Goal: Task Accomplishment & Management: Complete application form

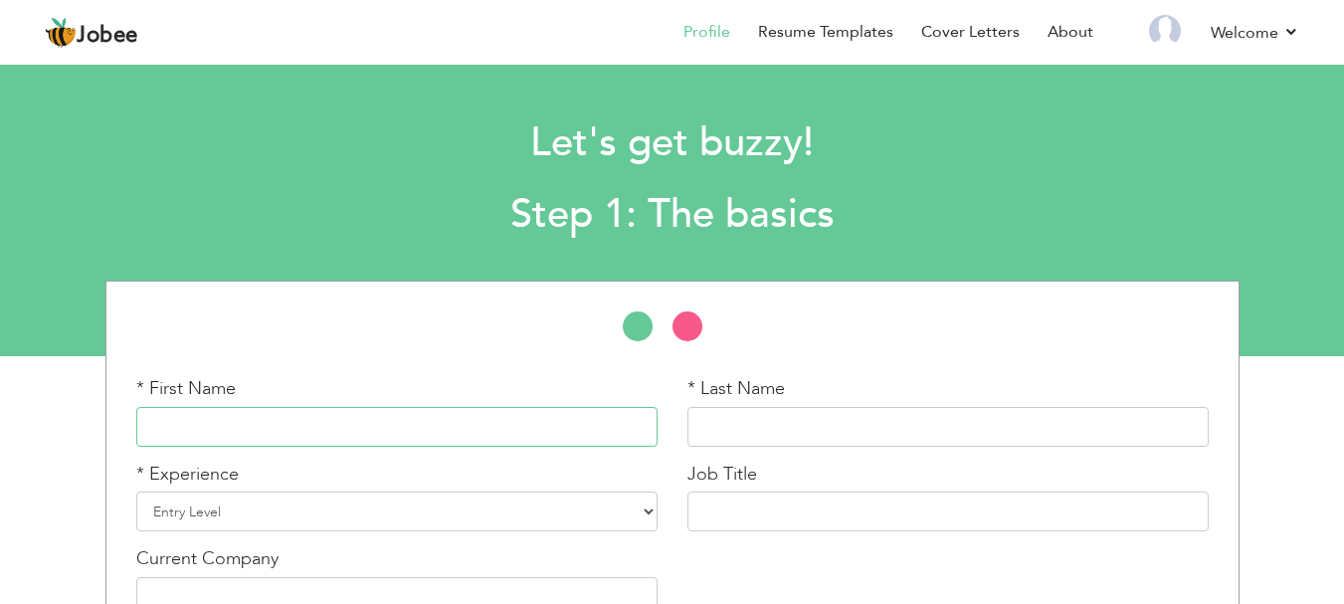
click at [561, 417] on input "text" at bounding box center [396, 427] width 521 height 40
type input "f"
type input "Fatima"
click at [707, 431] on input "text" at bounding box center [947, 427] width 521 height 40
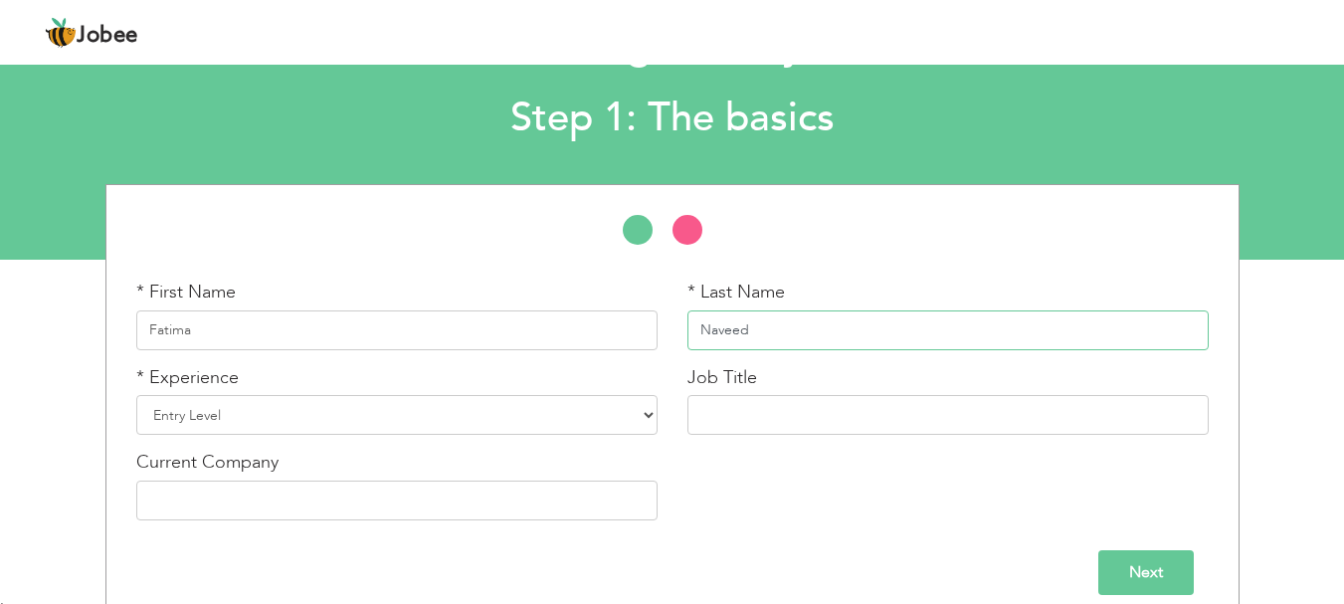
scroll to position [95, 0]
type input "Naveed"
click at [640, 421] on select "Entry Level Less than 1 Year 1 Year 2 Years 3 Years 4 Years 5 Years 6 Years 7 Y…" at bounding box center [396, 416] width 521 height 40
select select "2"
click at [136, 396] on select "Entry Level Less than 1 Year 1 Year 2 Years 3 Years 4 Years 5 Years 6 Years 7 Y…" at bounding box center [396, 416] width 521 height 40
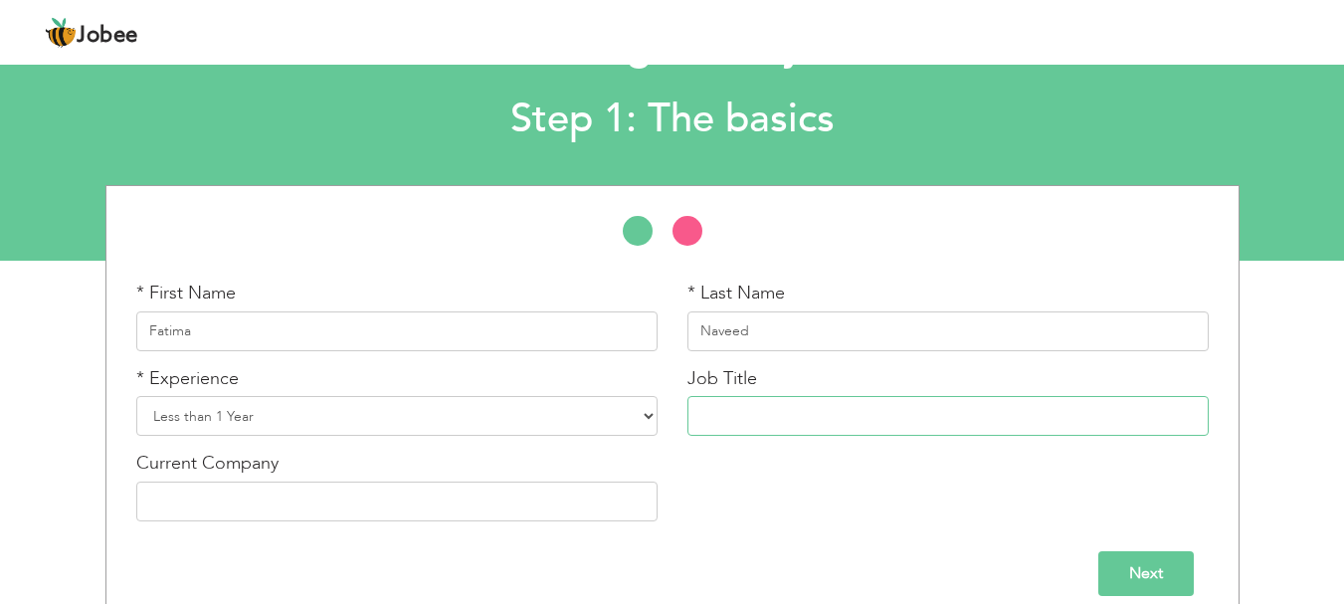
click at [756, 411] on input "text" at bounding box center [947, 416] width 521 height 40
type input "Teacher"
click at [480, 507] on input "text" at bounding box center [396, 501] width 521 height 40
click at [1143, 578] on input "Next" at bounding box center [1145, 573] width 95 height 45
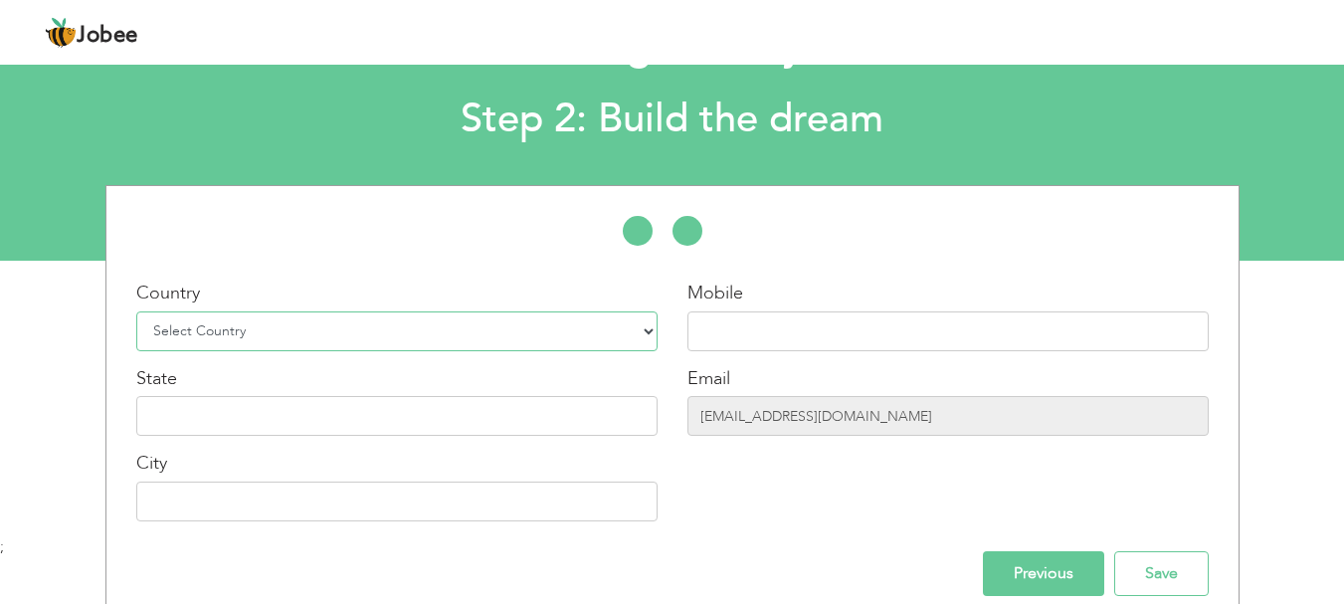
click at [652, 334] on select "Select Country Afghanistan Albania Algeria American Samoa Andorra Angola Anguil…" at bounding box center [396, 331] width 521 height 40
select select "117"
click at [136, 311] on select "Select Country Afghanistan Albania Algeria American Samoa Andorra Angola Anguil…" at bounding box center [396, 331] width 521 height 40
click at [377, 448] on div "Country Select Country Afghanistan Albania Algeria American Samoa Andorra Angol…" at bounding box center [396, 408] width 551 height 256
click at [376, 436] on div "Country Select Country Afghanistan Albania Algeria American Samoa Andorra Angol…" at bounding box center [396, 408] width 551 height 256
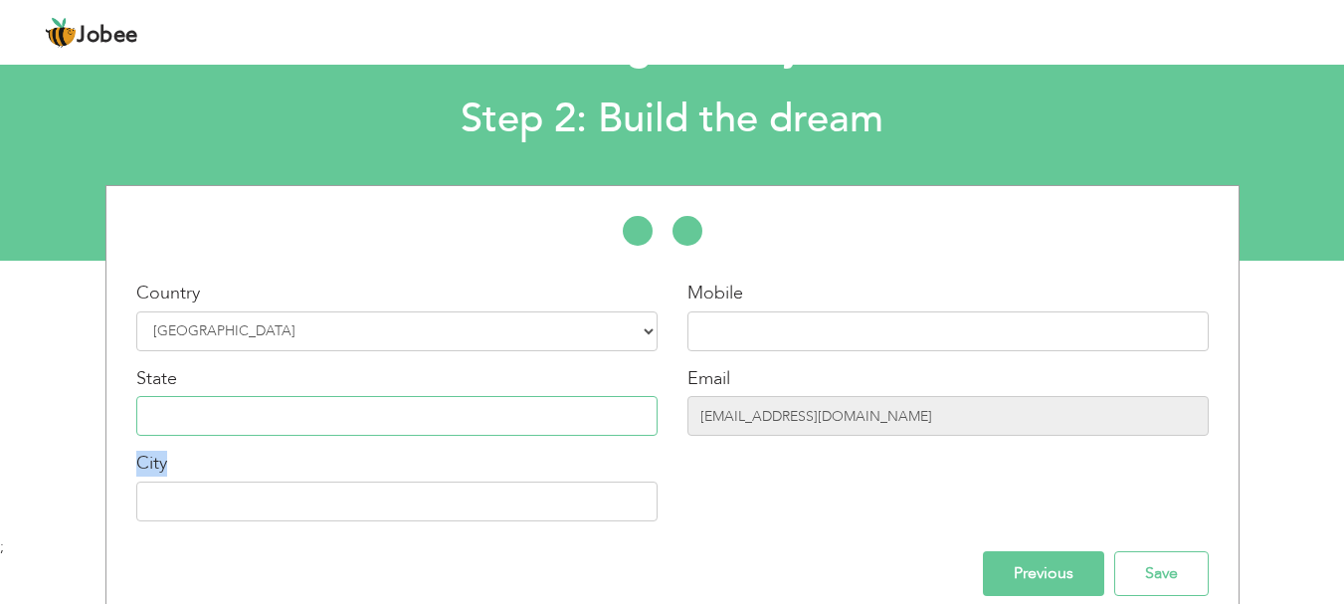
click at [374, 414] on input "text" at bounding box center [396, 416] width 521 height 40
click at [459, 421] on input "farwa" at bounding box center [396, 416] width 521 height 40
type input "farwaniya"
click at [392, 495] on input "text" at bounding box center [396, 501] width 521 height 40
type input "[PERSON_NAME]"
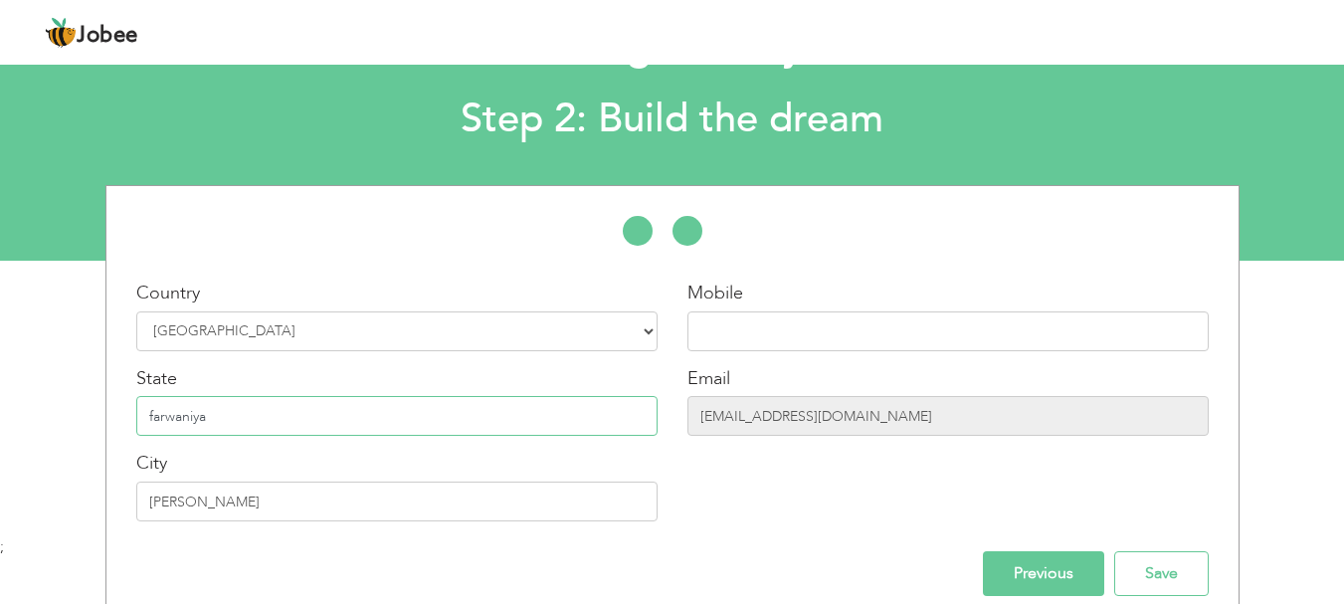
click at [312, 398] on input "farwaniya" at bounding box center [396, 416] width 521 height 40
type input "f"
paste input "[GEOGRAPHIC_DATA]"
type input "[GEOGRAPHIC_DATA]"
drag, startPoint x: 835, startPoint y: 358, endPoint x: 833, endPoint y: 333, distance: 24.9
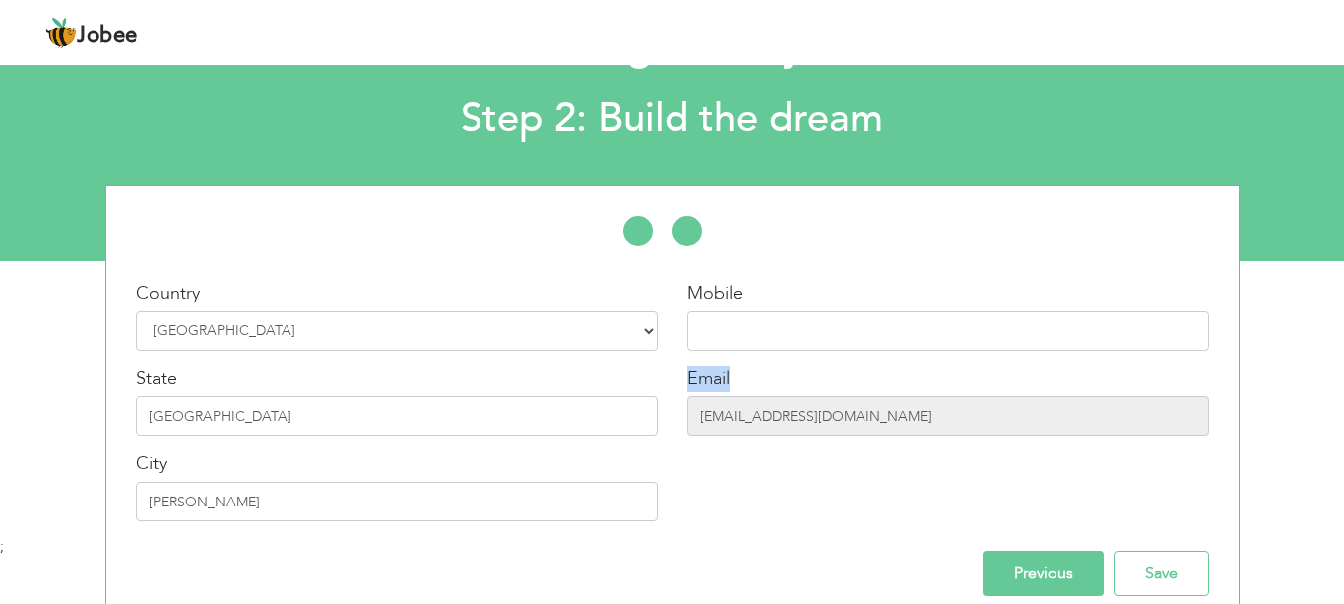
click at [833, 333] on div "Mobile Email fatimanaveed2177@gmail.com" at bounding box center [947, 408] width 551 height 256
click at [833, 333] on input "text" at bounding box center [947, 331] width 521 height 40
click at [695, 336] on input "51267370" at bounding box center [947, 331] width 521 height 40
type input "+965 51267370"
click at [1142, 564] on input "Save" at bounding box center [1161, 573] width 94 height 45
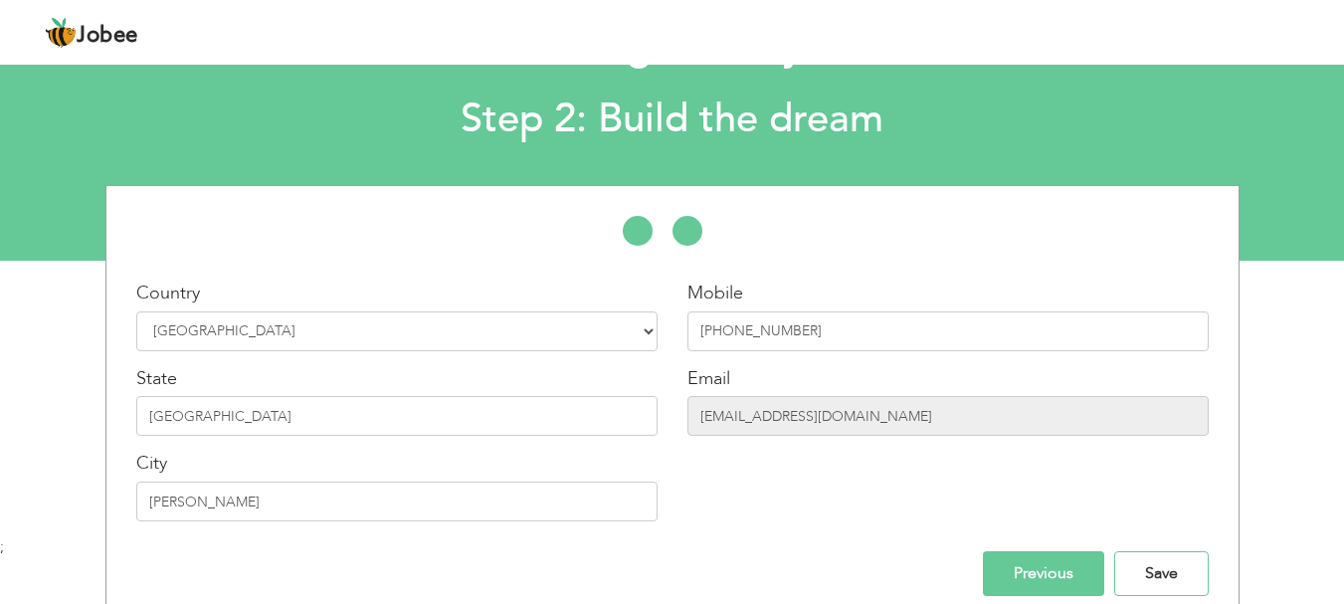
scroll to position [103, 0]
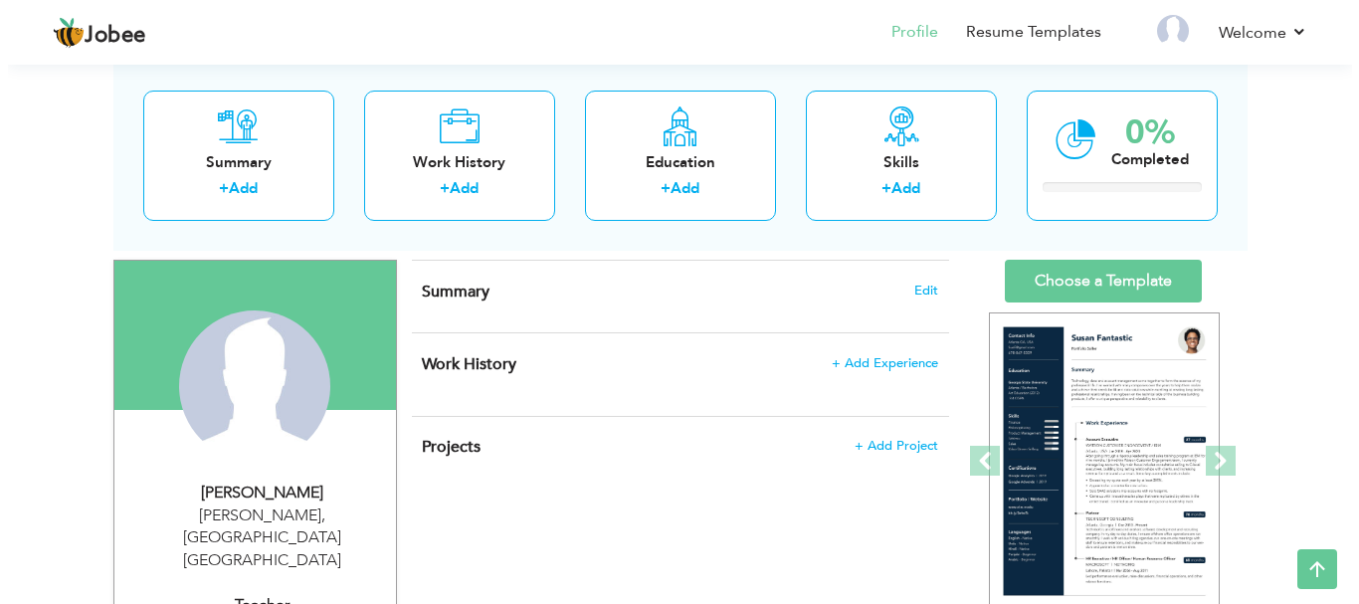
scroll to position [120, 0]
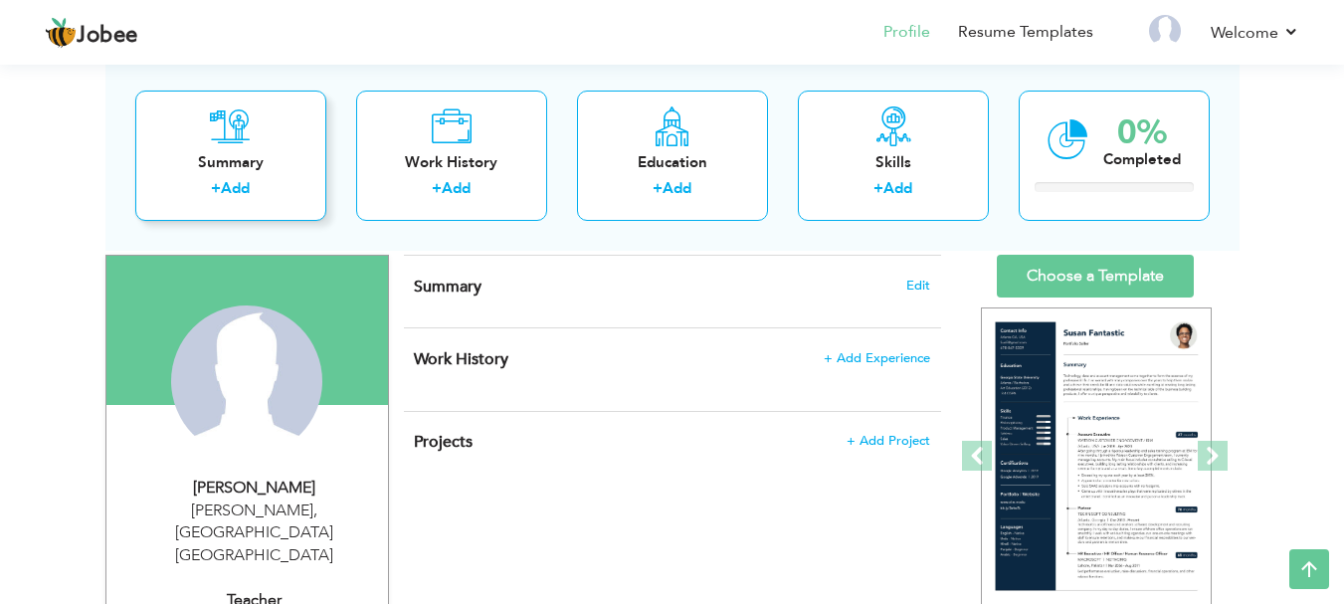
click at [269, 178] on div "+ Add" at bounding box center [230, 191] width 159 height 26
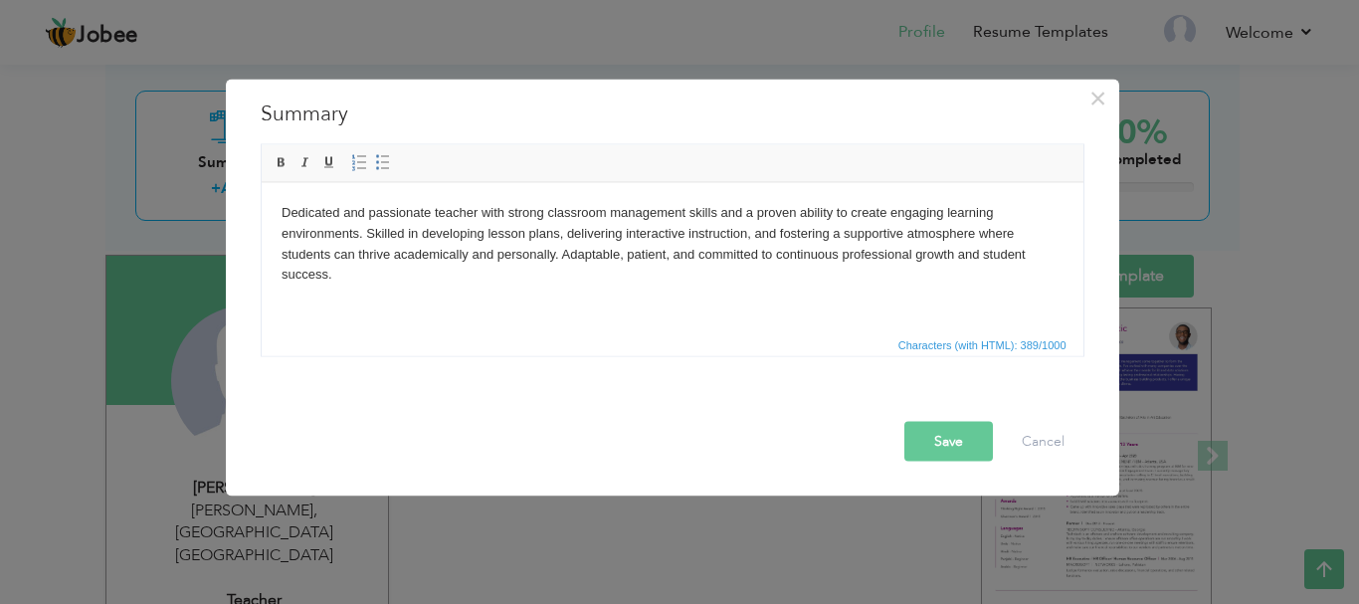
click at [948, 431] on button "Save" at bounding box center [948, 441] width 89 height 40
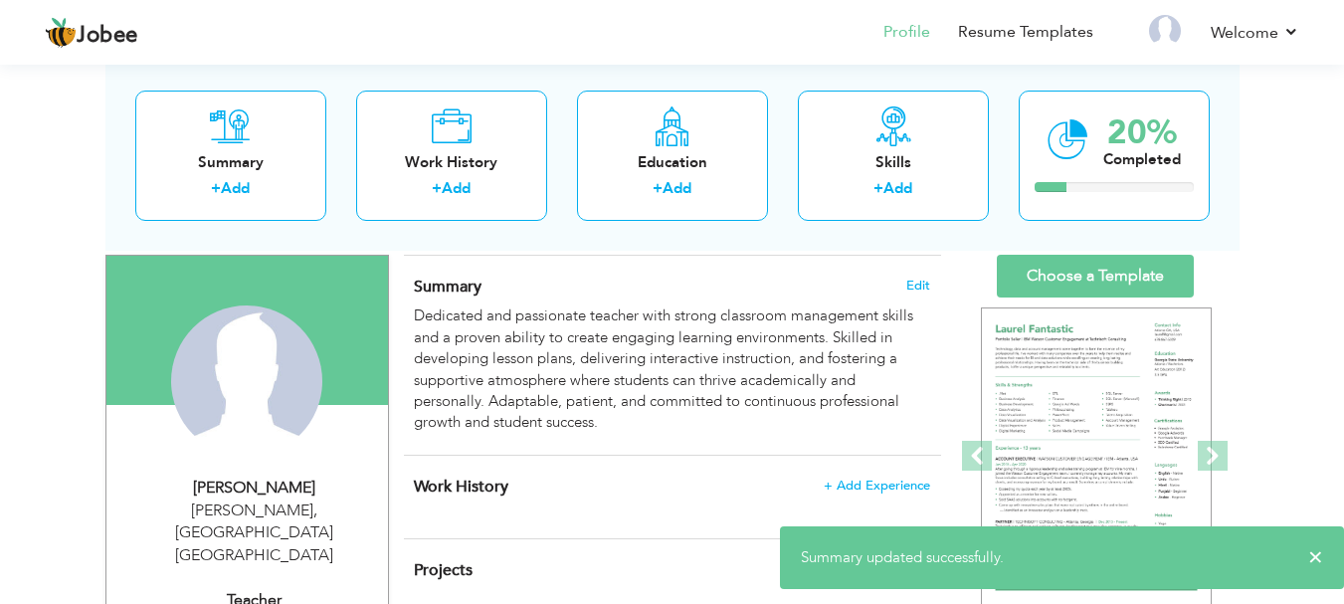
click at [876, 494] on h4 "Work History + Add Experience" at bounding box center [671, 486] width 515 height 20
click at [870, 489] on span "+ Add Experience" at bounding box center [876, 485] width 107 height 14
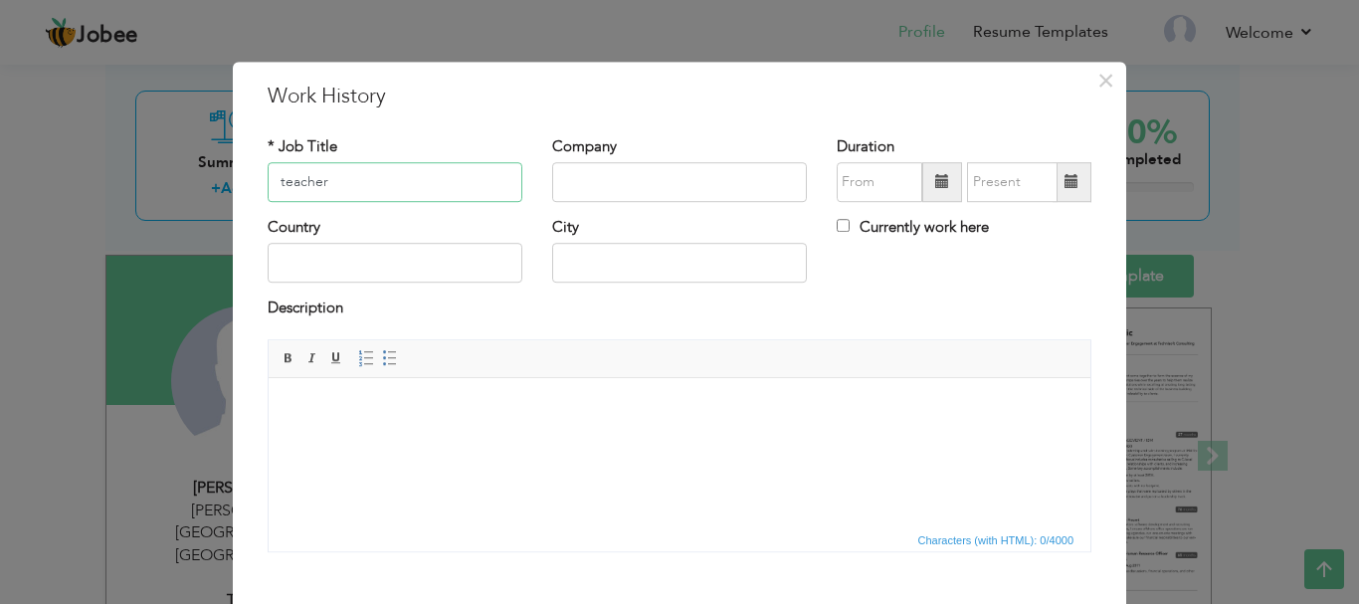
click at [277, 184] on input "teacher" at bounding box center [395, 182] width 255 height 40
type input "Teacher"
click at [903, 181] on input "08/2025" at bounding box center [879, 182] width 86 height 40
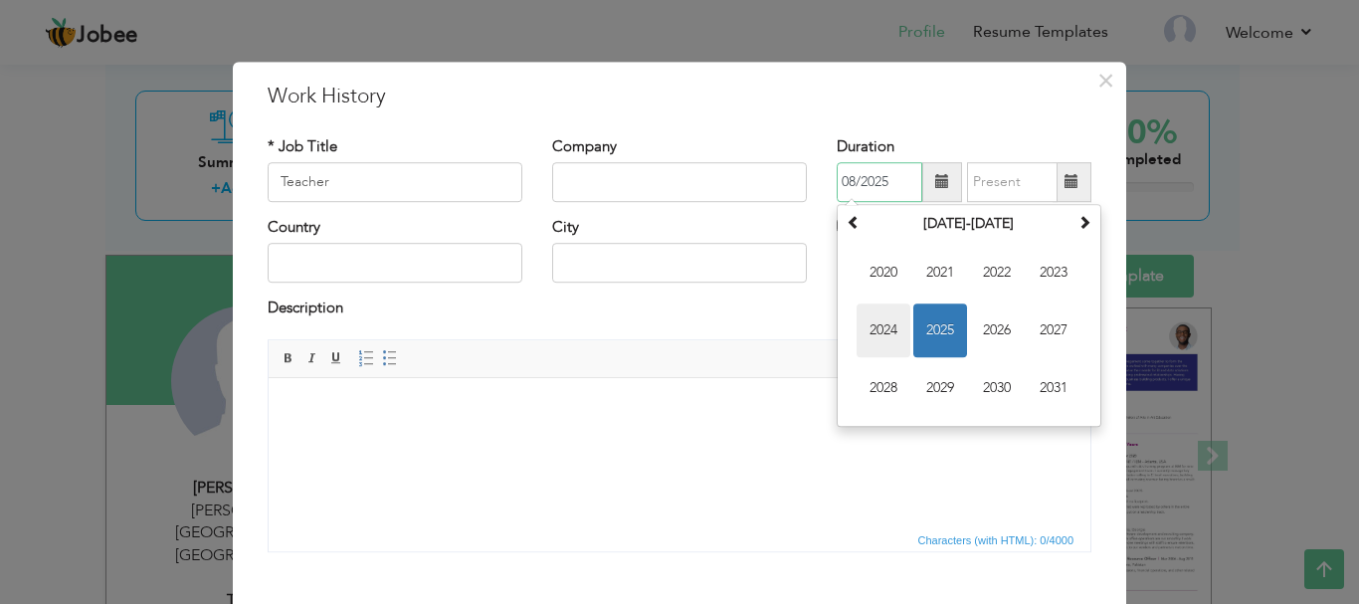
click at [871, 328] on span "2024" at bounding box center [883, 330] width 54 height 54
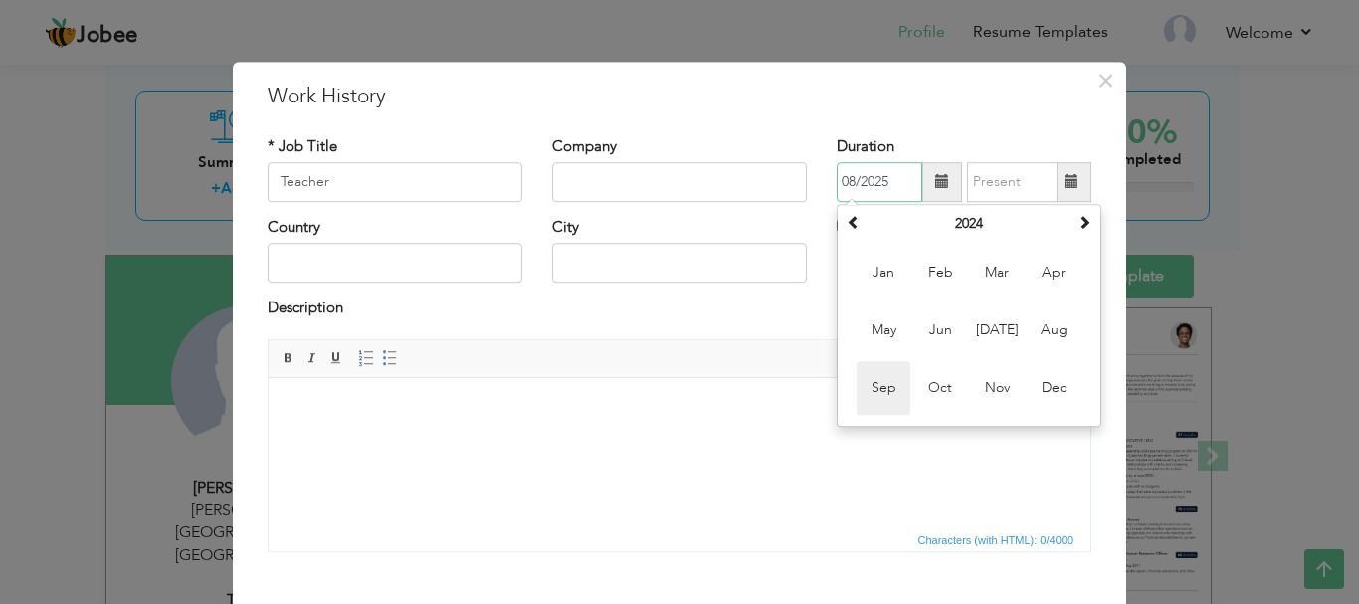
click at [886, 396] on span "Sep" at bounding box center [883, 388] width 54 height 54
type input "09/2024"
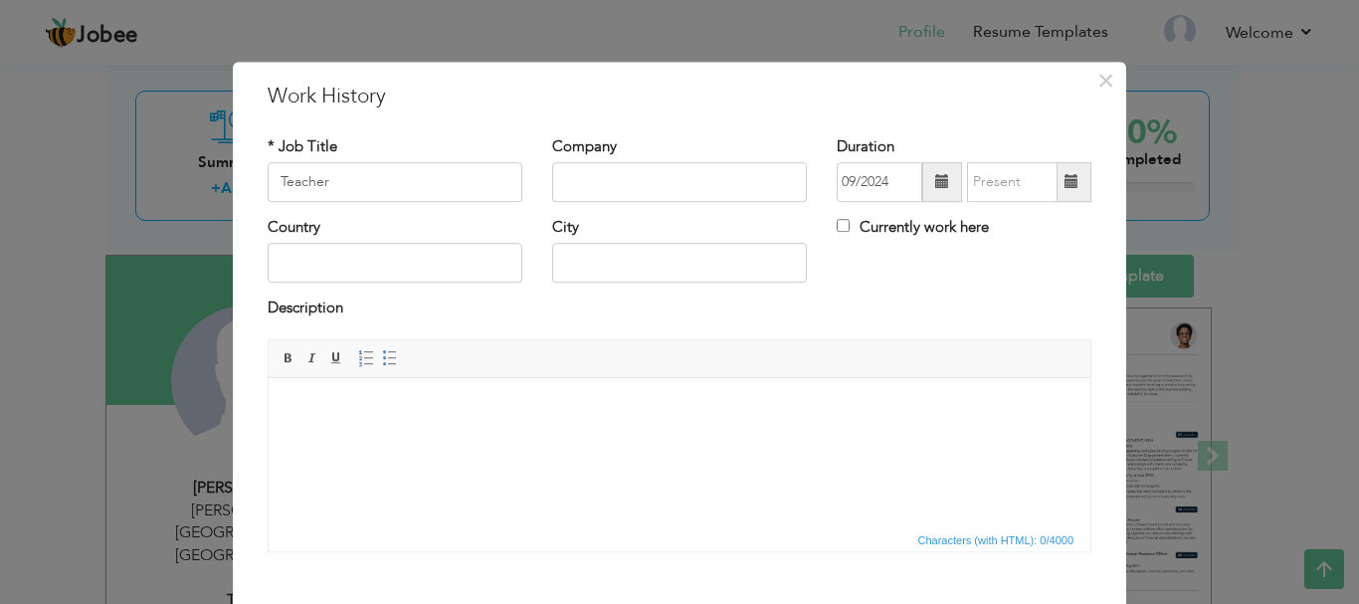
click at [1066, 169] on span at bounding box center [1071, 182] width 39 height 40
type input "08/2025"
click at [892, 304] on div "Description" at bounding box center [680, 311] width 824 height 26
click at [676, 197] on input "text" at bounding box center [679, 182] width 255 height 40
click at [418, 276] on input "text" at bounding box center [395, 264] width 255 height 40
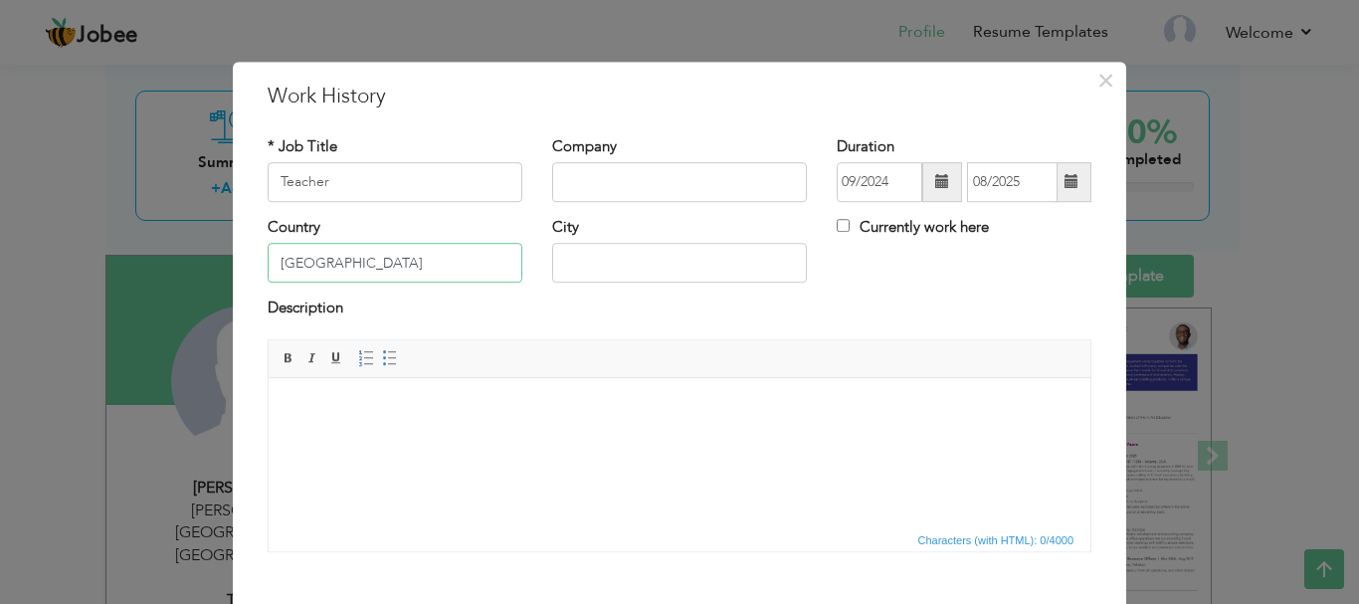
type input "KUWAIT"
click at [579, 260] on input "text" at bounding box center [679, 264] width 255 height 40
type input "K"
click at [590, 174] on input "text" at bounding box center [679, 182] width 255 height 40
type input "Kidz castle"
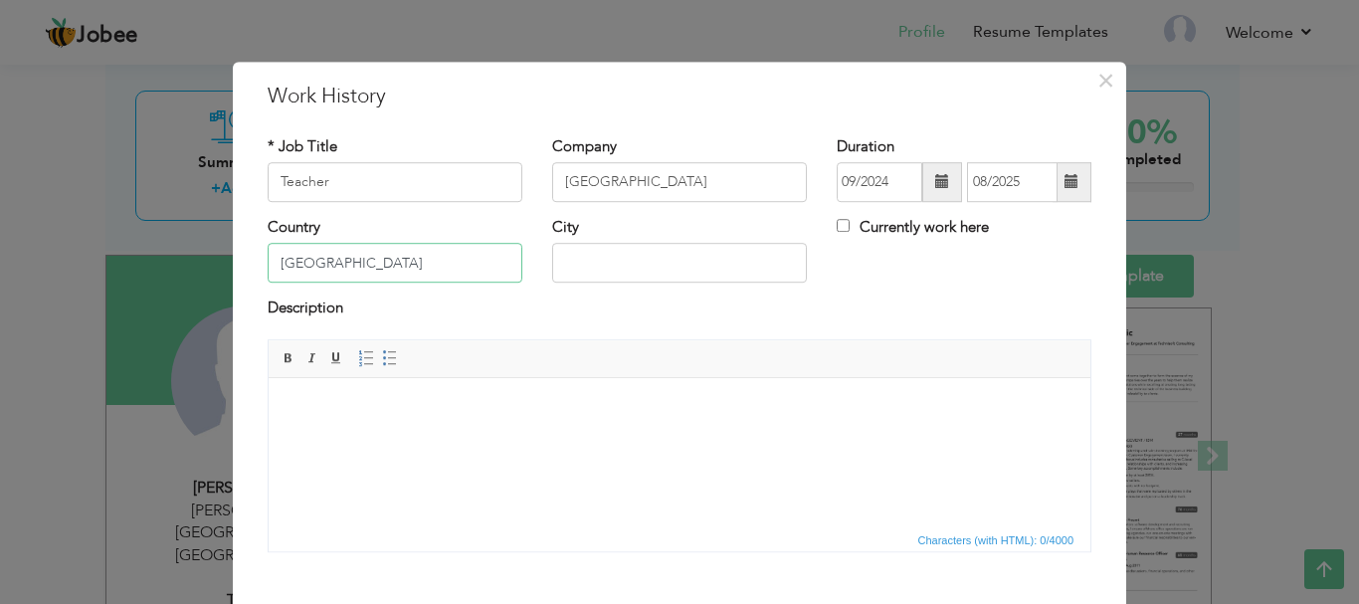
click at [404, 255] on input "KUWAIT" at bounding box center [395, 264] width 255 height 40
type input "[GEOGRAPHIC_DATA]"
click at [596, 258] on input "text" at bounding box center [679, 264] width 255 height 40
click at [595, 180] on input "Kidz castle" at bounding box center [679, 182] width 255 height 40
type input "Kidz Castle"
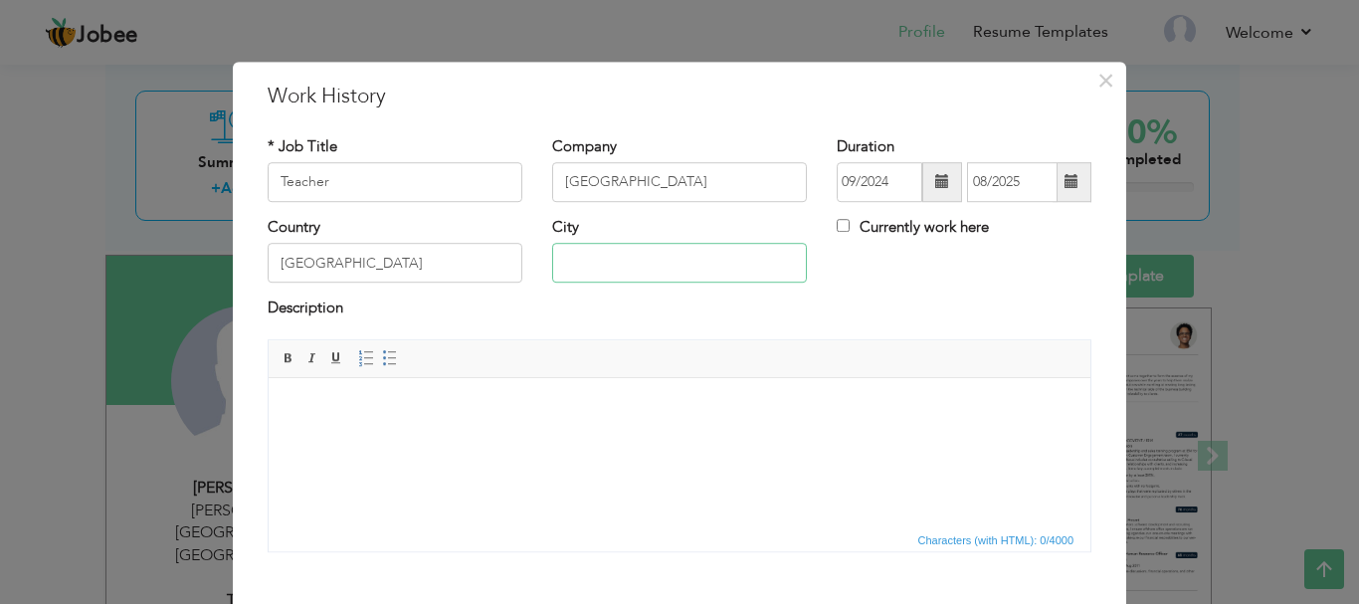
click at [588, 251] on input "text" at bounding box center [679, 264] width 255 height 40
paste input "Sulaibikhat"
type input "Sulaibikhat"
click at [1064, 188] on span at bounding box center [1071, 182] width 14 height 14
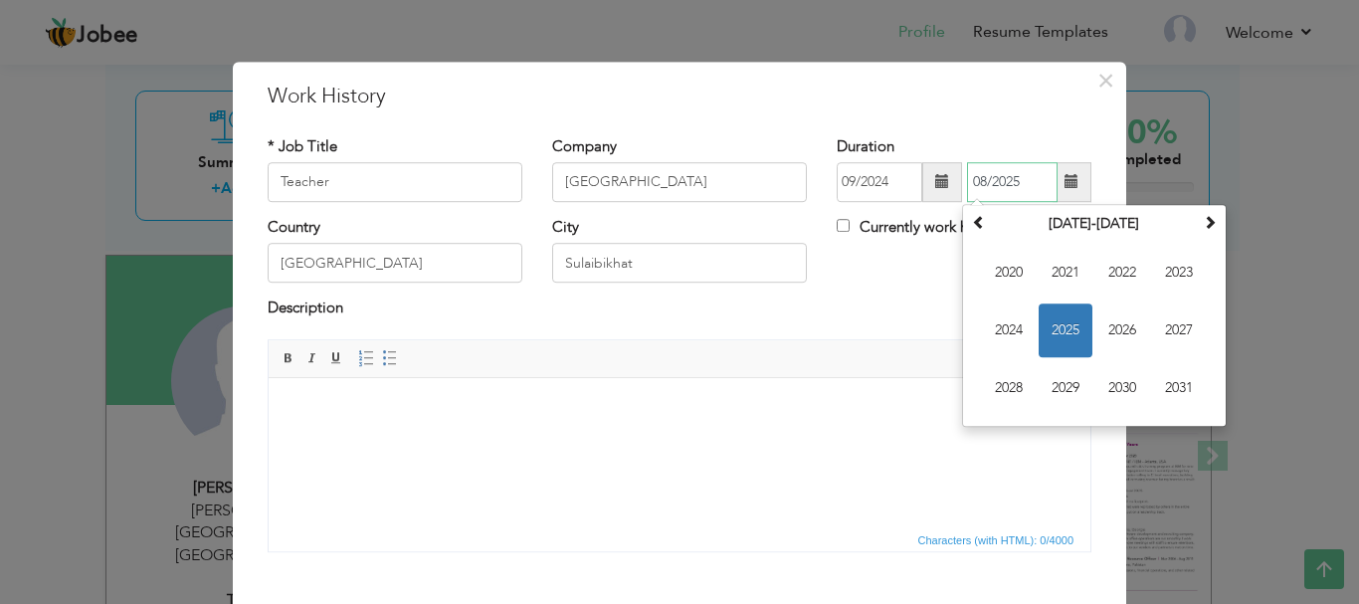
click at [1056, 321] on span "2025" at bounding box center [1065, 330] width 54 height 54
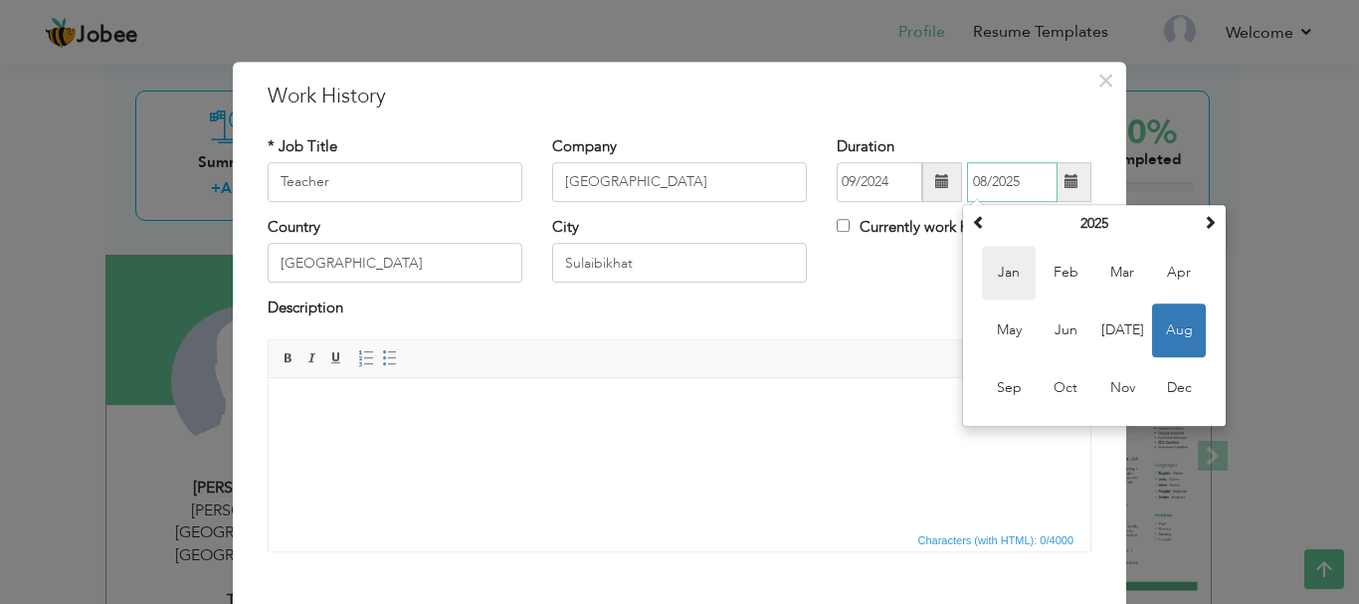
click at [999, 275] on span "Jan" at bounding box center [1009, 273] width 54 height 54
type input "01/2025"
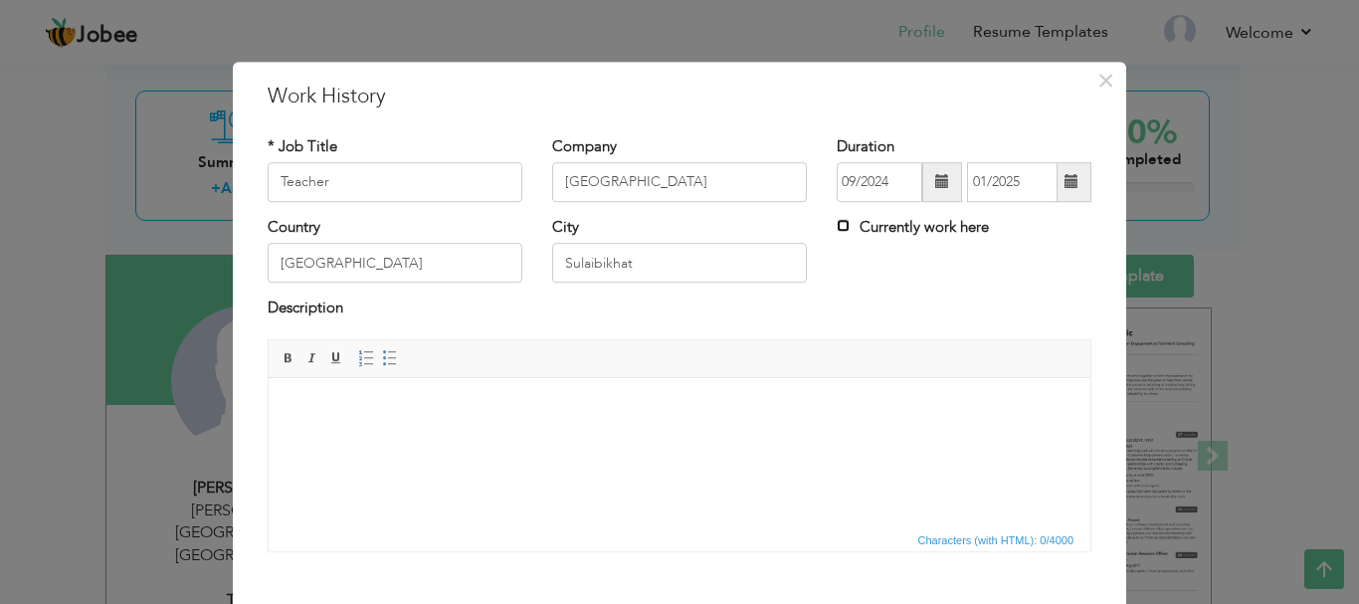
click at [836, 227] on input "Currently work here" at bounding box center [842, 225] width 13 height 13
checkbox input "true"
click at [836, 225] on input "Currently work here" at bounding box center [842, 225] width 13 height 13
checkbox input "false"
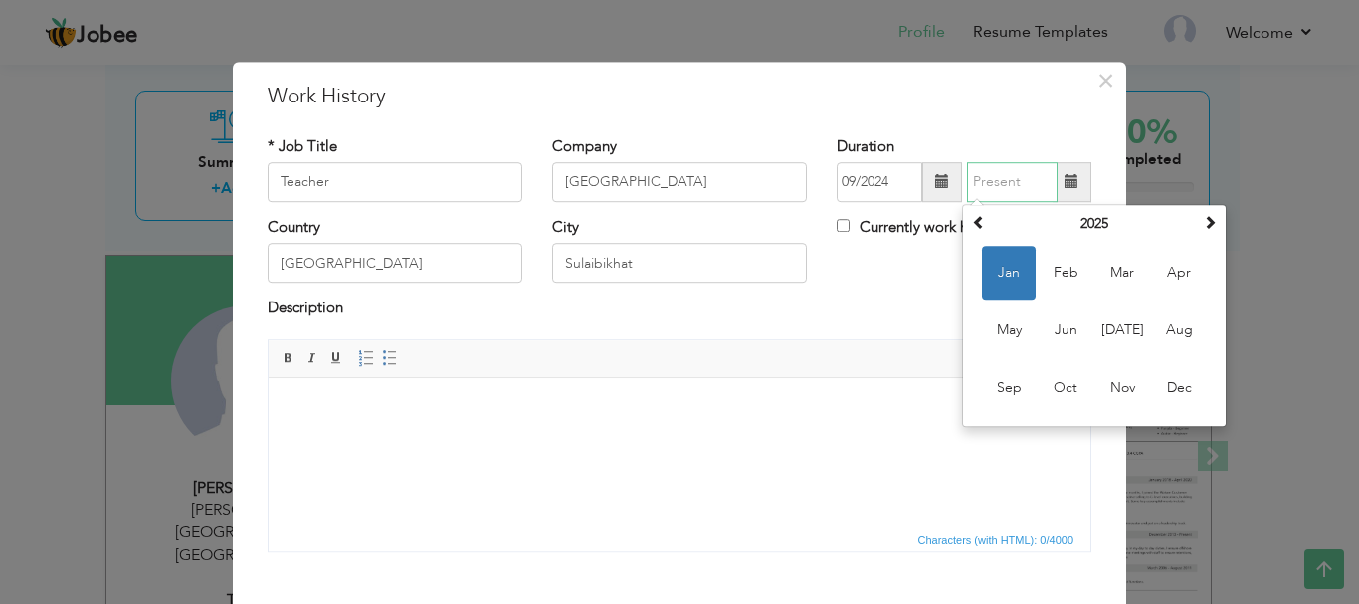
click at [979, 175] on input "text" at bounding box center [1012, 182] width 91 height 40
click at [982, 280] on span "Jan" at bounding box center [1009, 273] width 54 height 54
type input "01/2025"
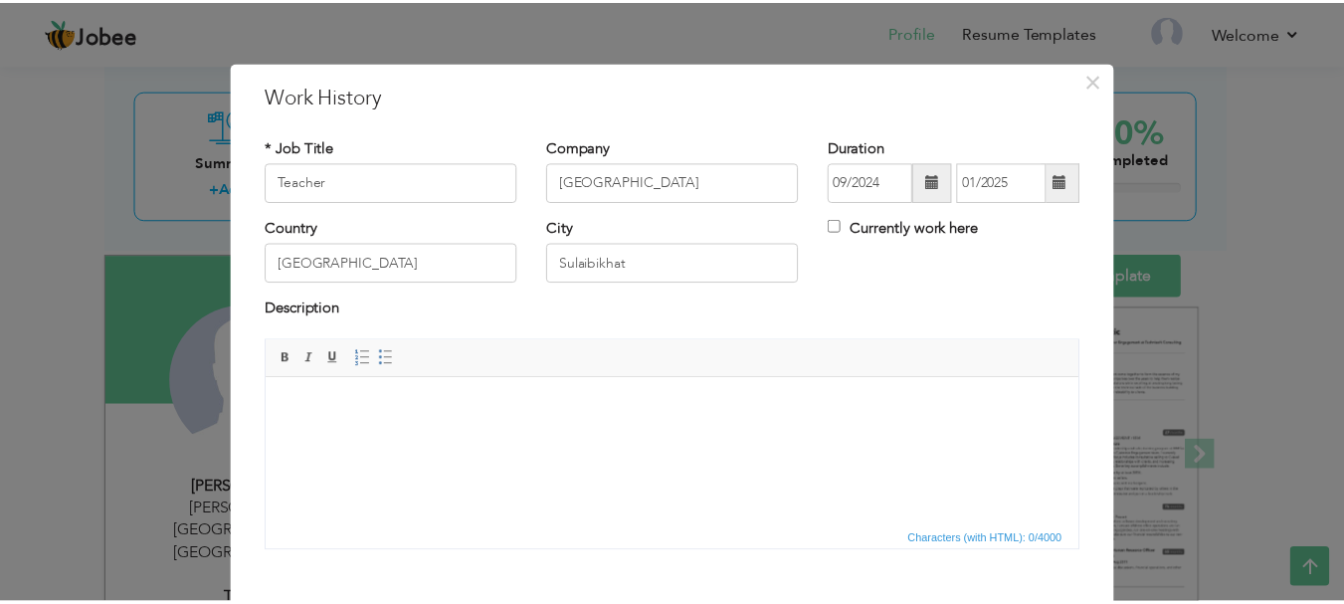
scroll to position [109, 0]
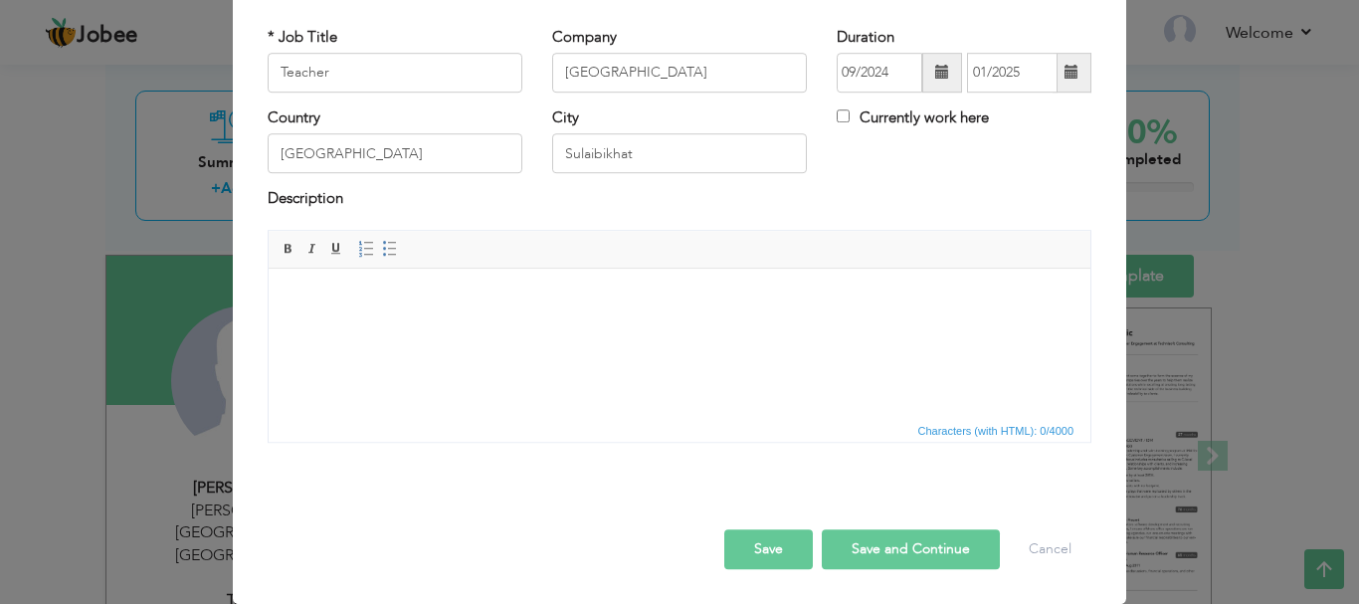
click at [770, 542] on button "Save" at bounding box center [768, 549] width 89 height 40
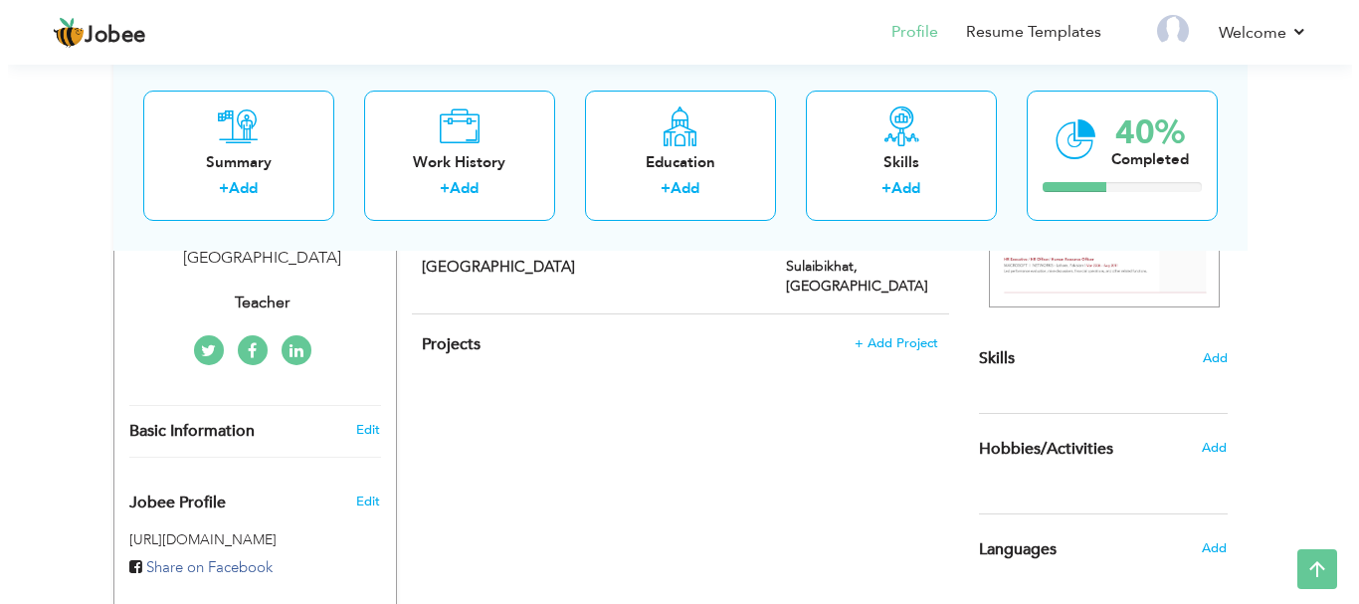
scroll to position [431, 0]
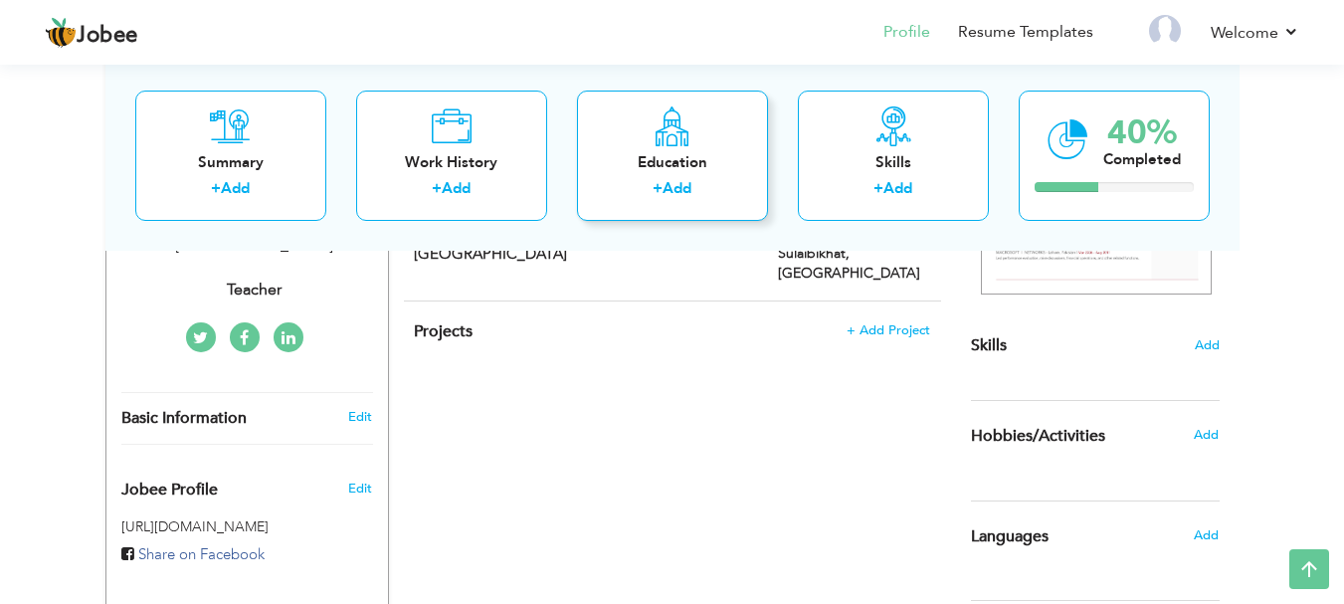
click at [681, 165] on div "Education" at bounding box center [672, 161] width 159 height 21
radio input "true"
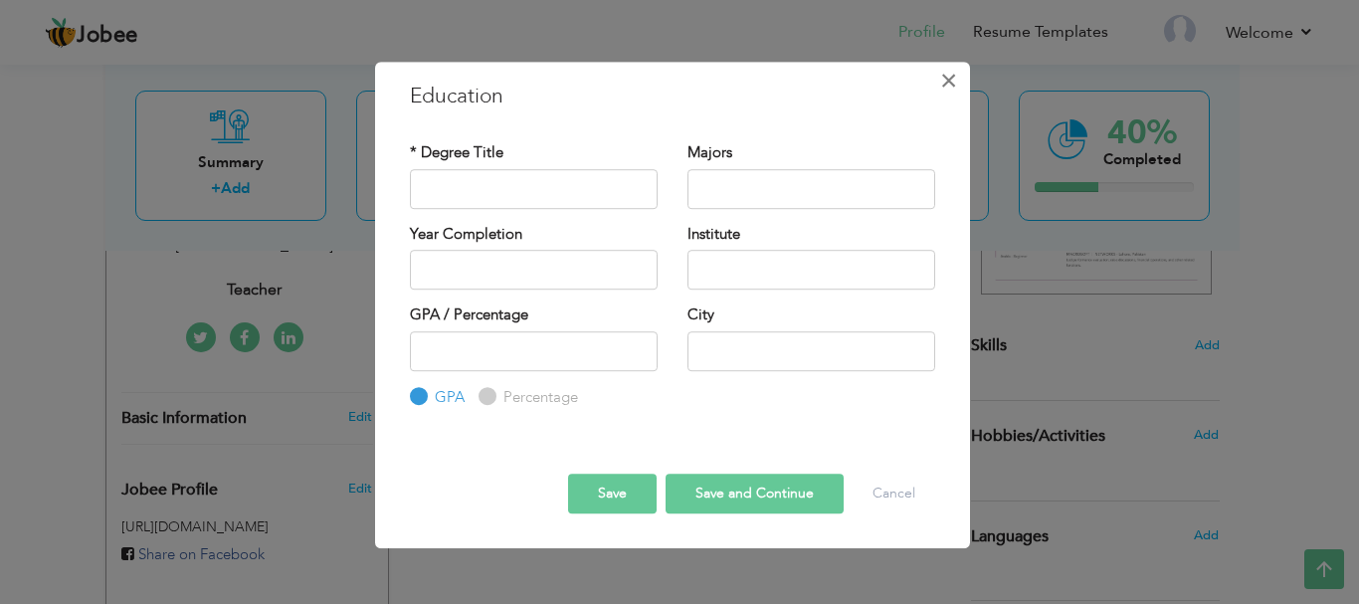
click at [954, 87] on span "×" at bounding box center [948, 81] width 17 height 36
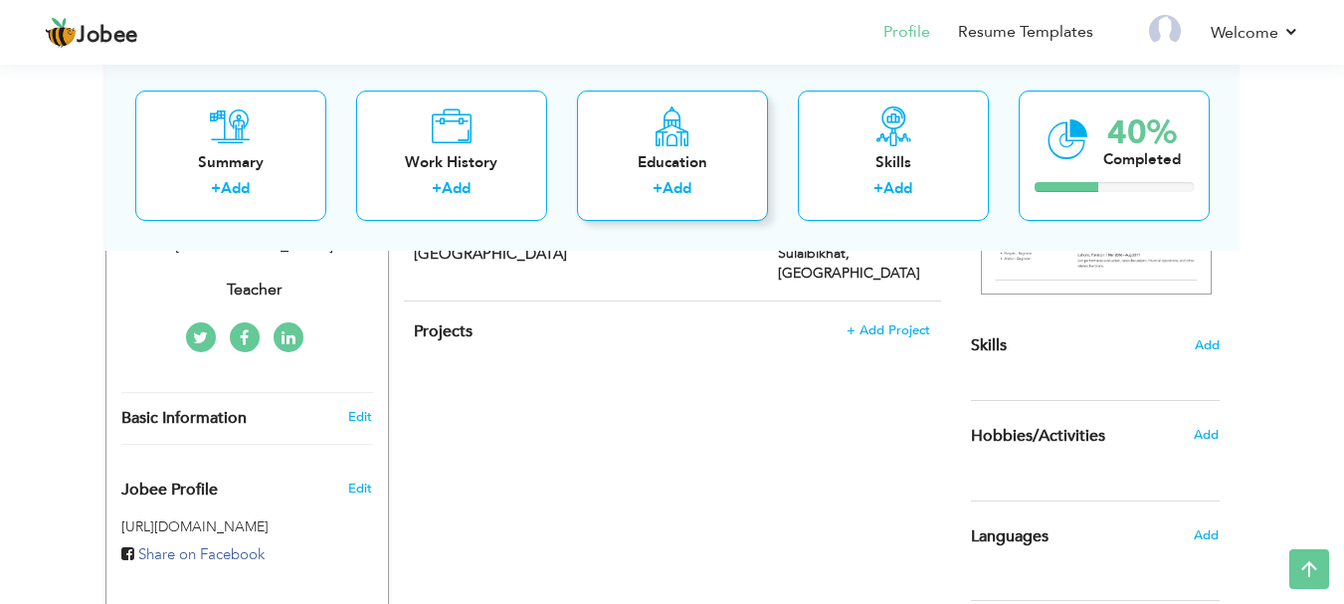
click at [661, 139] on icon at bounding box center [671, 125] width 39 height 40
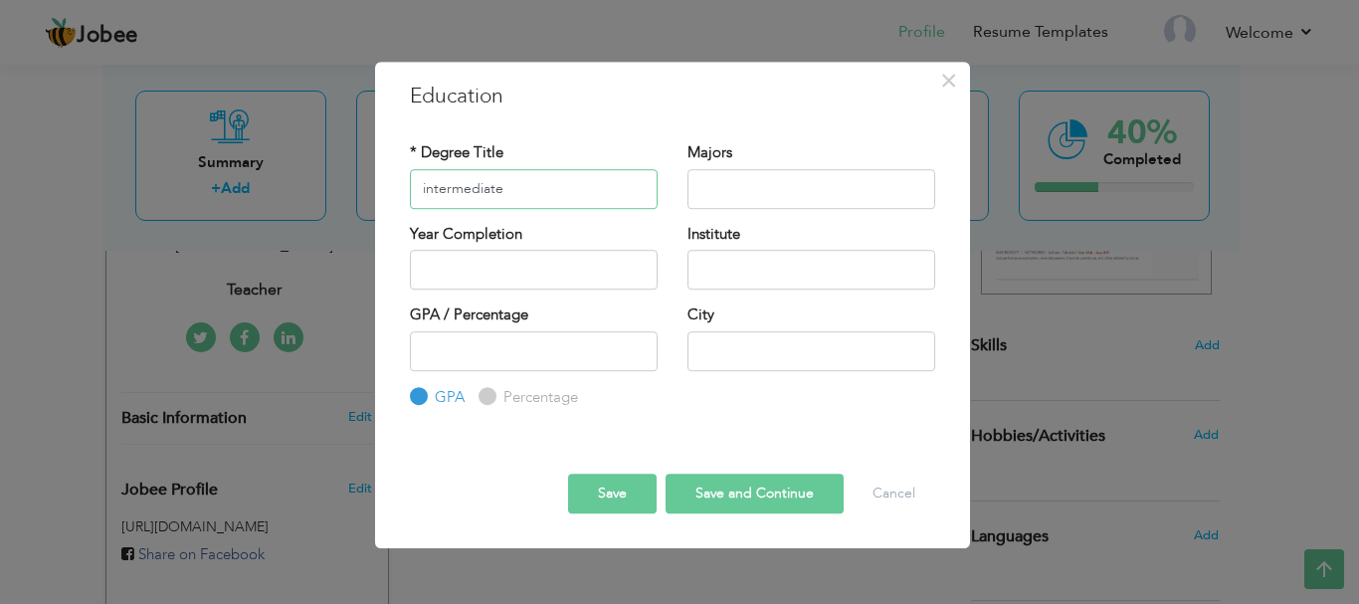
type input "intermediate"
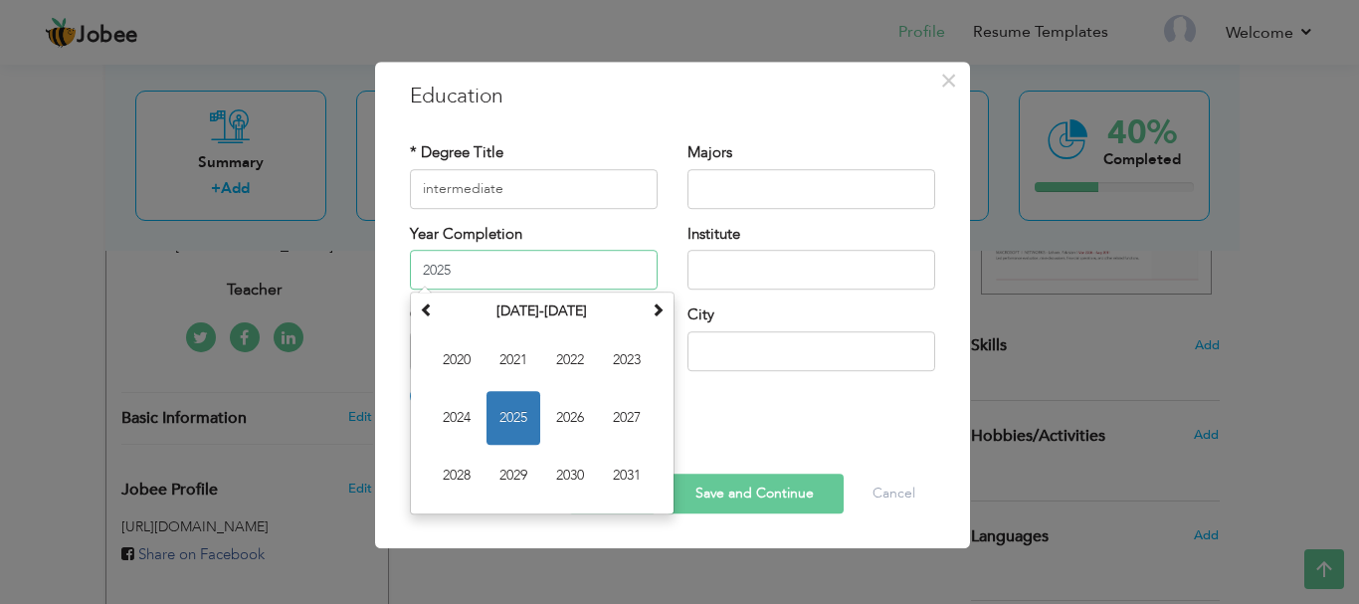
click at [495, 253] on input "2025" at bounding box center [534, 270] width 248 height 40
click at [465, 414] on span "2024" at bounding box center [457, 418] width 54 height 54
type input "2024"
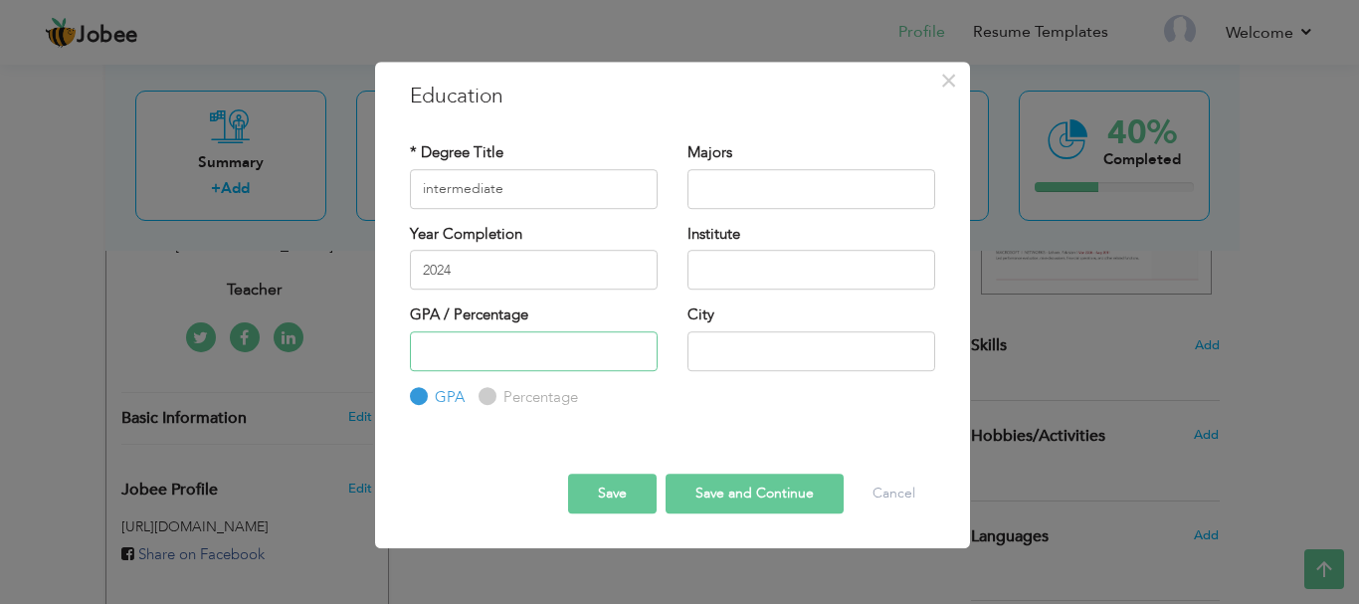
click at [523, 353] on input "number" at bounding box center [534, 351] width 248 height 40
type input "70"
click at [485, 393] on input "Percentage" at bounding box center [484, 396] width 13 height 13
radio input "true"
click at [516, 338] on input "70" at bounding box center [534, 351] width 248 height 40
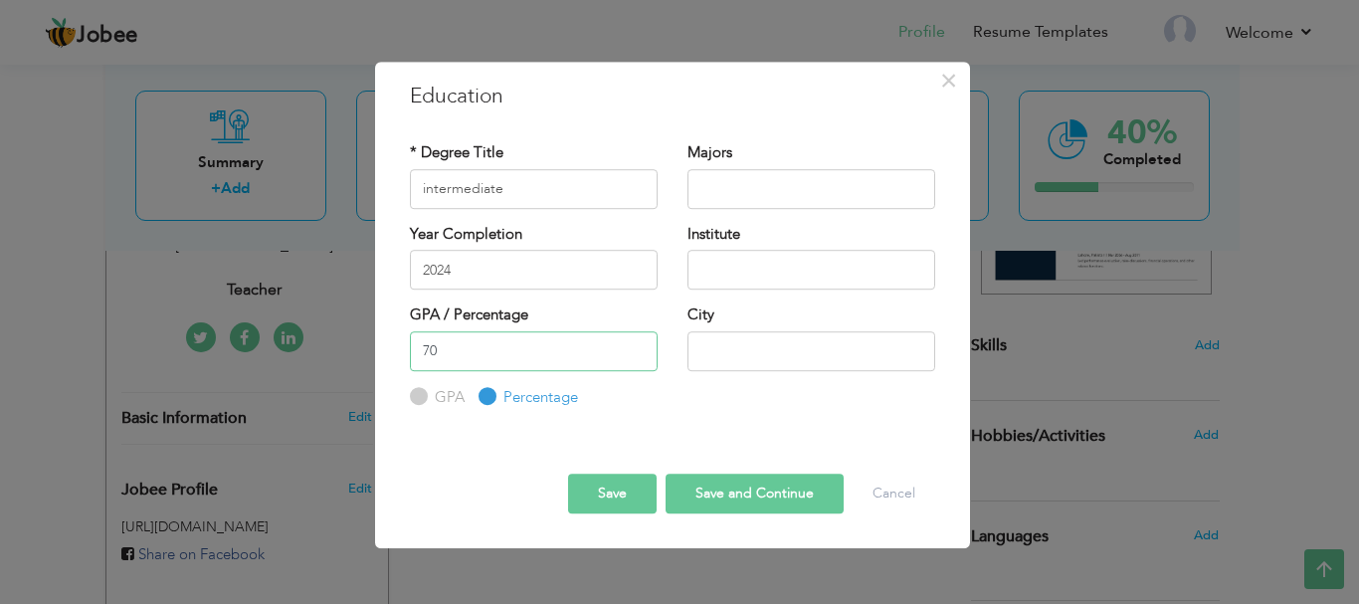
type input "7"
click at [636, 359] on input "59" at bounding box center [534, 351] width 248 height 40
type input "60"
click at [637, 349] on input "60" at bounding box center [534, 351] width 248 height 40
click at [741, 187] on input "text" at bounding box center [811, 189] width 248 height 40
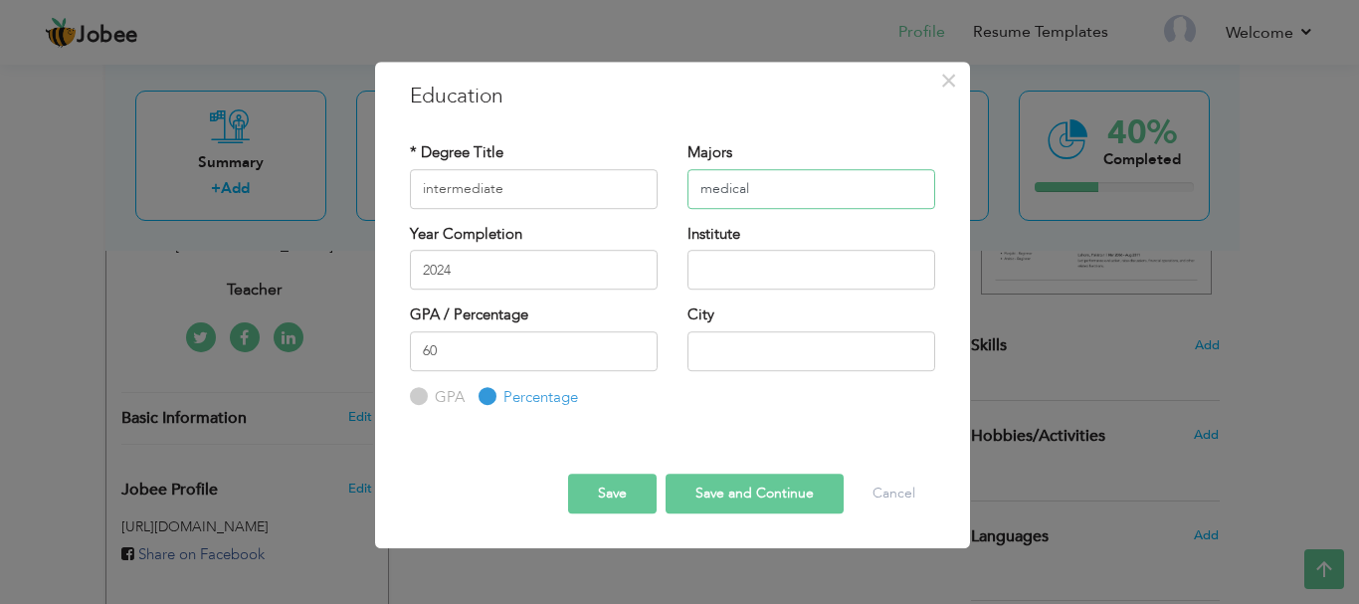
type input "medical"
click at [727, 278] on input "text" at bounding box center [811, 270] width 248 height 40
type input "International School of Pakistan [GEOGRAPHIC_DATA]"
click at [774, 352] on input "text" at bounding box center [811, 351] width 248 height 40
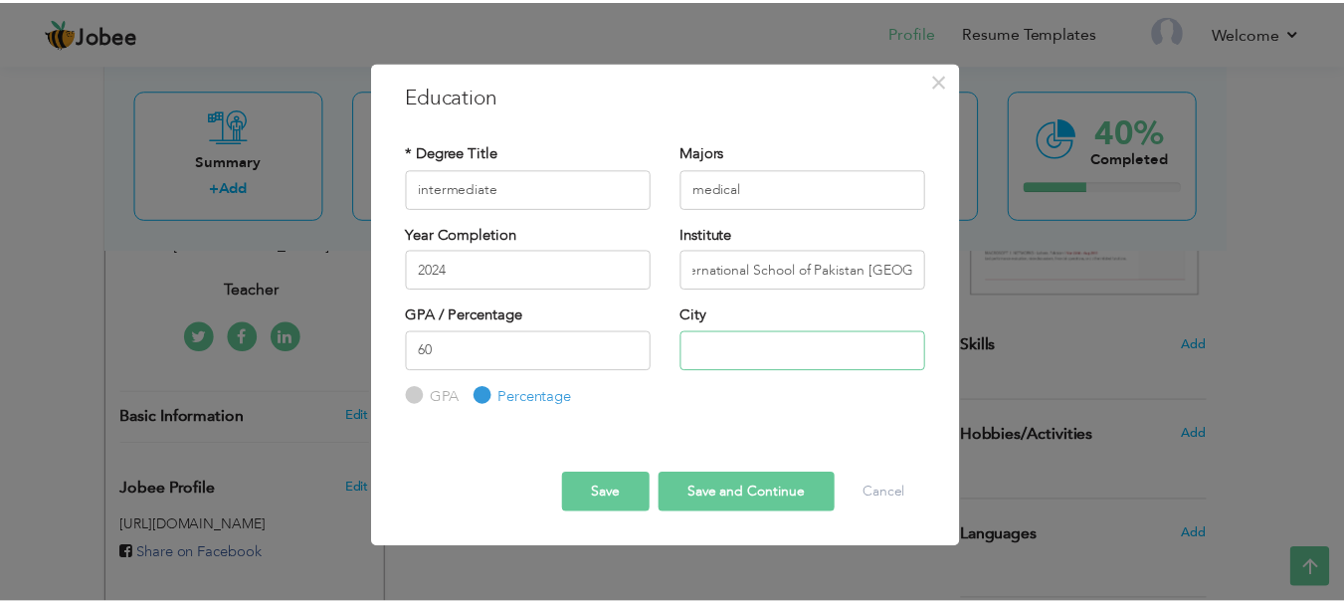
scroll to position [0, 0]
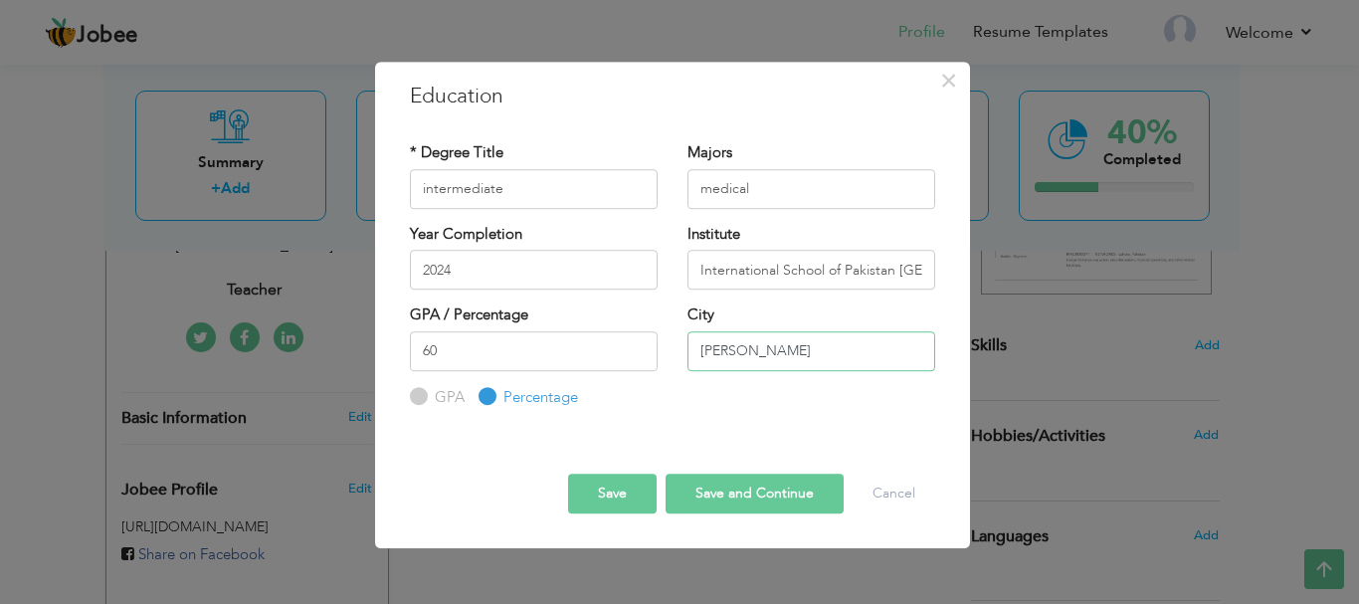
type input "[PERSON_NAME]"
click at [608, 496] on button "Save" at bounding box center [612, 493] width 89 height 40
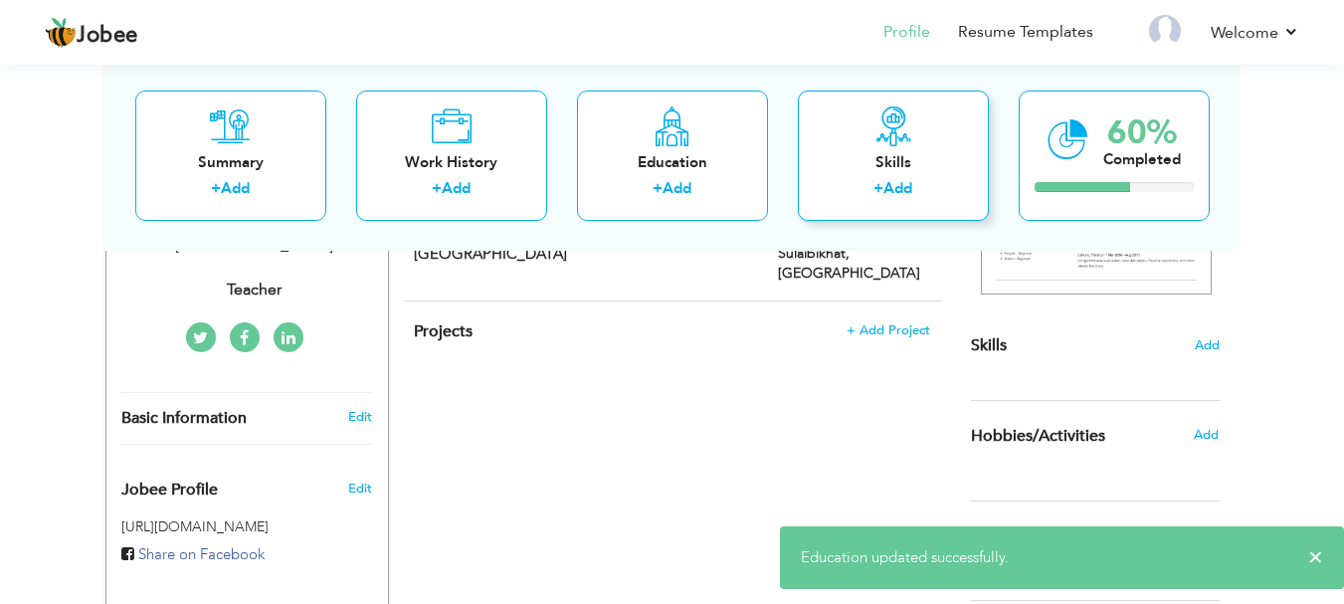
click at [874, 181] on label "+" at bounding box center [878, 188] width 10 height 21
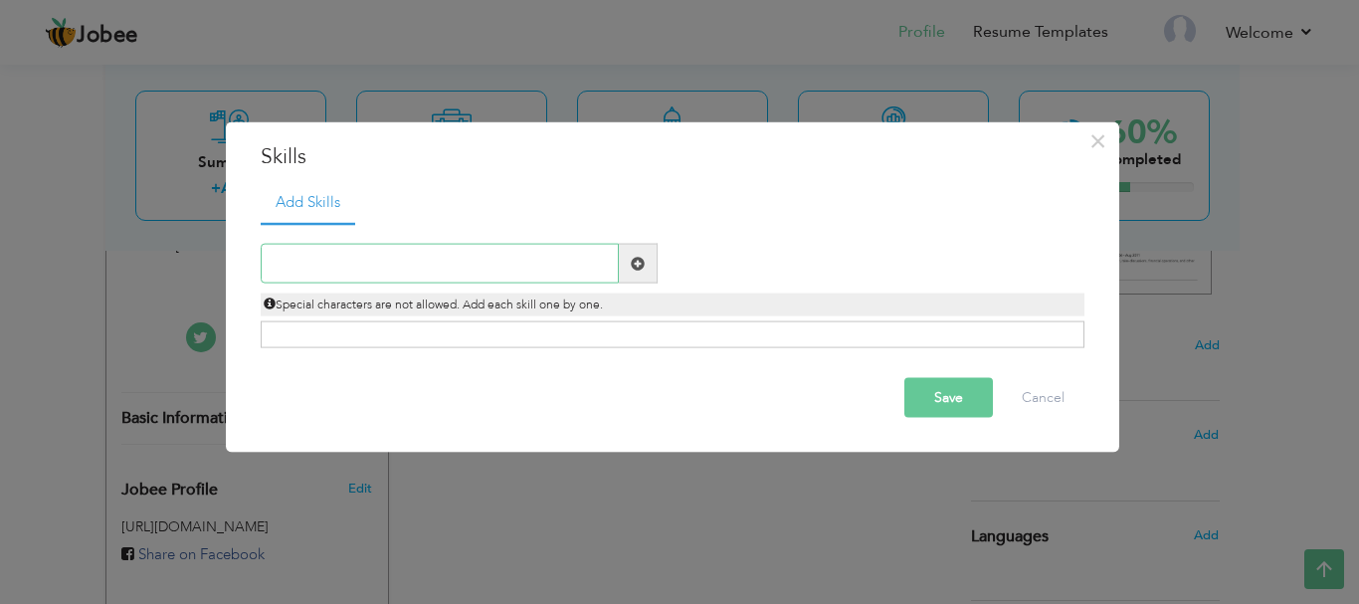
paste input "Classroom Management"
type input "Classroom Management"
click at [642, 256] on span at bounding box center [638, 263] width 14 height 14
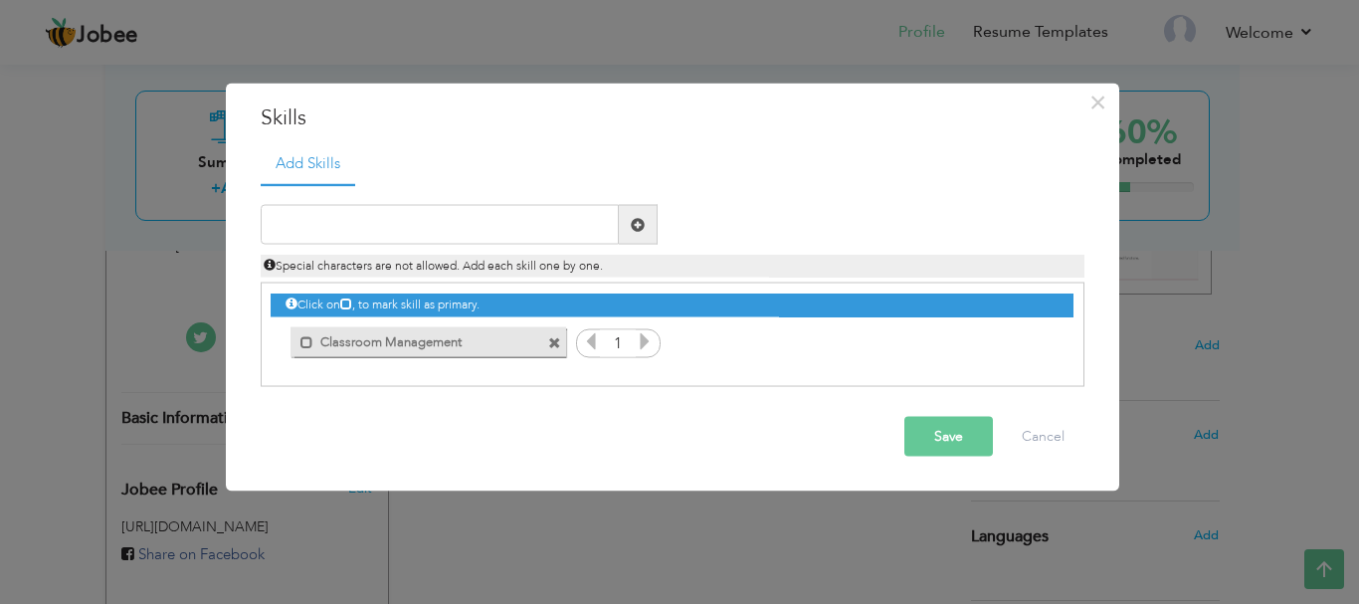
click at [642, 343] on icon at bounding box center [645, 341] width 18 height 18
click at [548, 208] on input "text" at bounding box center [440, 225] width 358 height 40
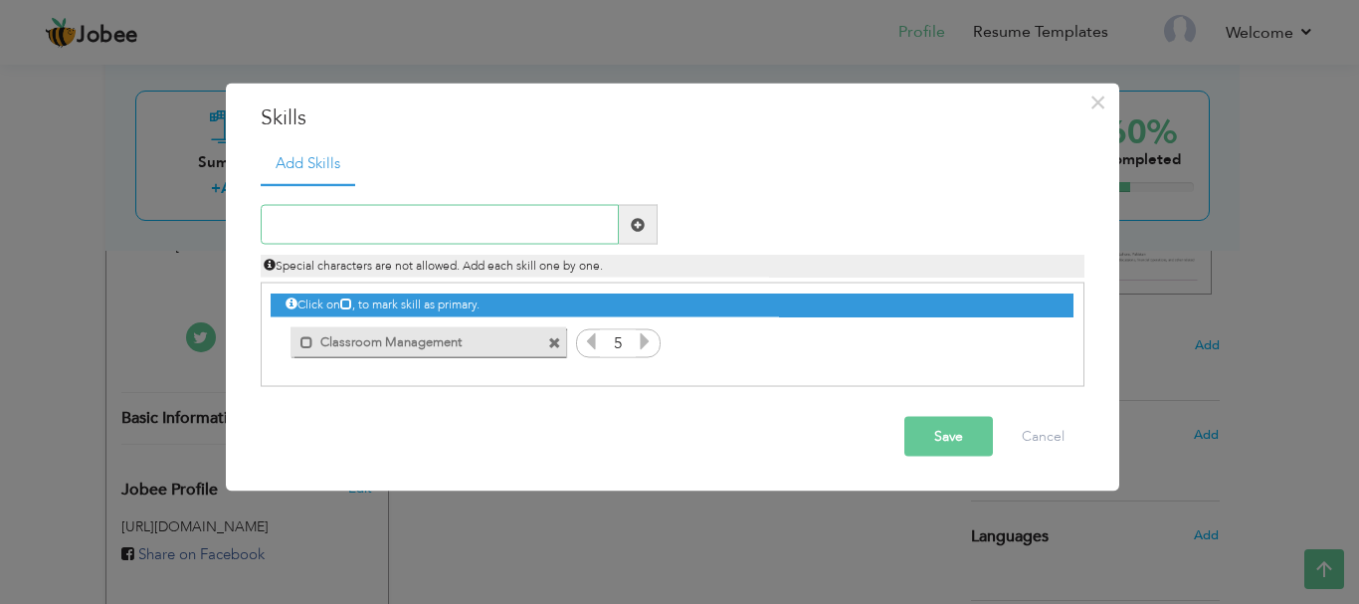
paste input "Student-Centered Learning"
type input "Student-Centered Learning"
click at [631, 213] on span at bounding box center [638, 225] width 39 height 40
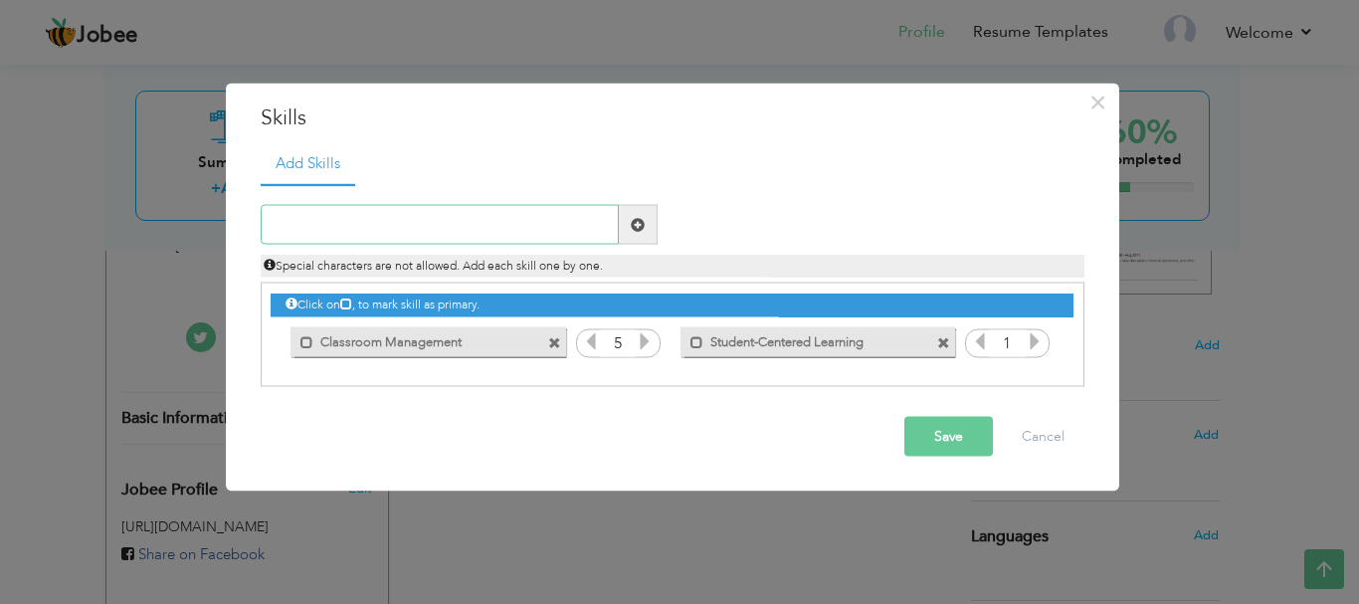
click at [523, 212] on input "text" at bounding box center [440, 225] width 358 height 40
paste input "Communication & Presentation Skills"
type input "Communication & Presentation Skills"
click at [631, 220] on span at bounding box center [638, 224] width 14 height 14
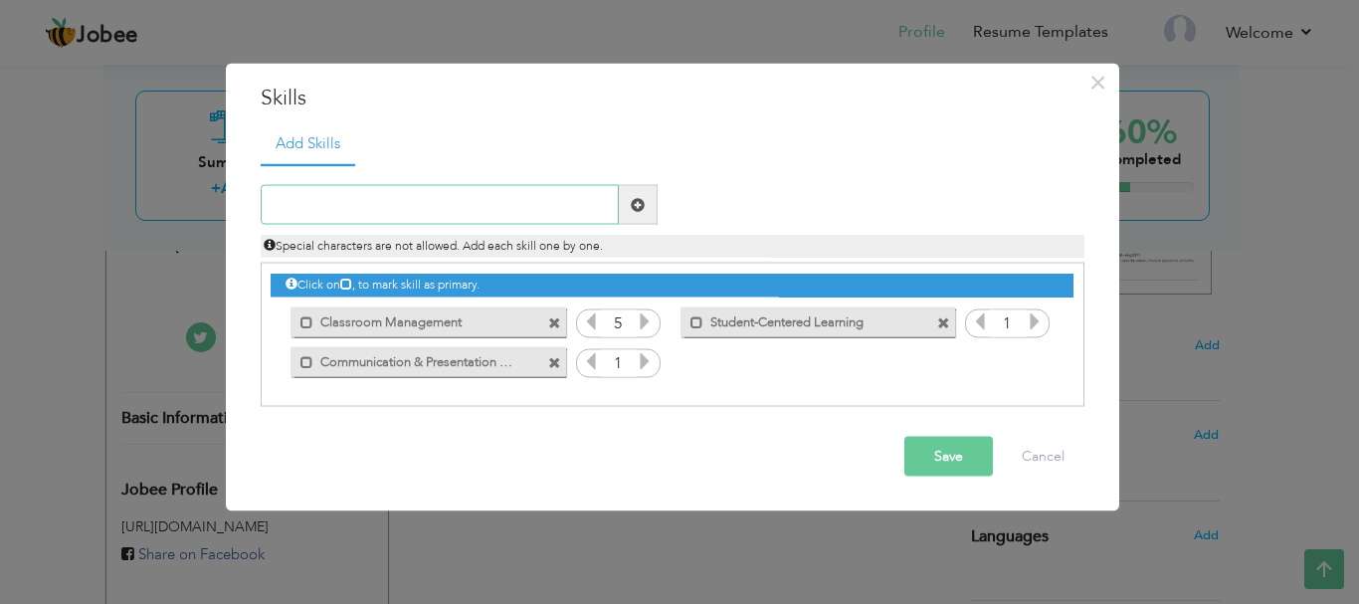
click at [493, 207] on input "text" at bounding box center [440, 205] width 358 height 40
paste input "Motivating & Mentoring Students"
type input "Motivating & Mentoring Students"
click at [621, 195] on span at bounding box center [638, 205] width 39 height 40
click at [641, 366] on icon at bounding box center [645, 361] width 18 height 18
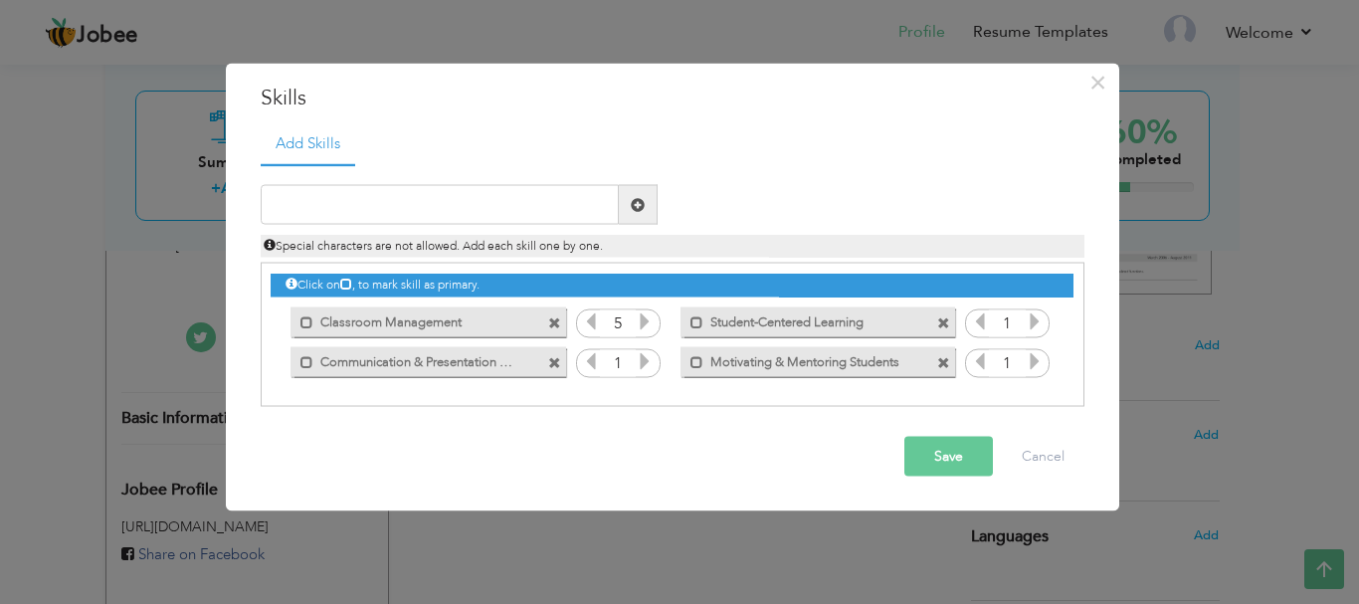
click at [641, 366] on icon at bounding box center [645, 361] width 18 height 18
click at [1028, 323] on icon at bounding box center [1034, 321] width 18 height 18
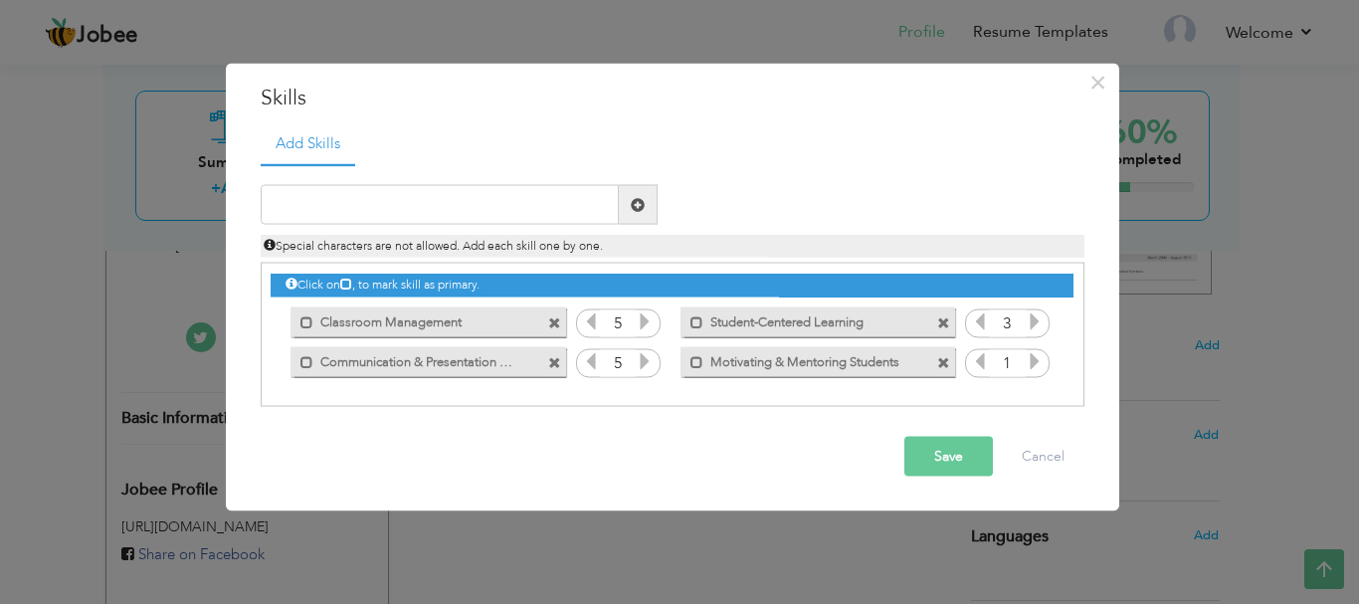
click at [1028, 323] on icon at bounding box center [1034, 321] width 18 height 18
click at [1032, 357] on icon at bounding box center [1034, 361] width 18 height 18
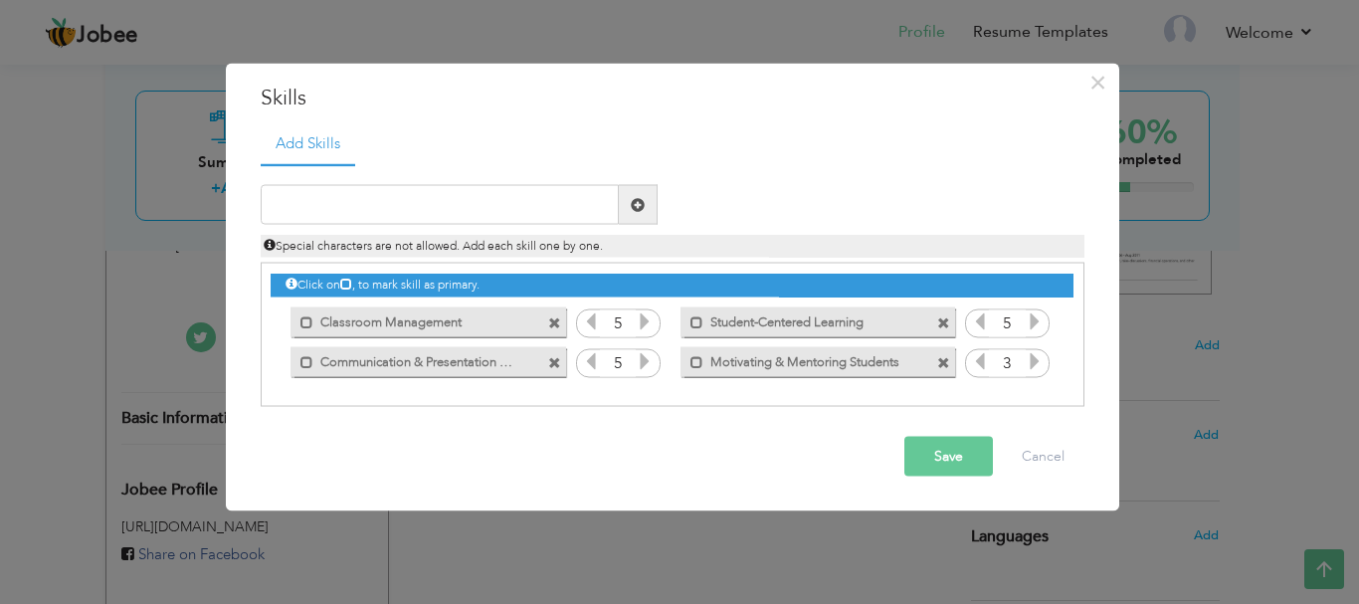
click at [1032, 357] on icon at bounding box center [1034, 361] width 18 height 18
click at [956, 460] on button "Save" at bounding box center [948, 457] width 89 height 40
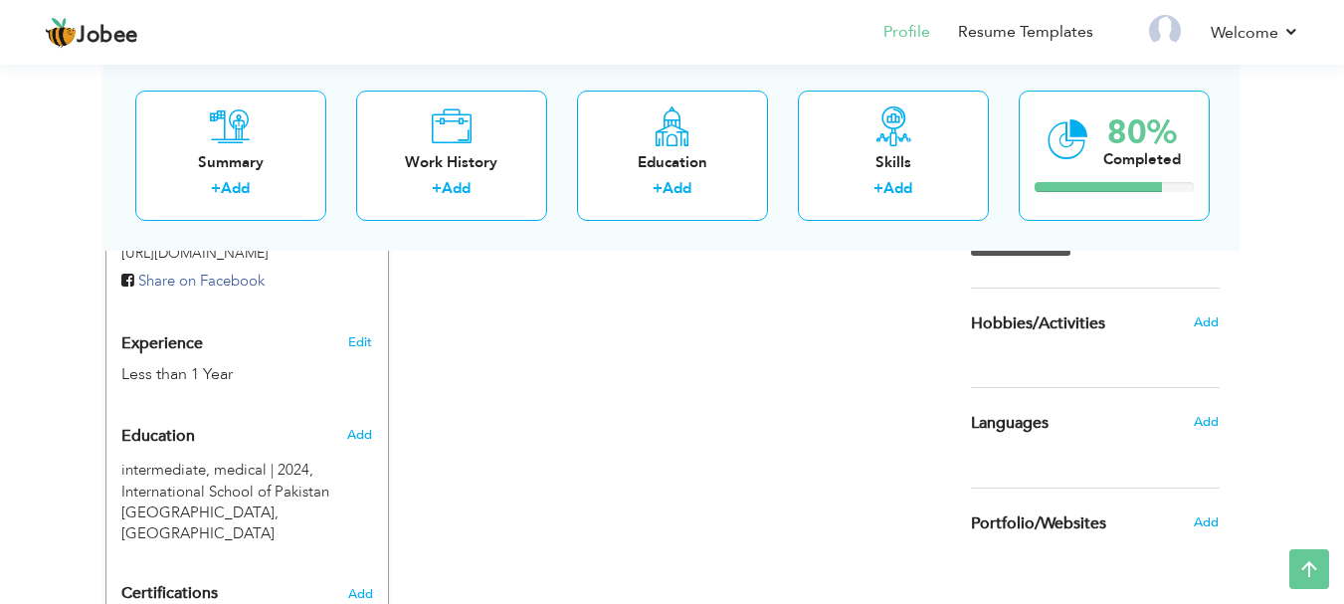
scroll to position [714, 0]
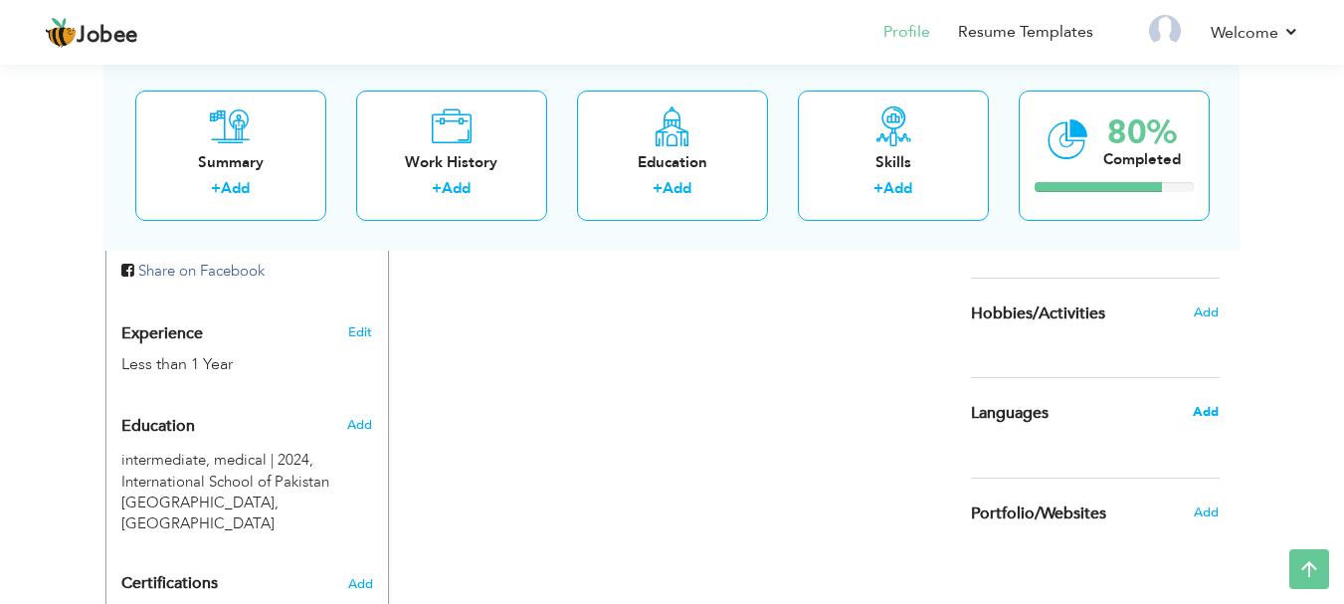
click at [1204, 412] on span "Add" at bounding box center [1206, 412] width 26 height 18
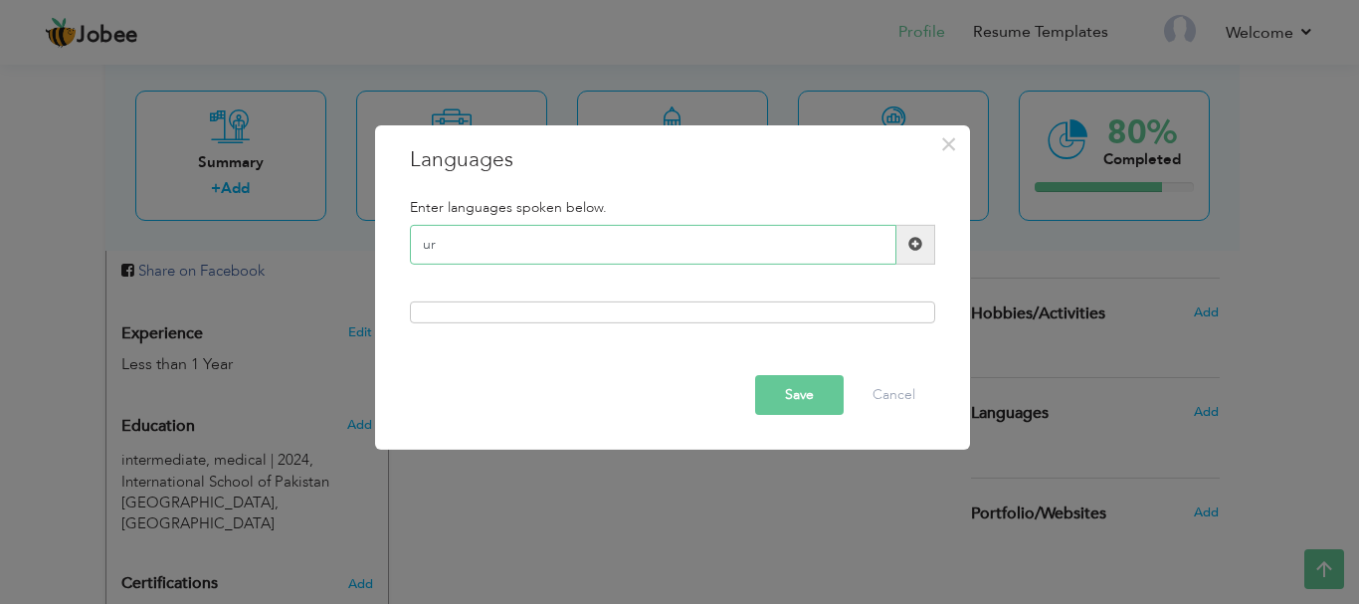
type input "u"
type input "Urdu"
click at [930, 247] on span at bounding box center [915, 245] width 39 height 40
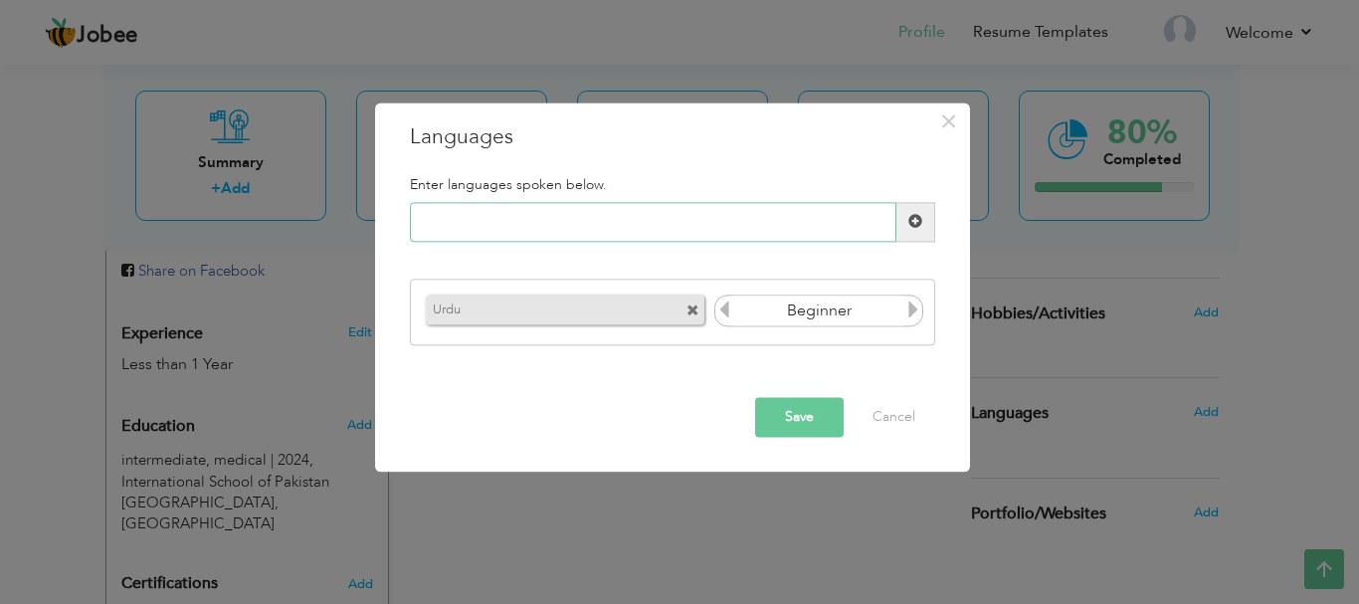
click at [740, 234] on input "text" at bounding box center [653, 222] width 486 height 40
type input "English"
click at [919, 221] on span at bounding box center [915, 222] width 14 height 14
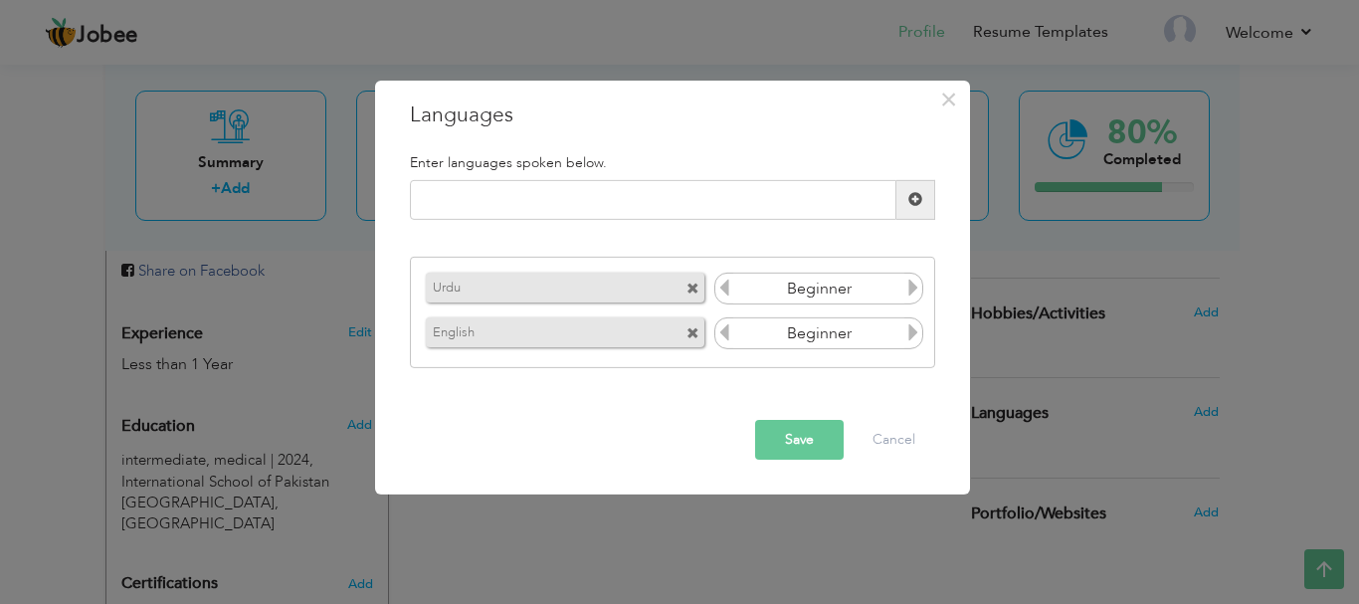
click at [912, 296] on icon at bounding box center [913, 287] width 18 height 18
click at [914, 331] on icon at bounding box center [913, 332] width 18 height 18
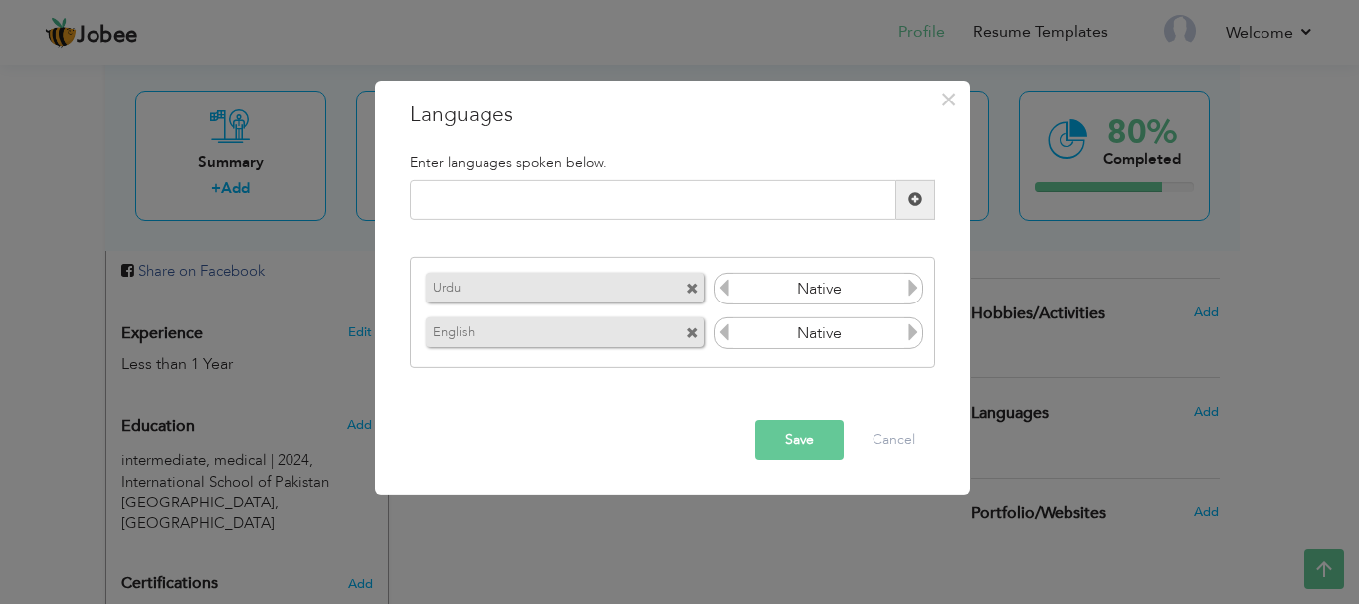
click at [717, 339] on icon at bounding box center [724, 332] width 18 height 18
click at [785, 434] on button "Save" at bounding box center [799, 440] width 89 height 40
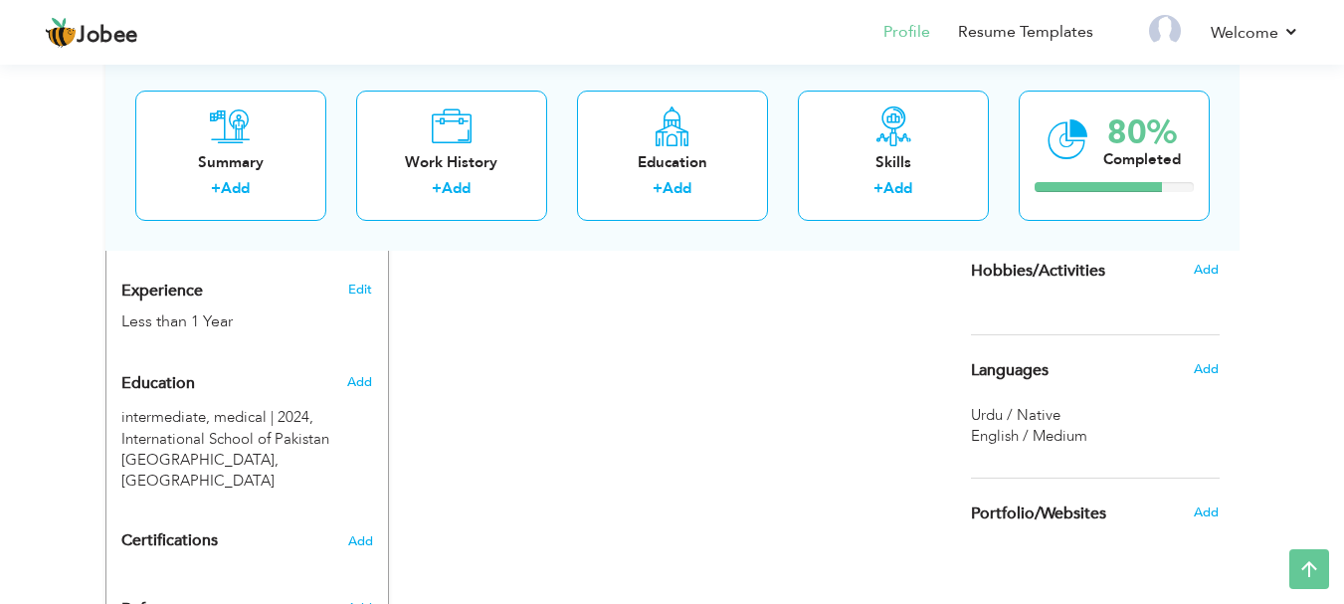
scroll to position [746, 0]
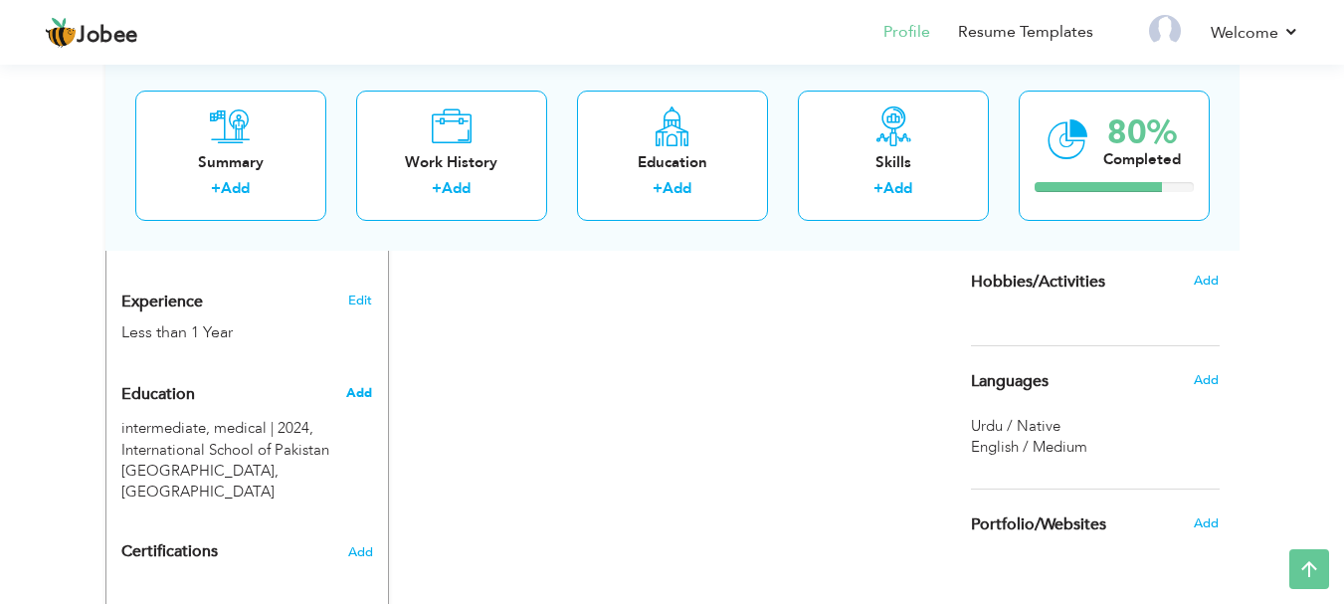
click at [363, 384] on span "Add" at bounding box center [359, 393] width 26 height 18
radio input "true"
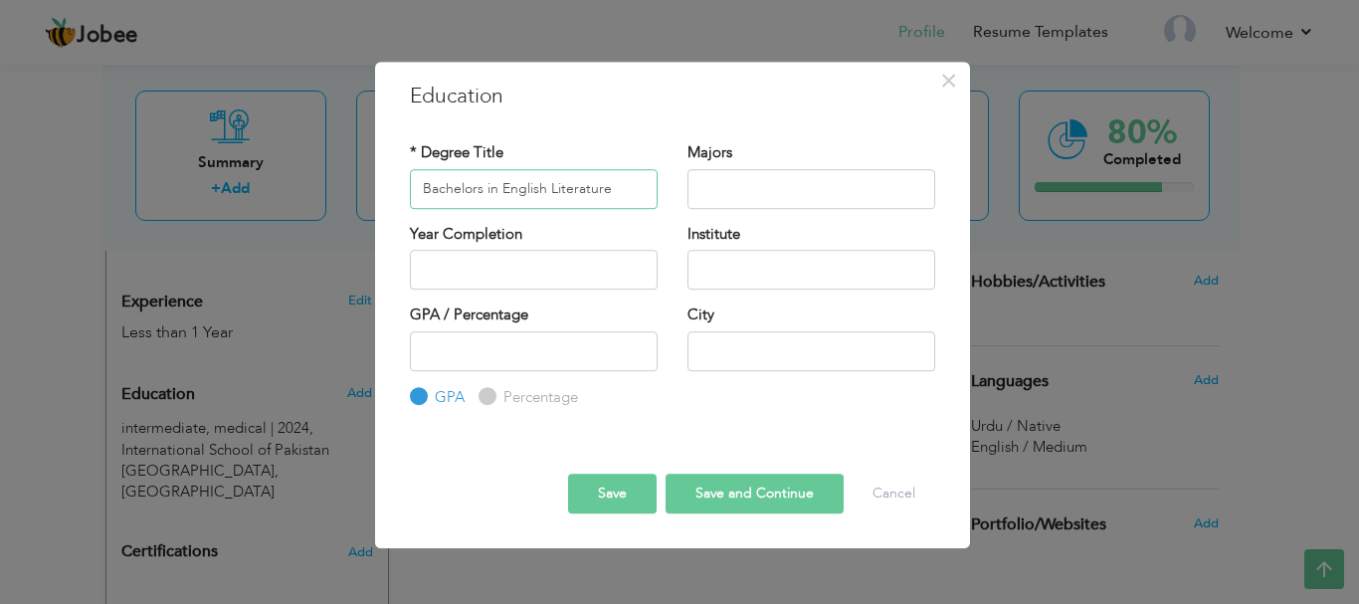
type input "Bachelors in English Literature"
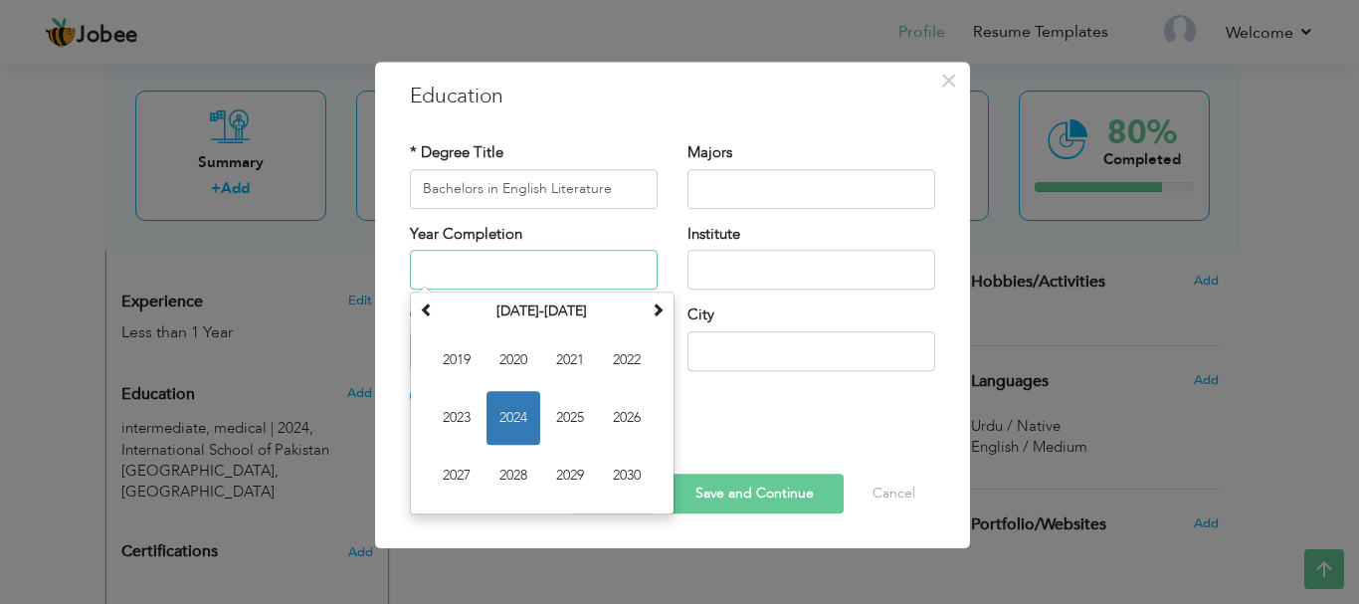
click at [513, 262] on input "text" at bounding box center [534, 270] width 248 height 40
type input "2025"
click at [641, 237] on div "Year Completion 2025 August 2025 Su Mo Tu We Th Fr Sa 27 28 29 30 31 1 2 3 4 5 …" at bounding box center [534, 257] width 248 height 66
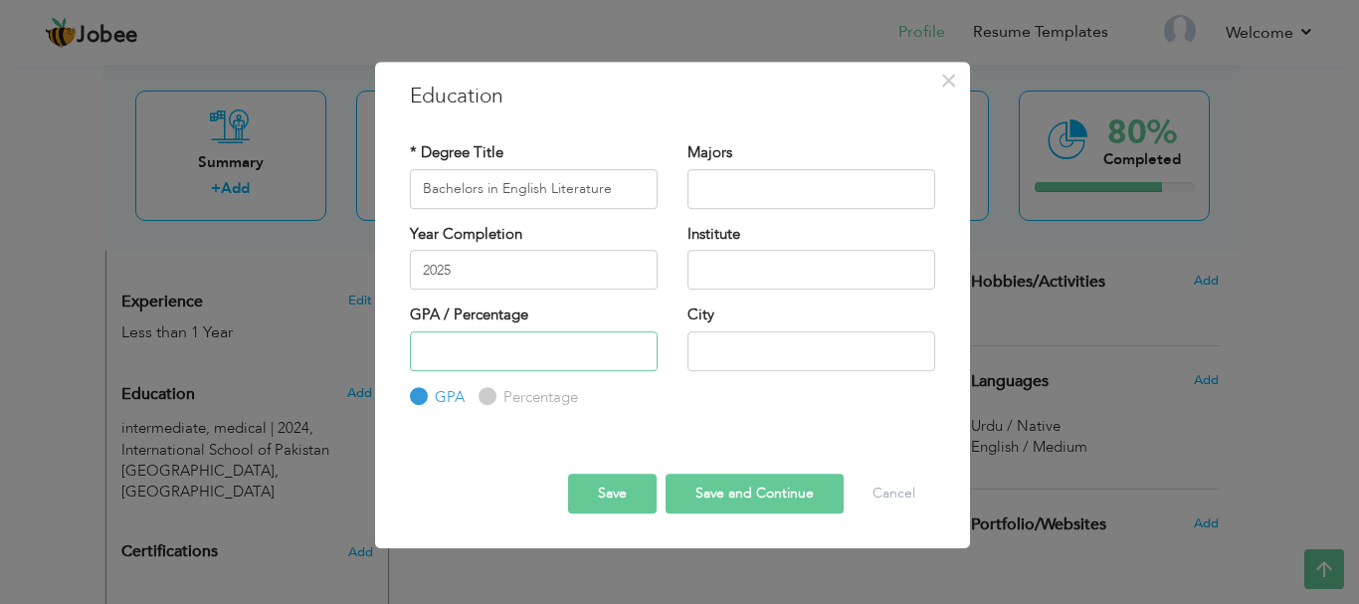
click at [564, 346] on input "number" at bounding box center [534, 351] width 248 height 40
click at [766, 366] on input "text" at bounding box center [811, 351] width 248 height 40
click at [801, 199] on input "text" at bounding box center [811, 189] width 248 height 40
click at [610, 509] on button "Save" at bounding box center [612, 493] width 89 height 40
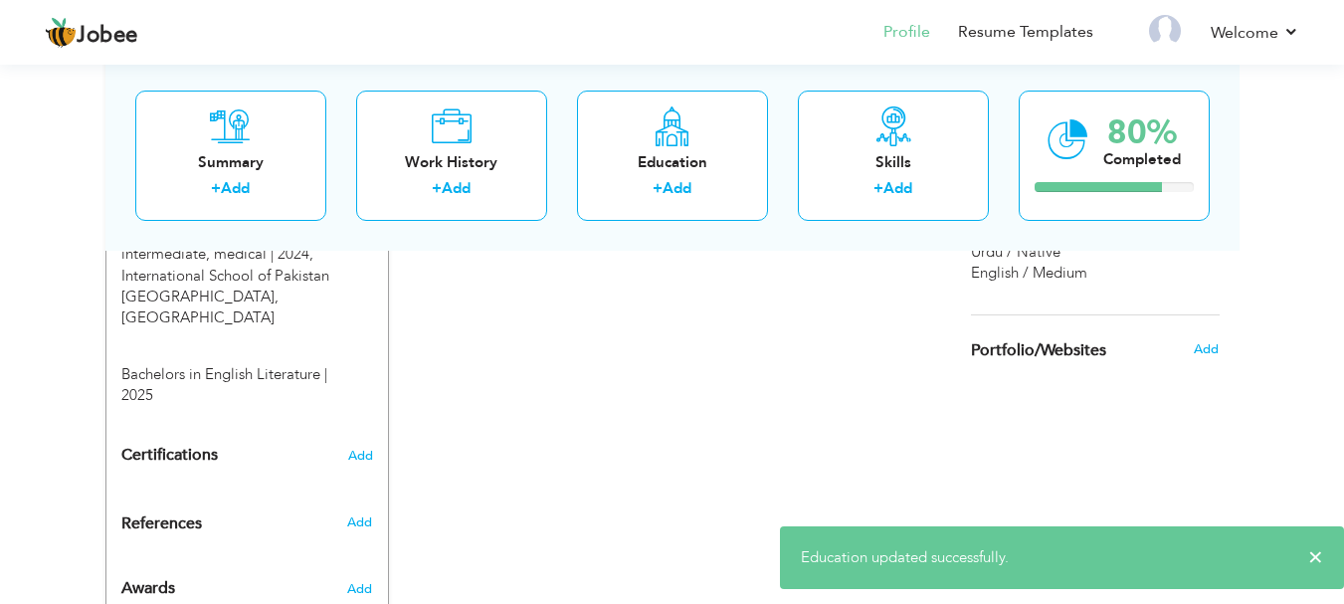
scroll to position [948, 0]
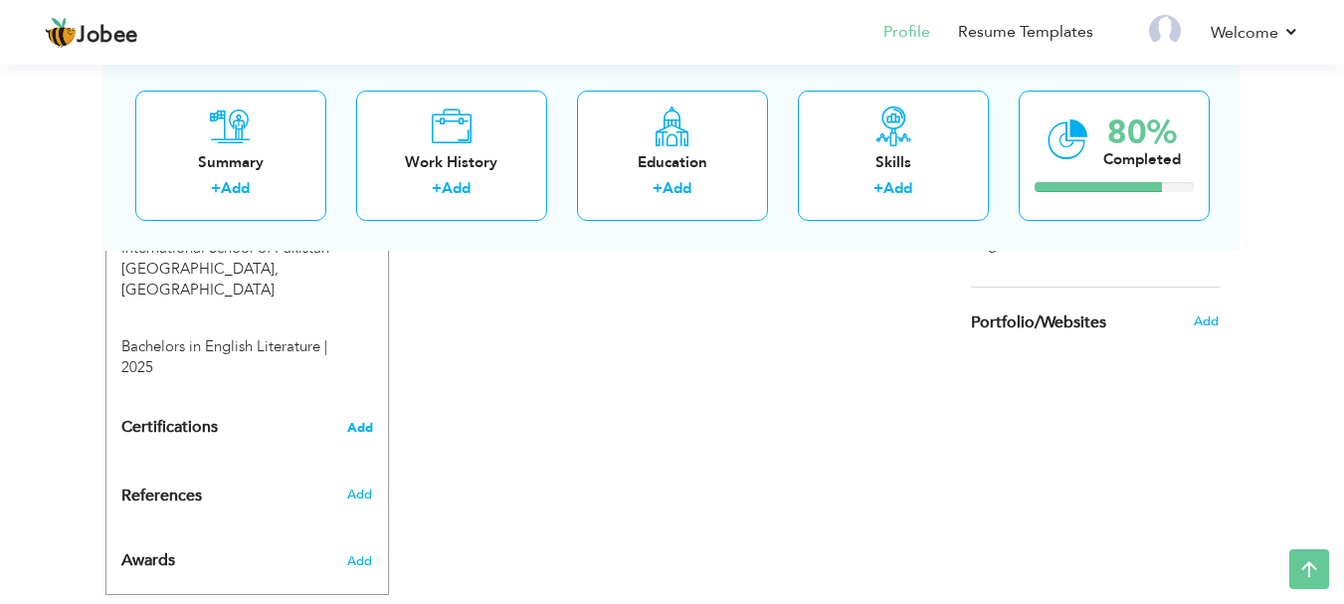
click at [349, 421] on span "Add" at bounding box center [360, 428] width 26 height 14
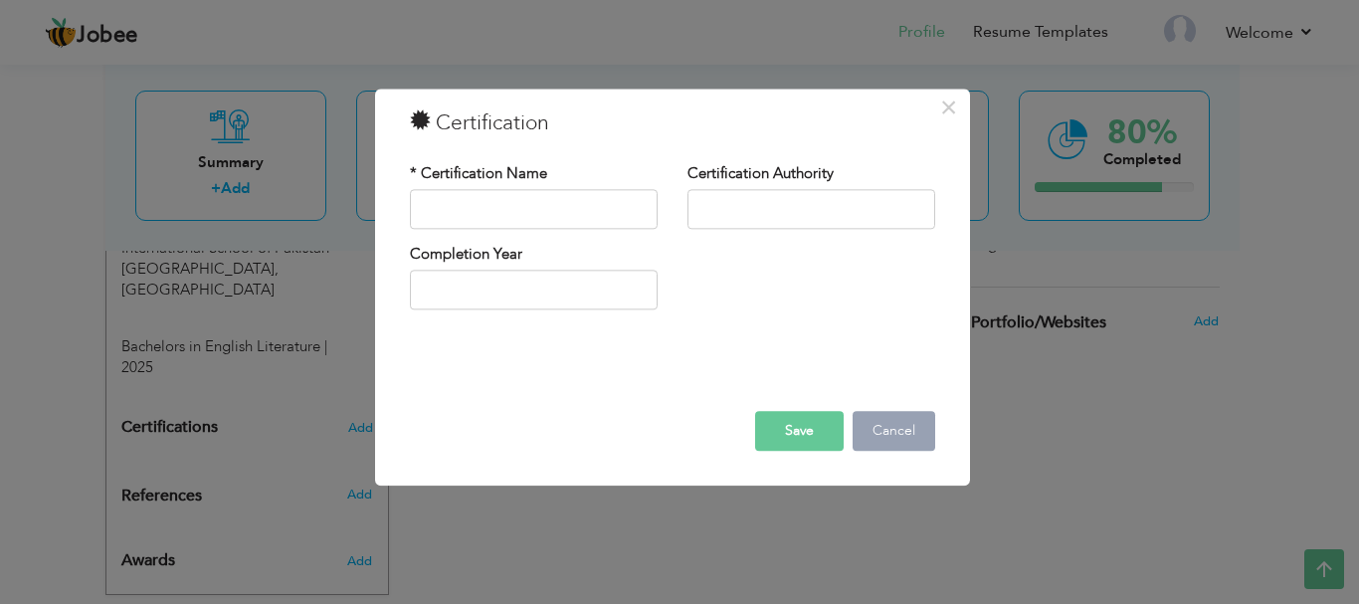
click at [877, 432] on button "Cancel" at bounding box center [893, 431] width 83 height 40
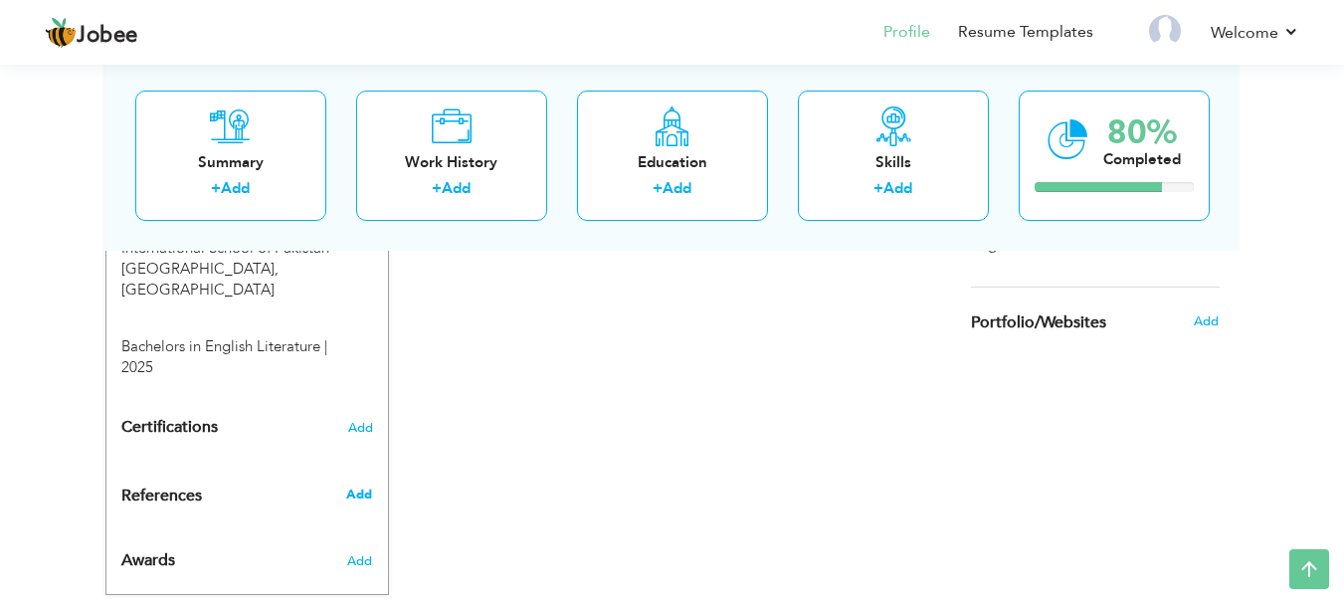
click at [365, 485] on span "Add" at bounding box center [359, 494] width 26 height 18
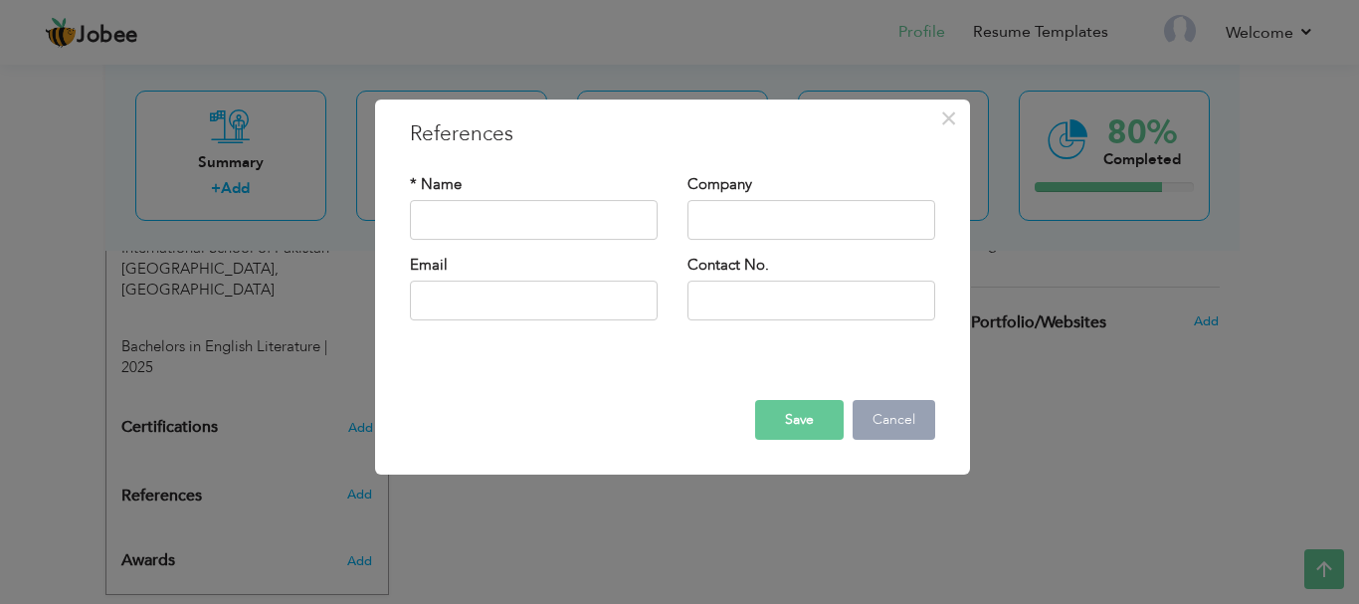
click at [891, 412] on button "Cancel" at bounding box center [893, 420] width 83 height 40
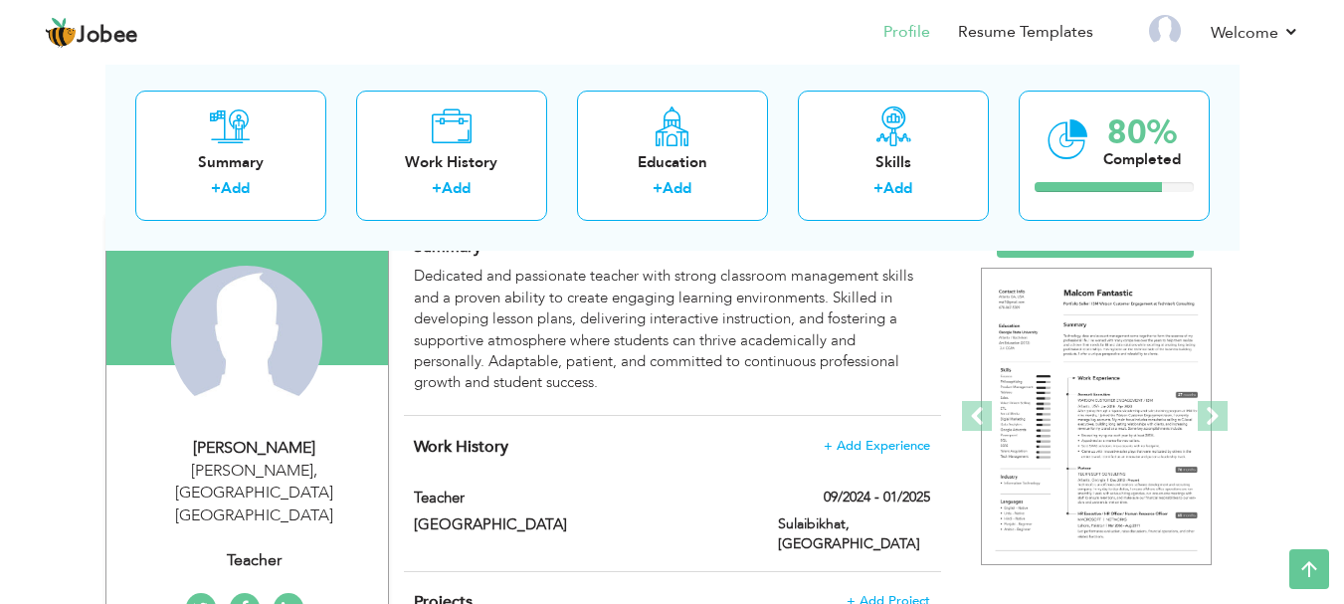
scroll to position [0, 0]
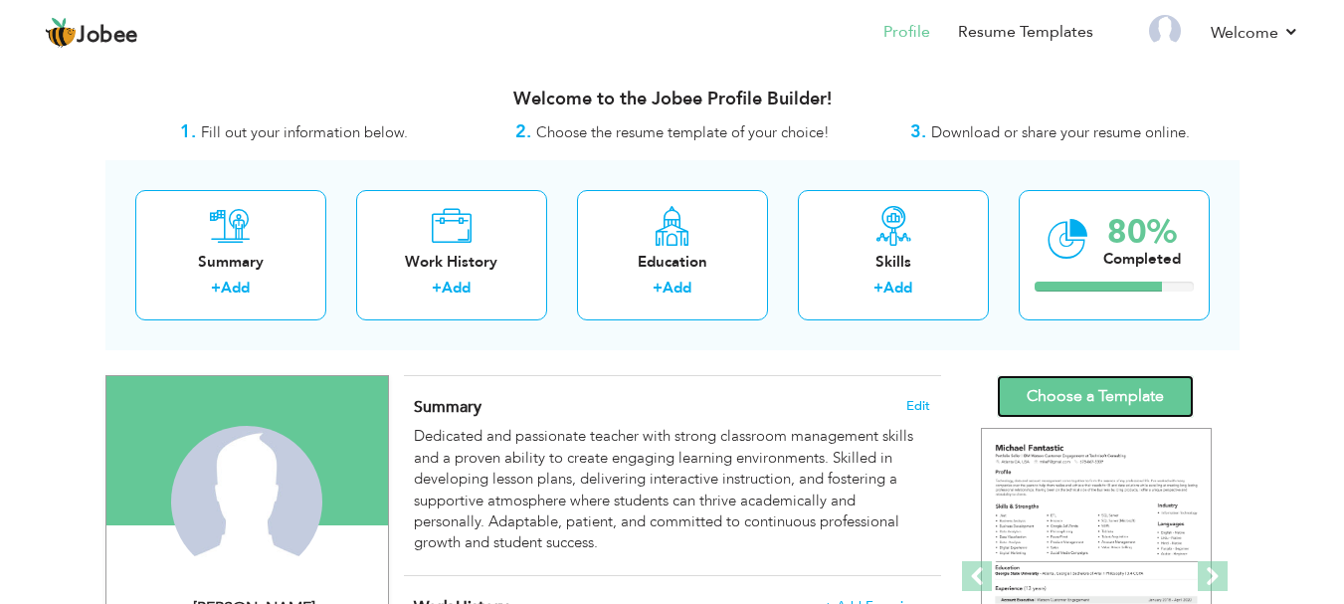
click link "Choose a Template"
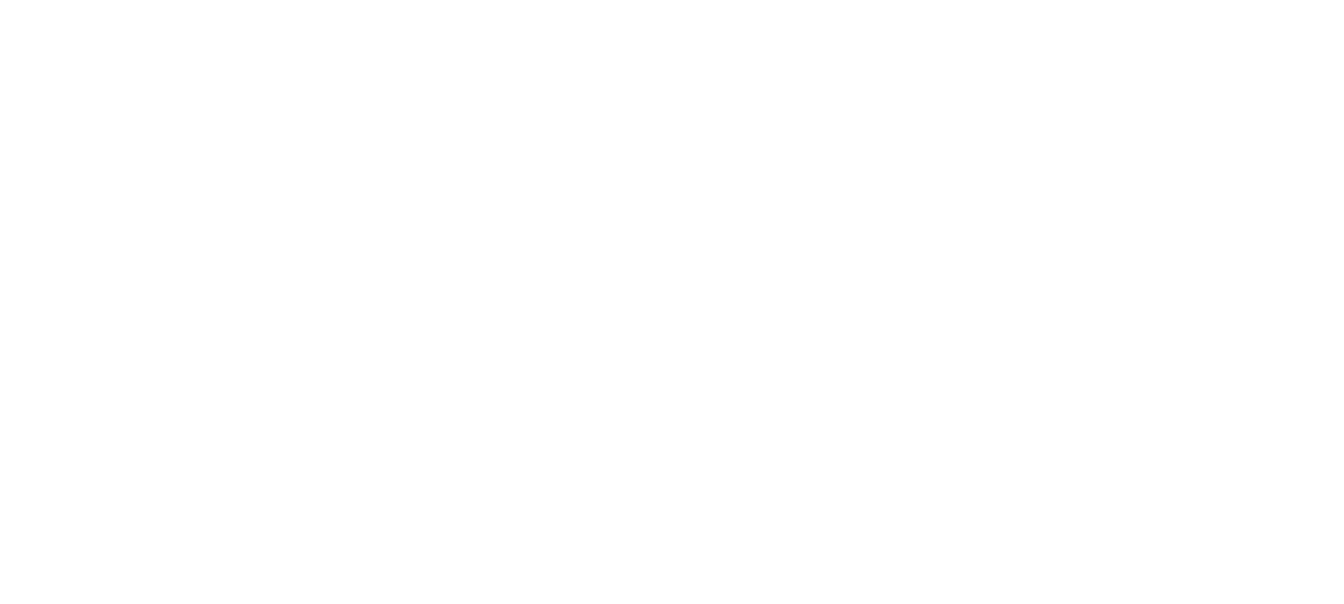
click at [0, 0] on div "Jobee {{profile}} Resume Templates Resume Templates Cover Letters About My Resu…" at bounding box center [0, 0] width 0 height 0
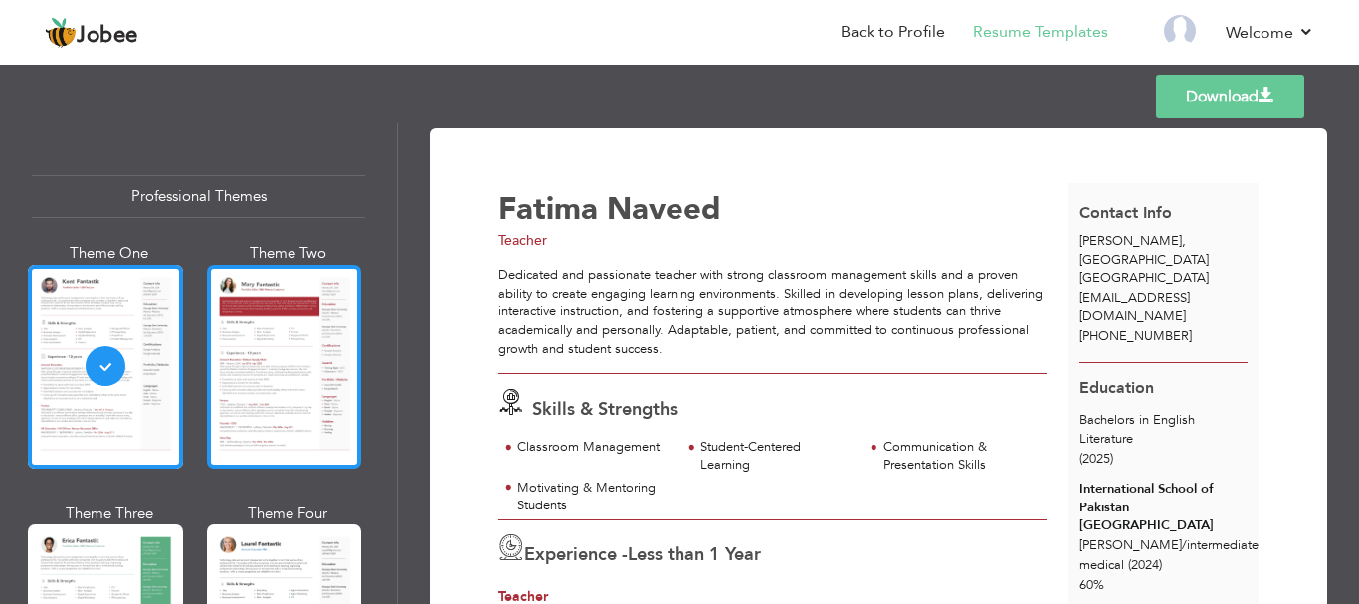
click at [336, 322] on div at bounding box center [284, 367] width 155 height 204
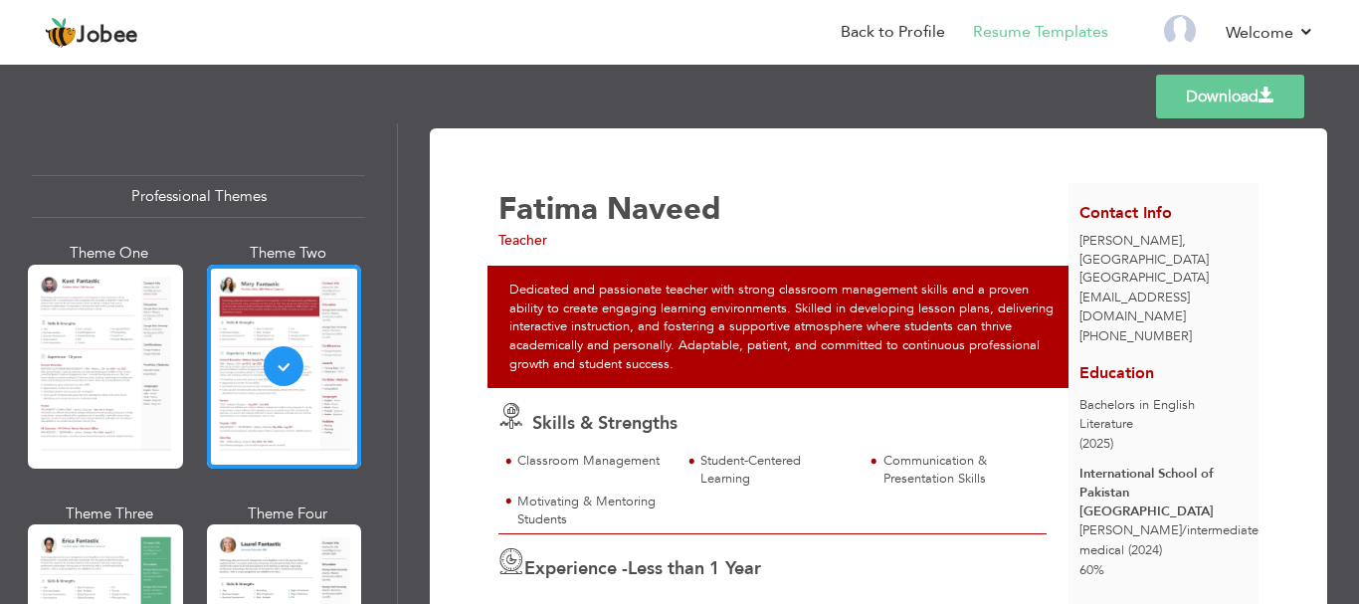
scroll to position [142, 0]
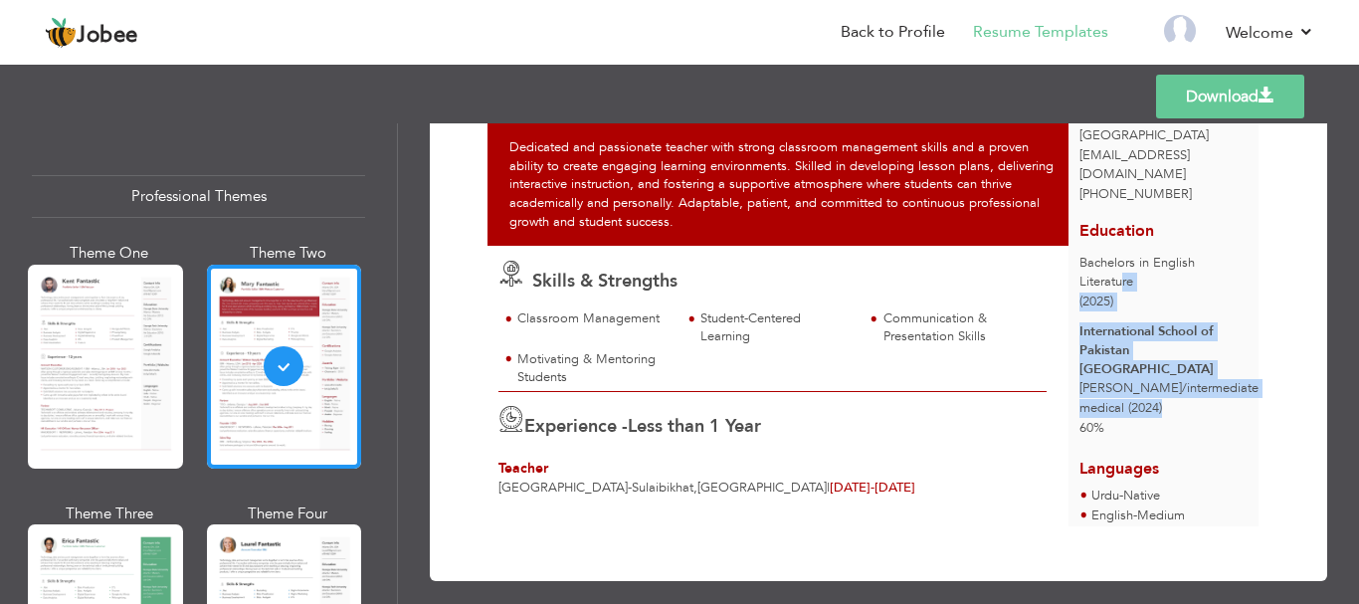
drag, startPoint x: 1083, startPoint y: 264, endPoint x: 1187, endPoint y: 386, distance: 160.2
click at [1188, 386] on div "Education Bachelors in English Literature (2025) International School of Pakist…" at bounding box center [1163, 324] width 190 height 238
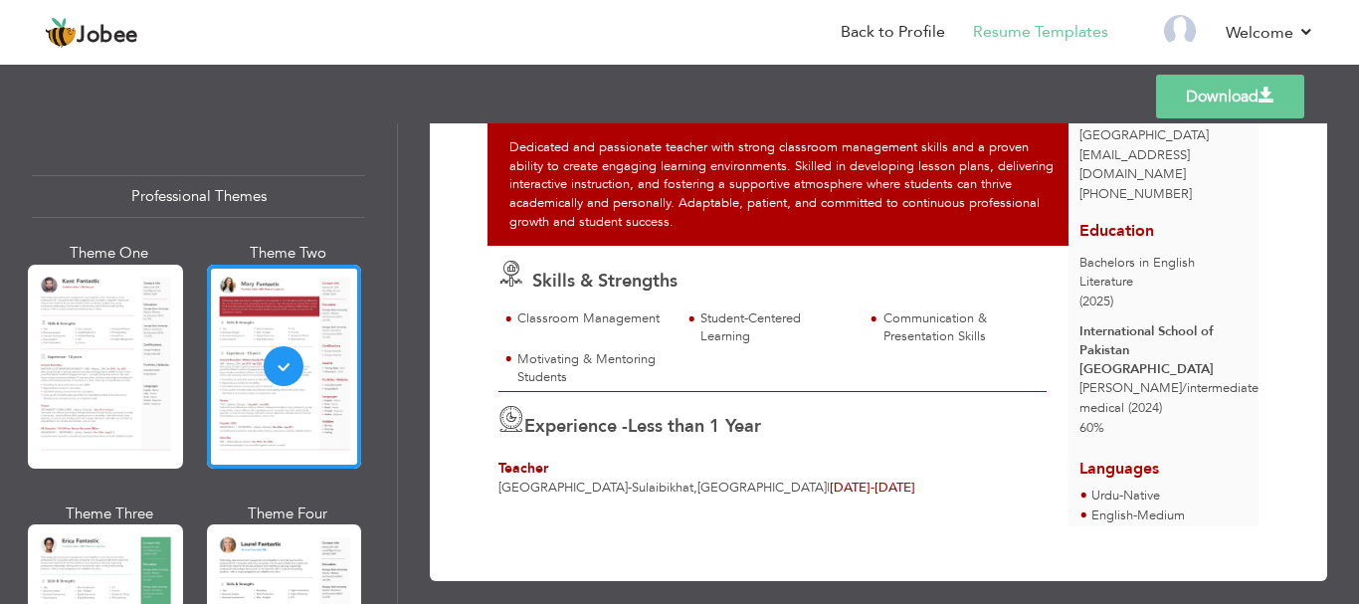
click at [1186, 419] on div "60%" at bounding box center [1163, 428] width 168 height 19
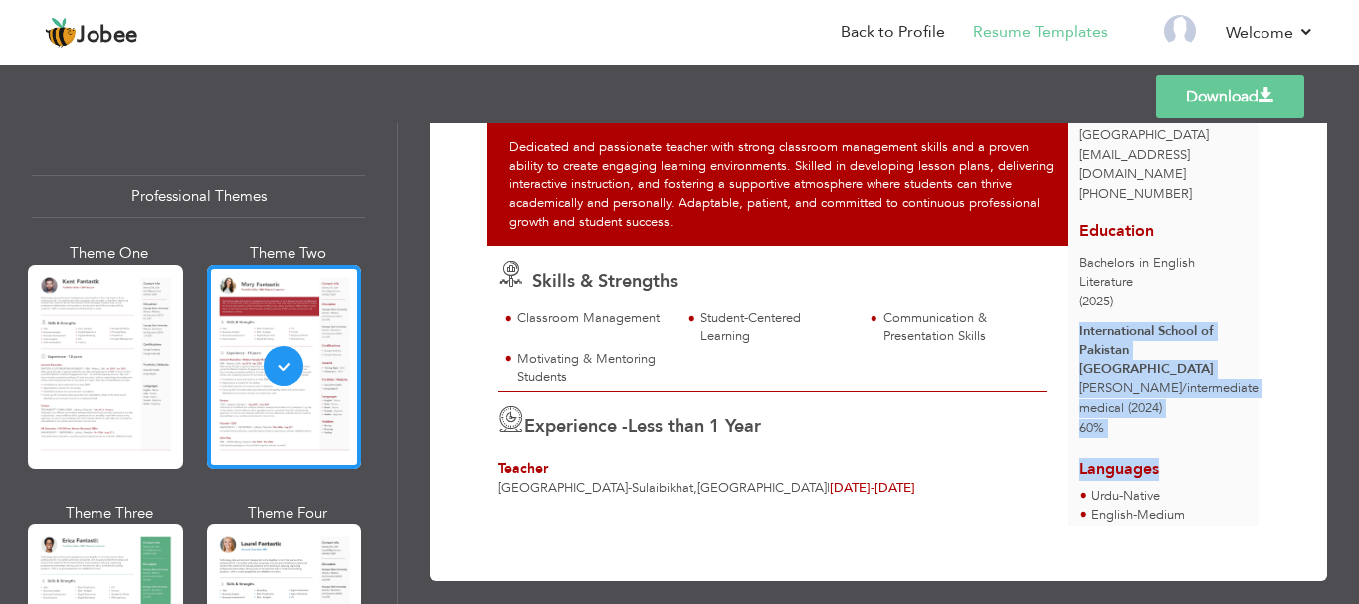
drag, startPoint x: 1082, startPoint y: 328, endPoint x: 1160, endPoint y: 424, distance: 123.0
click at [1160, 424] on div "Contact Info khaitan , Farwaniya Governorate Kuwait fatimanaveed2177@gmail.com …" at bounding box center [1163, 283] width 190 height 485
click at [1162, 419] on div "60%" at bounding box center [1163, 428] width 168 height 19
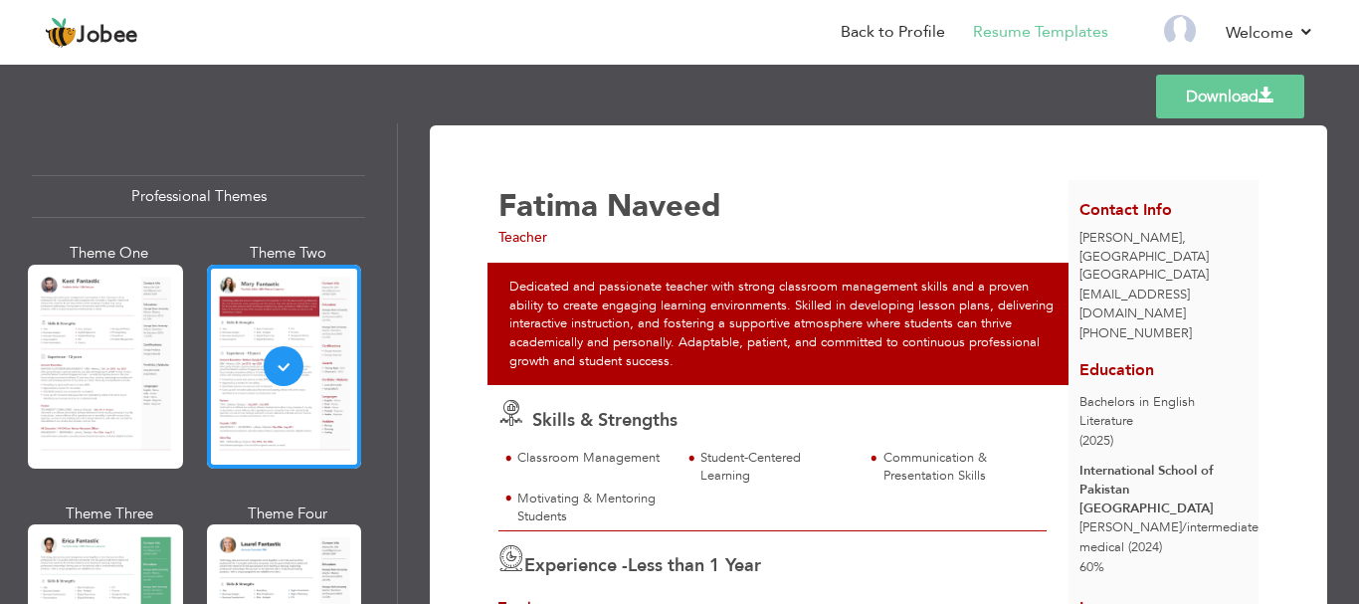
scroll to position [0, 0]
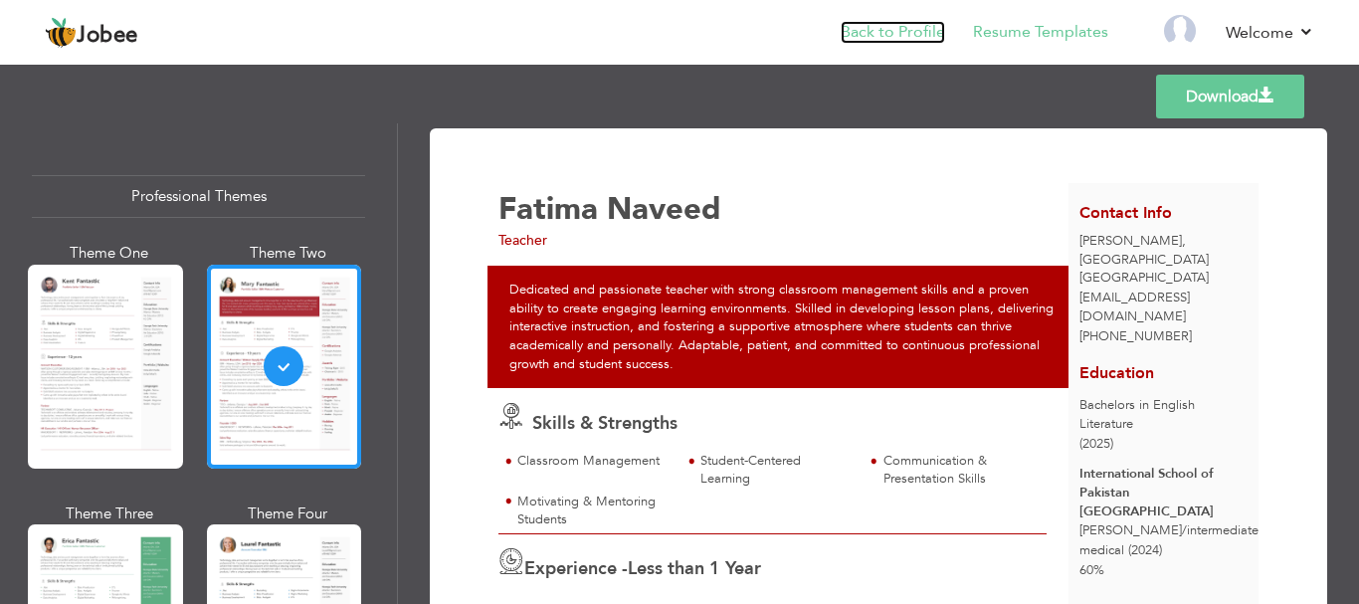
click at [907, 28] on link "Back to Profile" at bounding box center [892, 32] width 104 height 23
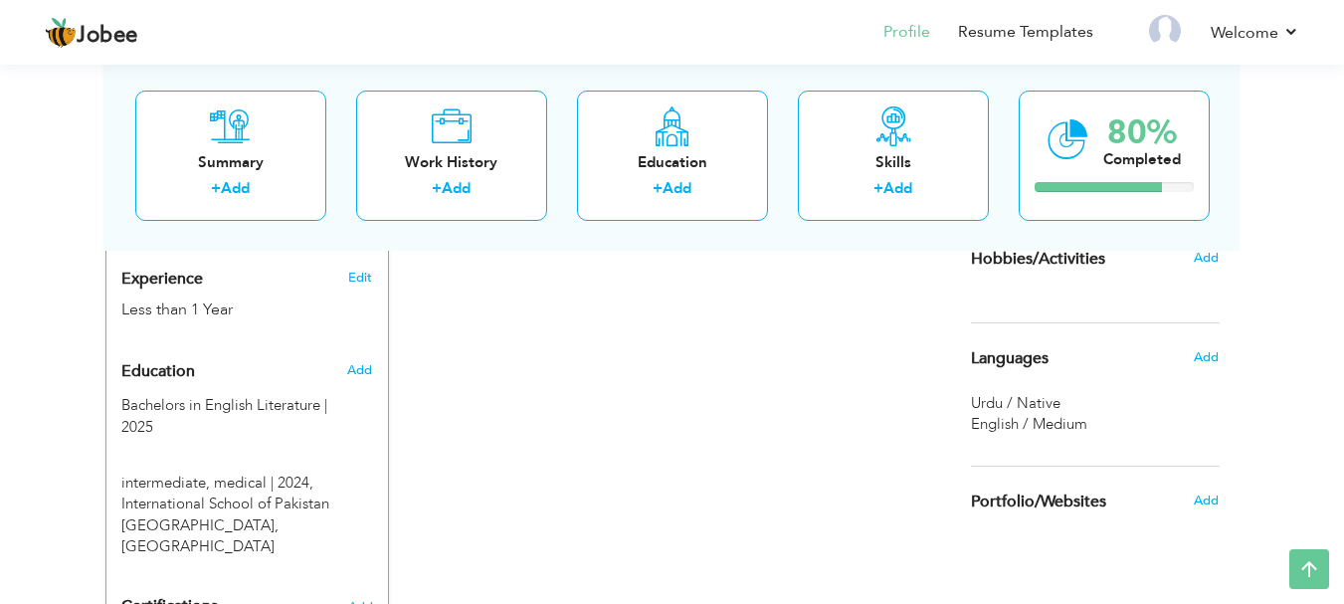
scroll to position [763, 0]
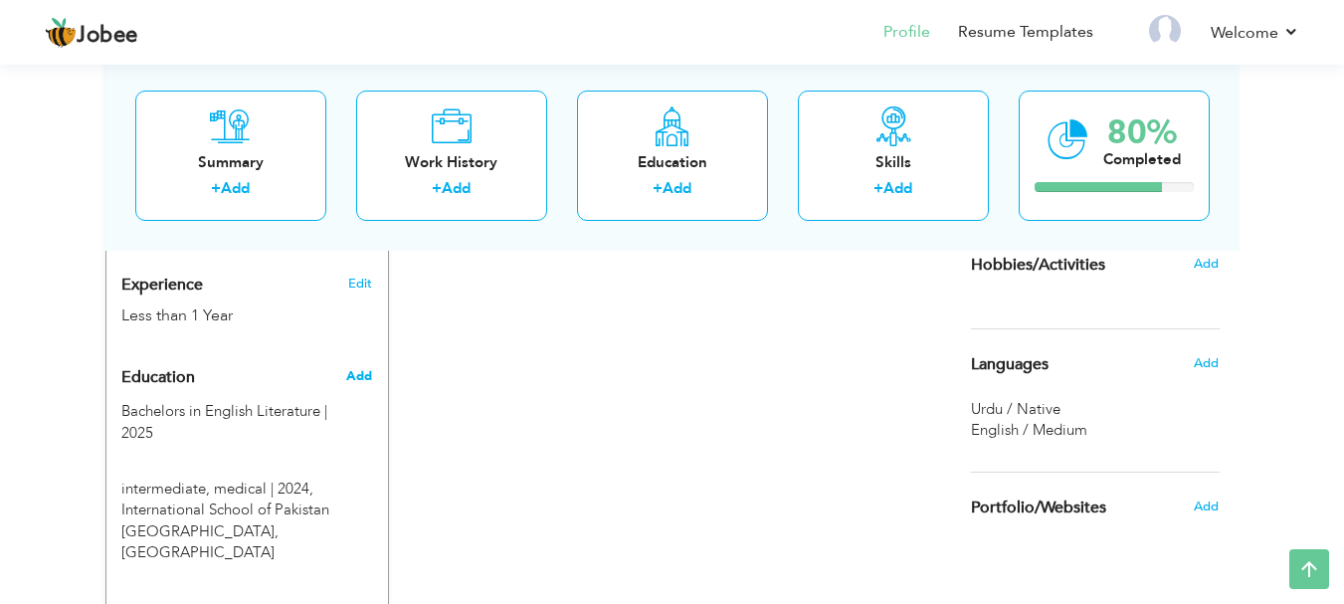
click at [355, 367] on span "Add" at bounding box center [359, 376] width 26 height 18
radio input "true"
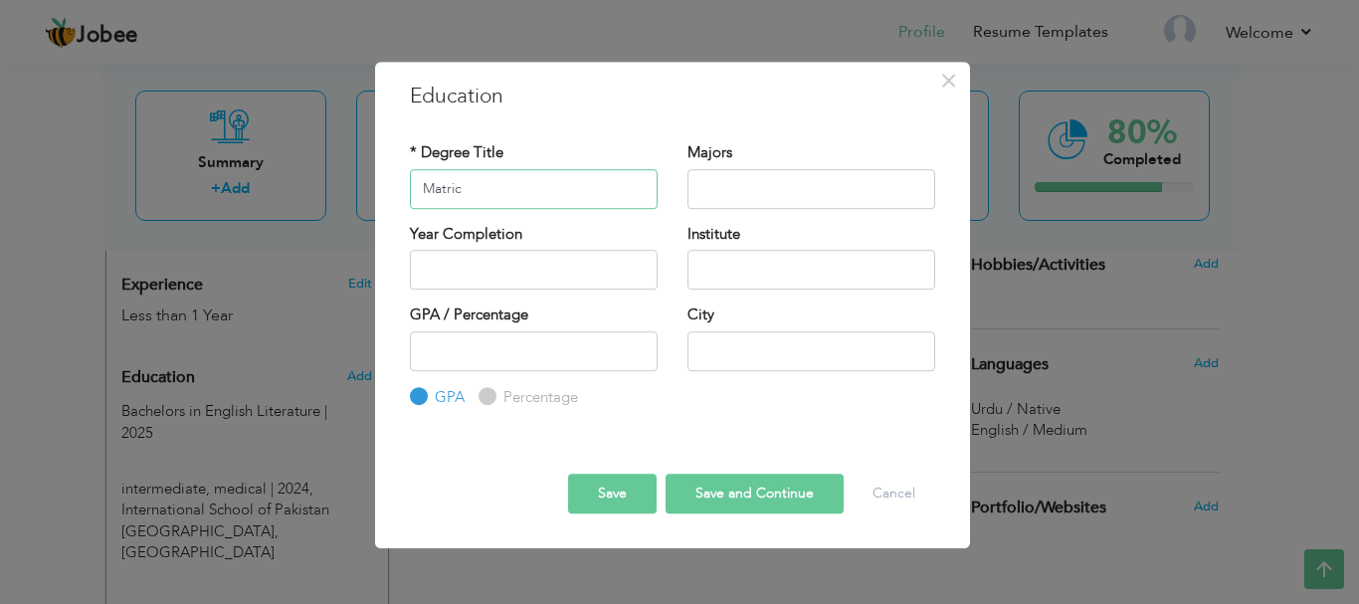
type input "Matric"
click at [497, 265] on input "2025" at bounding box center [534, 270] width 248 height 40
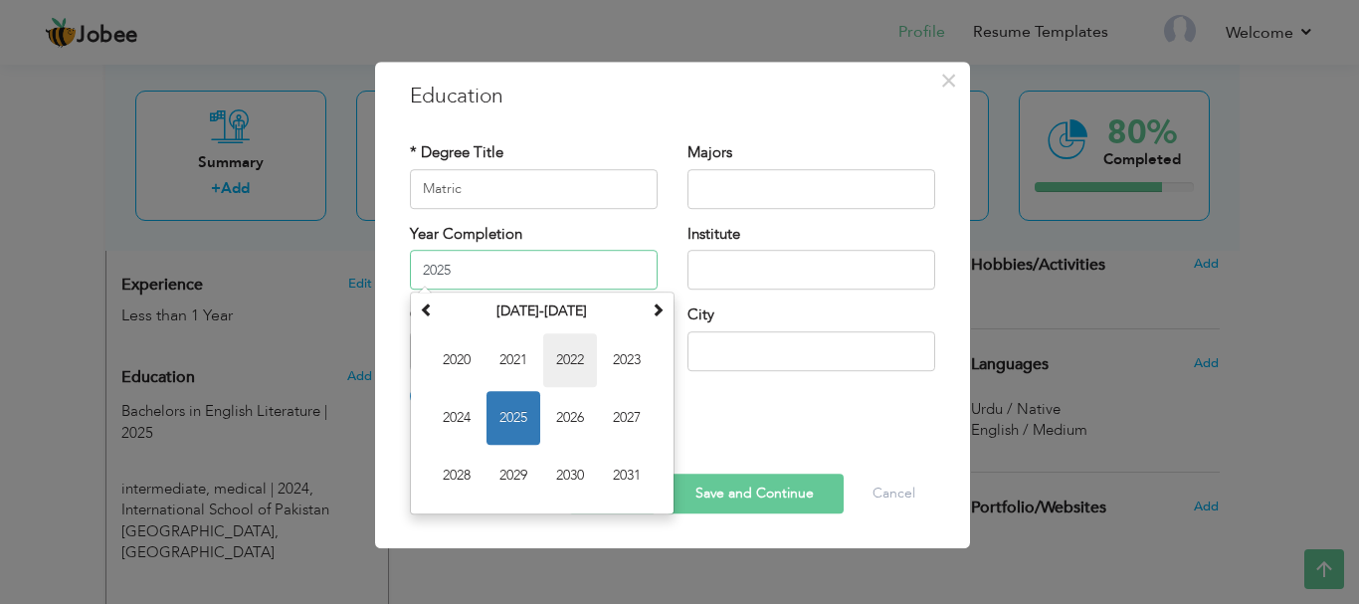
click at [561, 354] on span "2022" at bounding box center [570, 360] width 54 height 54
type input "2022"
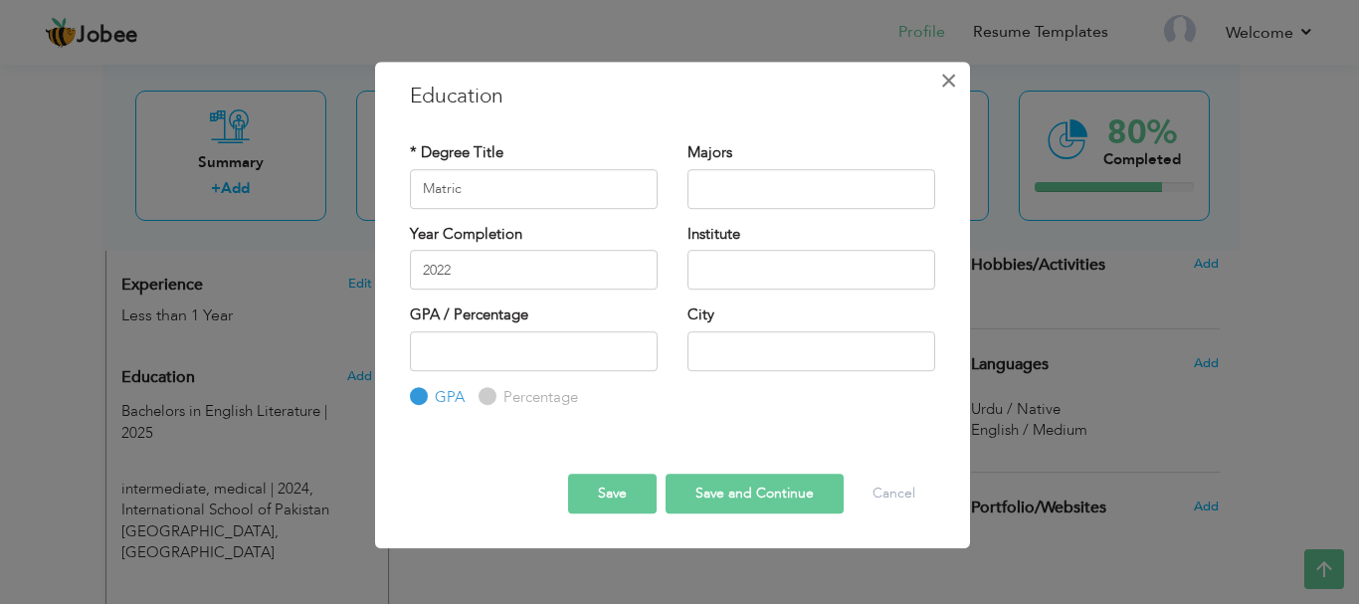
click at [953, 72] on span "×" at bounding box center [948, 81] width 17 height 36
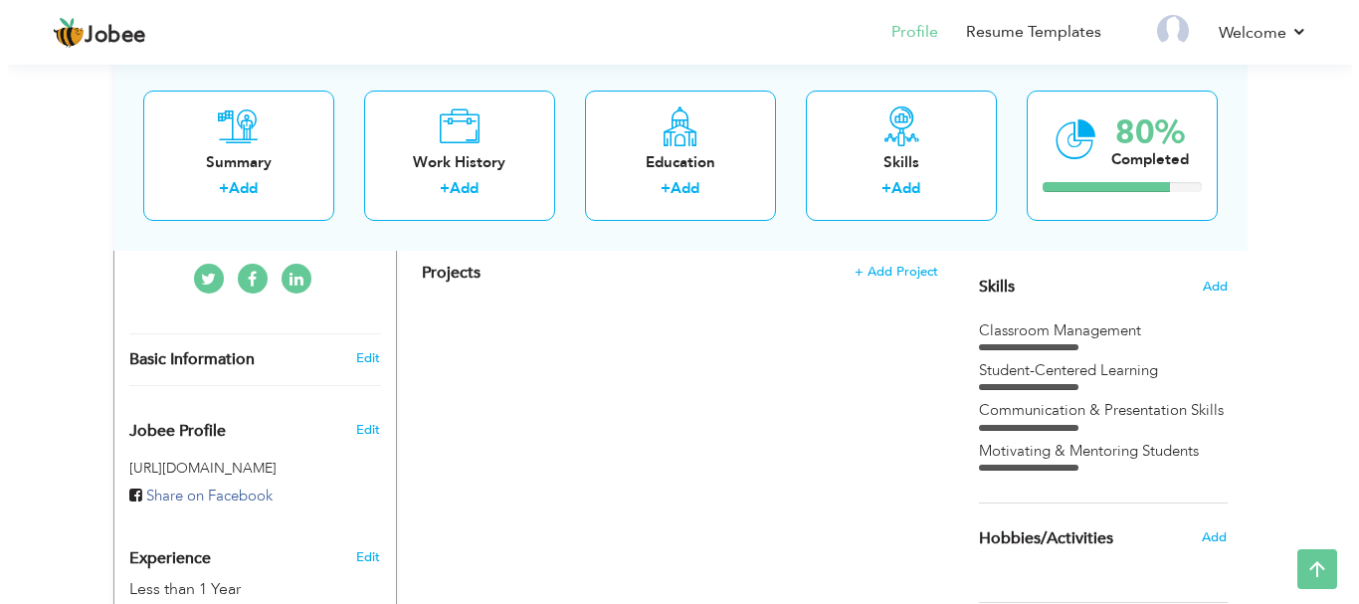
scroll to position [497, 0]
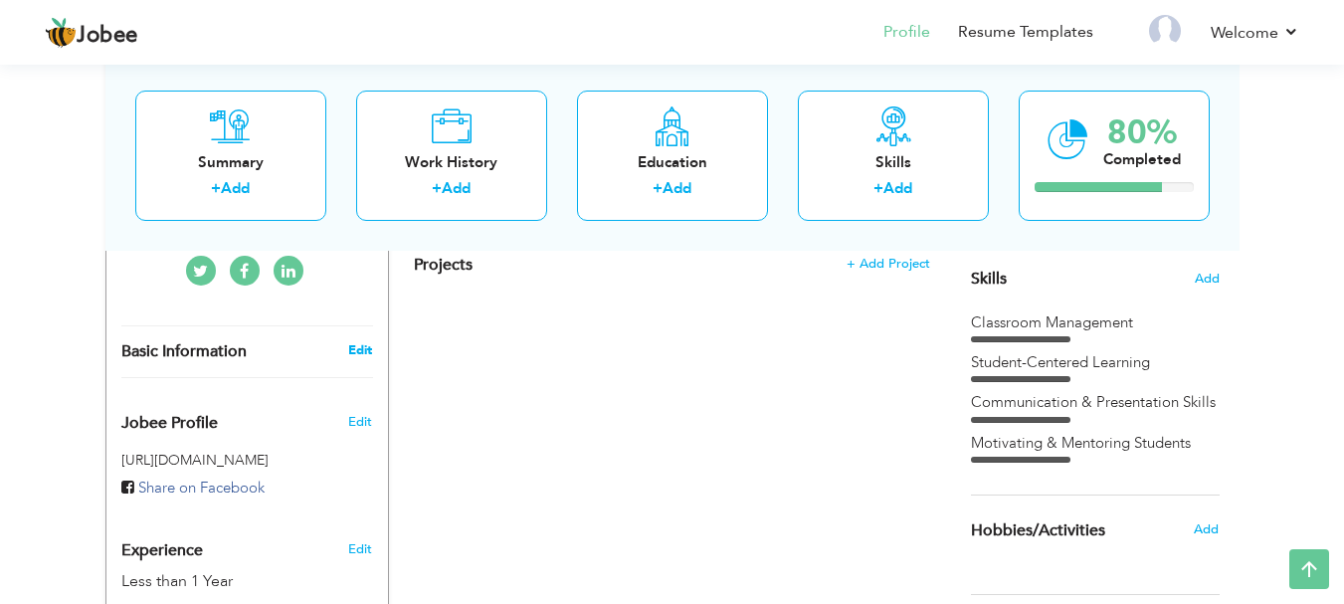
click at [356, 341] on link "Edit" at bounding box center [360, 350] width 24 height 18
type input "Fatima"
type input "Naveed"
type input "+965 51267370"
select select "number:117"
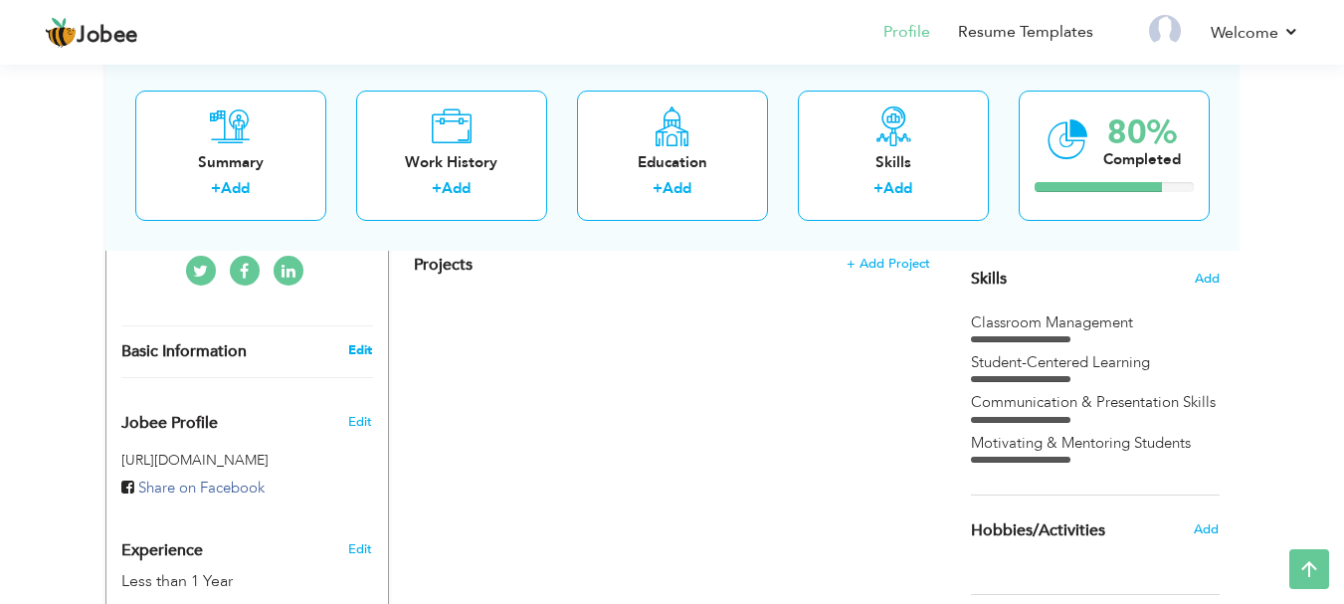
type input "Farwaniya Governorate"
type input "[PERSON_NAME]"
select select "number:2"
type input "Teacher"
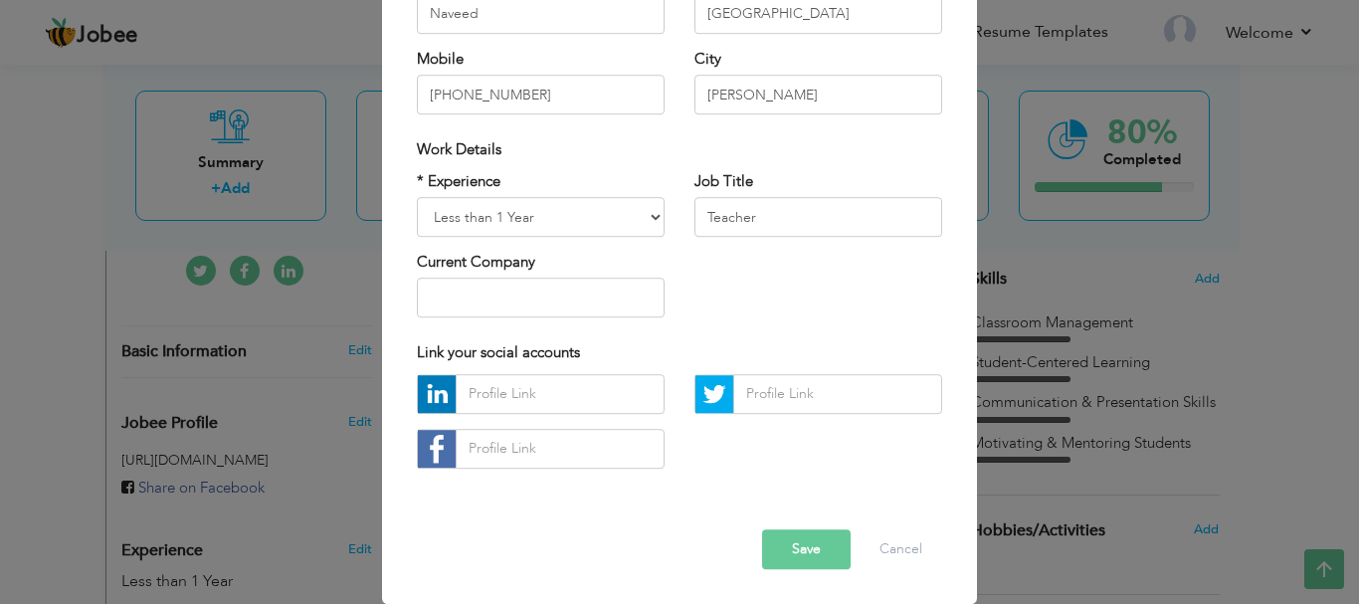
scroll to position [217, 0]
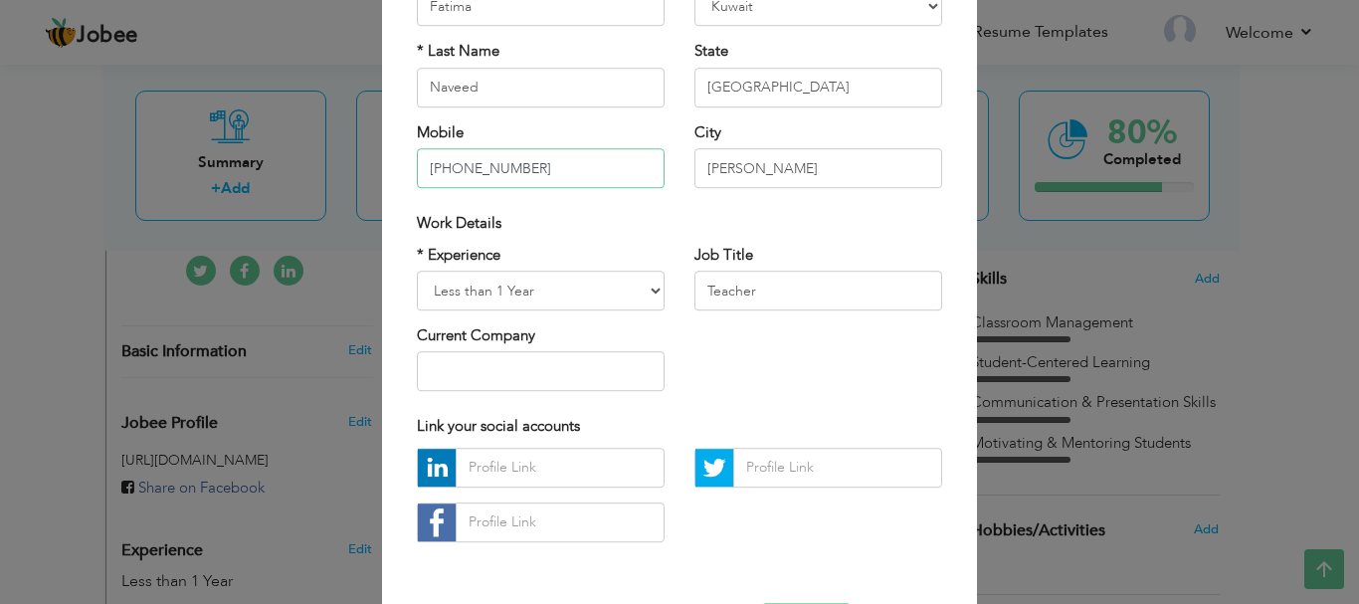
drag, startPoint x: 547, startPoint y: 171, endPoint x: 461, endPoint y: 171, distance: 85.5
click at [461, 171] on input "+965 51267370" at bounding box center [541, 168] width 248 height 40
type input "[PHONE_NUMBER]"
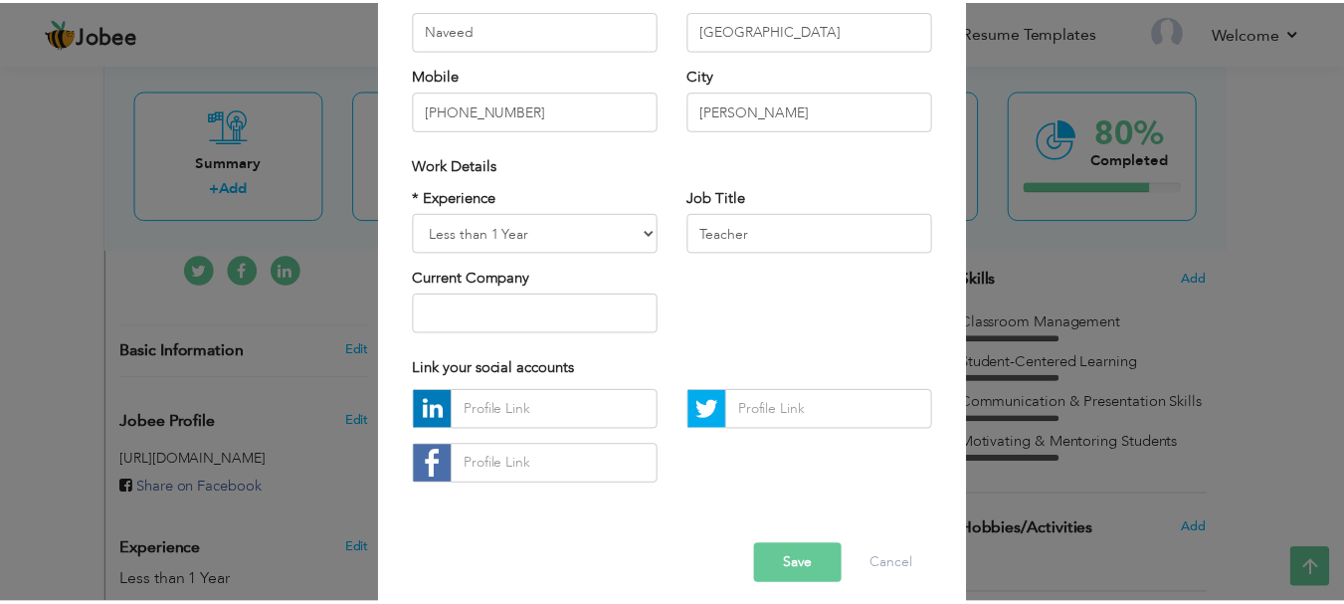
scroll to position [290, 0]
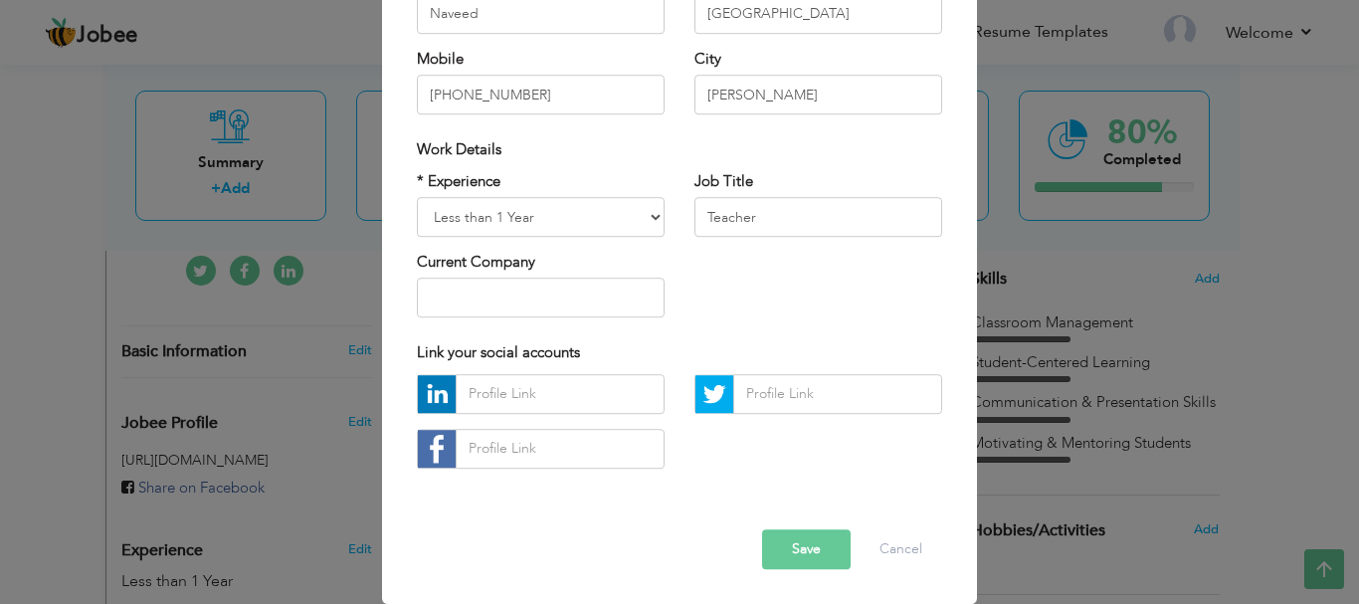
click at [807, 547] on button "Save" at bounding box center [806, 549] width 89 height 40
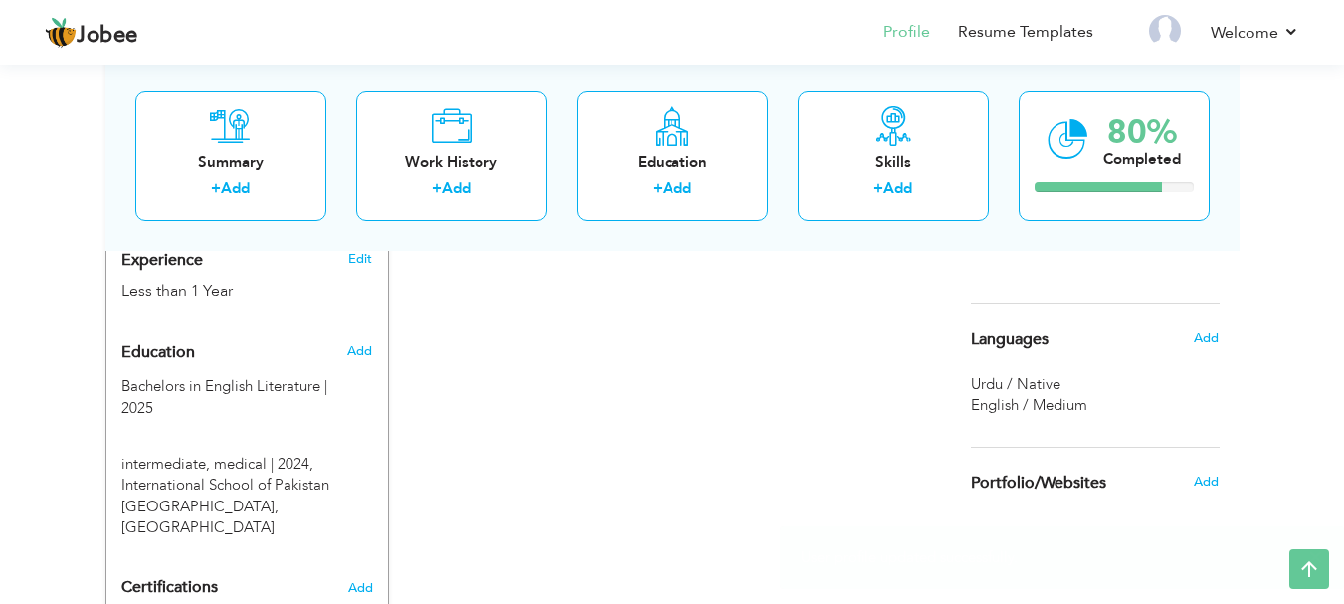
scroll to position [782, 0]
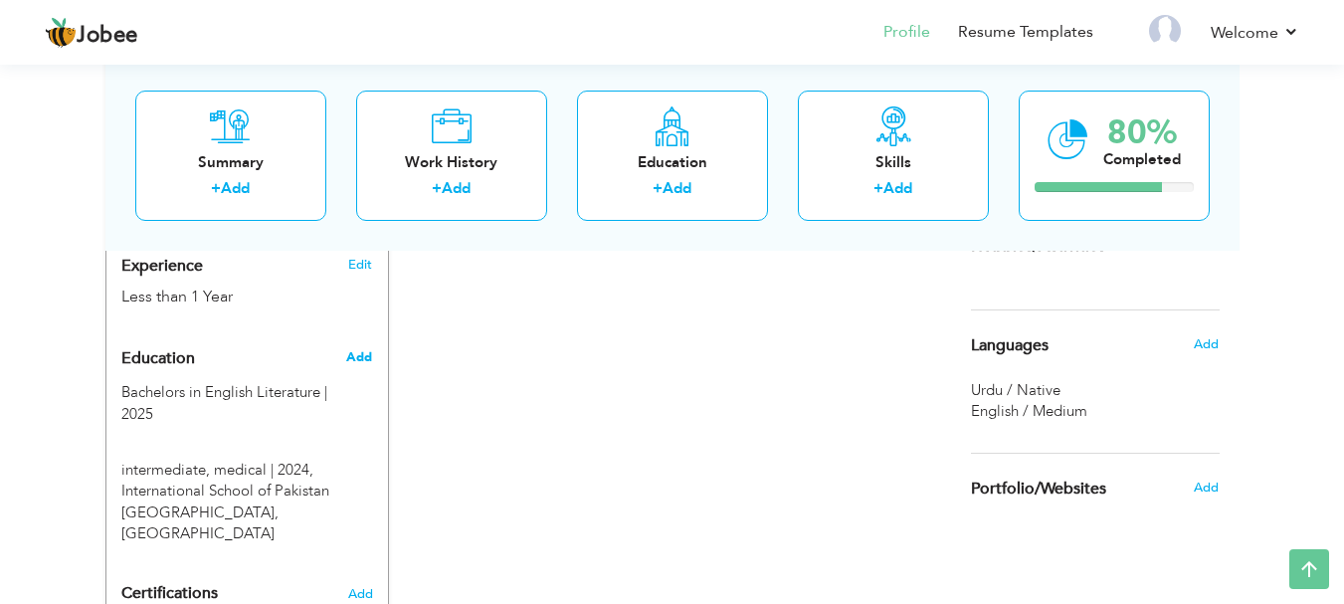
click at [360, 348] on span "Add" at bounding box center [359, 357] width 26 height 18
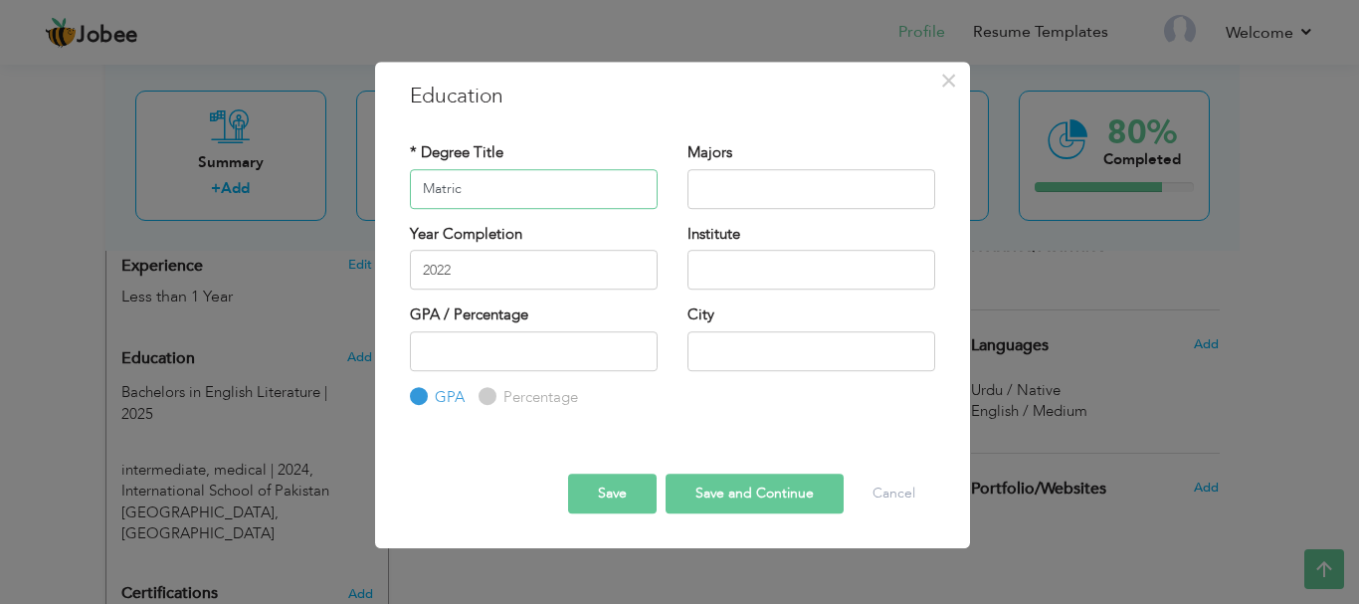
type input "Matric"
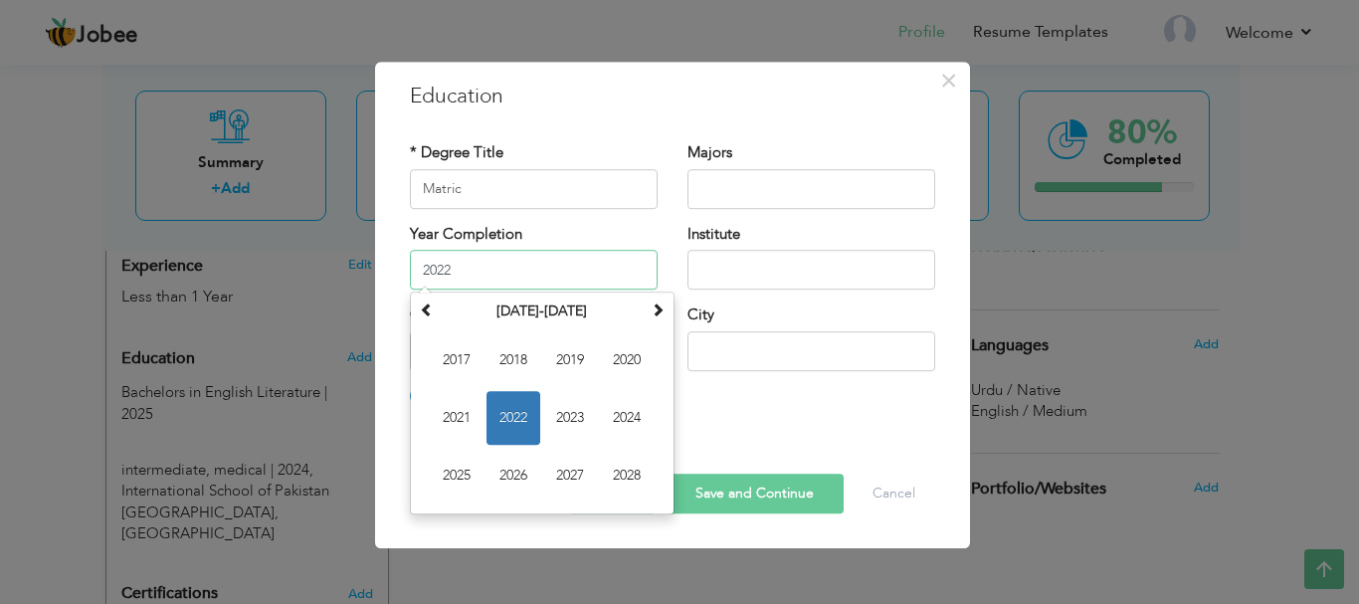
click at [477, 287] on input "2022" at bounding box center [534, 270] width 248 height 40
click at [457, 419] on span "2021" at bounding box center [457, 418] width 54 height 54
type input "2021"
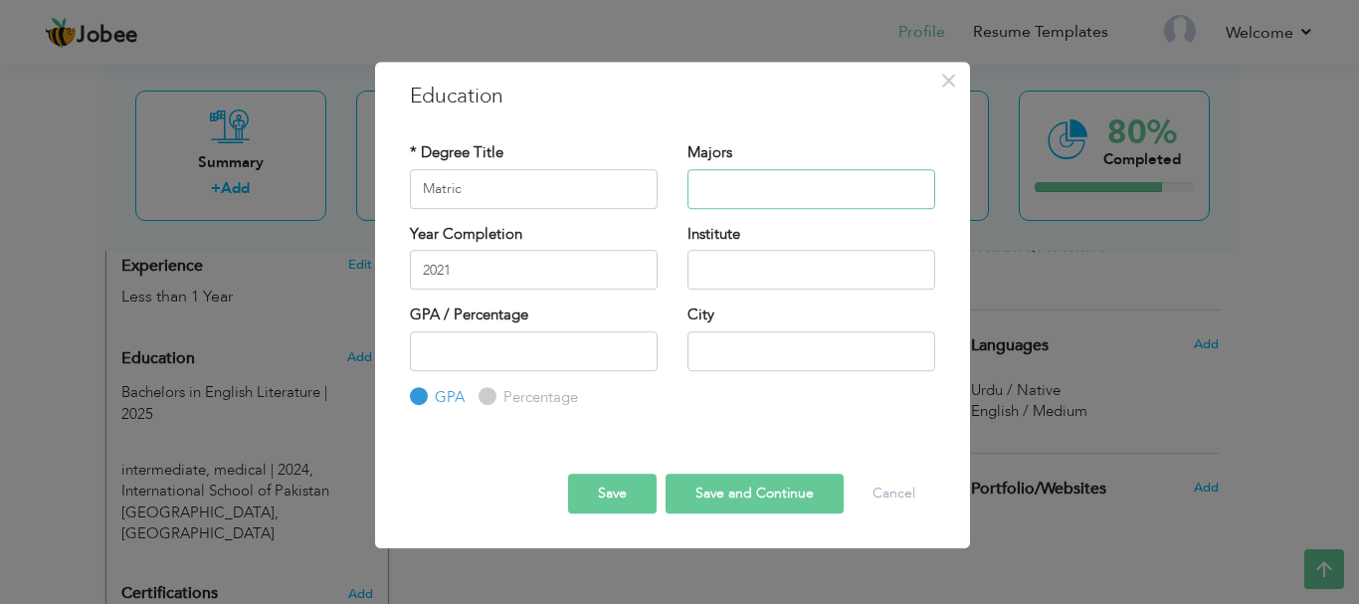
click at [751, 189] on input "text" at bounding box center [811, 189] width 248 height 40
type input "p"
type input "m"
click at [707, 193] on input "general science" at bounding box center [811, 189] width 248 height 40
click at [757, 184] on input "General science" at bounding box center [811, 189] width 248 height 40
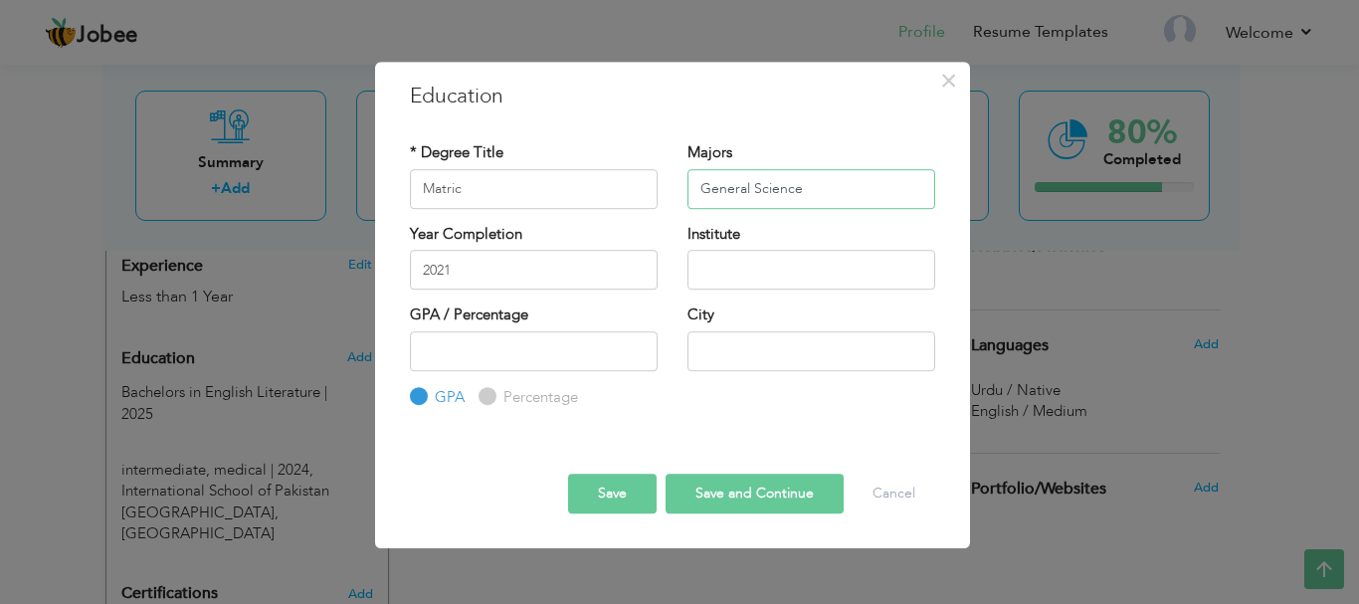
type input "General Science"
click at [738, 265] on input "text" at bounding box center [811, 270] width 248 height 40
type input "i"
type input "International School of Pakistan Kuwait"
click at [763, 344] on input "text" at bounding box center [811, 351] width 248 height 40
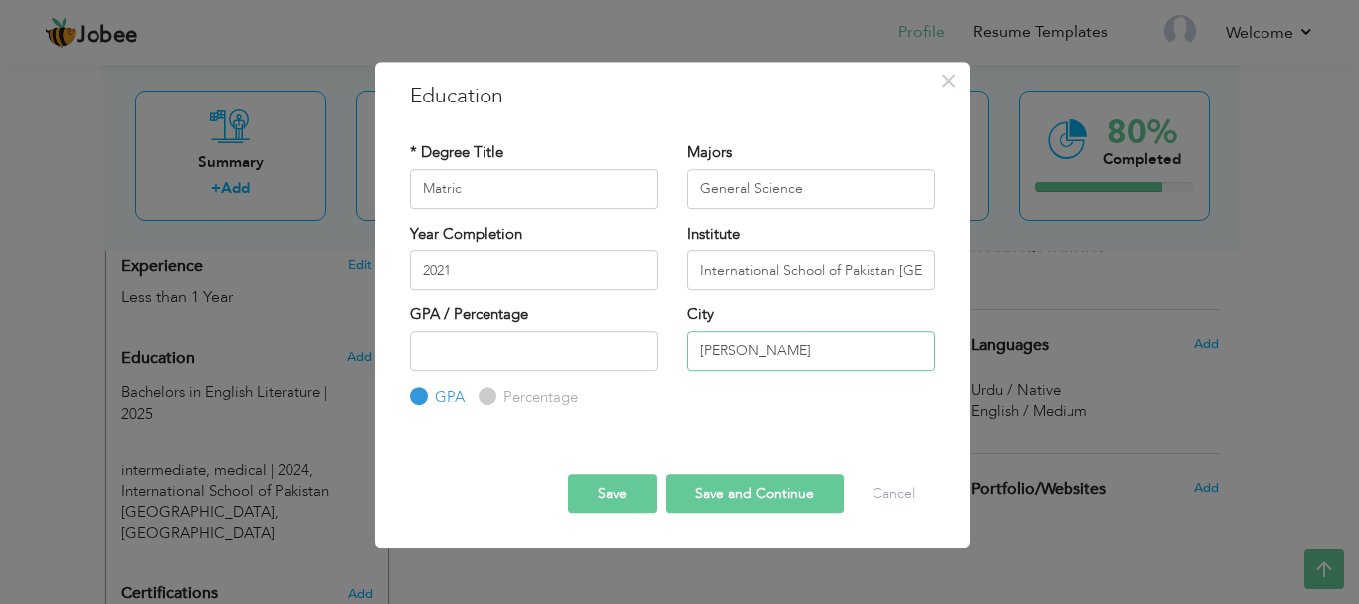
type input "[PERSON_NAME]"
click at [607, 357] on input "number" at bounding box center [534, 351] width 248 height 40
type input "50"
click at [616, 489] on button "Save" at bounding box center [612, 493] width 89 height 40
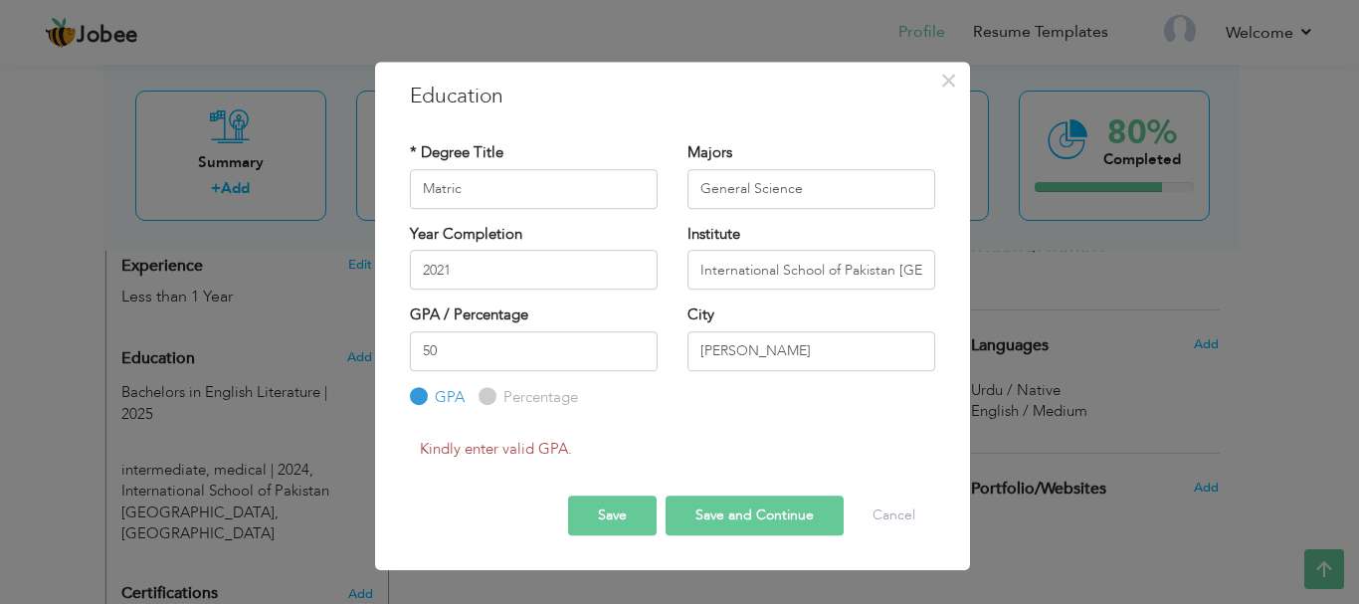
click at [498, 388] on label "Percentage" at bounding box center [538, 397] width 80 height 21
click at [480, 390] on input "Percentage" at bounding box center [484, 396] width 13 height 13
radio input "true"
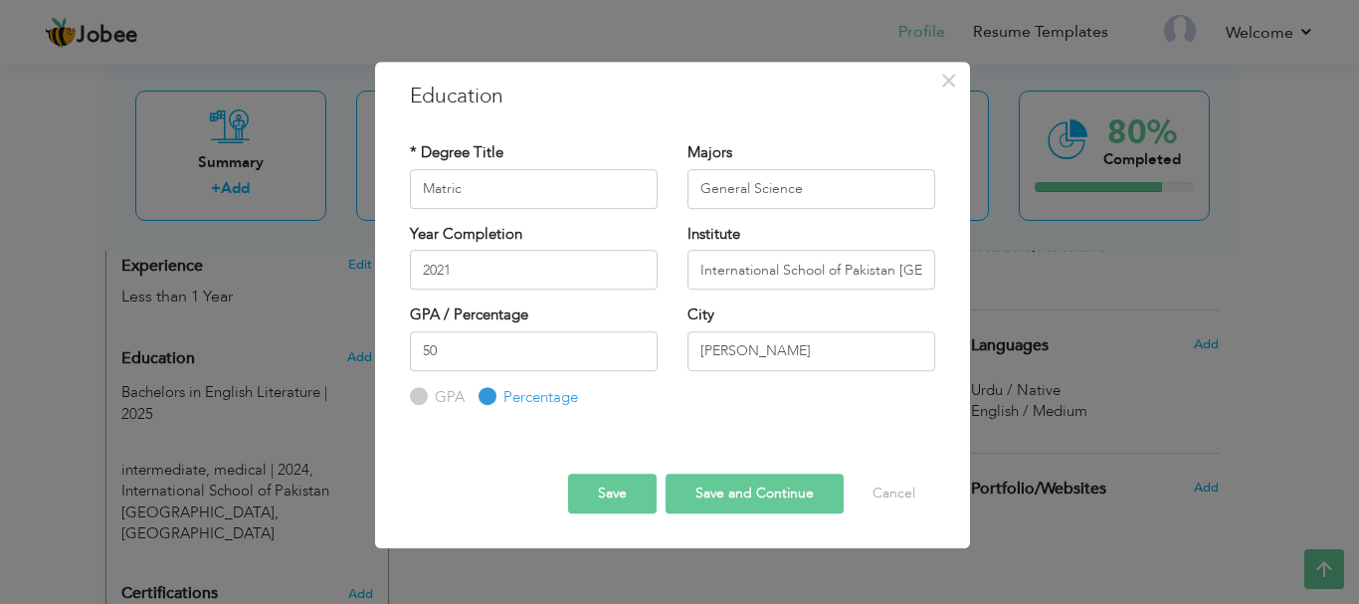
click at [616, 483] on button "Save" at bounding box center [612, 493] width 89 height 40
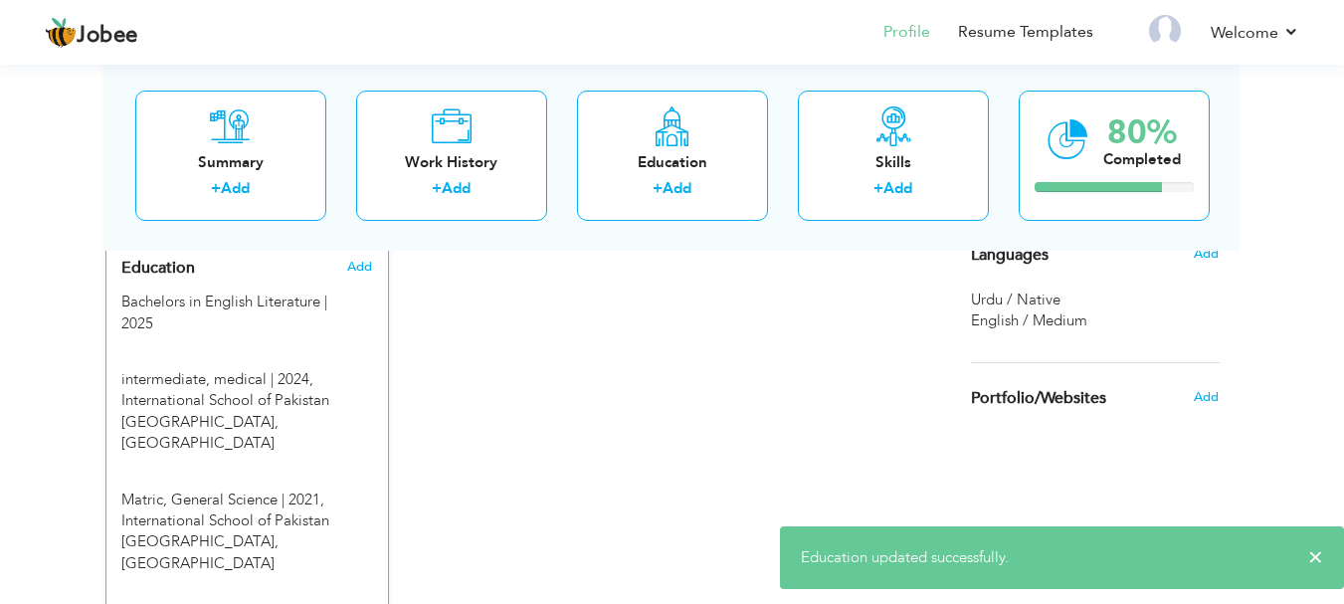
scroll to position [869, 0]
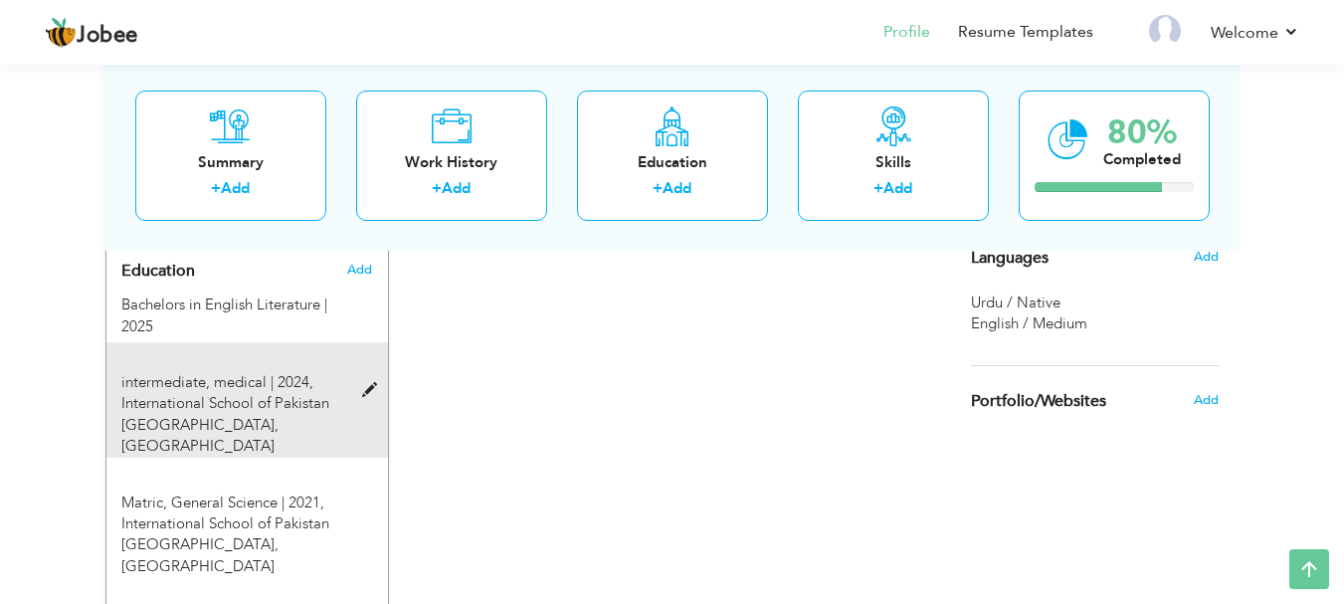
click at [368, 383] on span at bounding box center [374, 390] width 25 height 15
type input "intermediate"
type input "medical"
type input "2024"
type input "60"
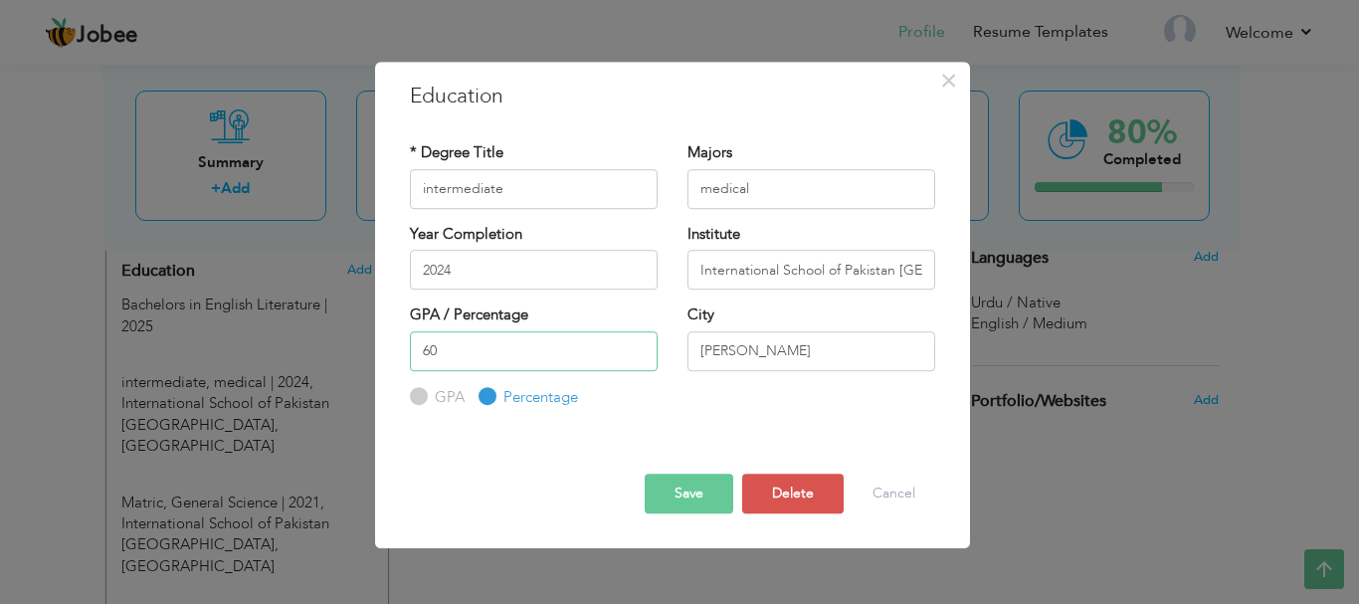
drag, startPoint x: 481, startPoint y: 359, endPoint x: 414, endPoint y: 351, distance: 68.1
click at [414, 351] on input "60" at bounding box center [534, 351] width 248 height 40
click at [681, 497] on button "Save" at bounding box center [688, 493] width 89 height 40
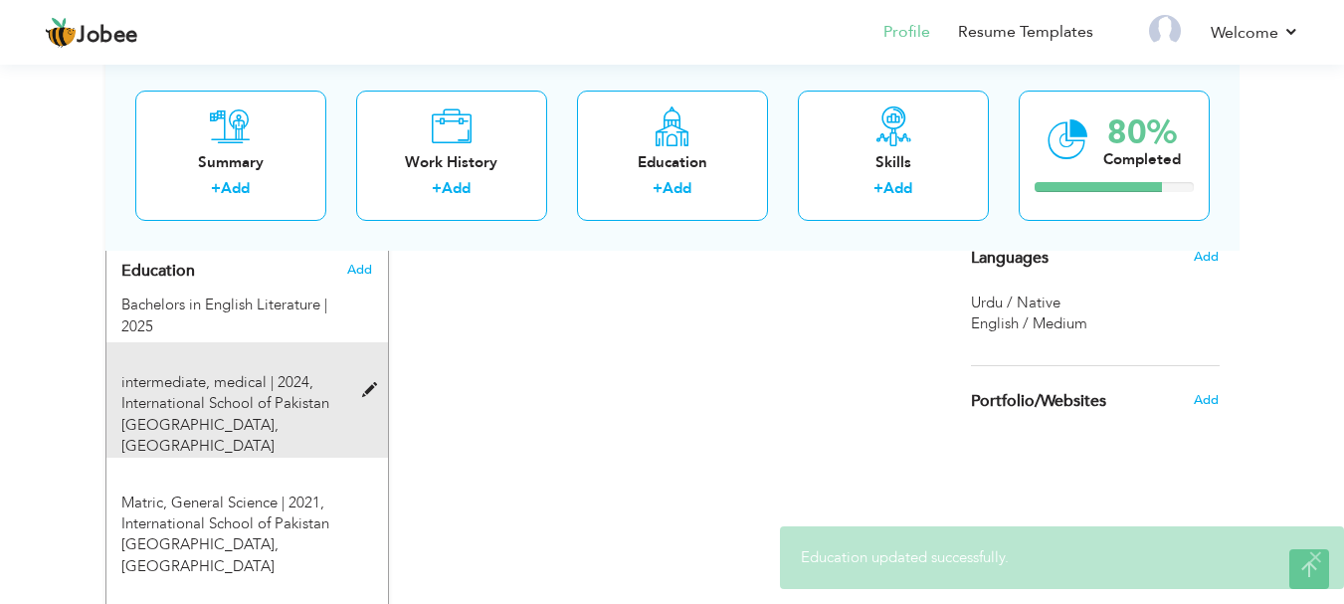
click at [368, 383] on span at bounding box center [374, 390] width 25 height 15
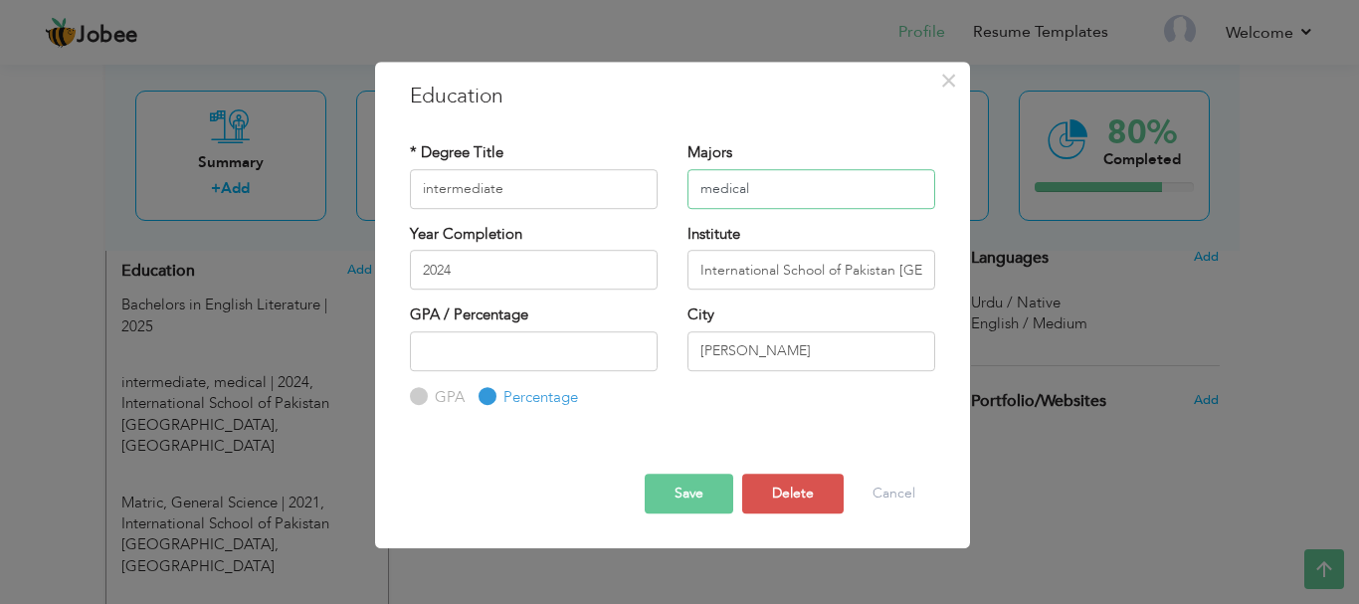
drag, startPoint x: 774, startPoint y: 184, endPoint x: 664, endPoint y: 201, distance: 110.7
click at [664, 201] on div "* Degree Title intermediate Majors medical" at bounding box center [672, 182] width 555 height 81
type input "Pre medical"
click at [426, 188] on input "intermediate" at bounding box center [534, 189] width 248 height 40
type input "Intermediate"
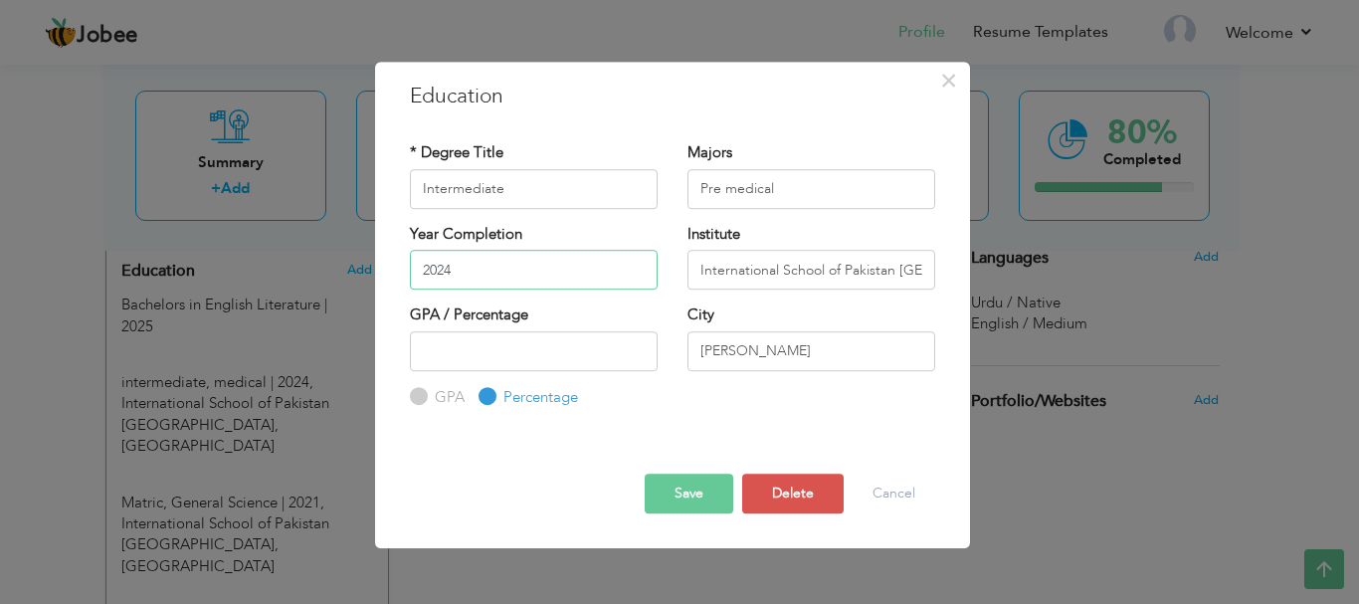
click at [524, 276] on input "2024" at bounding box center [534, 270] width 248 height 40
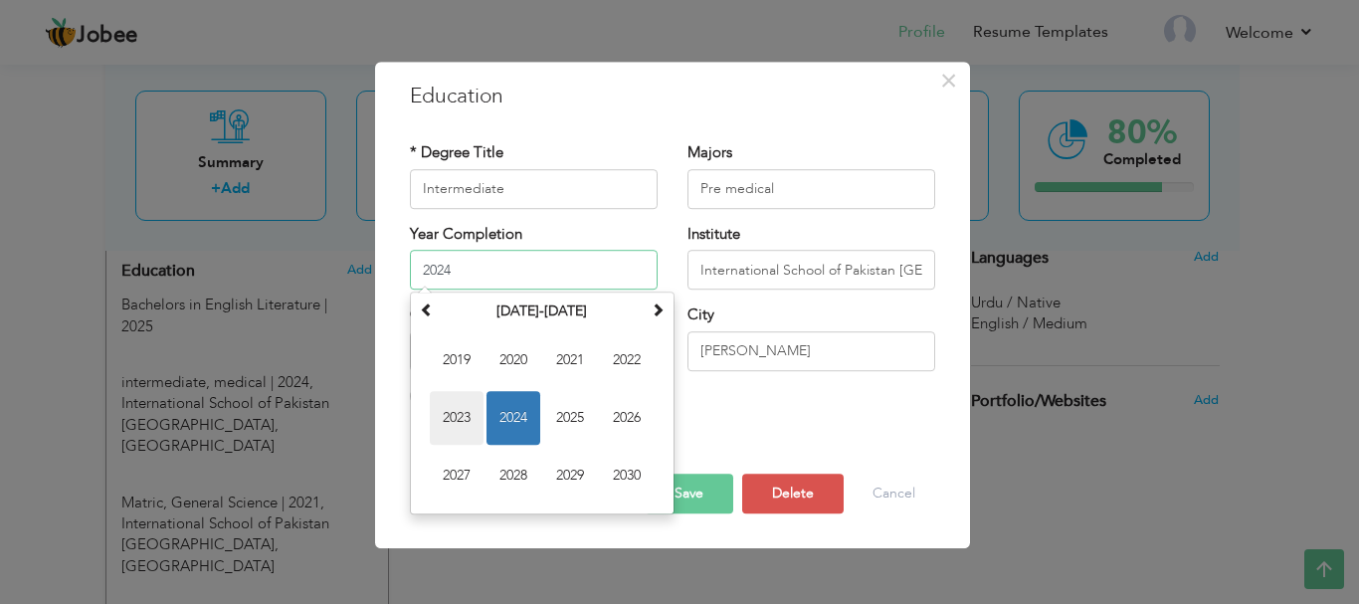
click at [462, 412] on span "2023" at bounding box center [457, 418] width 54 height 54
type input "2023"
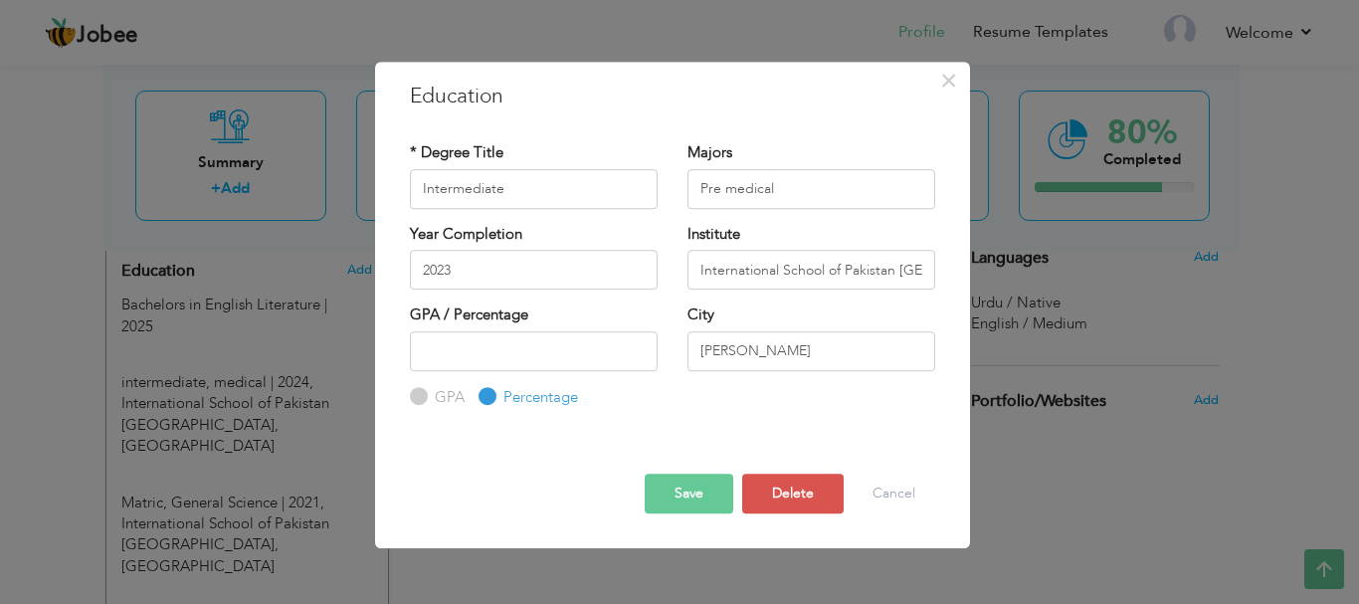
click at [715, 488] on button "Save" at bounding box center [688, 493] width 89 height 40
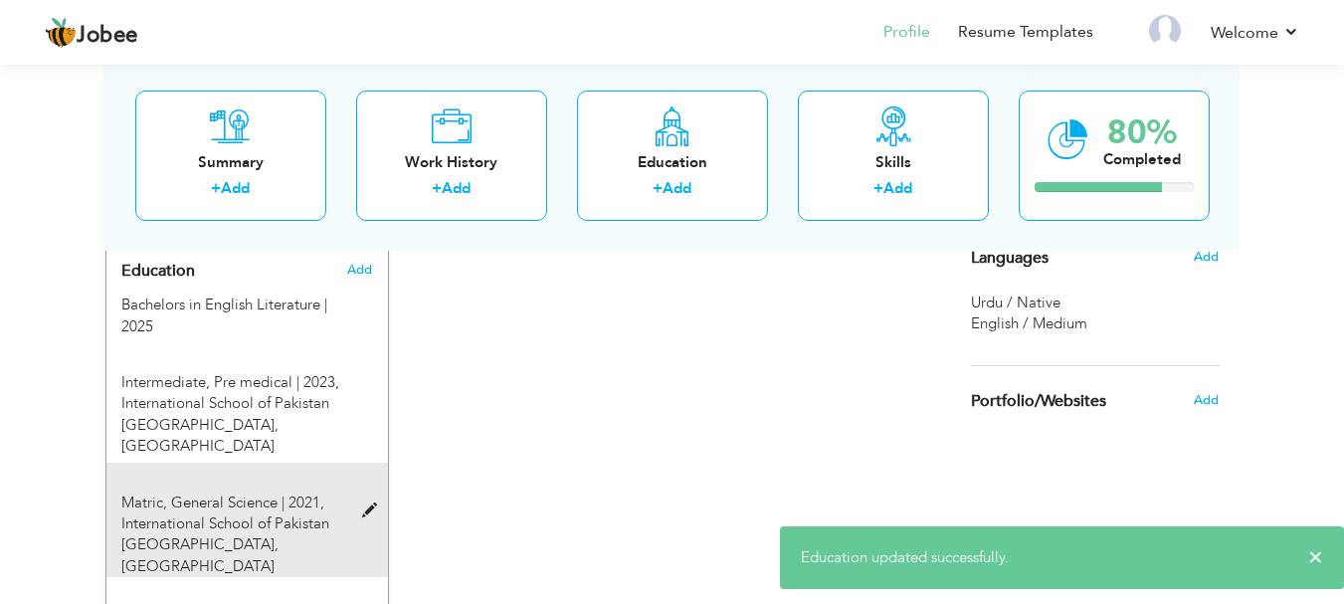
click at [361, 492] on div "Matric, General Science | 2021, International School of Pakistan Kuwait, Khaitan" at bounding box center [235, 535] width 258 height 86
type input "Matric"
type input "General Science"
type input "2021"
type input "50"
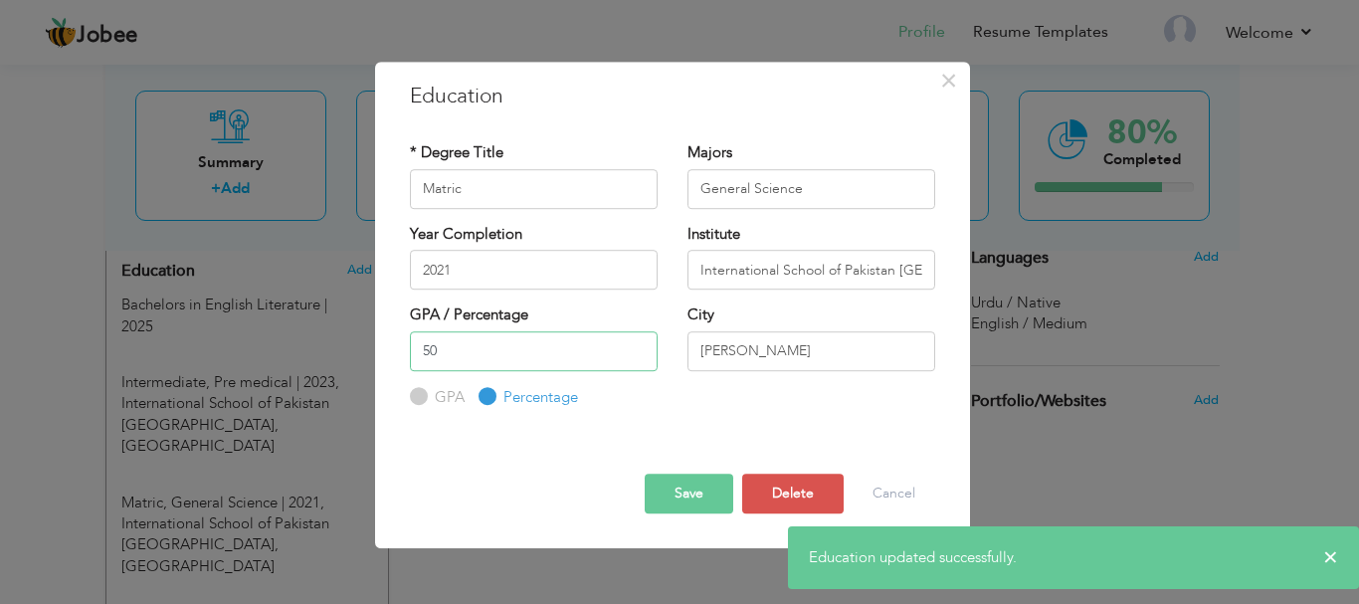
drag, startPoint x: 463, startPoint y: 349, endPoint x: 383, endPoint y: 352, distance: 80.6
click at [383, 352] on div "× Education * Degree Title Matric Majors General Science Year Completion 2021 I…" at bounding box center [672, 305] width 595 height 487
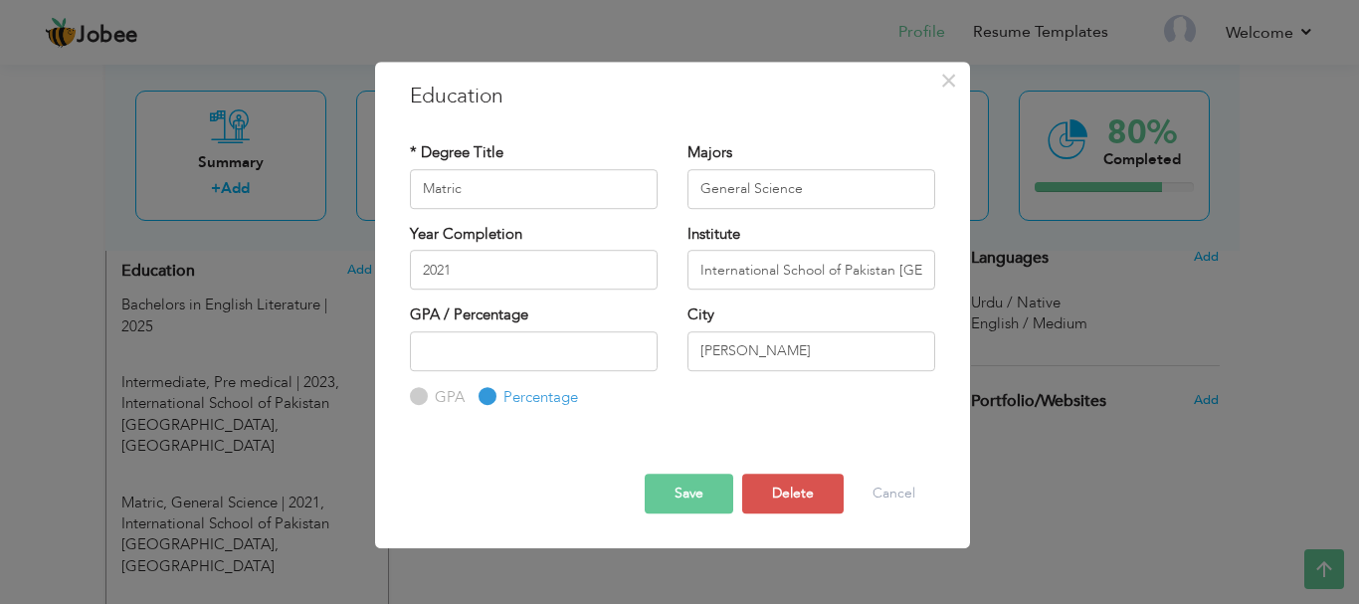
click at [685, 486] on button "Save" at bounding box center [688, 493] width 89 height 40
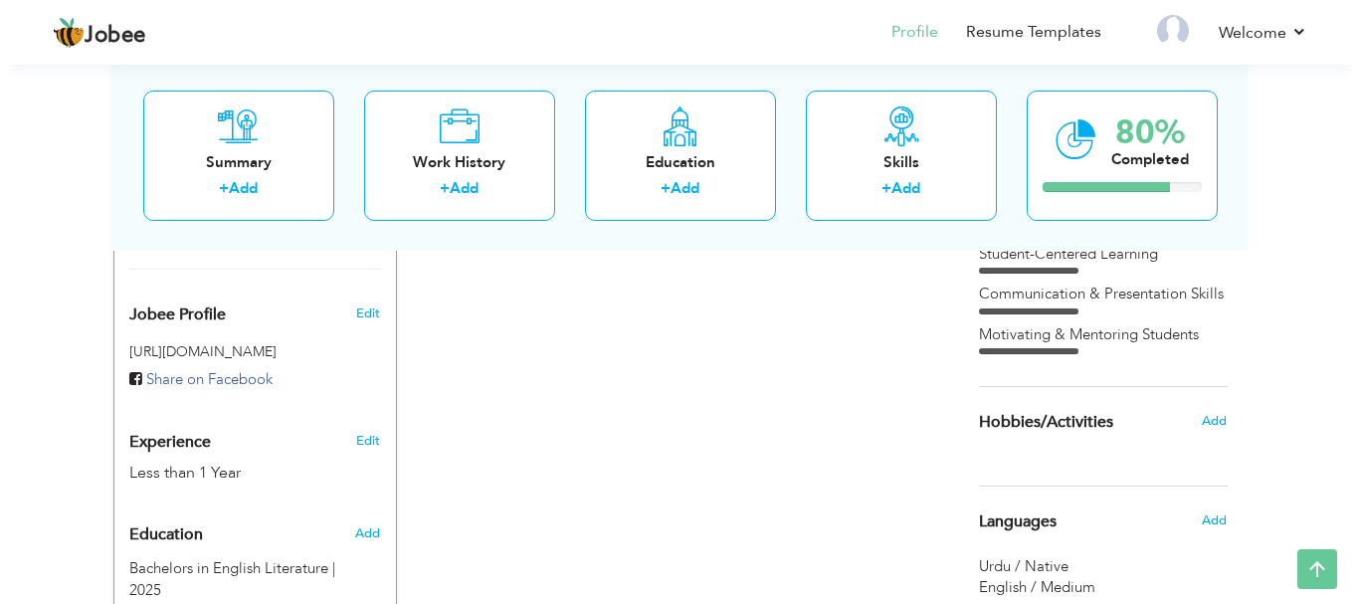
scroll to position [603, 0]
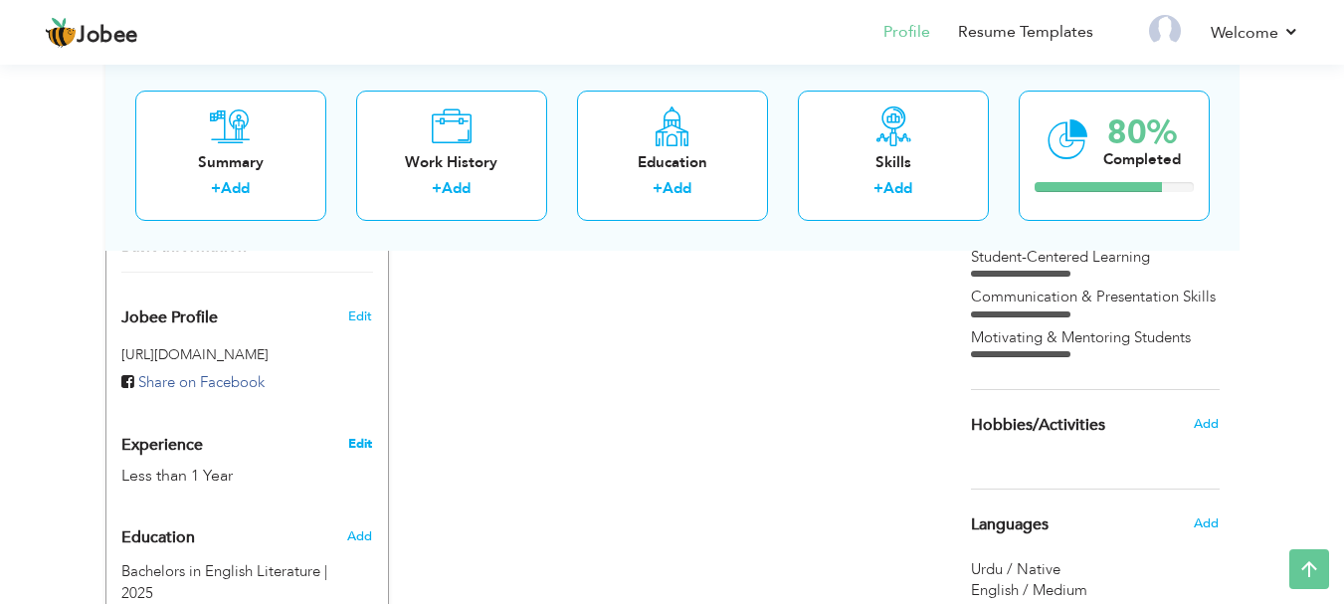
click at [356, 435] on link "Edit" at bounding box center [360, 444] width 24 height 18
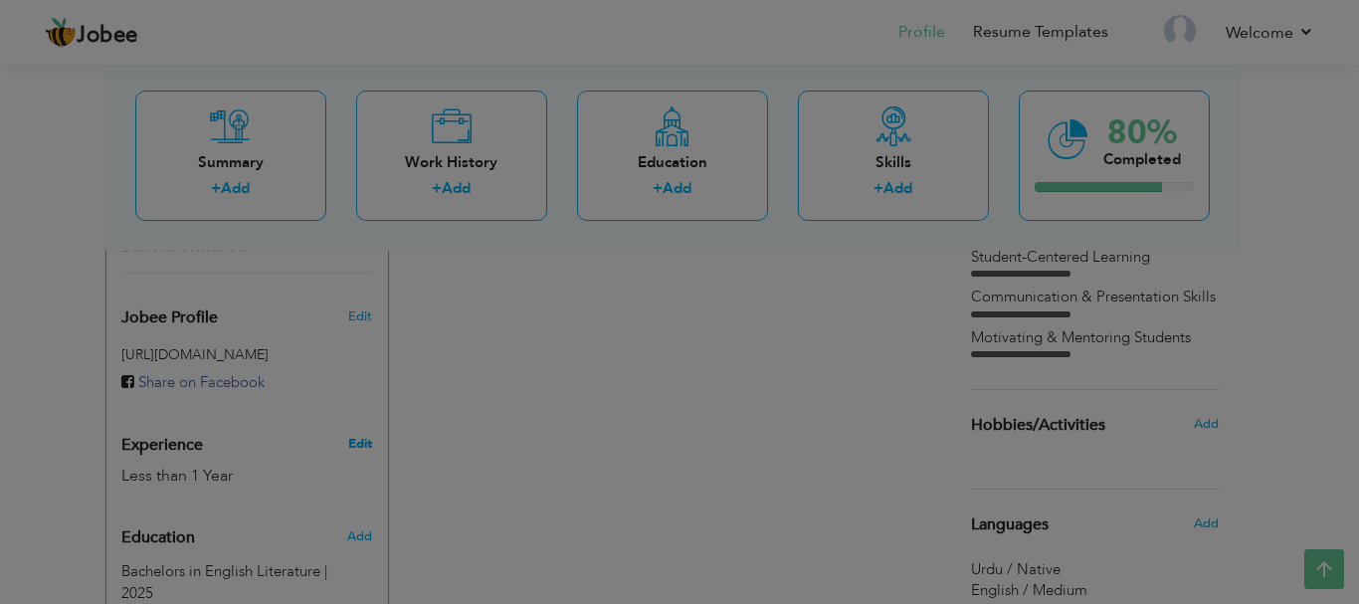
scroll to position [0, 0]
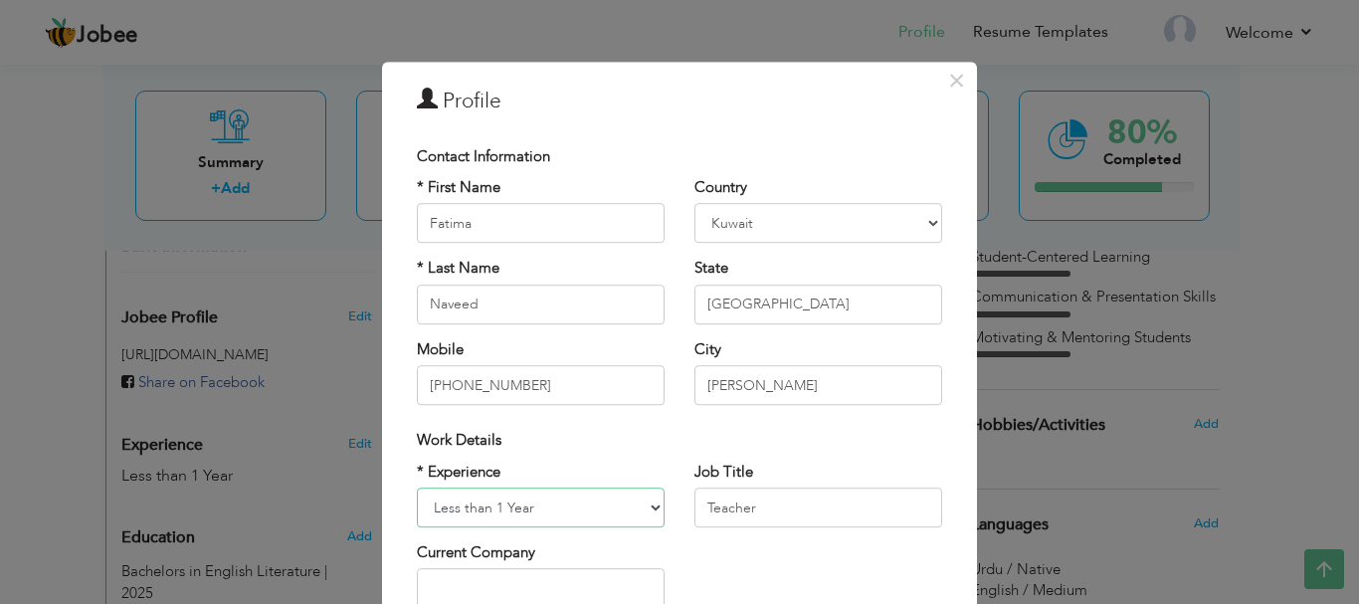
click at [603, 500] on select "Entry Level Less than 1 Year 1 Year 2 Years 3 Years 4 Years 5 Years 6 Years 7 Y…" at bounding box center [541, 507] width 248 height 40
select select "number:3"
click at [417, 487] on select "Entry Level Less than 1 Year 1 Year 2 Years 3 Years 4 Years 5 Years 6 Years 7 Y…" at bounding box center [541, 507] width 248 height 40
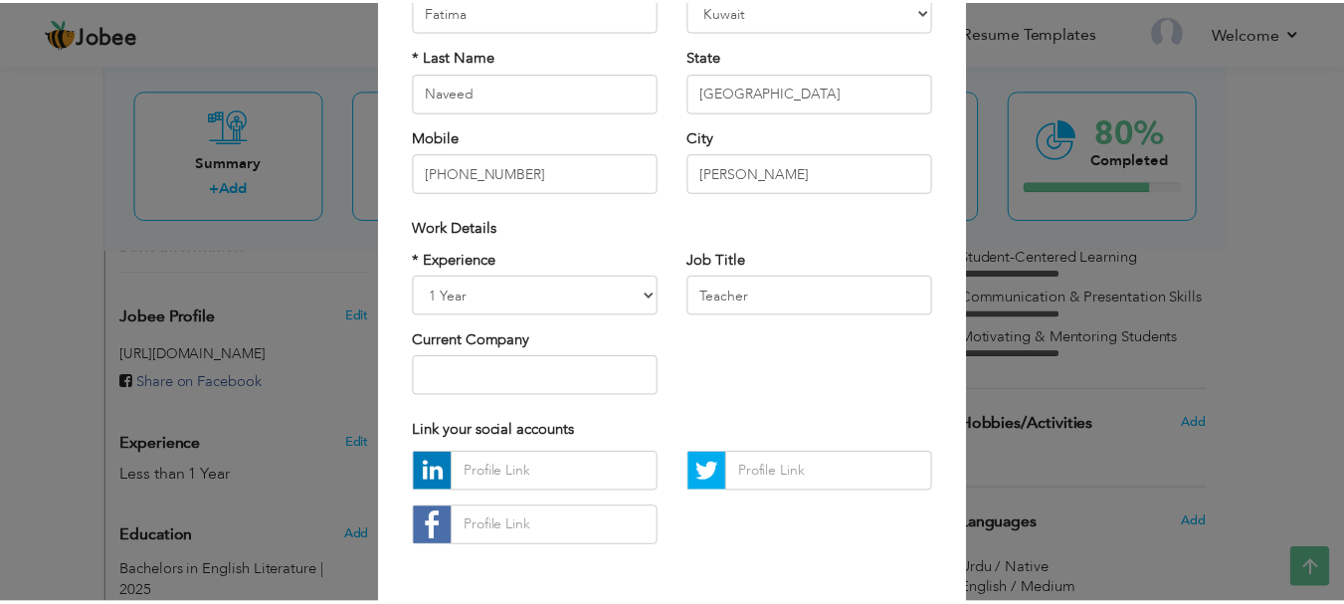
scroll to position [240, 0]
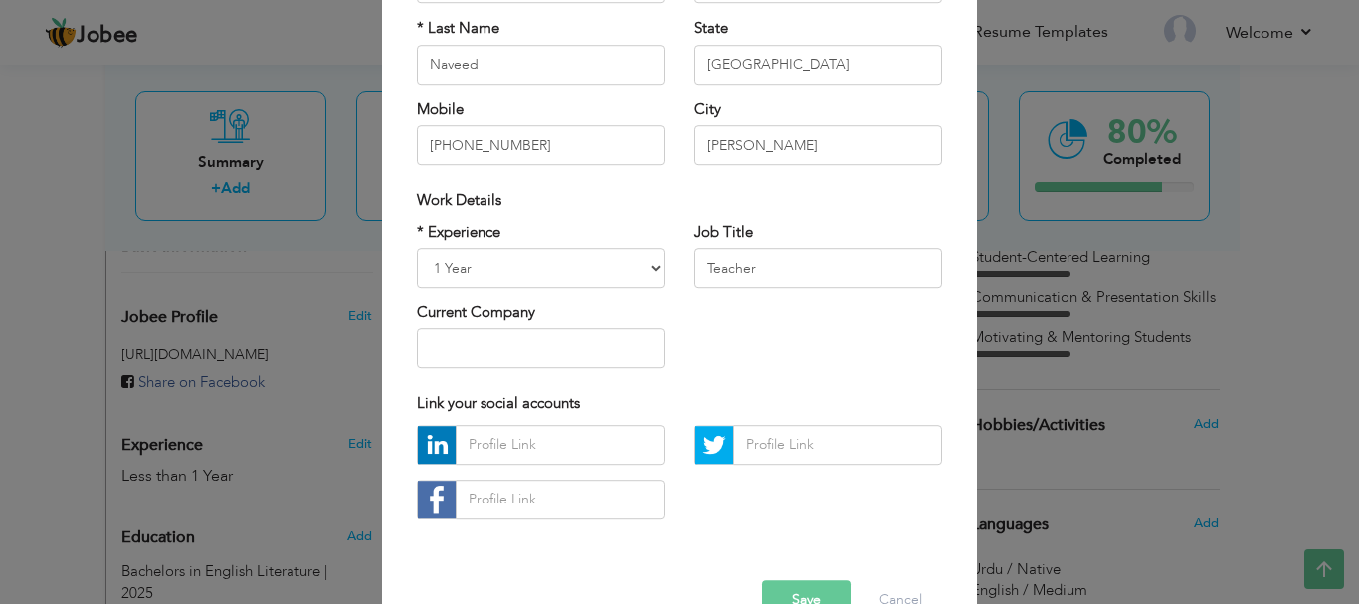
click at [798, 596] on button "Save" at bounding box center [806, 600] width 89 height 40
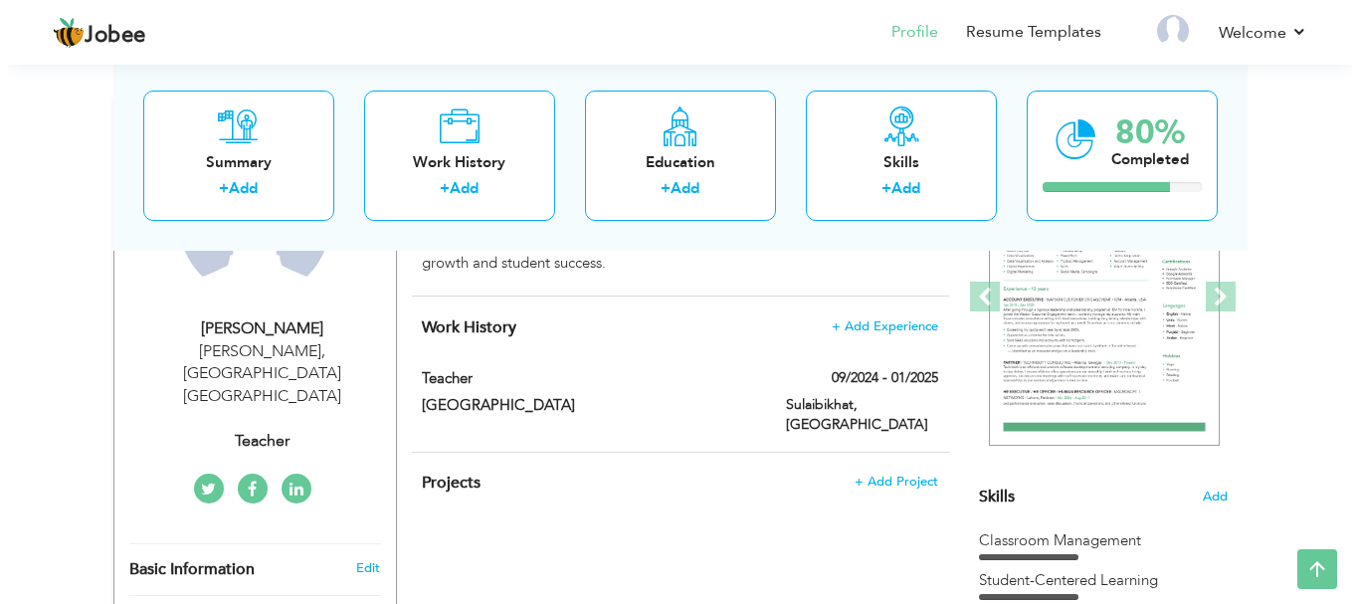
scroll to position [285, 0]
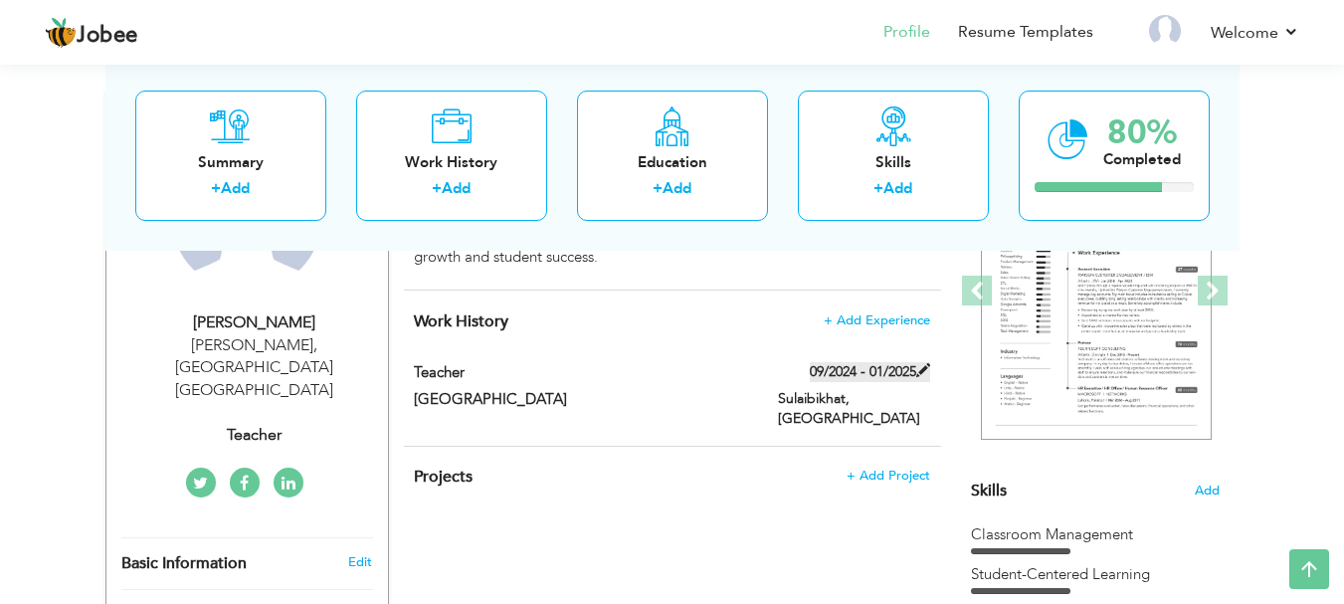
click at [928, 363] on span at bounding box center [923, 370] width 14 height 14
type input "Teacher"
type input "Kidz Castle"
type input "09/2024"
type input "01/2025"
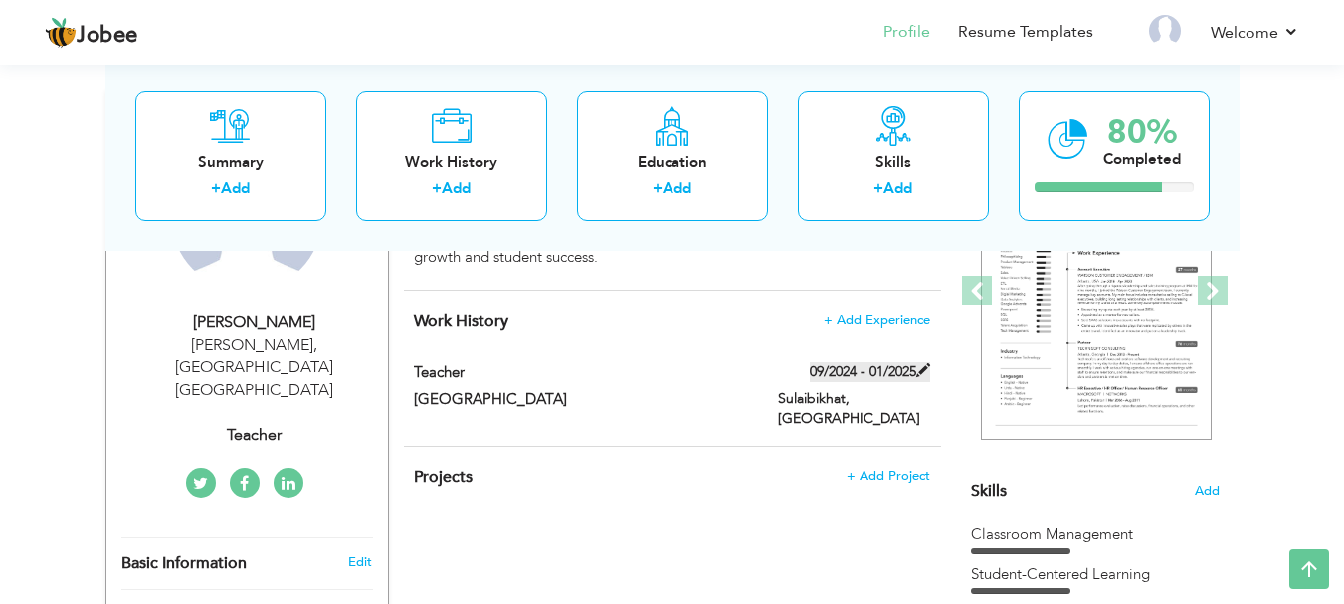
type input "[GEOGRAPHIC_DATA]"
type input "Sulaibikhat"
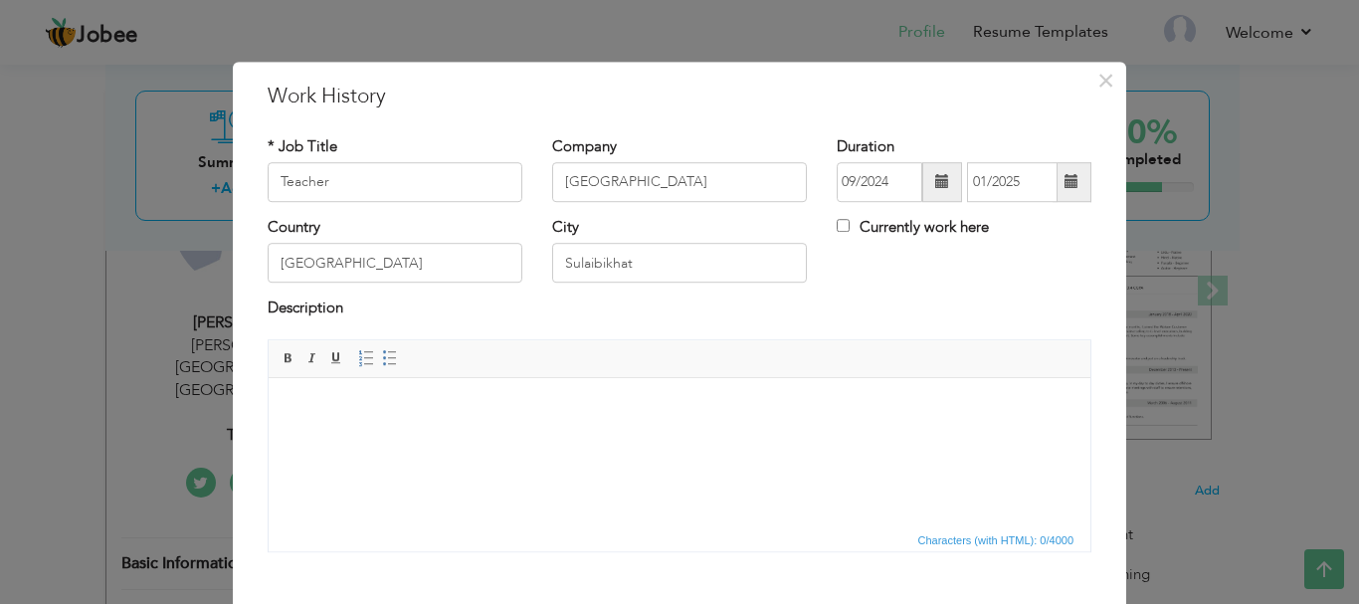
click at [939, 196] on span at bounding box center [942, 182] width 40 height 40
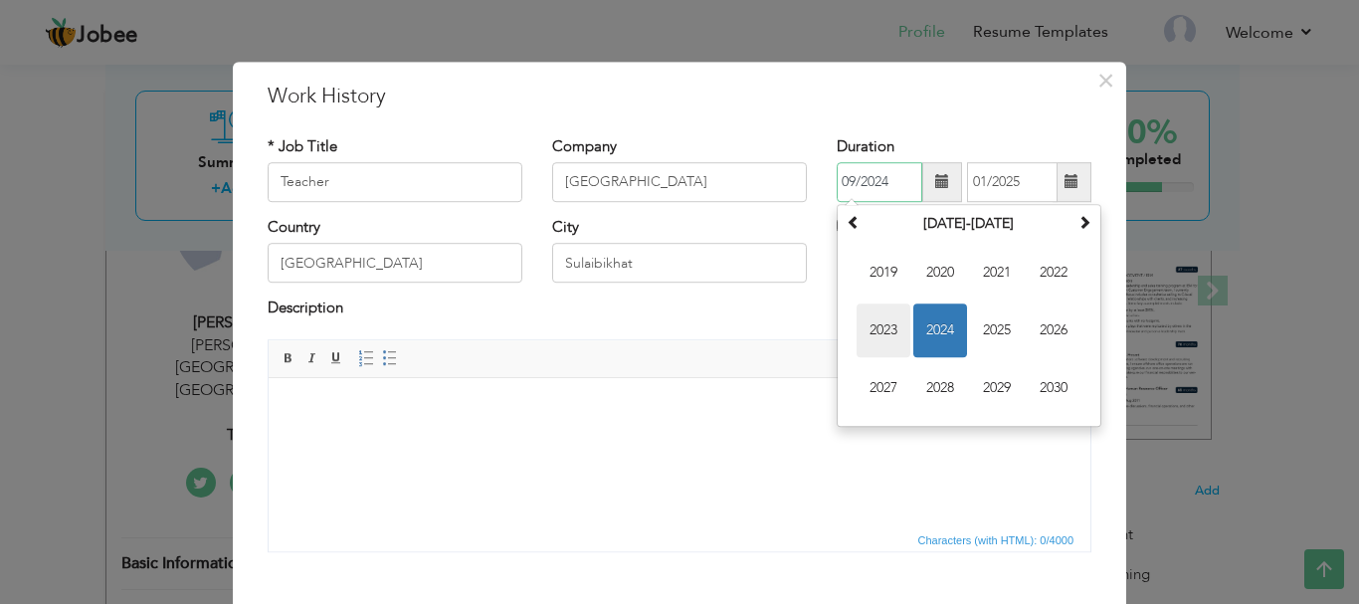
click at [883, 321] on span "2023" at bounding box center [883, 330] width 54 height 54
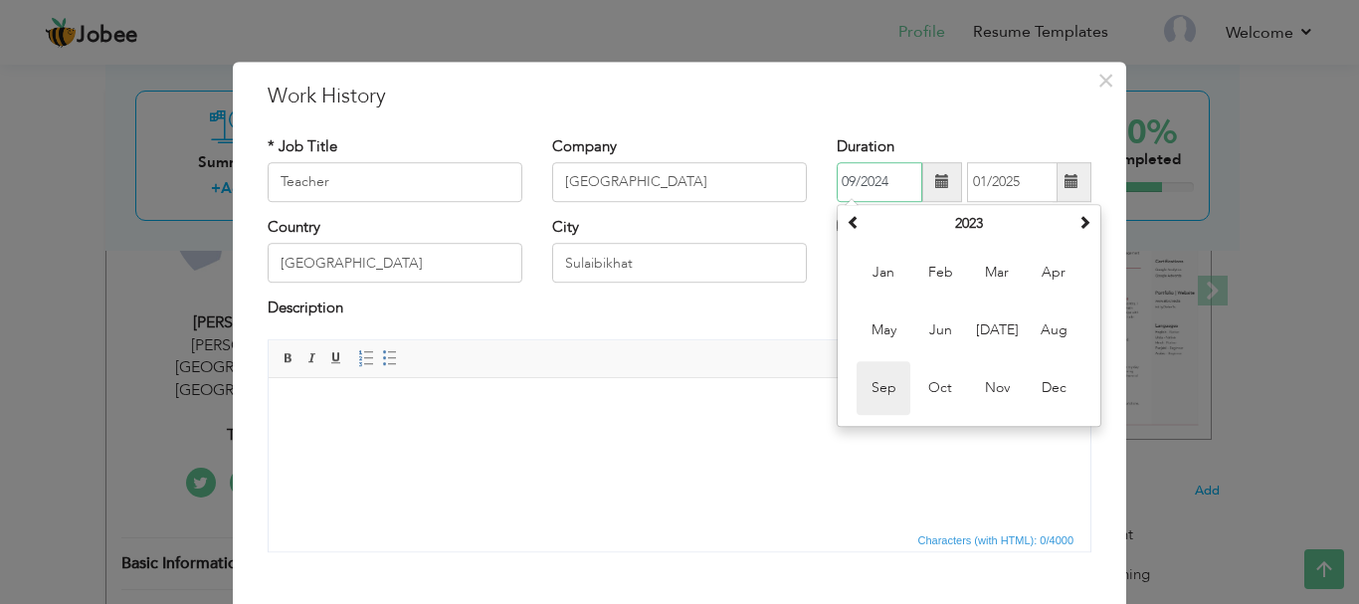
click at [877, 388] on span "Sep" at bounding box center [883, 388] width 54 height 54
type input "09/2023"
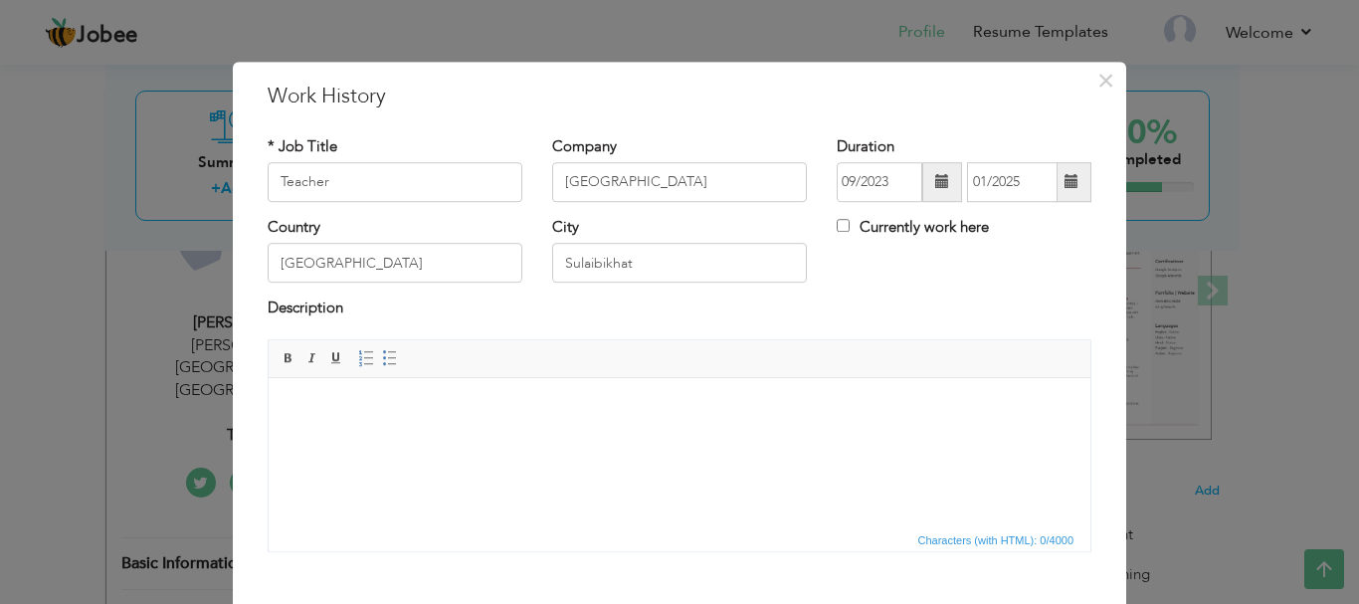
click at [1064, 186] on span at bounding box center [1071, 182] width 14 height 14
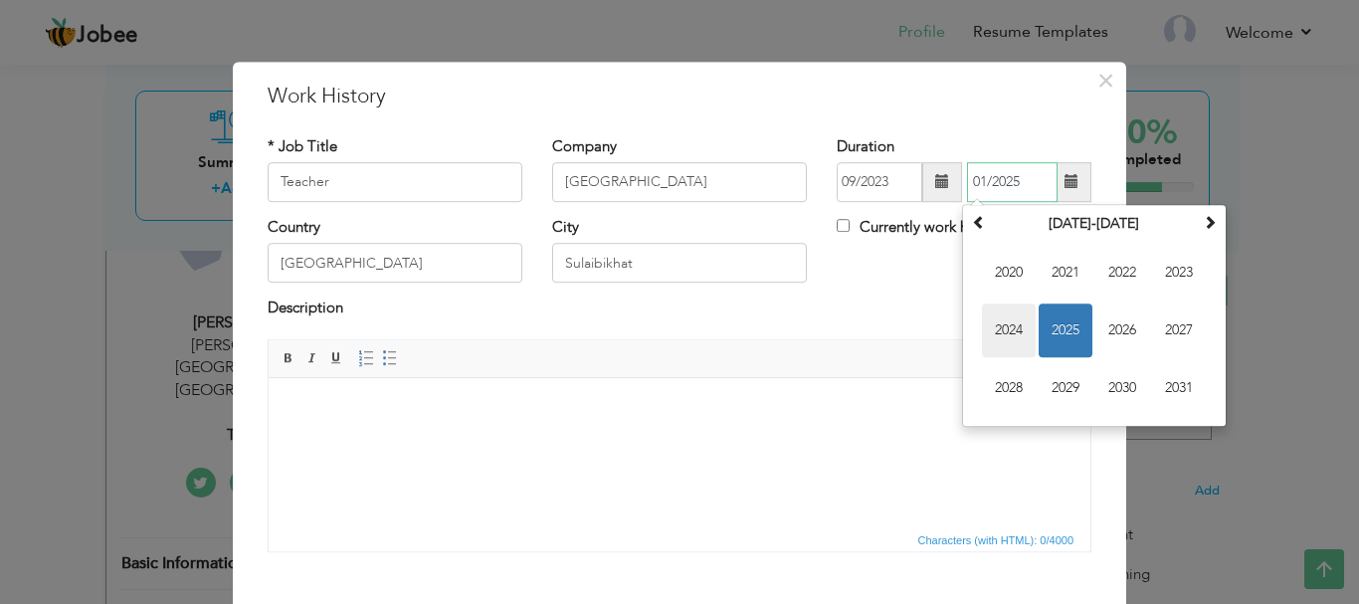
click at [1003, 328] on span "2024" at bounding box center [1009, 330] width 54 height 54
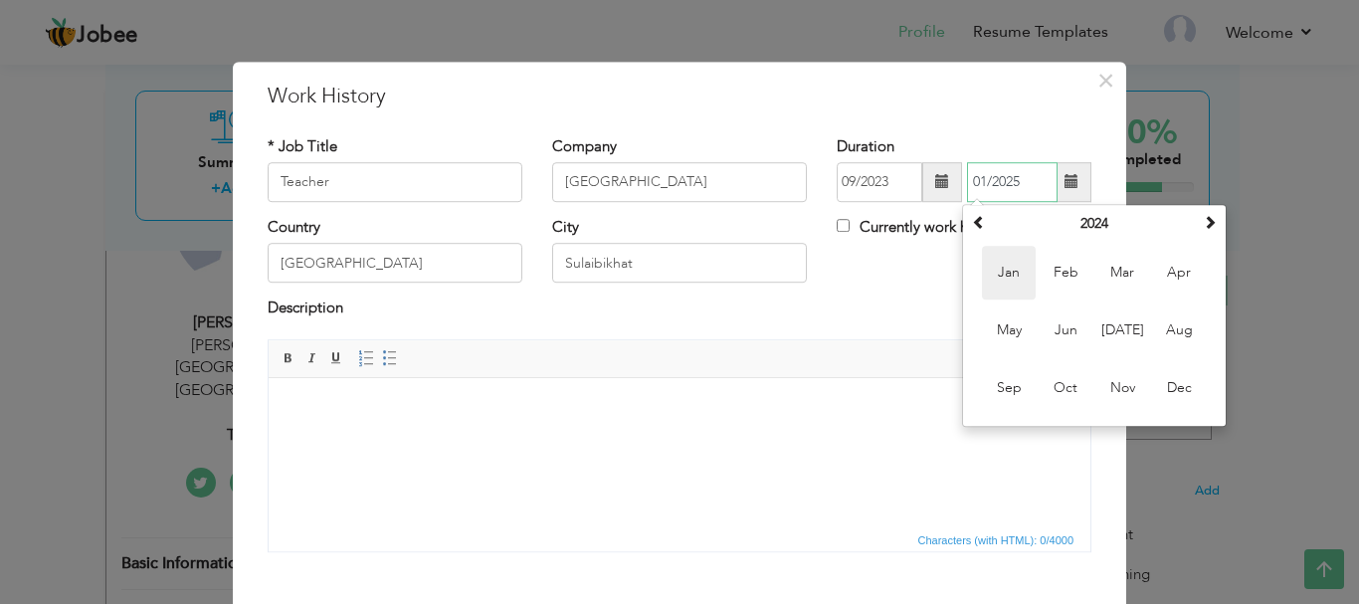
click at [1004, 271] on span "Jan" at bounding box center [1009, 273] width 54 height 54
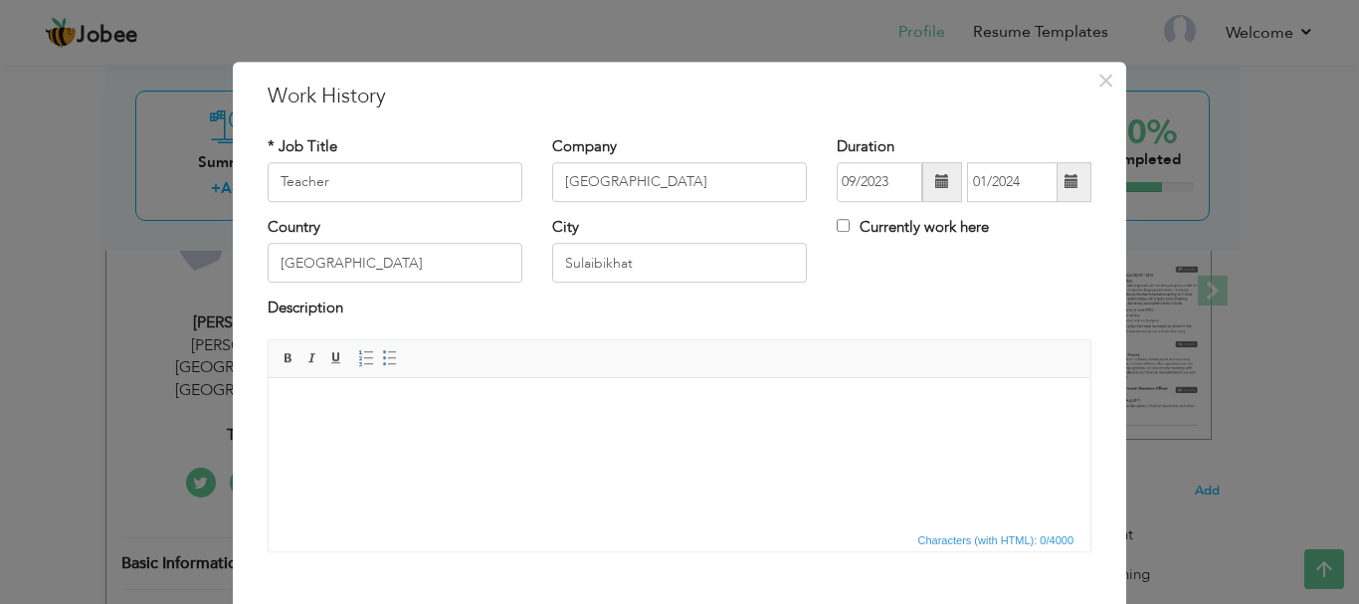
click at [1064, 189] on span at bounding box center [1071, 182] width 14 height 14
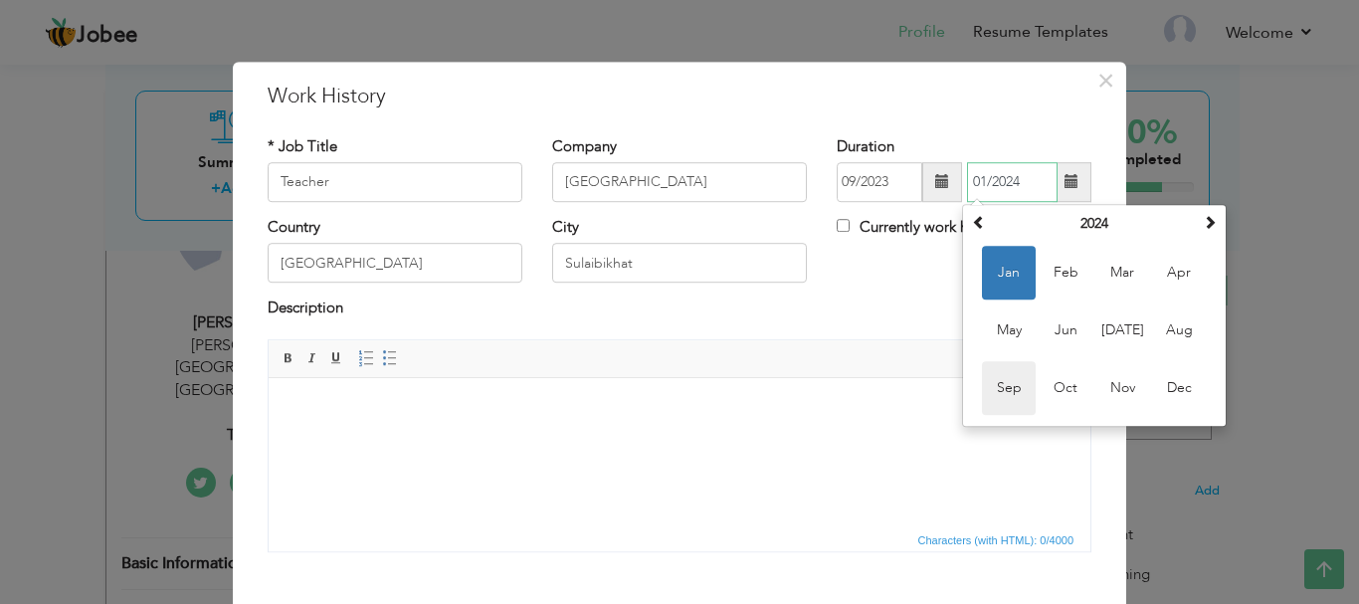
click at [1011, 374] on span "Sep" at bounding box center [1009, 388] width 54 height 54
type input "09/2024"
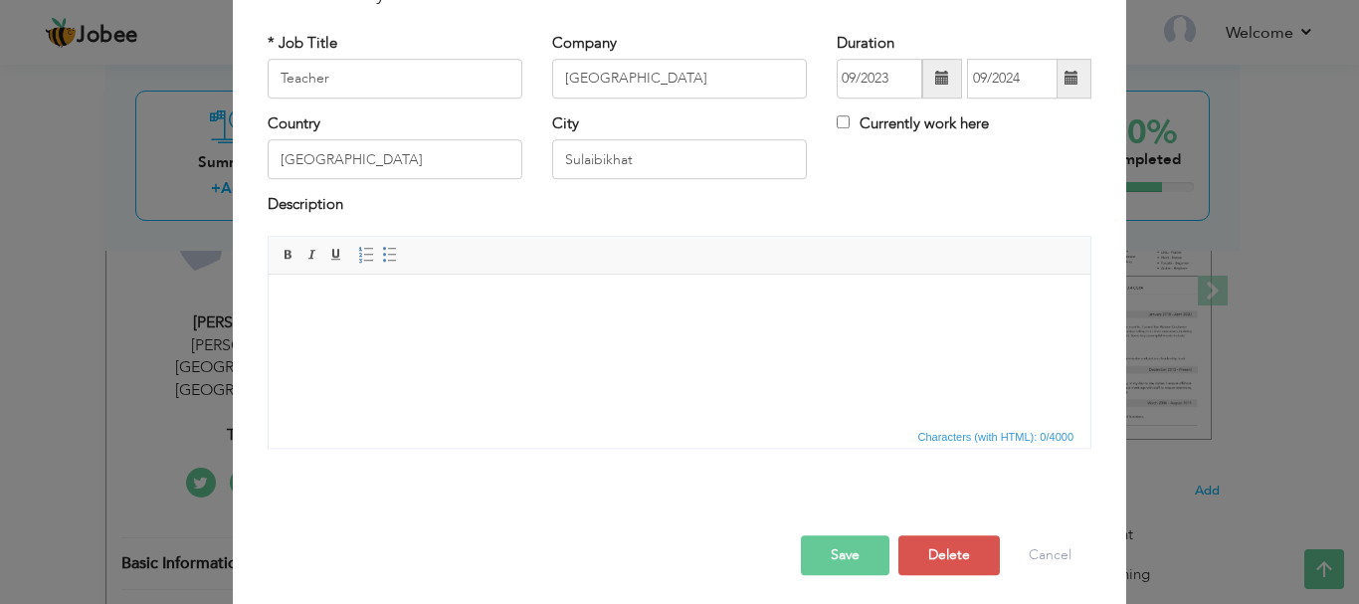
scroll to position [109, 0]
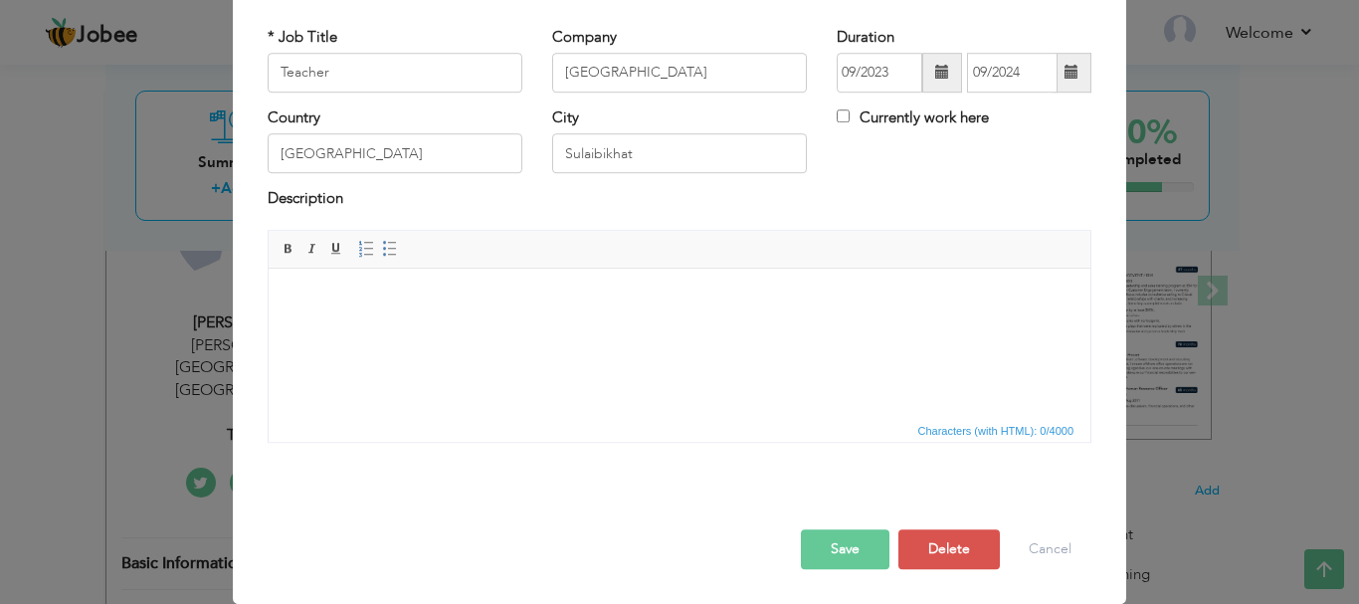
click at [833, 548] on button "Save" at bounding box center [845, 549] width 89 height 40
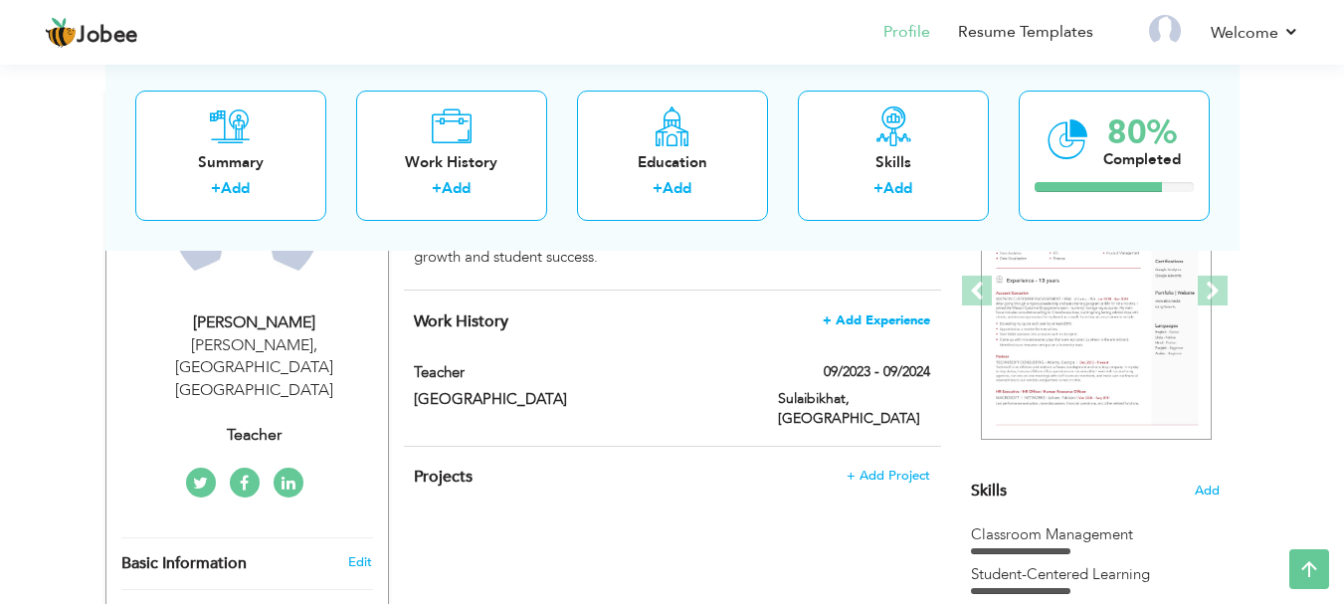
click at [902, 325] on span "+ Add Experience" at bounding box center [876, 320] width 107 height 14
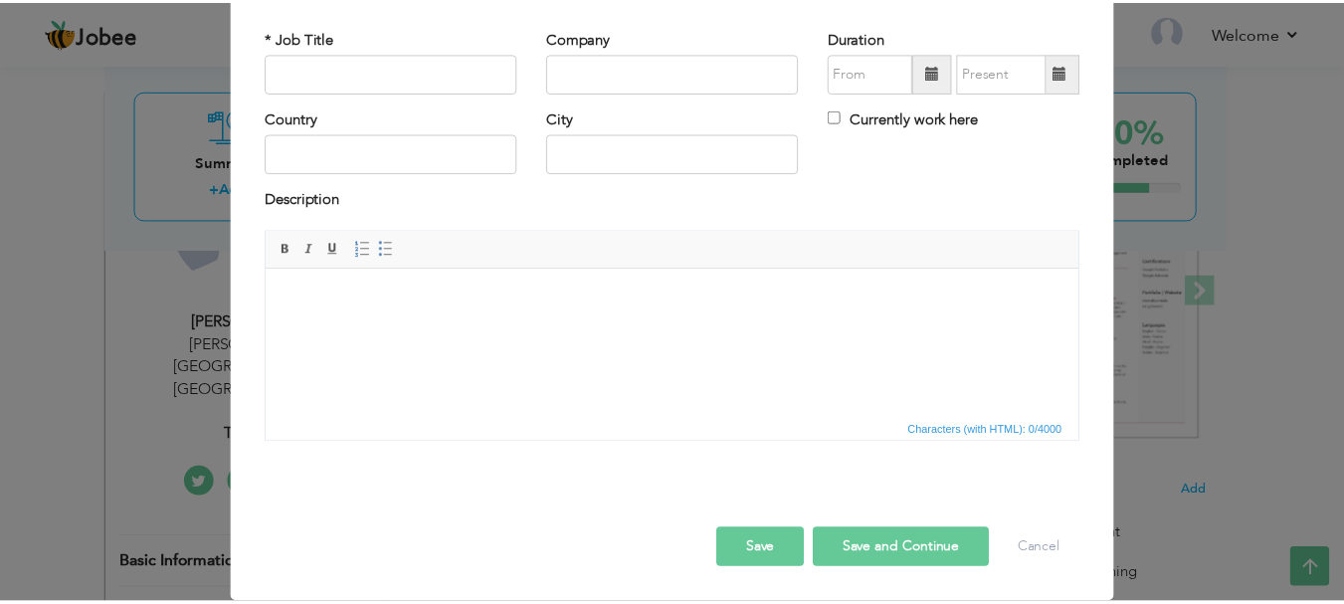
scroll to position [0, 0]
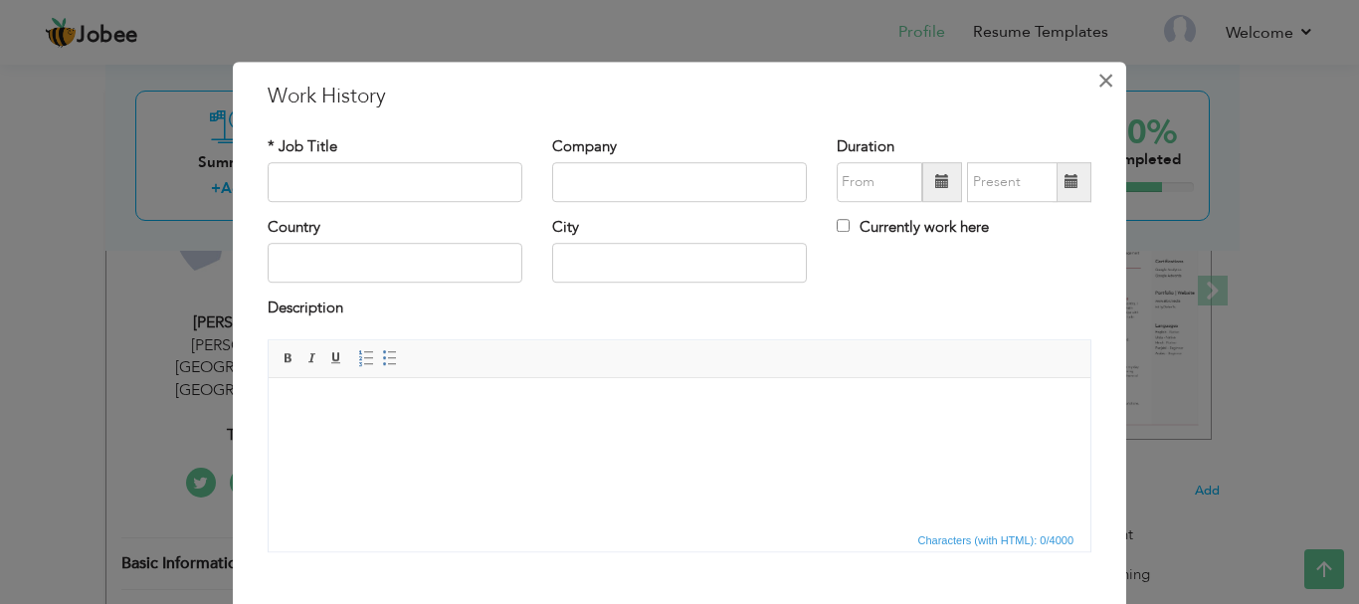
click at [1097, 86] on span "×" at bounding box center [1105, 81] width 17 height 36
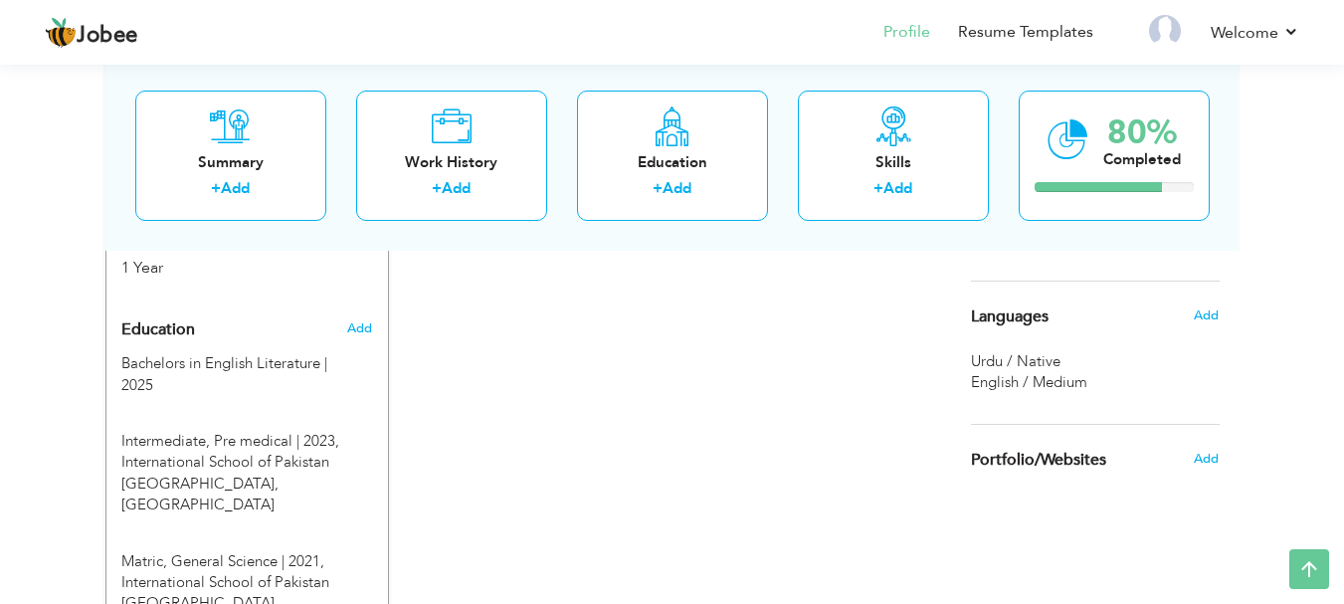
scroll to position [806, 0]
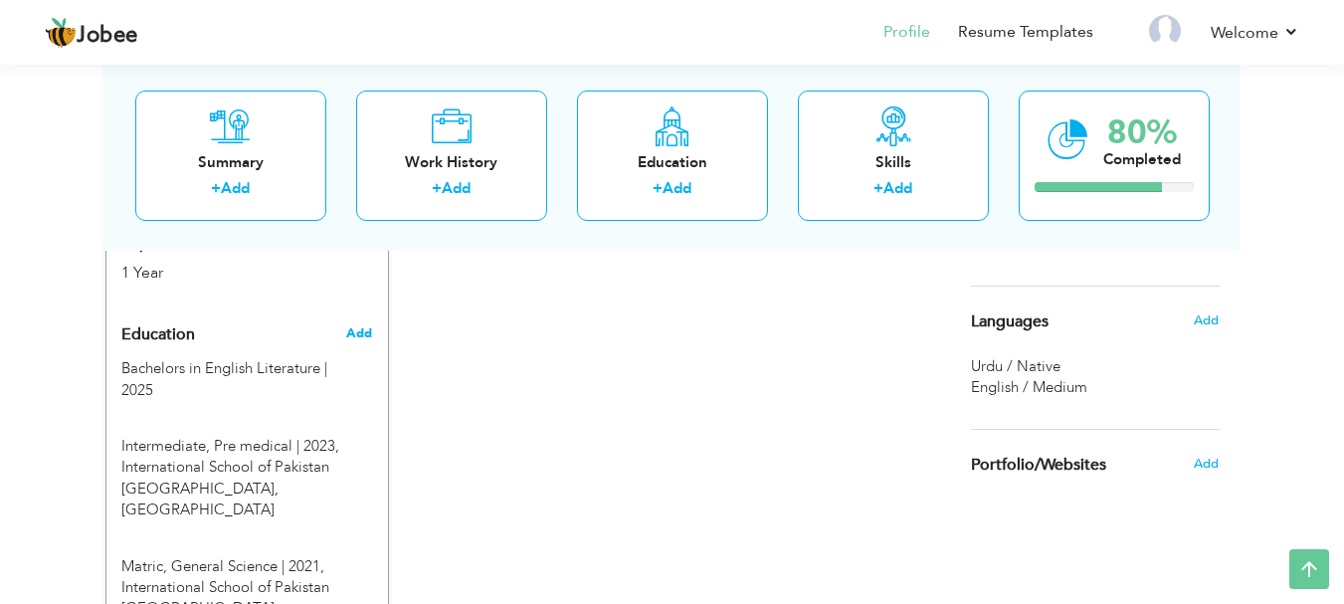
click at [367, 324] on span "Add" at bounding box center [359, 333] width 26 height 18
radio input "true"
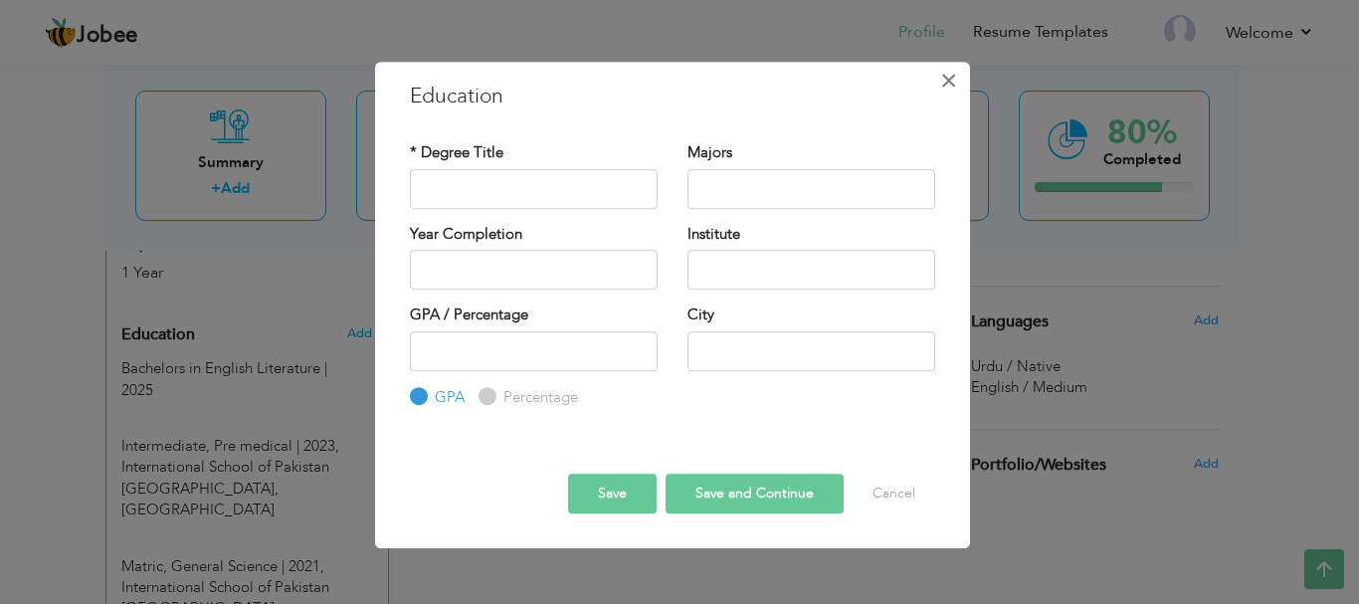
click at [956, 69] on span "×" at bounding box center [948, 81] width 17 height 36
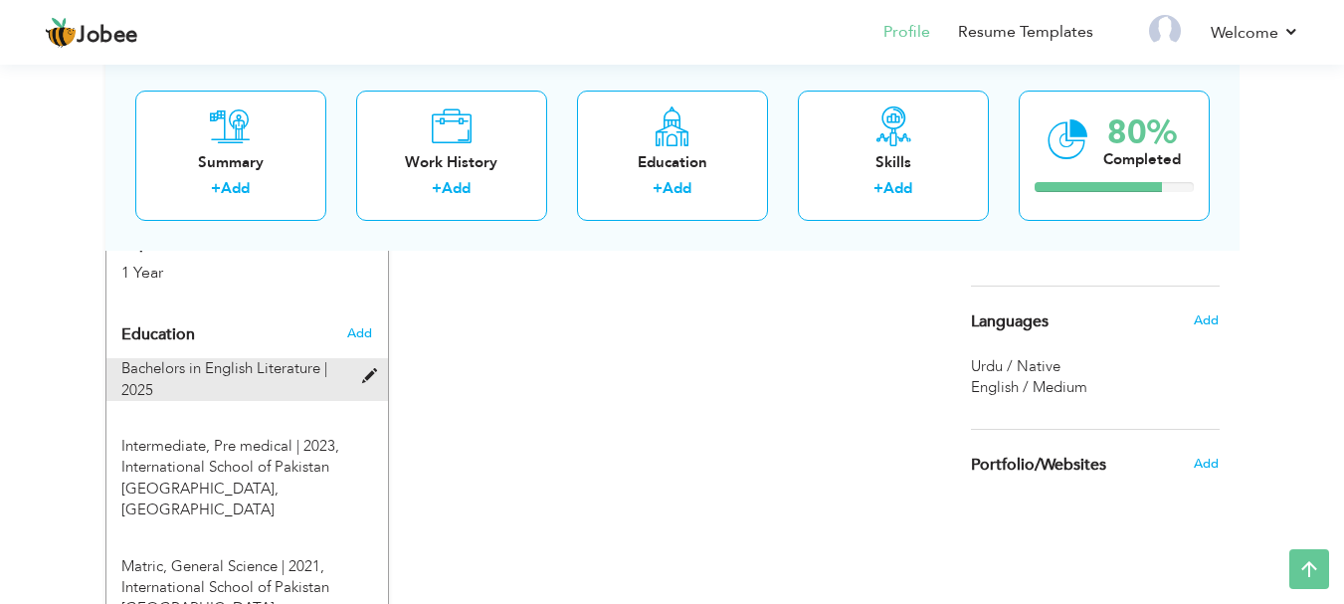
click at [371, 369] on span at bounding box center [374, 376] width 25 height 15
type input "Bachelors in English Literature"
type input "2025"
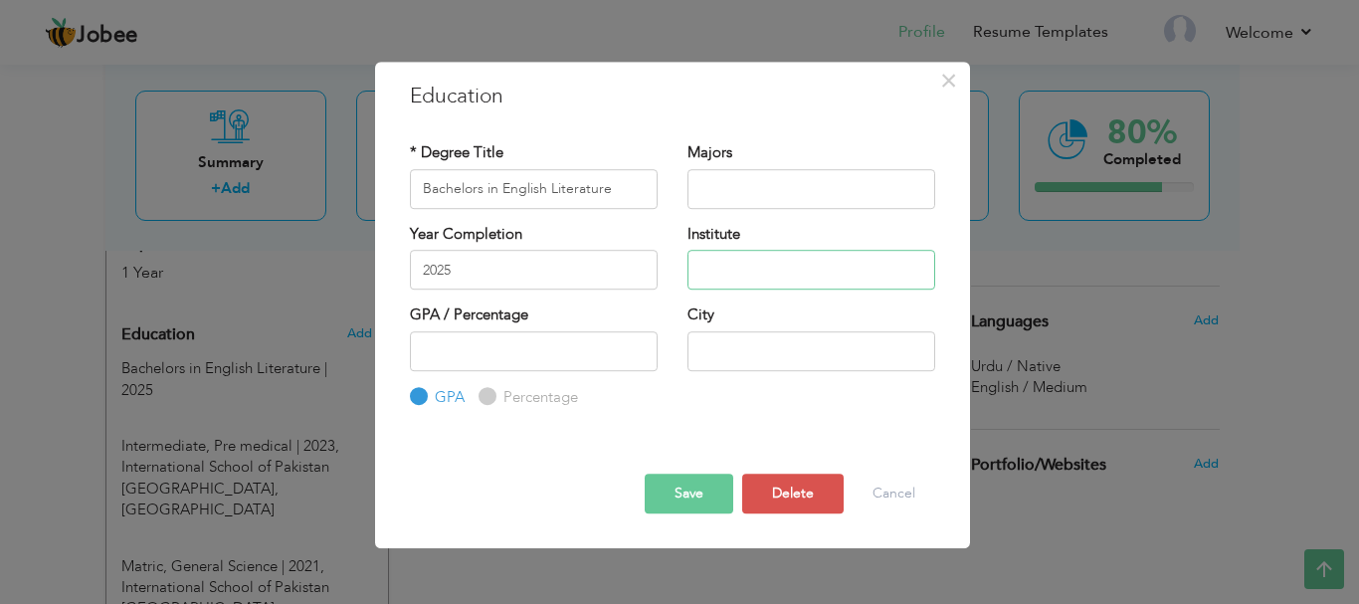
click at [750, 274] on input "text" at bounding box center [811, 270] width 248 height 40
type input "a"
click at [776, 334] on input "text" at bounding box center [811, 351] width 248 height 40
click at [744, 276] on input "Arab open University" at bounding box center [811, 270] width 248 height 40
type input "Arab Open University"
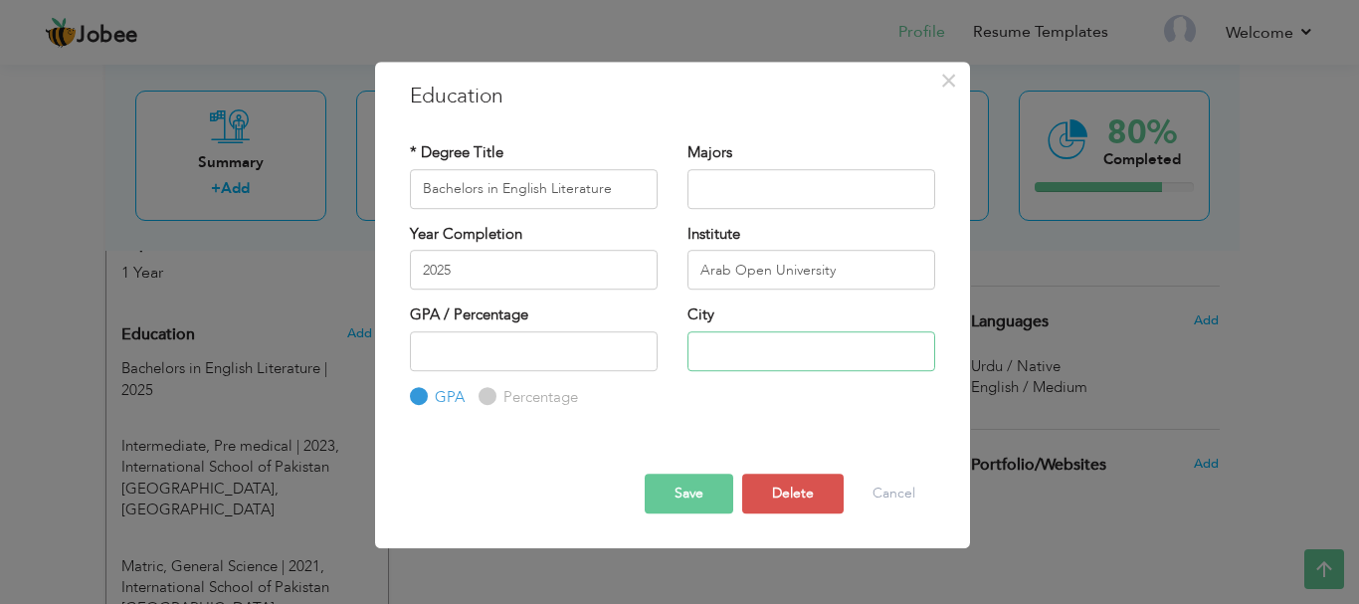
click at [737, 338] on input "text" at bounding box center [811, 351] width 248 height 40
type input "a"
type input "Ardiya"
click at [757, 205] on input "text" at bounding box center [811, 189] width 248 height 40
type input "English"
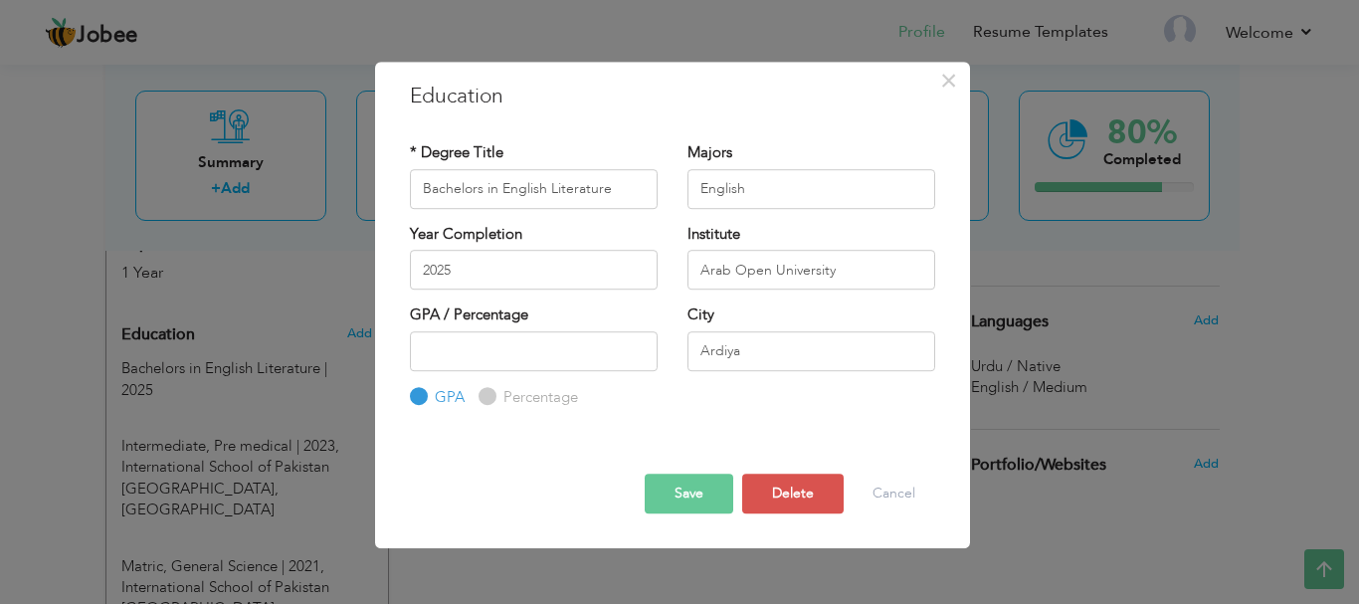
click at [686, 502] on button "Save" at bounding box center [688, 493] width 89 height 40
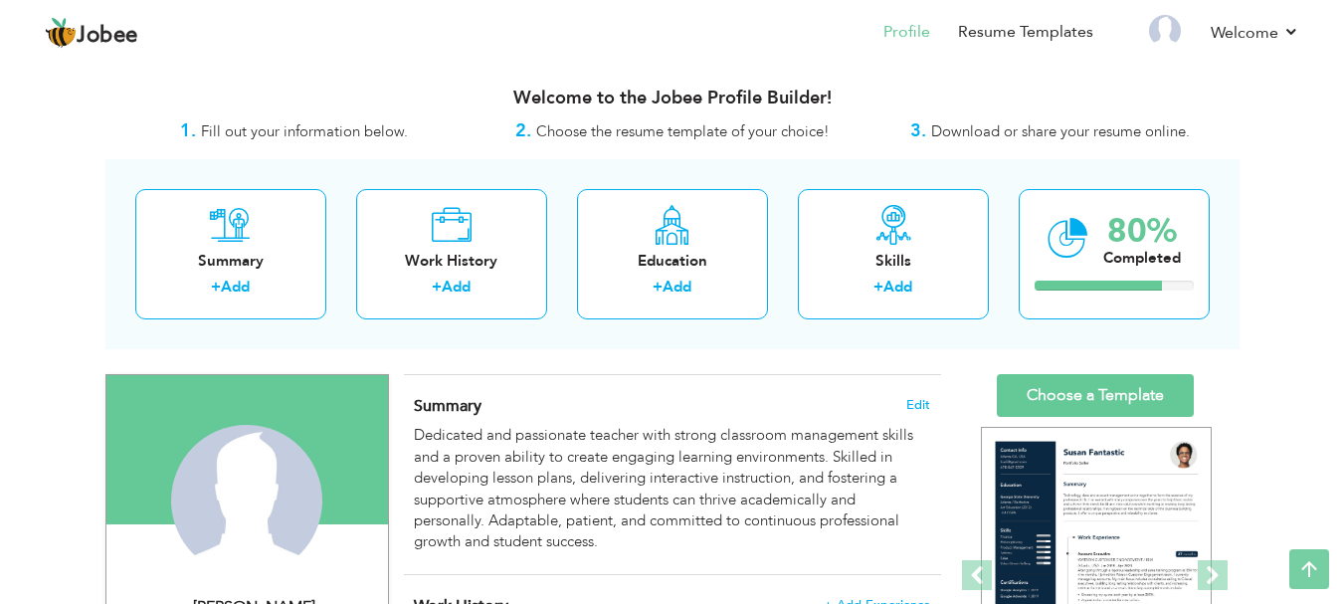
scroll to position [0, 0]
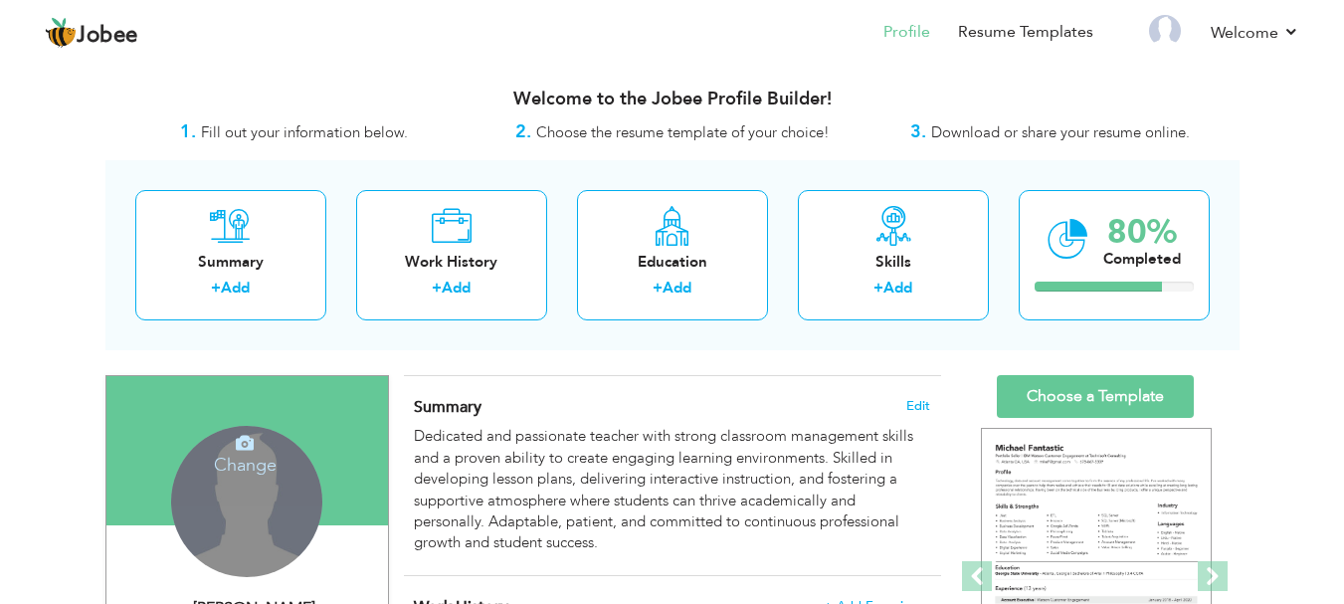
click at [289, 475] on div "Change Remove" at bounding box center [246, 501] width 151 height 151
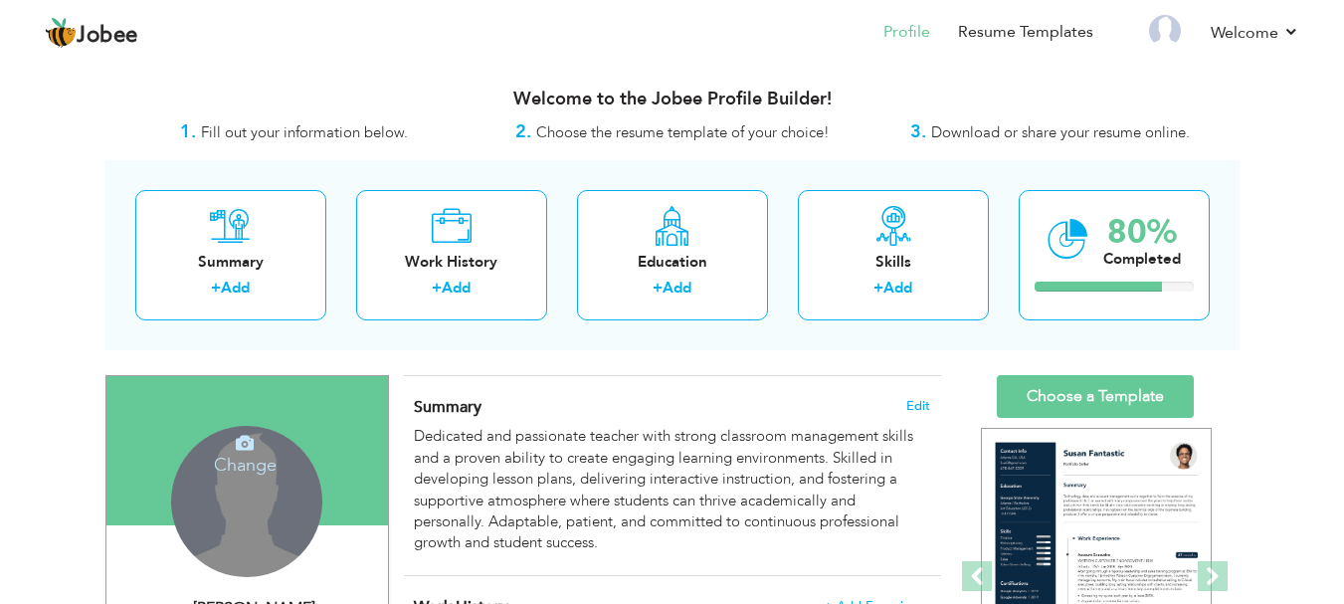
click at [258, 504] on div "Change Remove" at bounding box center [246, 501] width 151 height 151
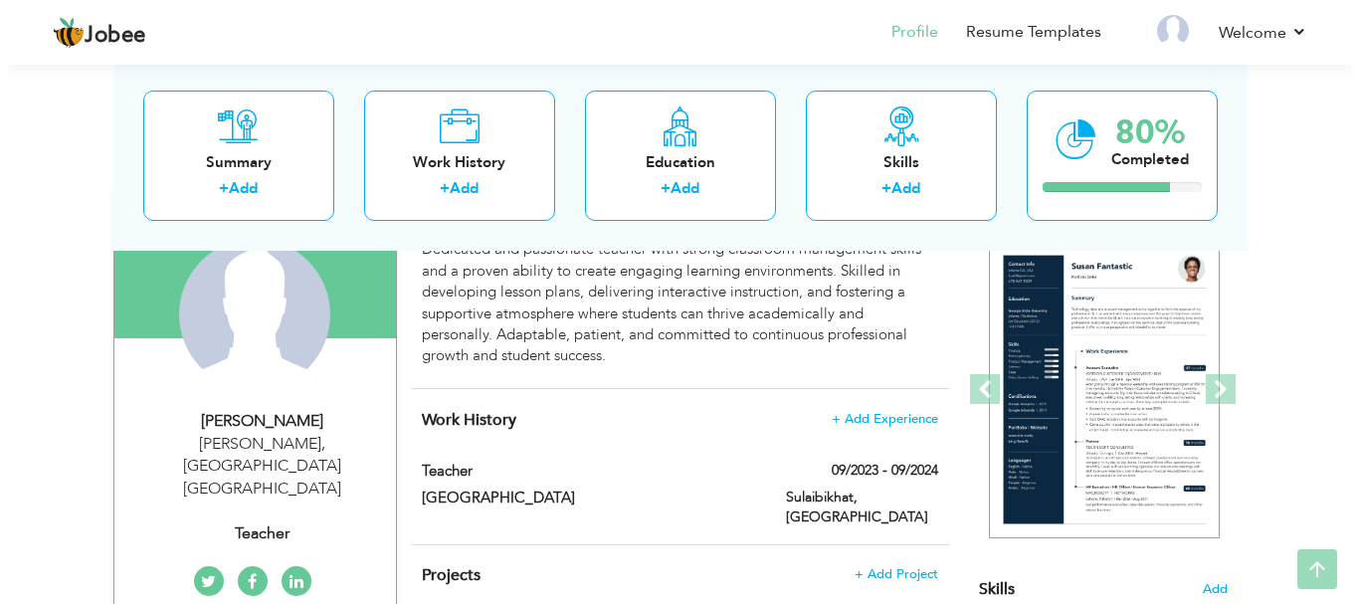
scroll to position [193, 0]
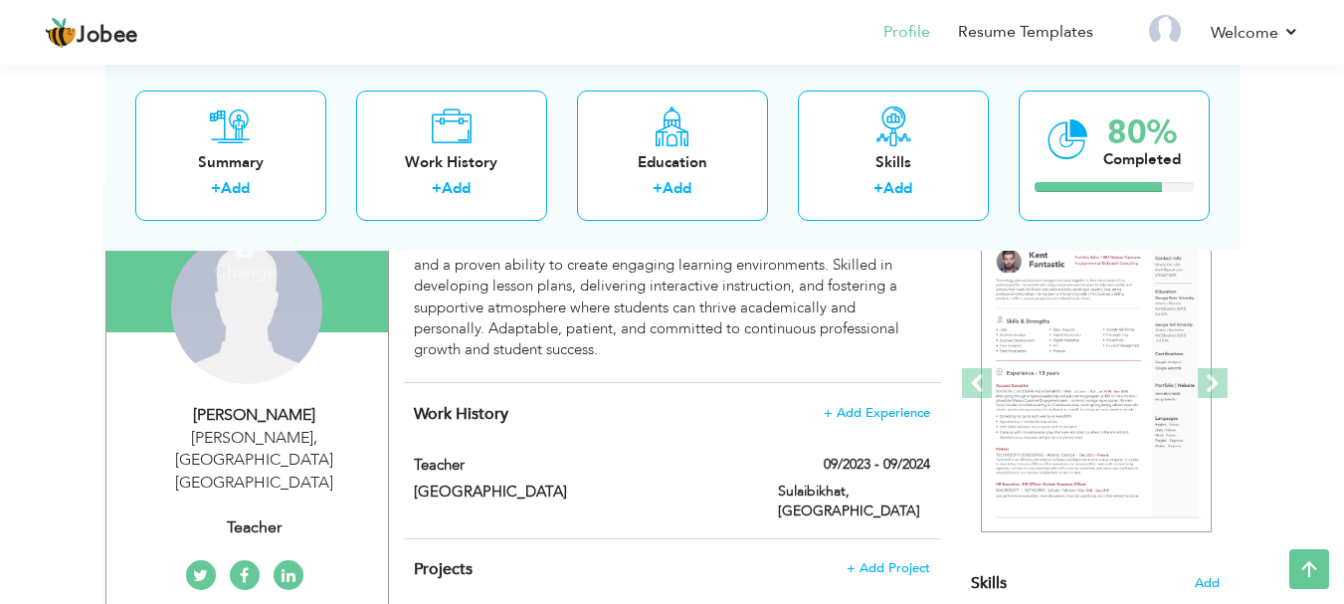
click at [244, 334] on div "Change Remove" at bounding box center [246, 308] width 151 height 151
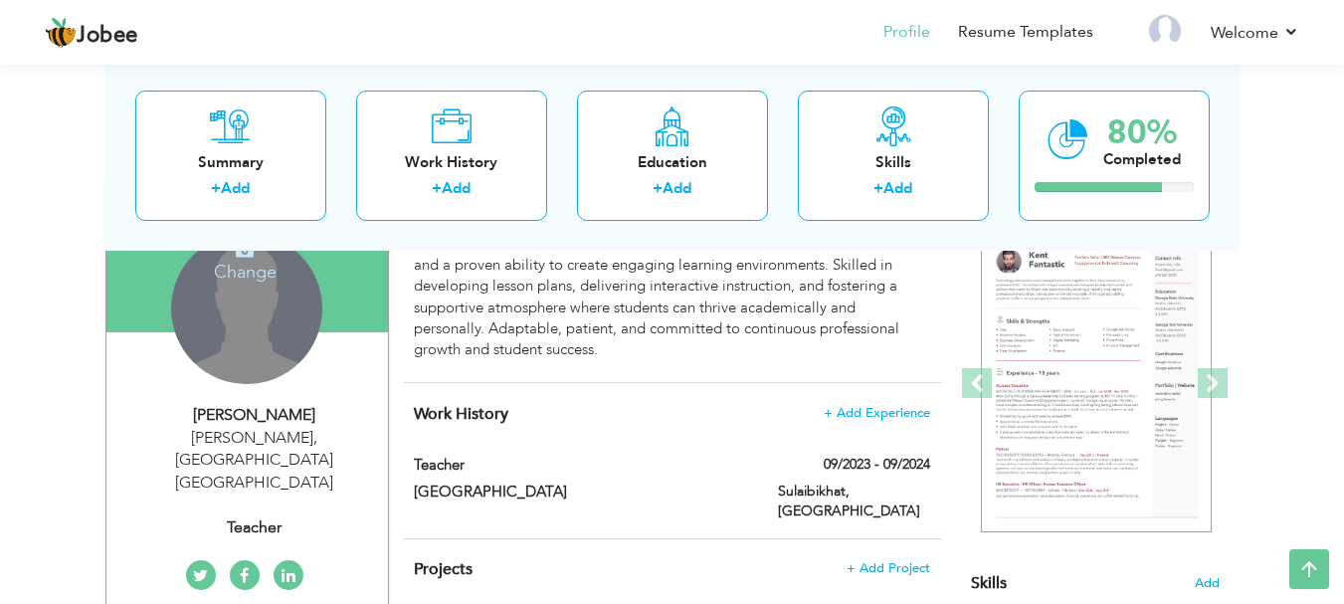
click at [242, 266] on h4 "Change" at bounding box center [245, 259] width 142 height 48
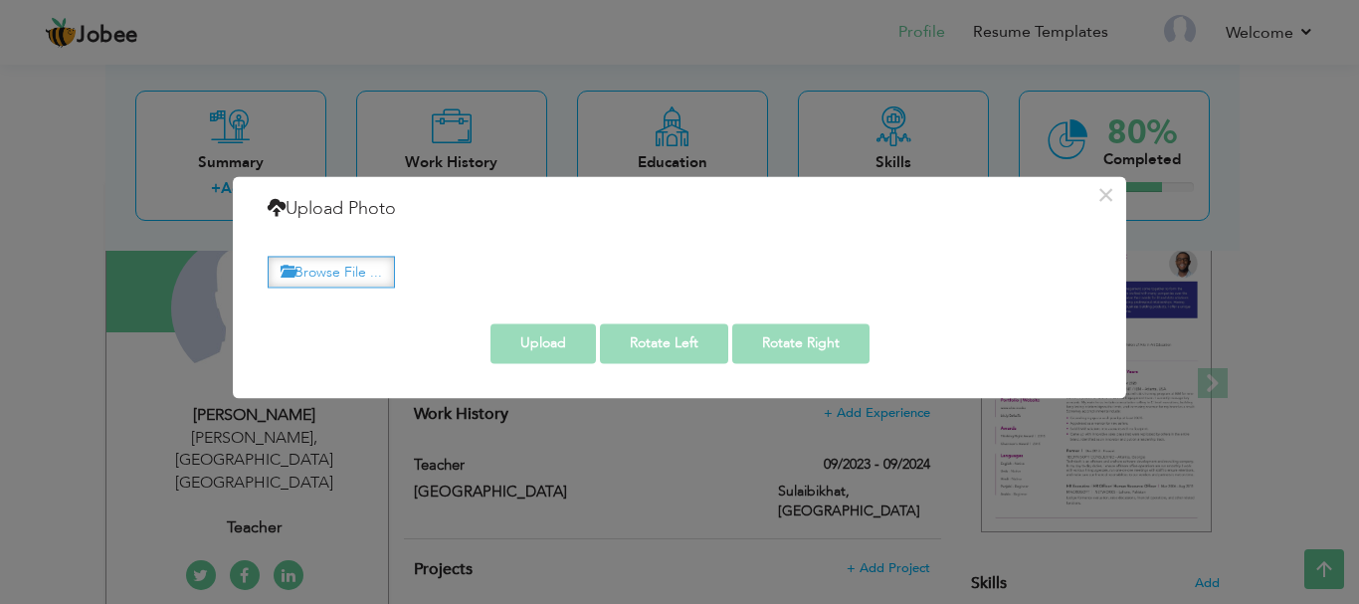
click at [339, 273] on label "Browse File ..." at bounding box center [331, 272] width 127 height 31
click at [0, 0] on input "Browse File ..." at bounding box center [0, 0] width 0 height 0
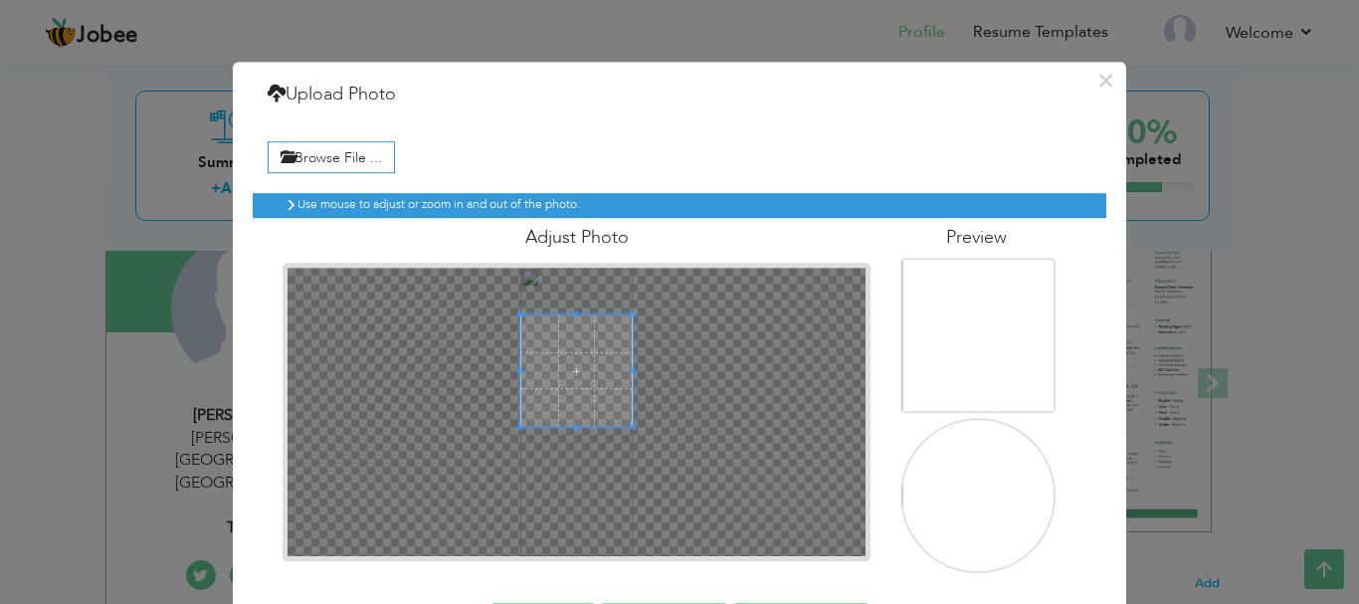
click at [601, 347] on span at bounding box center [576, 370] width 112 height 112
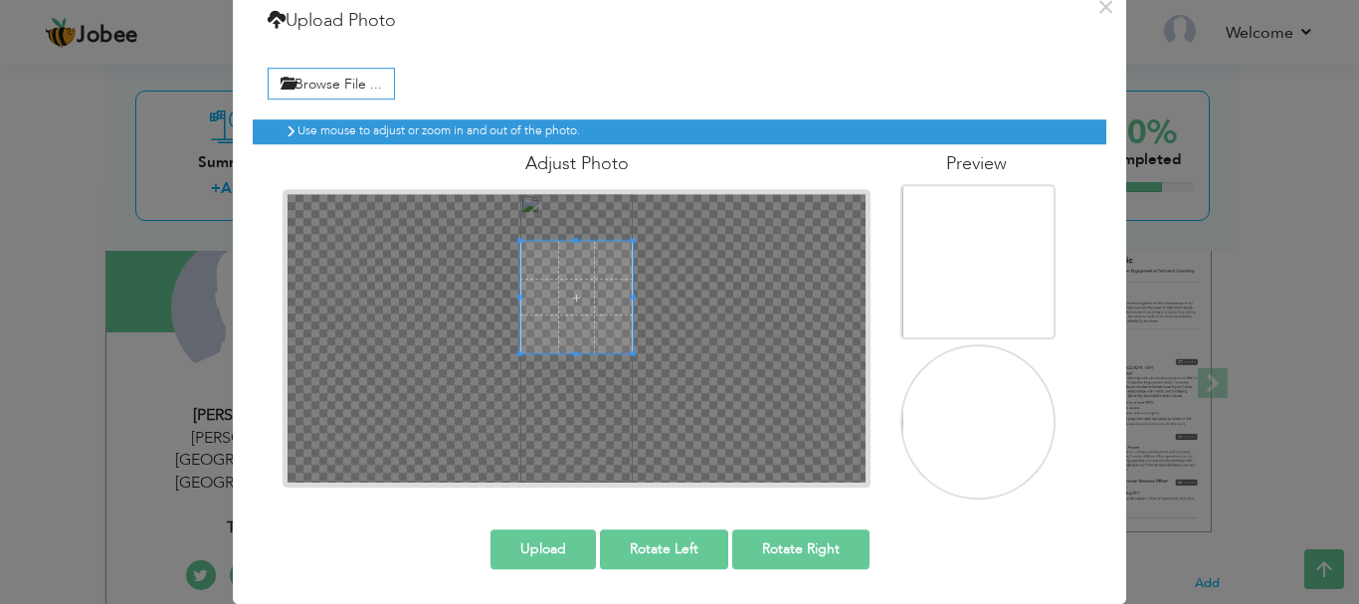
click at [538, 554] on button "Upload" at bounding box center [542, 549] width 105 height 40
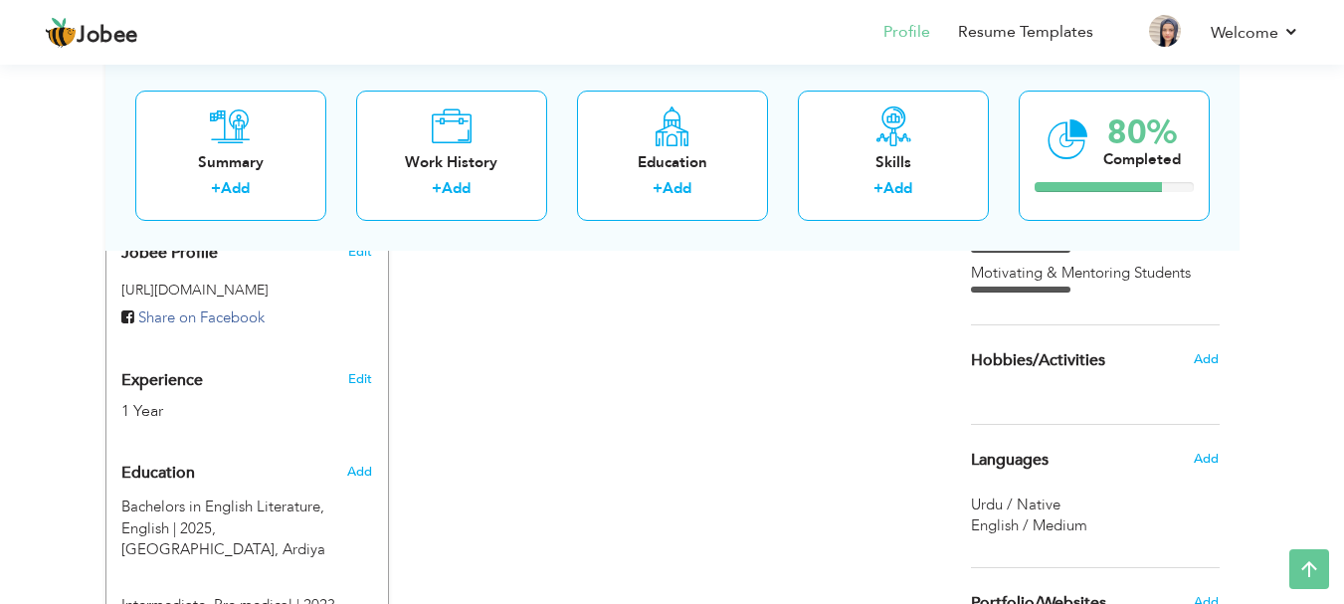
scroll to position [658, 0]
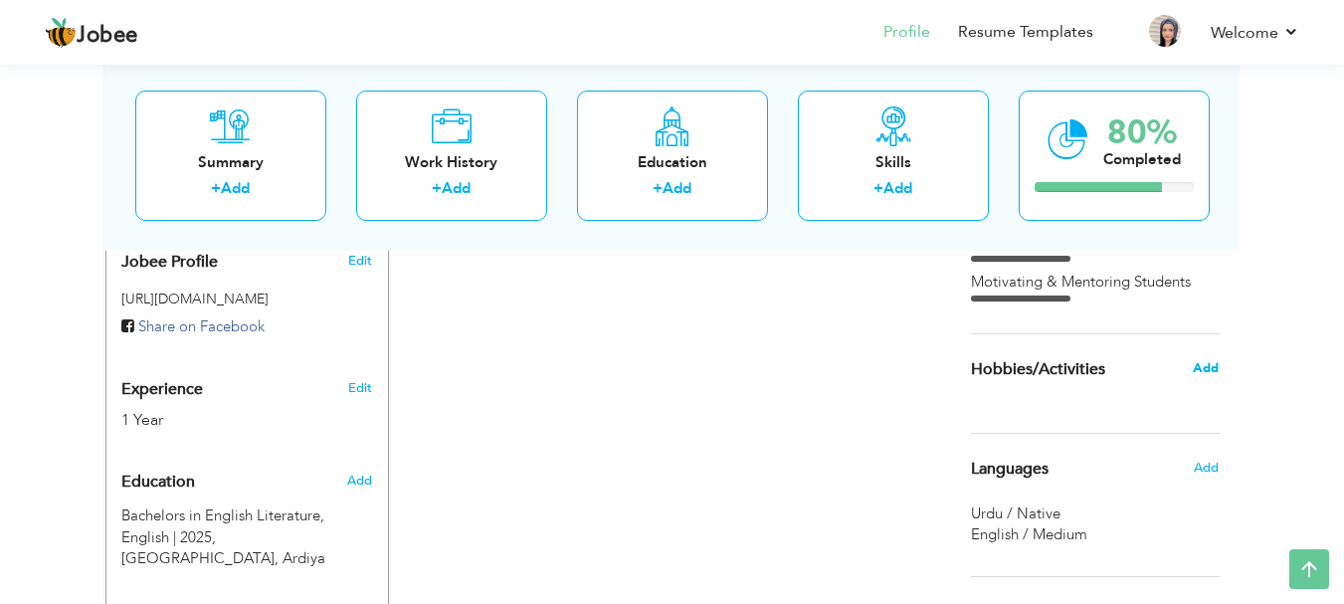
click at [1209, 370] on span "Add" at bounding box center [1206, 368] width 26 height 18
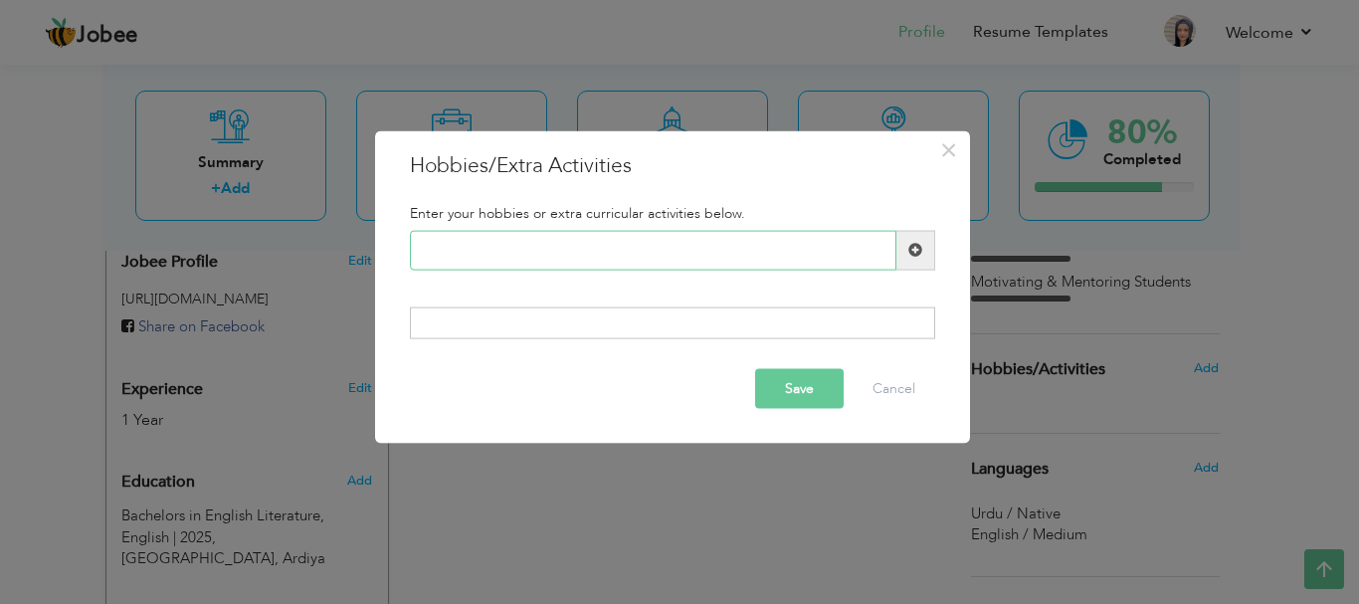
paste input "Reading & Literature"
type input "Reading & Literature"
click at [916, 258] on span at bounding box center [915, 250] width 39 height 40
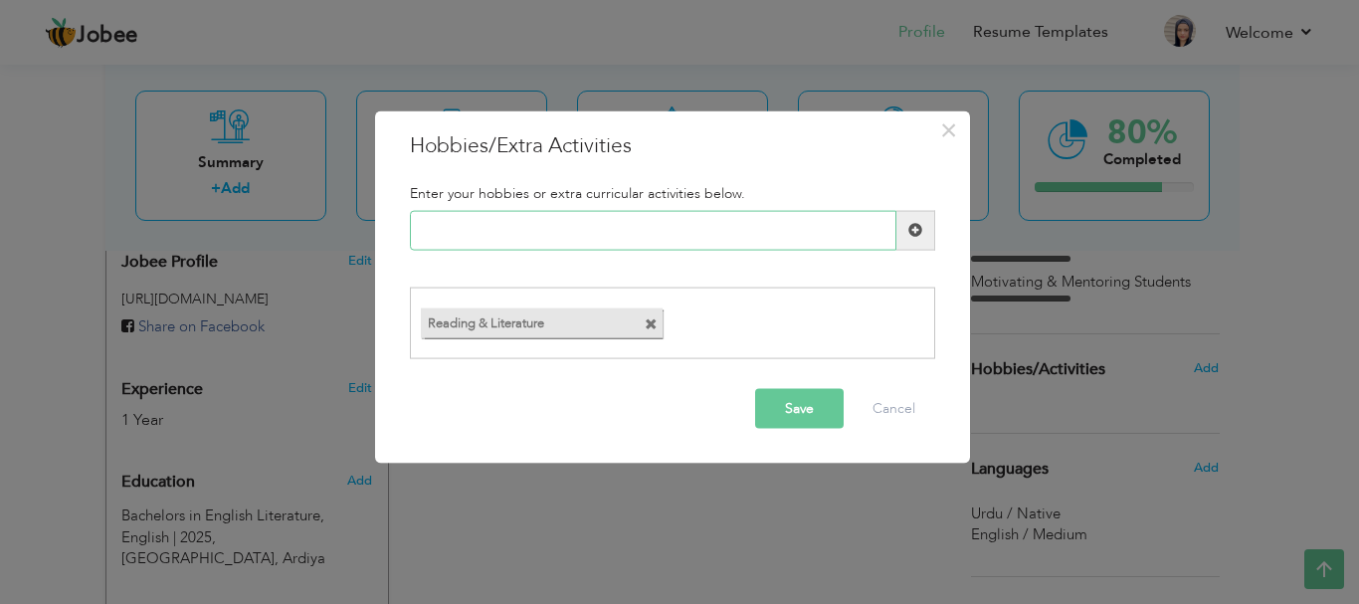
click at [555, 228] on input "text" at bounding box center [653, 230] width 486 height 40
paste input "Arts & Crafts"
type input "Arts & Crafts"
click at [807, 417] on button "Save" at bounding box center [799, 409] width 89 height 40
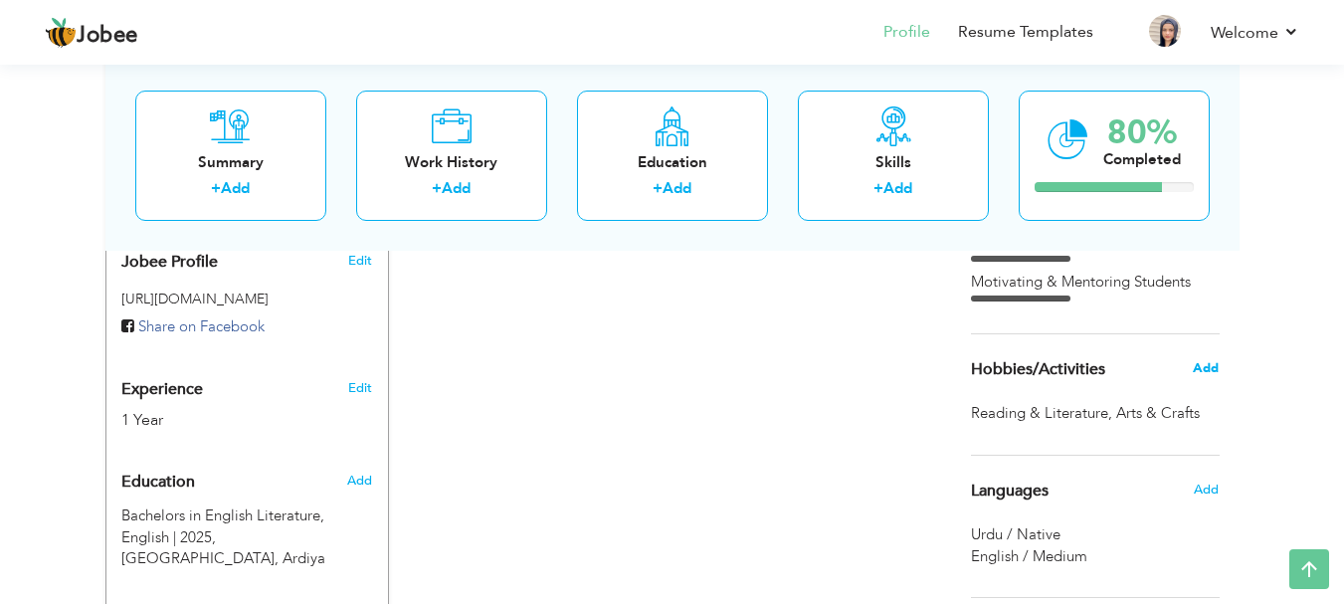
click at [1207, 371] on span "Add" at bounding box center [1206, 368] width 26 height 18
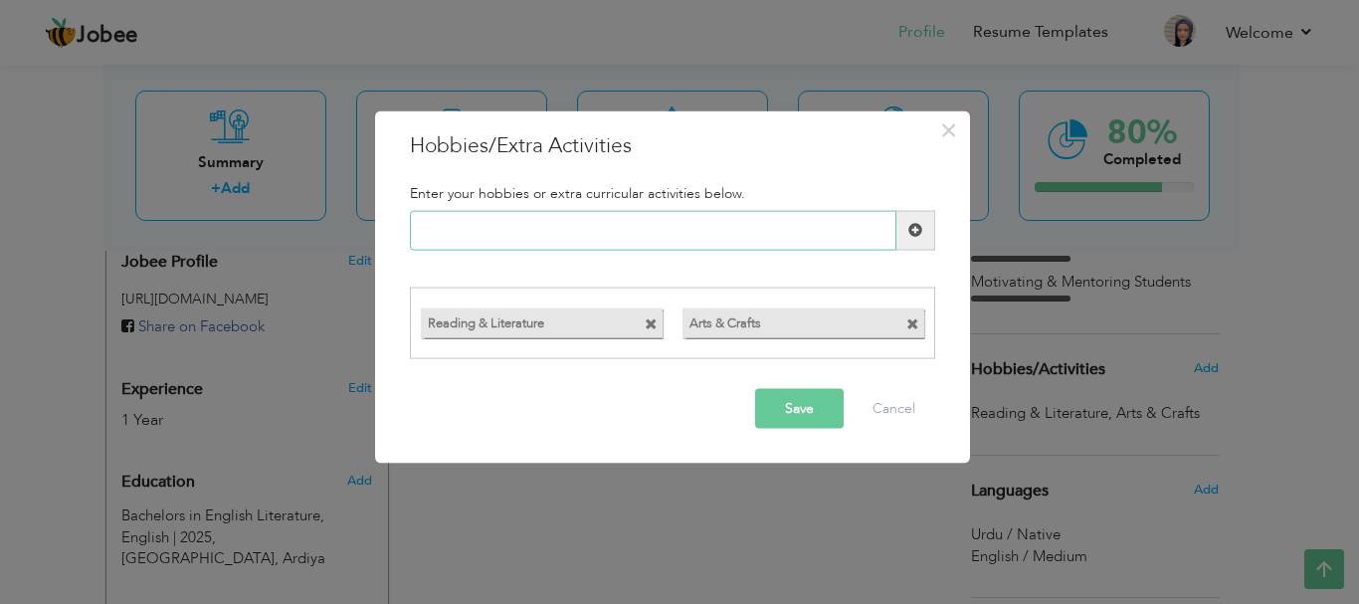
paste input "Traveling"
type input "Traveling"
click at [802, 392] on button "Save" at bounding box center [799, 409] width 89 height 40
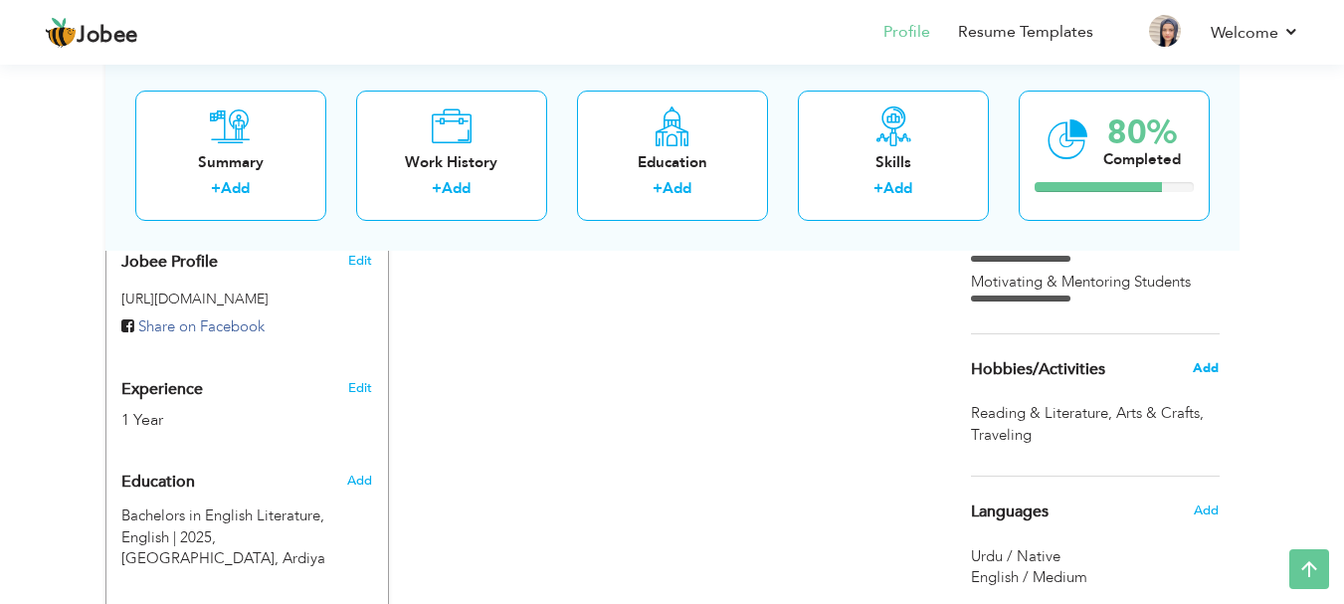
click at [1216, 365] on span "Add" at bounding box center [1206, 368] width 26 height 18
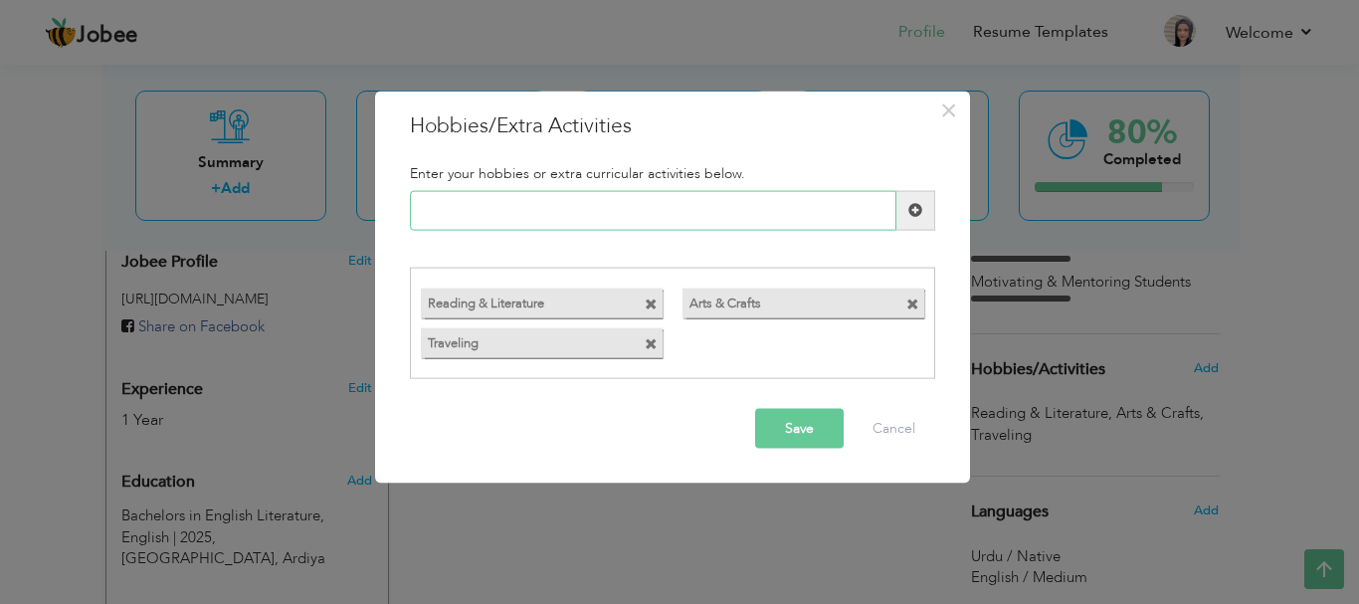
paste input "Sports & Fitness"
type input "Sports & Fitness"
click at [825, 425] on button "Save" at bounding box center [799, 429] width 89 height 40
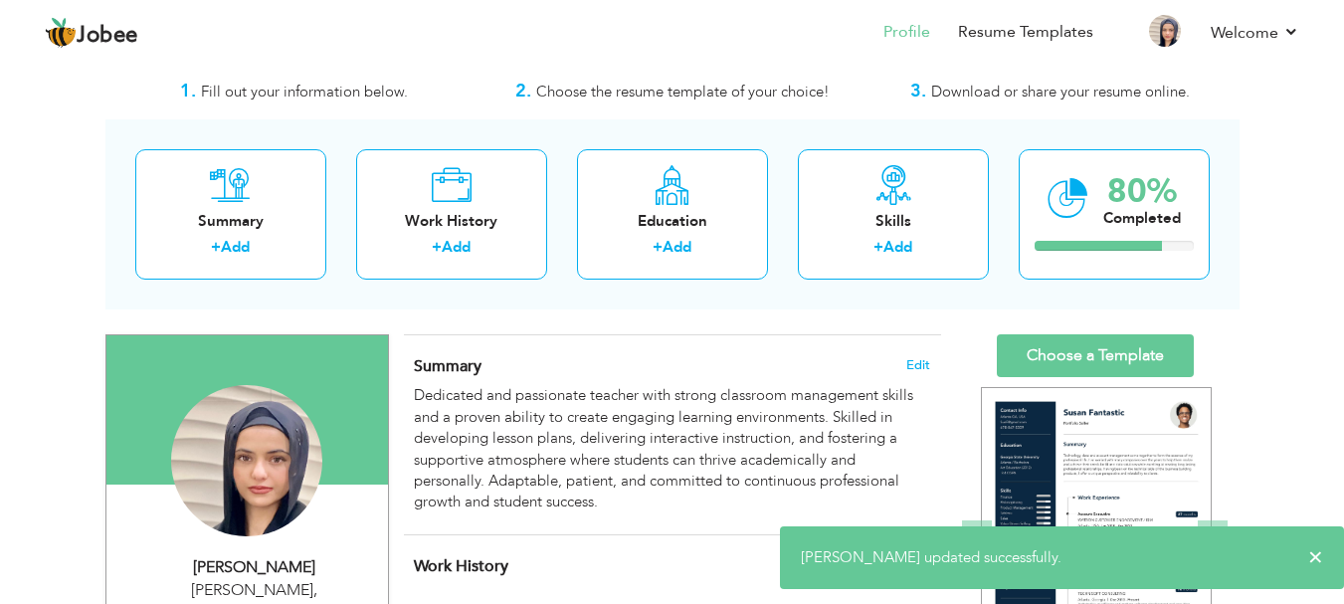
scroll to position [47, 0]
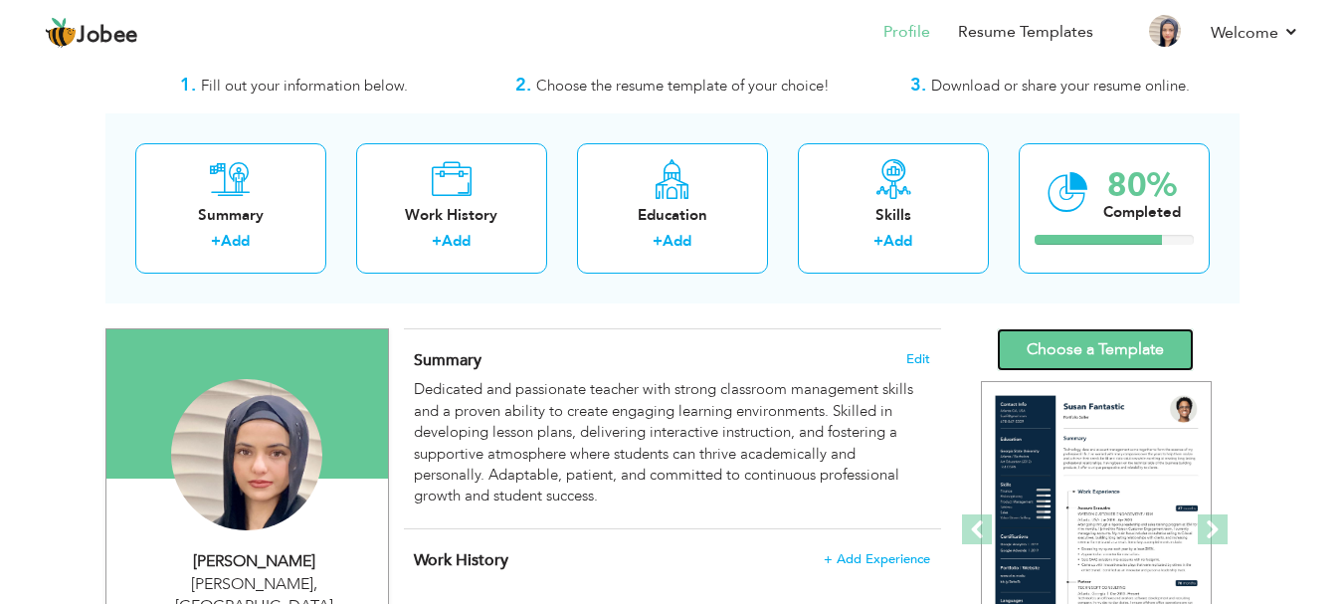
click at [1103, 359] on link "Choose a Template" at bounding box center [1095, 349] width 197 height 43
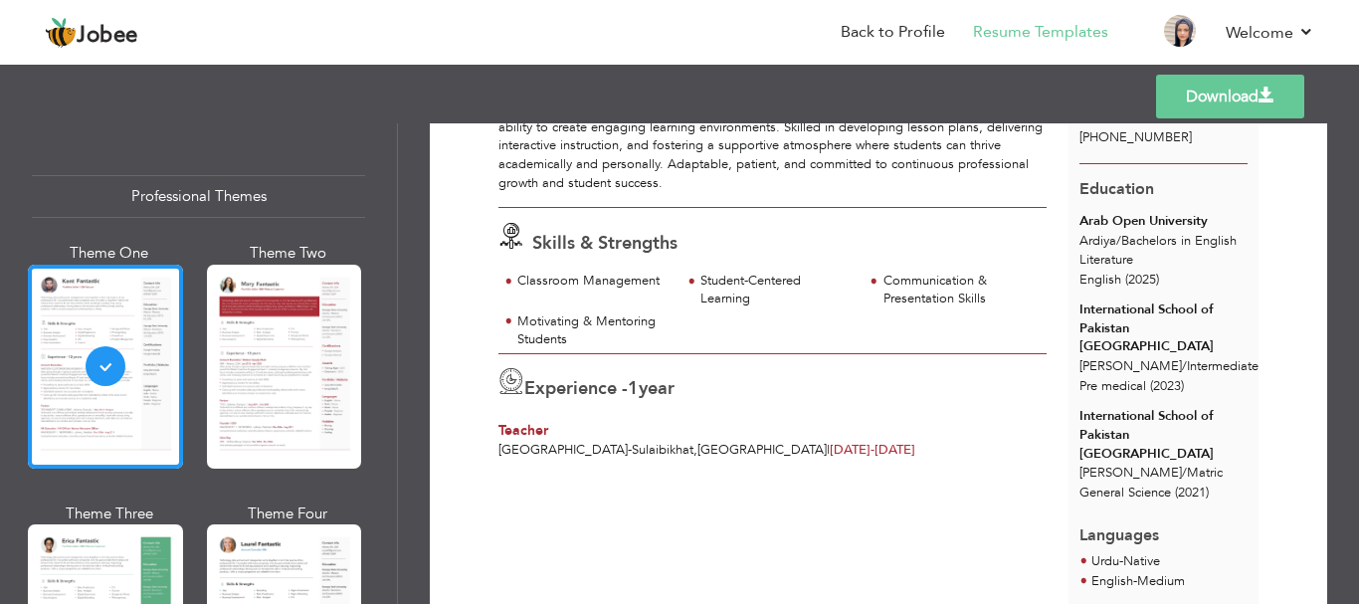
scroll to position [194, 0]
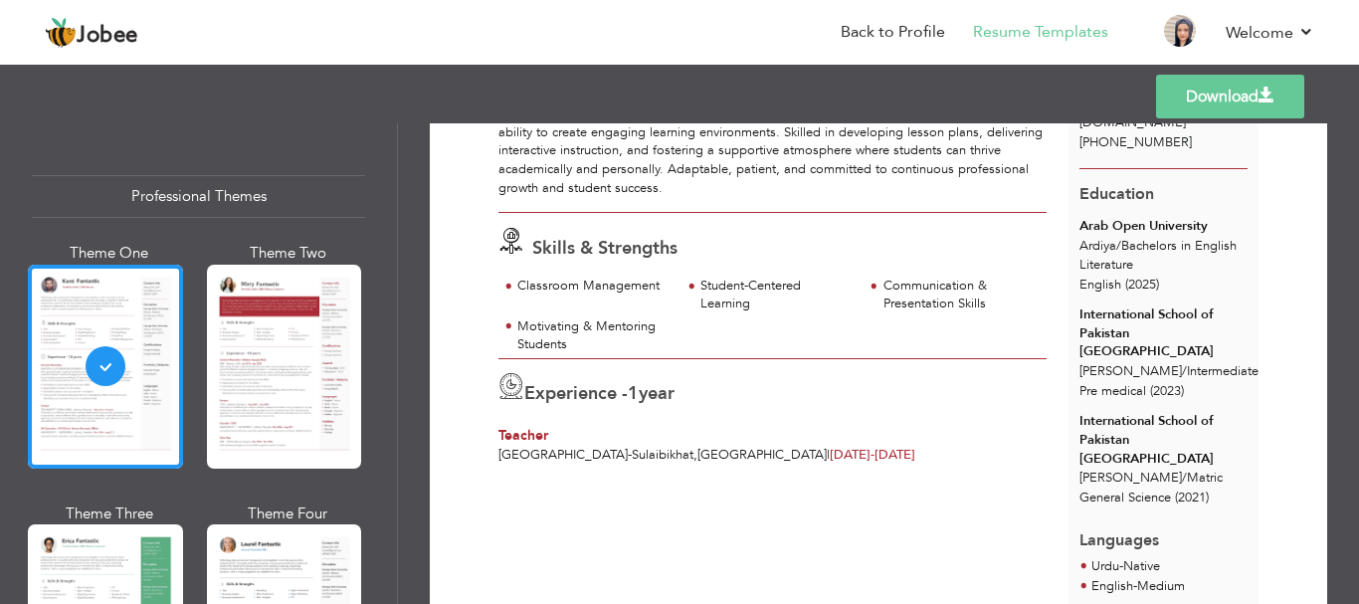
click at [393, 156] on div "Professional Themes Theme One Theme Two Theme Three Theme Four Theme Five" at bounding box center [199, 363] width 398 height 480
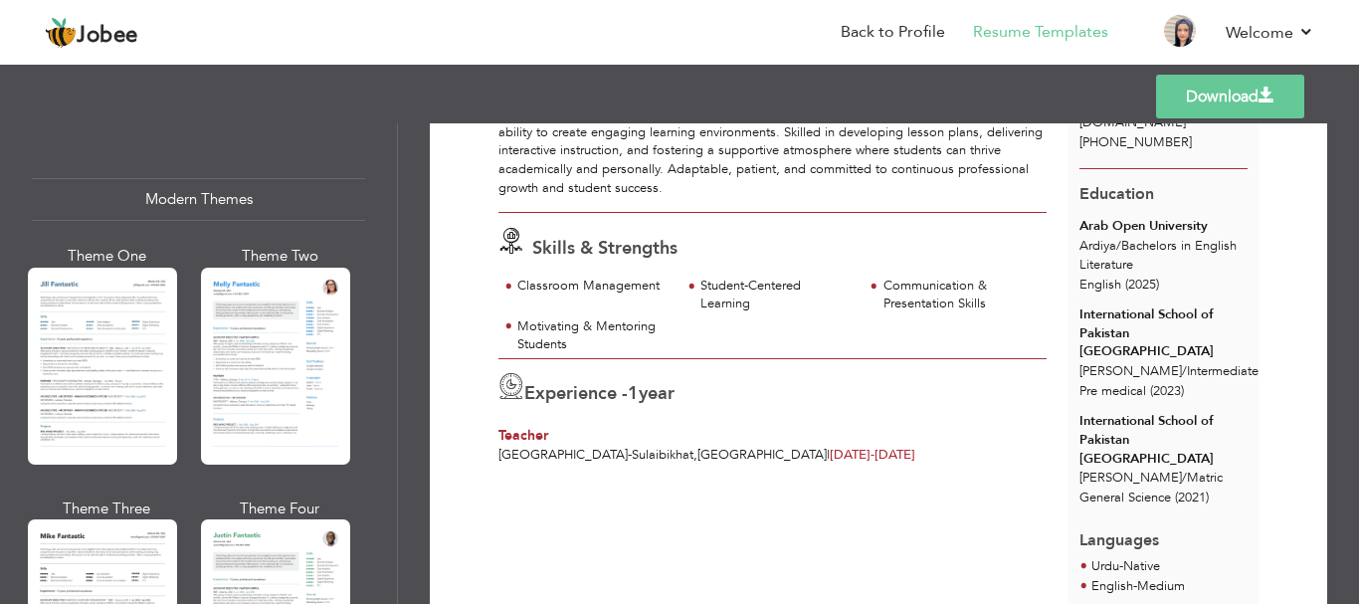
scroll to position [855, 0]
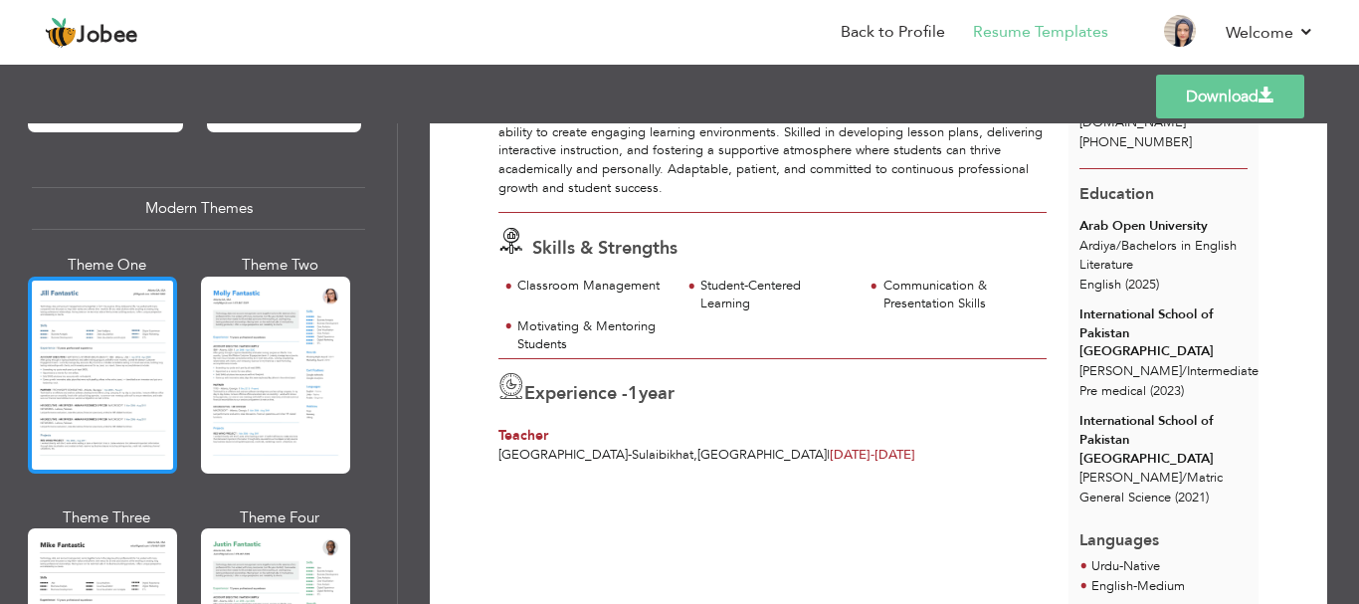
click at [159, 351] on div at bounding box center [102, 374] width 149 height 197
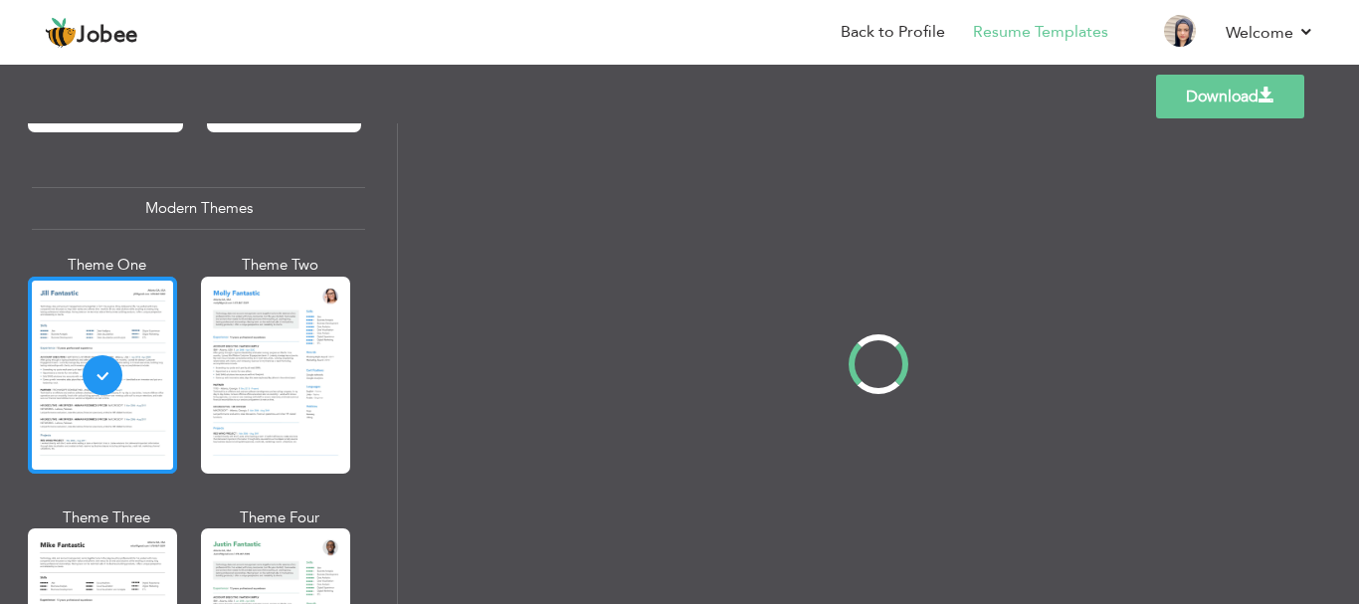
scroll to position [0, 0]
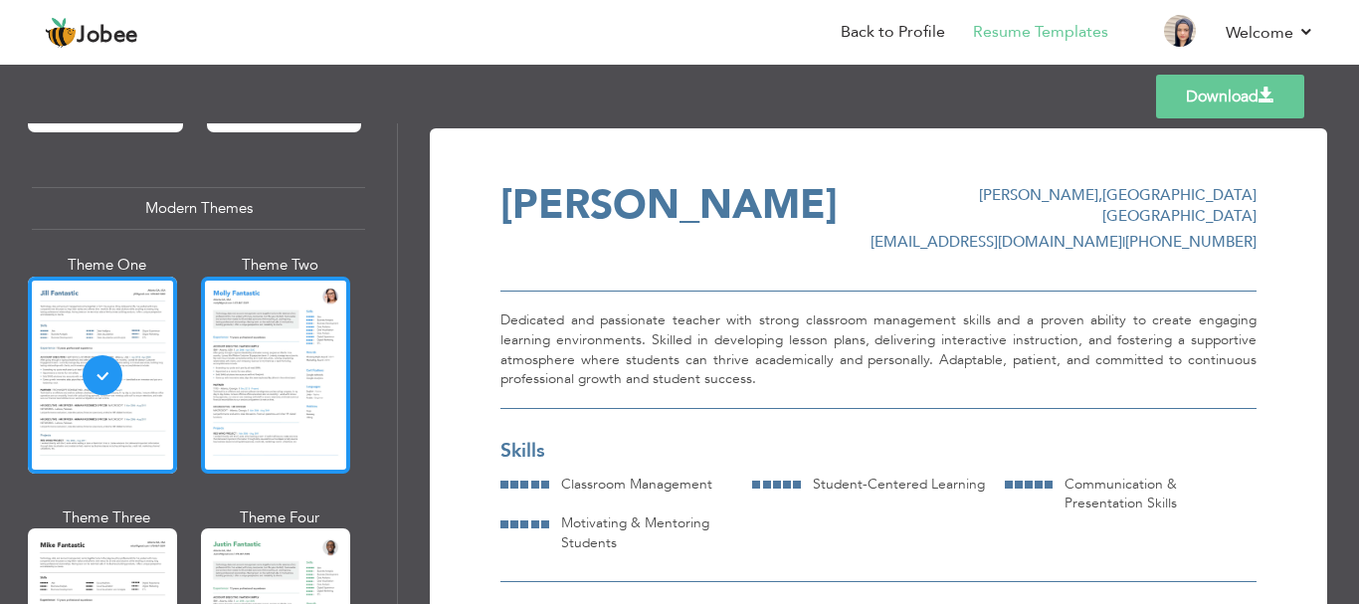
click at [269, 387] on div at bounding box center [275, 374] width 149 height 197
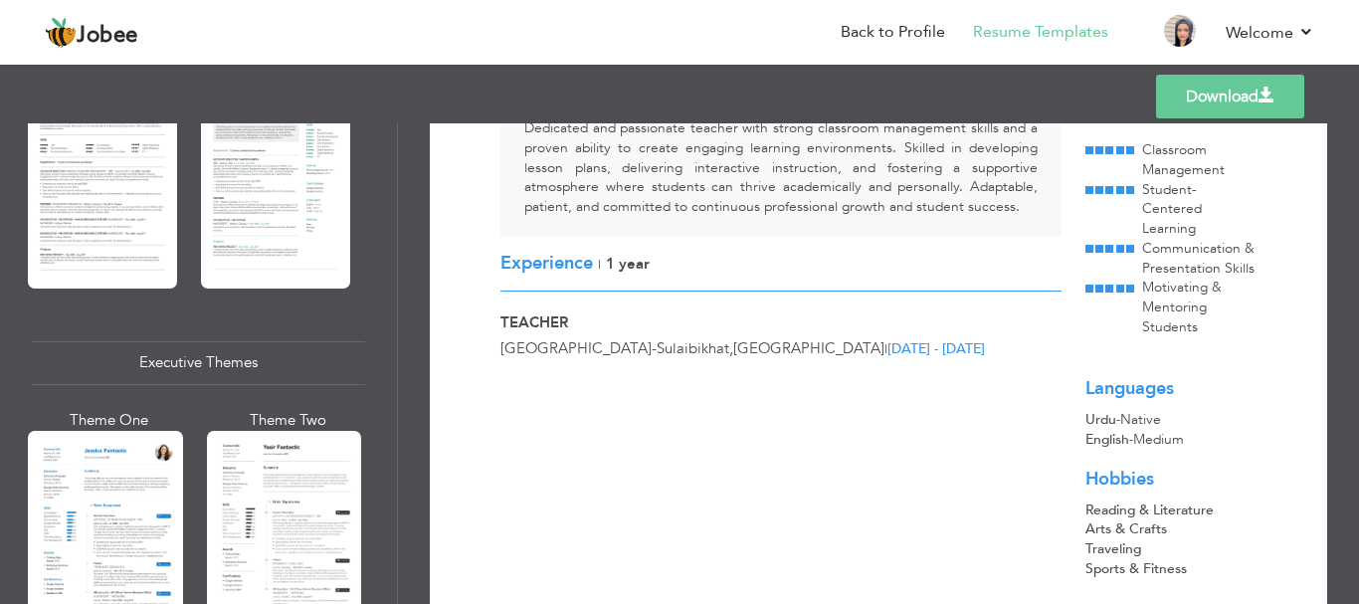
scroll to position [1283, 0]
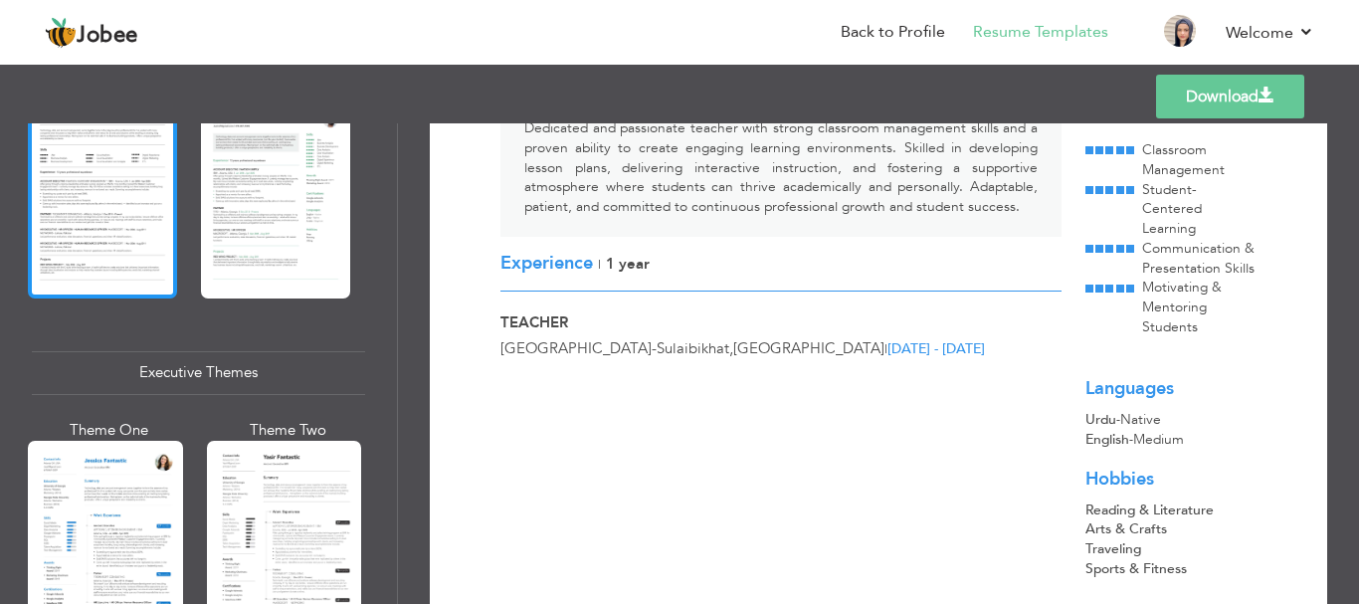
click at [147, 241] on div at bounding box center [102, 198] width 149 height 197
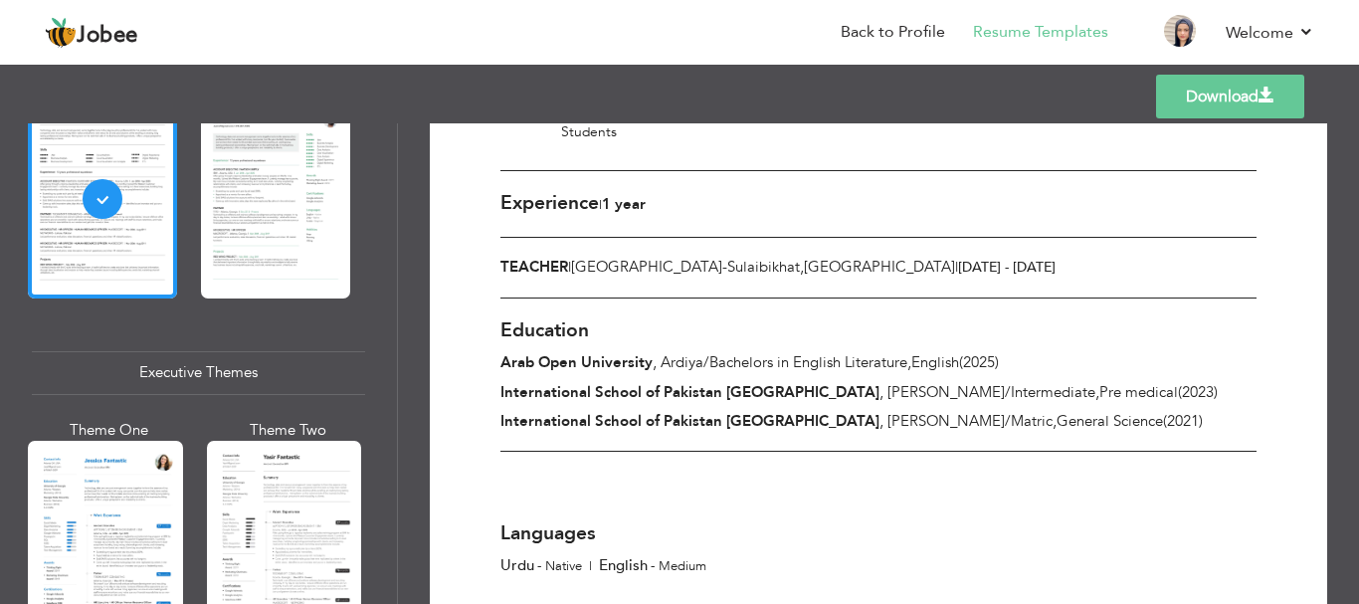
scroll to position [396, 0]
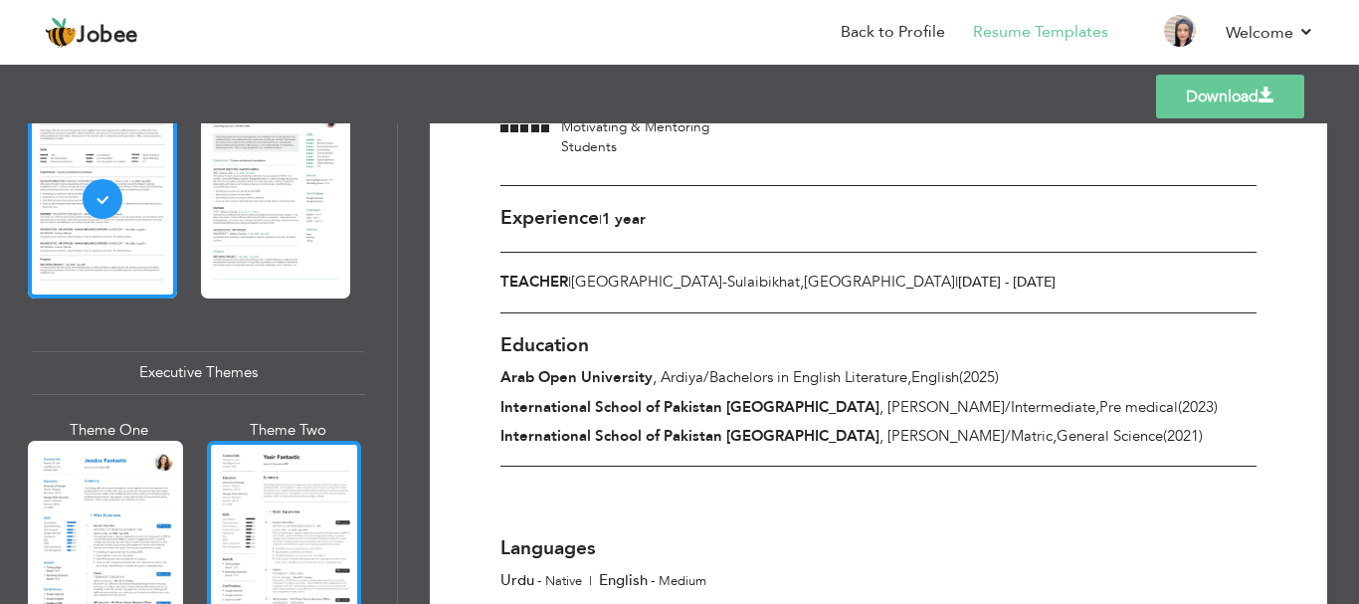
click at [316, 529] on div at bounding box center [284, 543] width 155 height 204
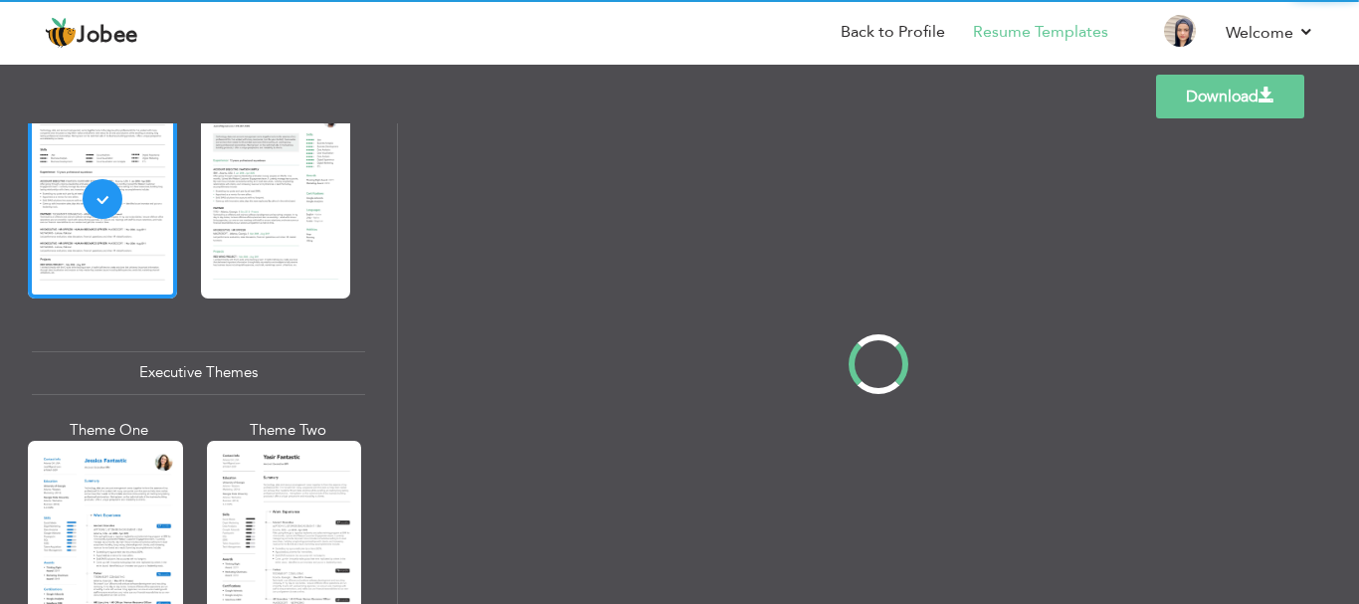
click at [121, 515] on div "Professional Themes Theme One Theme Two Theme Three Theme Four" at bounding box center [679, 363] width 1359 height 480
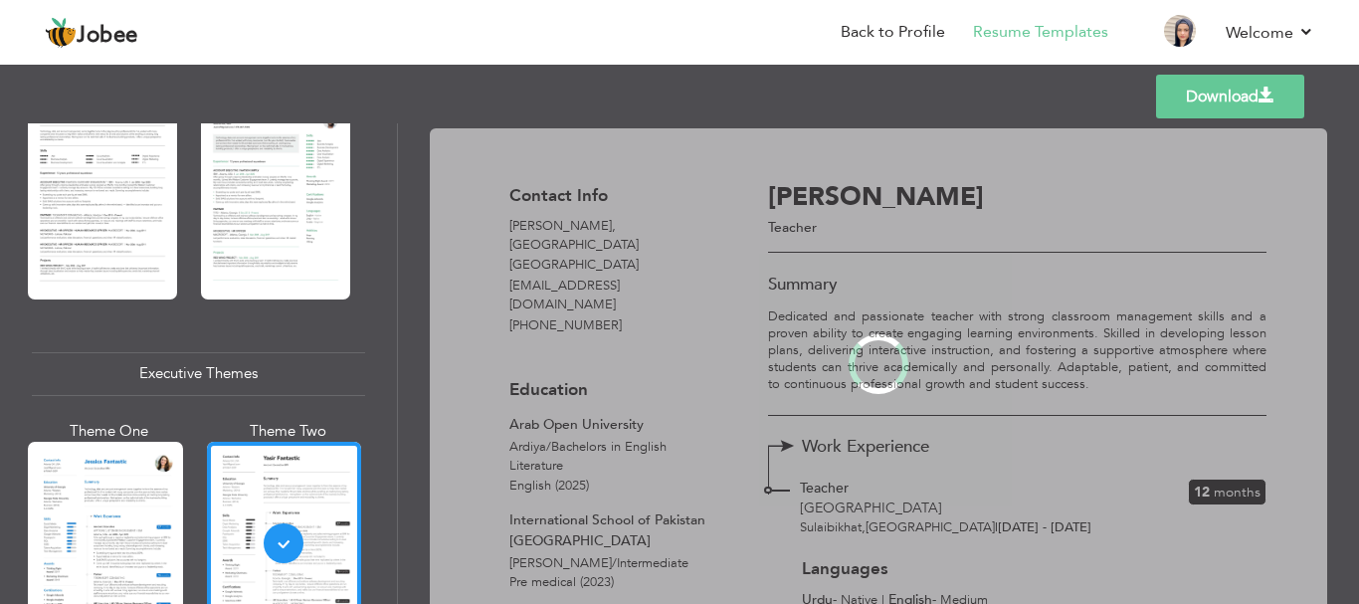
scroll to position [1283, 0]
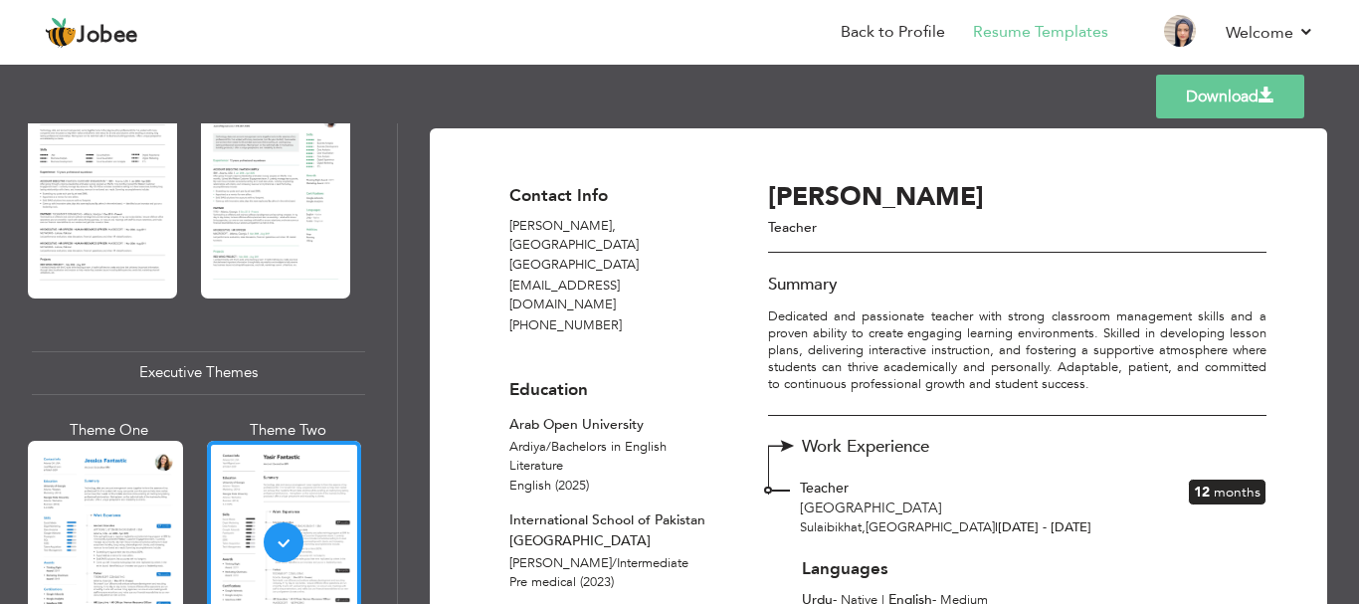
click at [121, 515] on div at bounding box center [105, 543] width 155 height 204
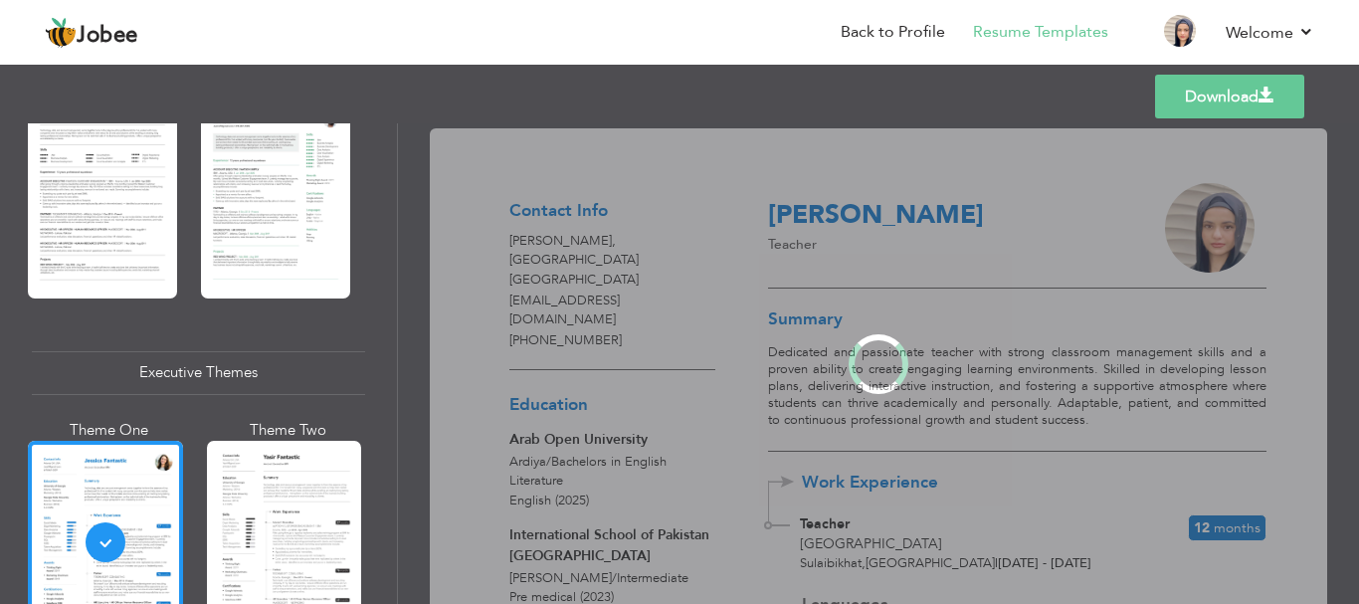
scroll to position [1282, 0]
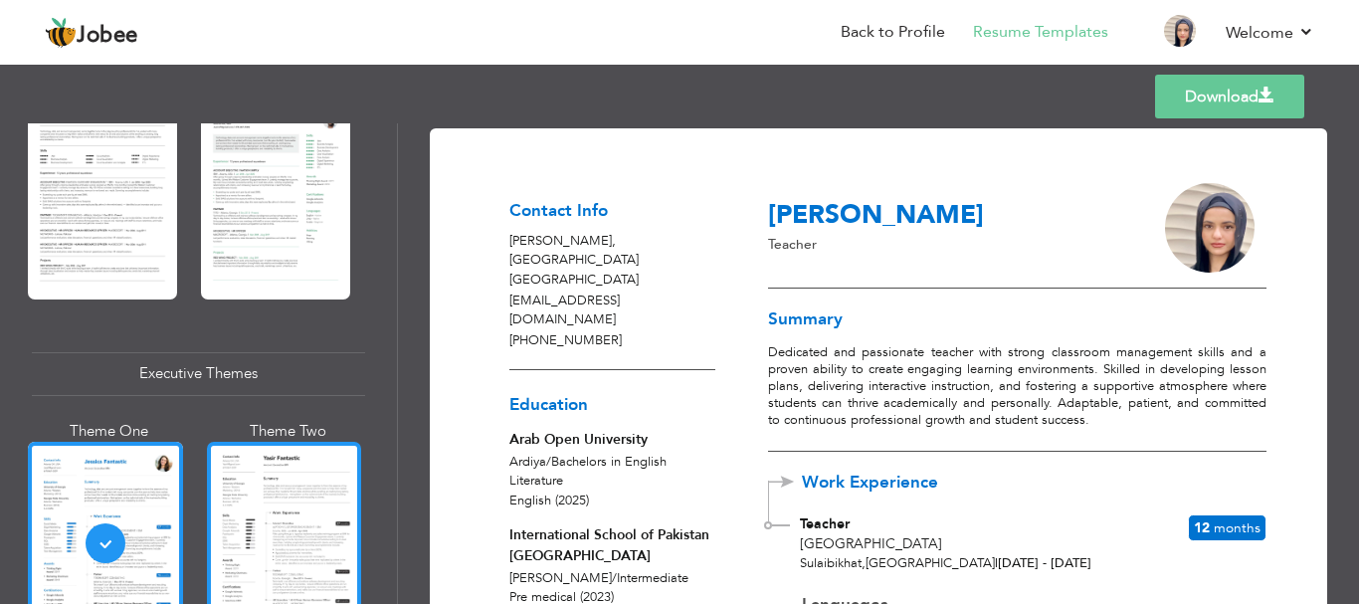
click at [249, 508] on div at bounding box center [284, 544] width 155 height 204
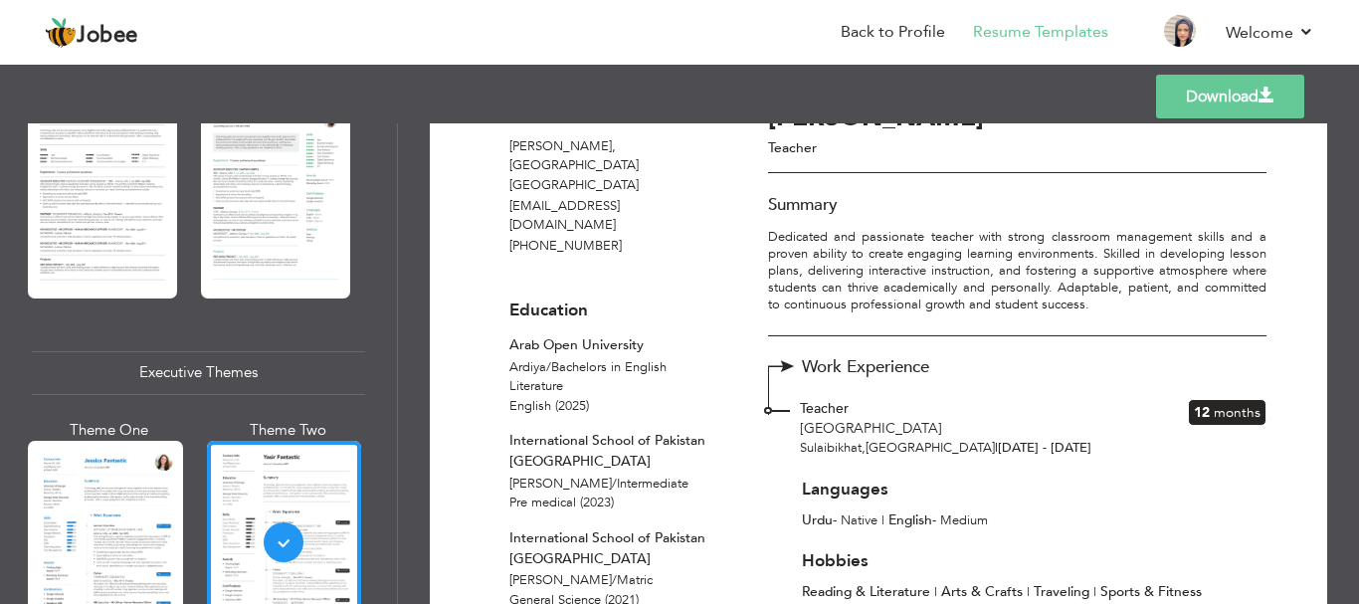
scroll to position [73, 0]
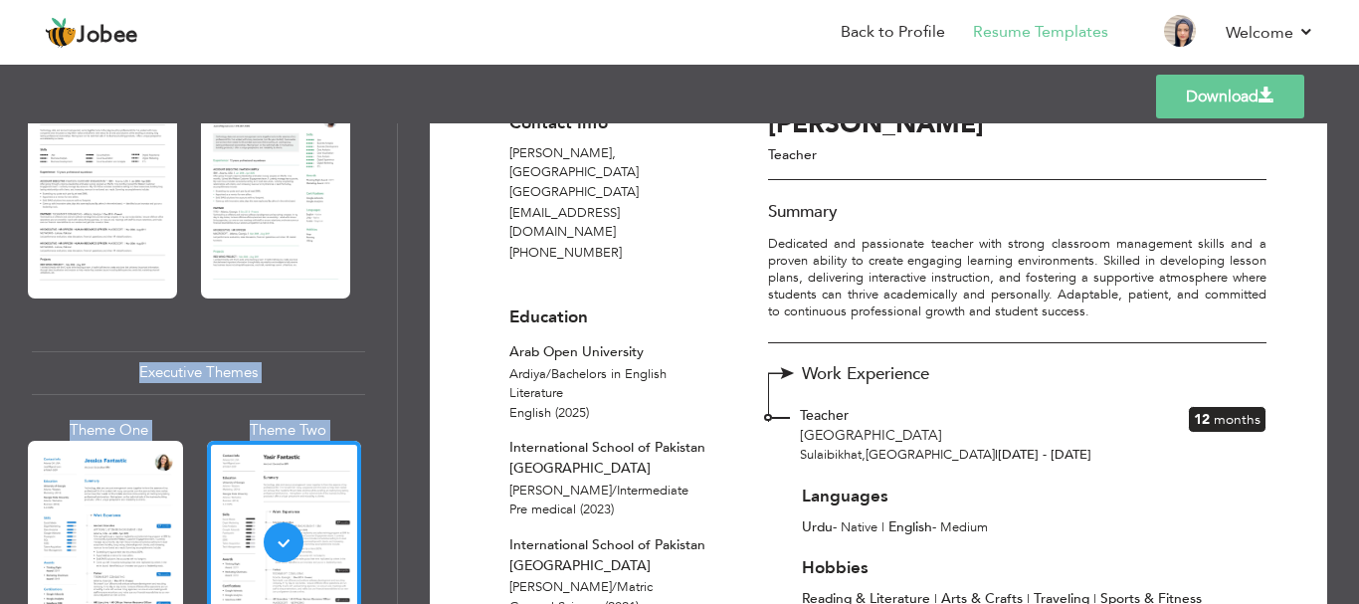
drag, startPoint x: 399, startPoint y: 307, endPoint x: 358, endPoint y: 303, distance: 41.0
click at [358, 303] on div "Professional Themes Theme One Theme Two Theme Three Theme Four" at bounding box center [679, 363] width 1359 height 480
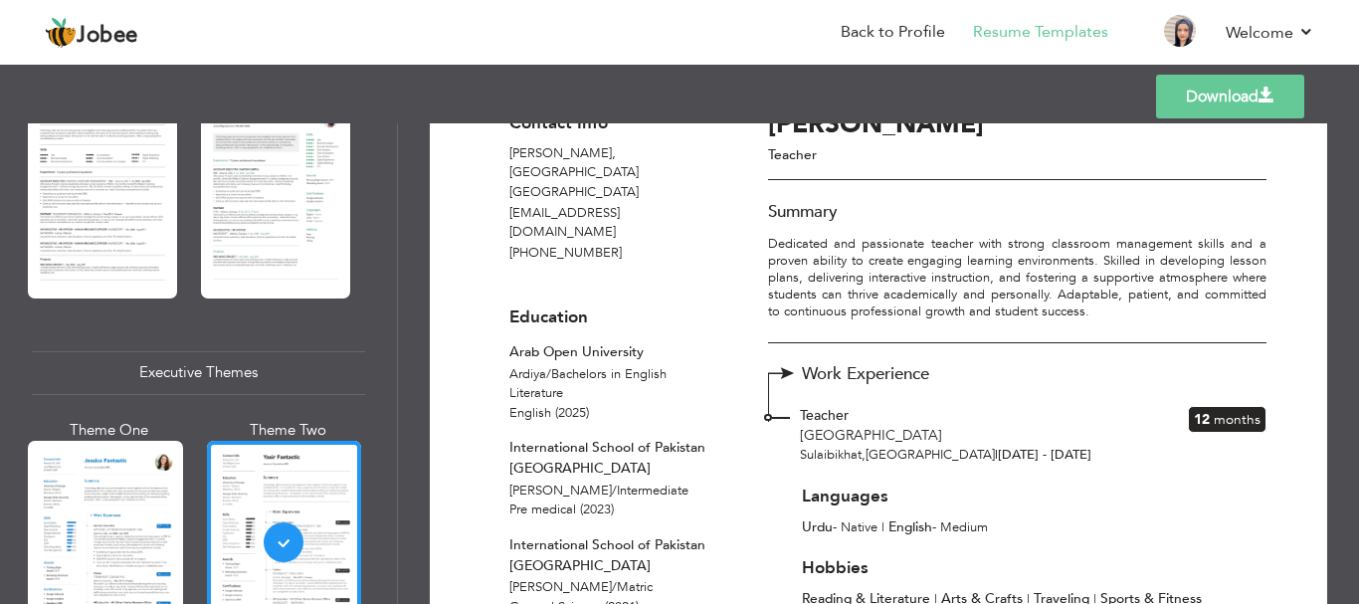
click at [358, 303] on div "Professional Themes Theme One Theme Two Theme Three Theme Six" at bounding box center [198, 363] width 397 height 480
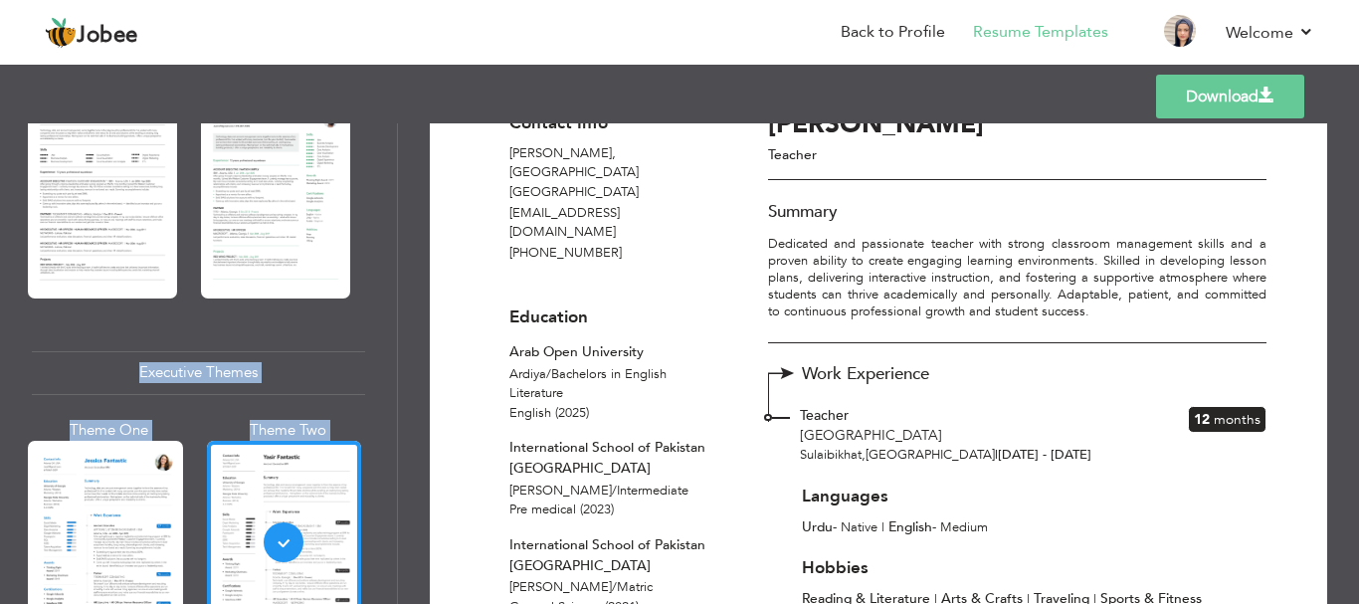
drag, startPoint x: 398, startPoint y: 308, endPoint x: 392, endPoint y: 297, distance: 12.5
click at [392, 297] on div "Professional Themes Theme One Theme Two Theme Three Theme Four" at bounding box center [679, 363] width 1359 height 480
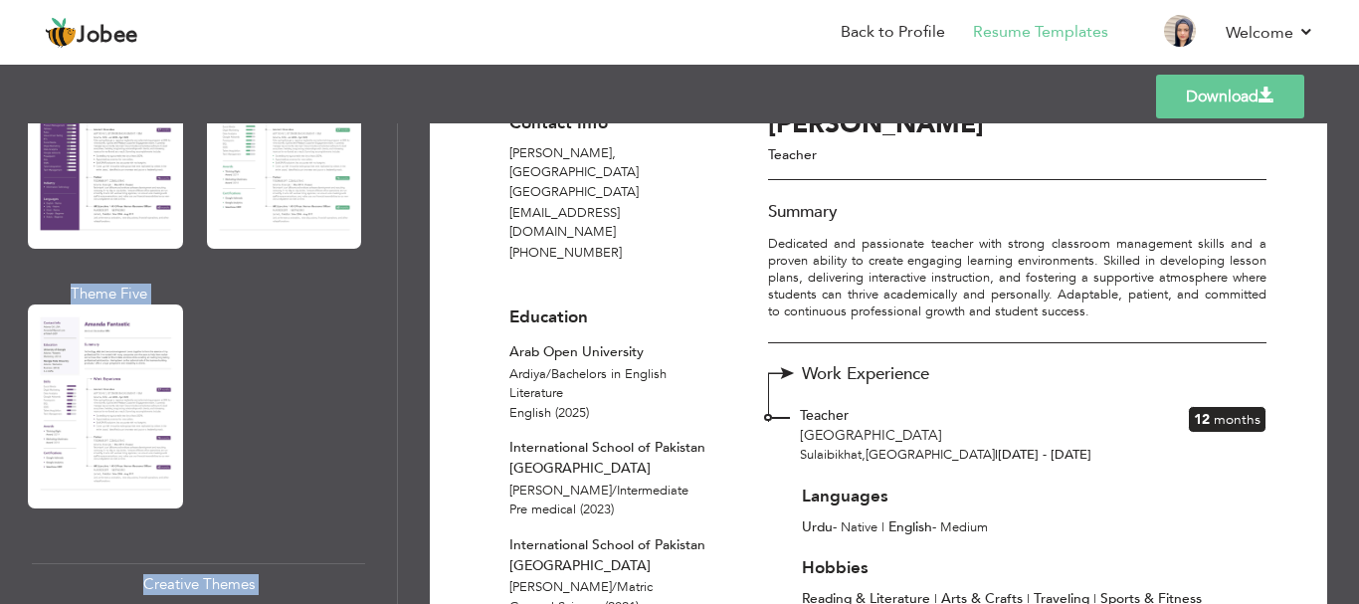
scroll to position [1745, 0]
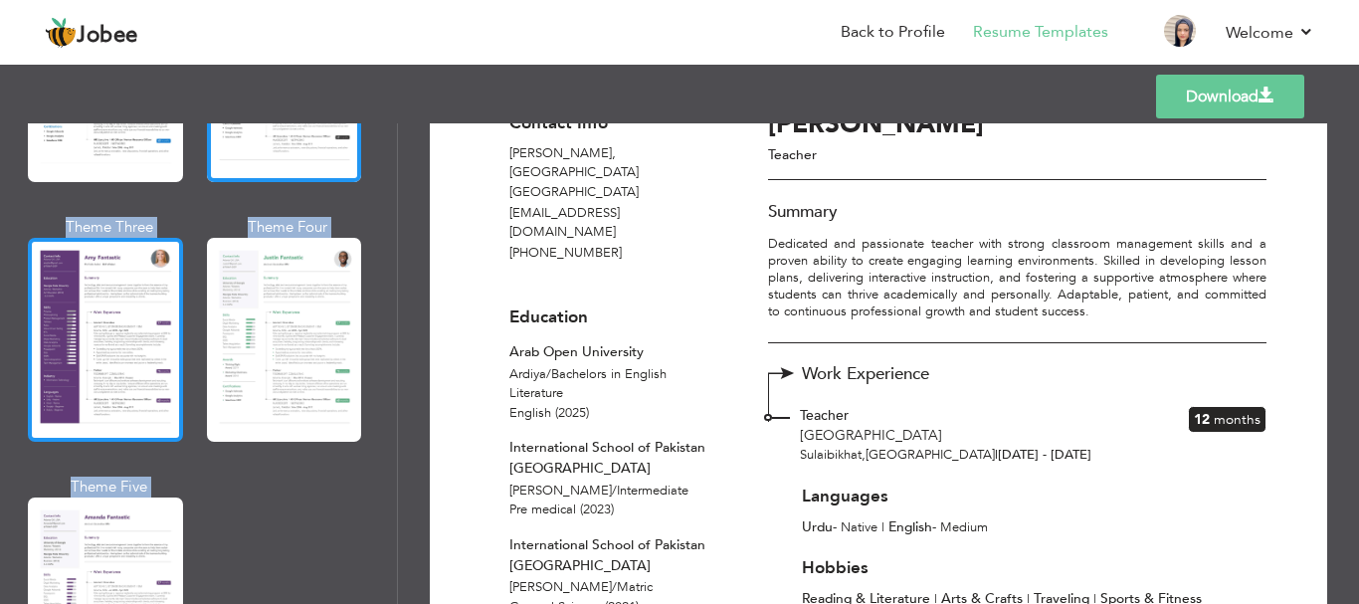
click at [45, 351] on div at bounding box center [105, 340] width 155 height 204
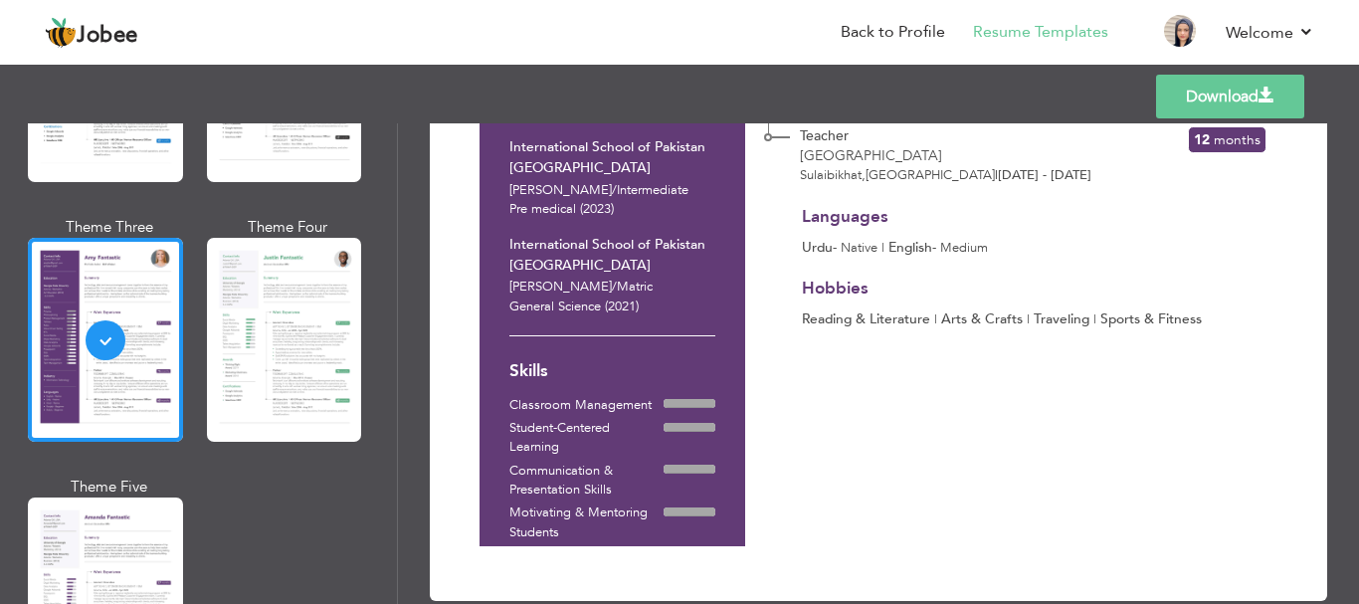
scroll to position [0, 0]
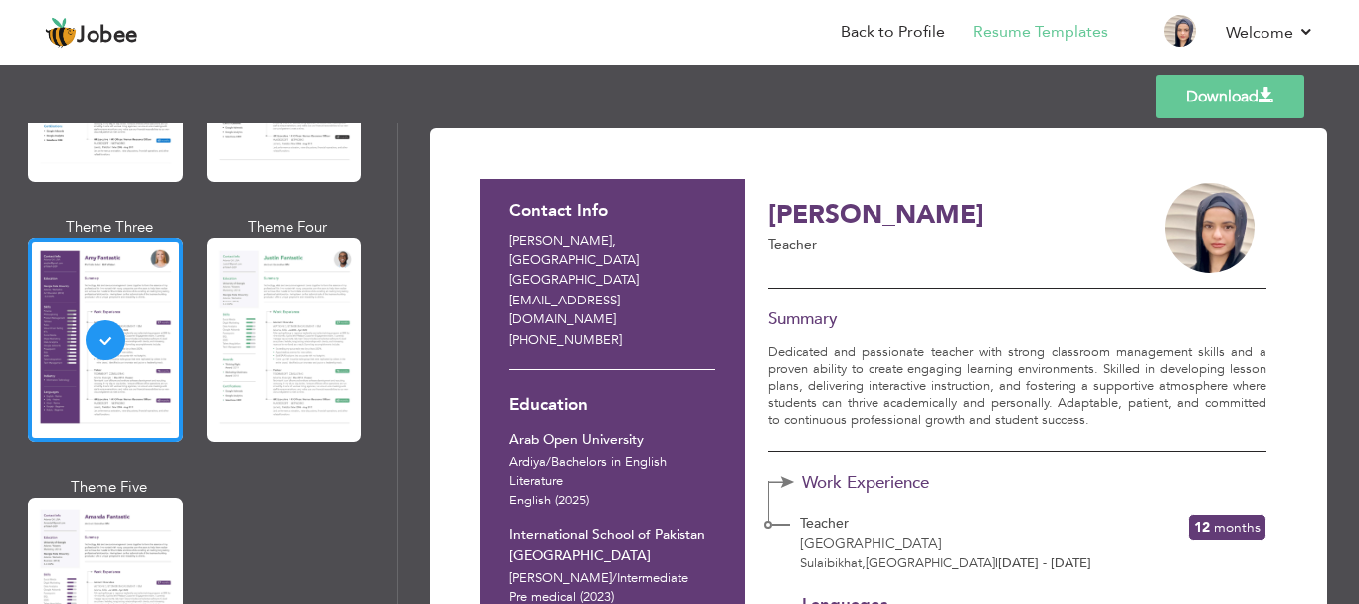
click at [1258, 102] on span at bounding box center [1266, 96] width 16 height 16
drag, startPoint x: 507, startPoint y: 239, endPoint x: 543, endPoint y: 242, distance: 35.9
click at [543, 242] on div "Contact Info khaitan , Farwaniya Governorate Kuwait fatimanaveed2177@gmail.com …" at bounding box center [612, 451] width 244 height 544
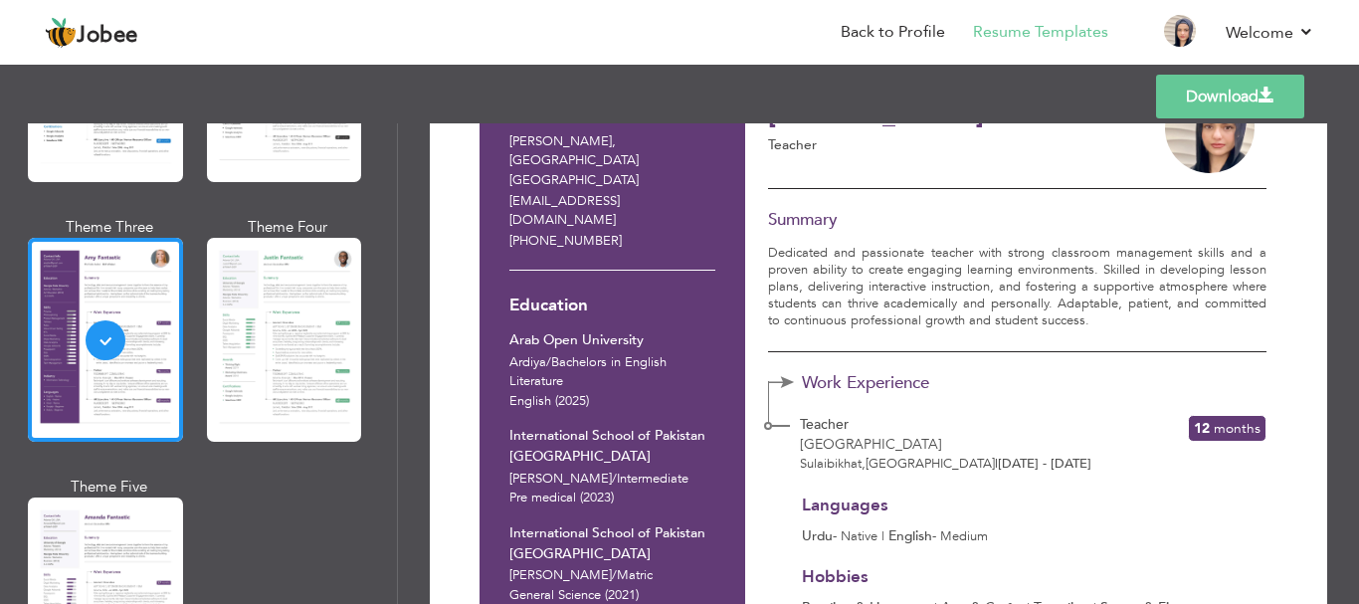
click at [563, 296] on h3 "Education" at bounding box center [612, 305] width 206 height 19
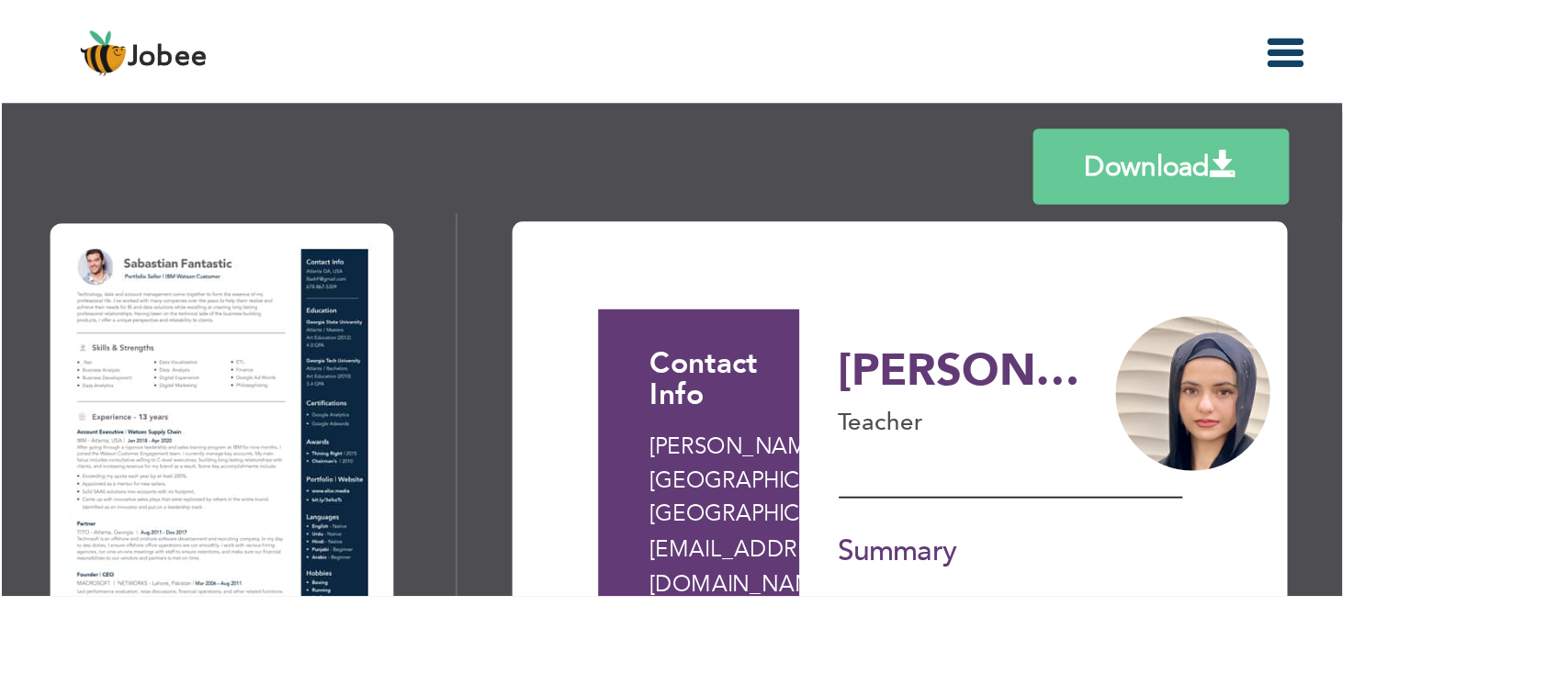
scroll to position [1611, 0]
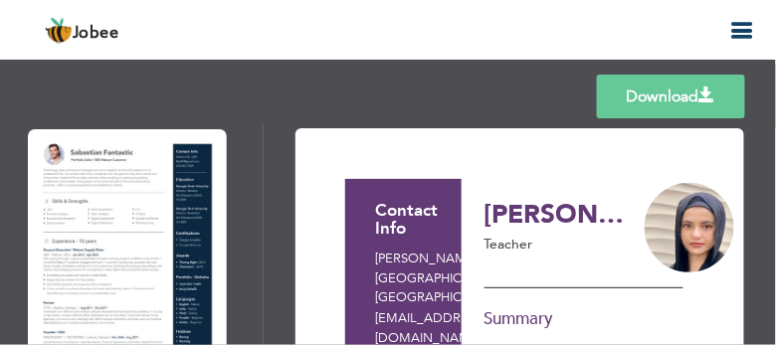
drag, startPoint x: 1153, startPoint y: 255, endPoint x: 658, endPoint y: 145, distance: 506.3
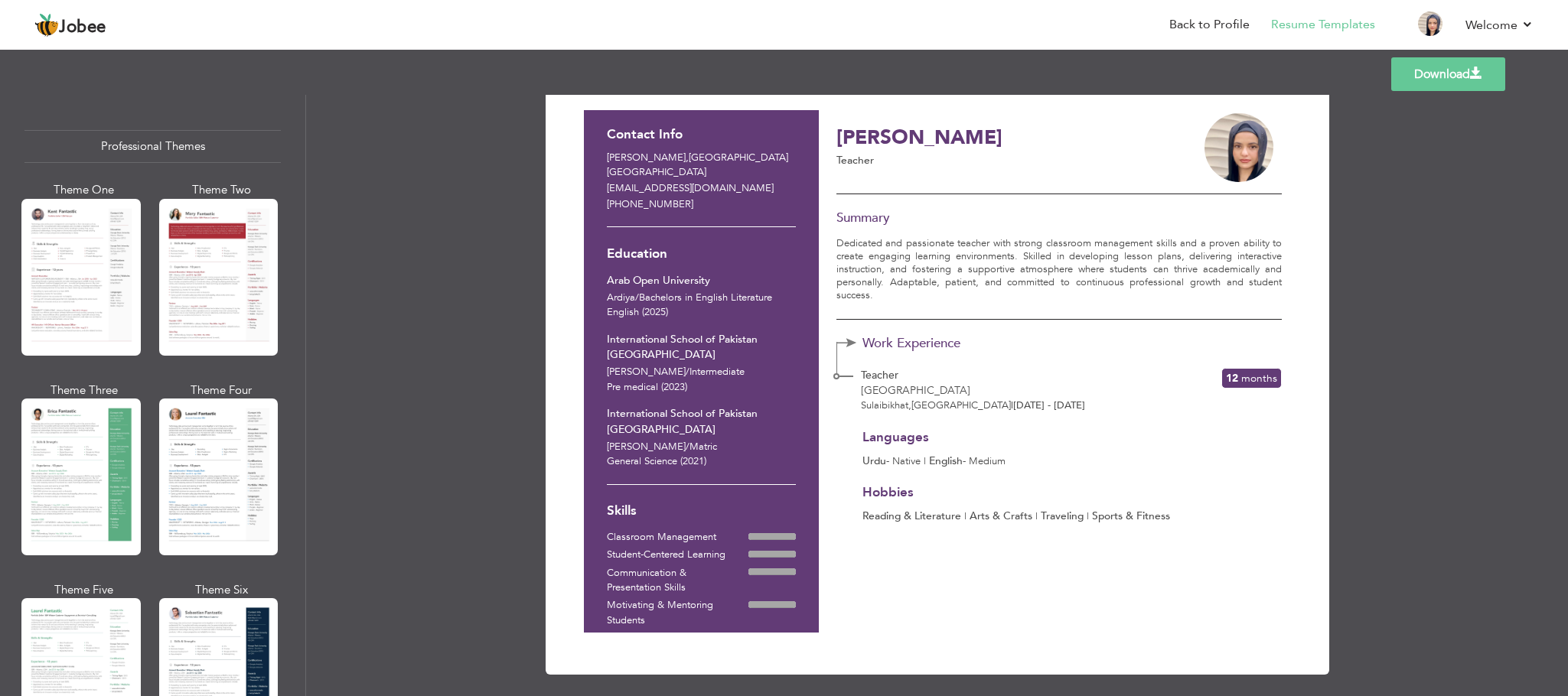
scroll to position [38, 0]
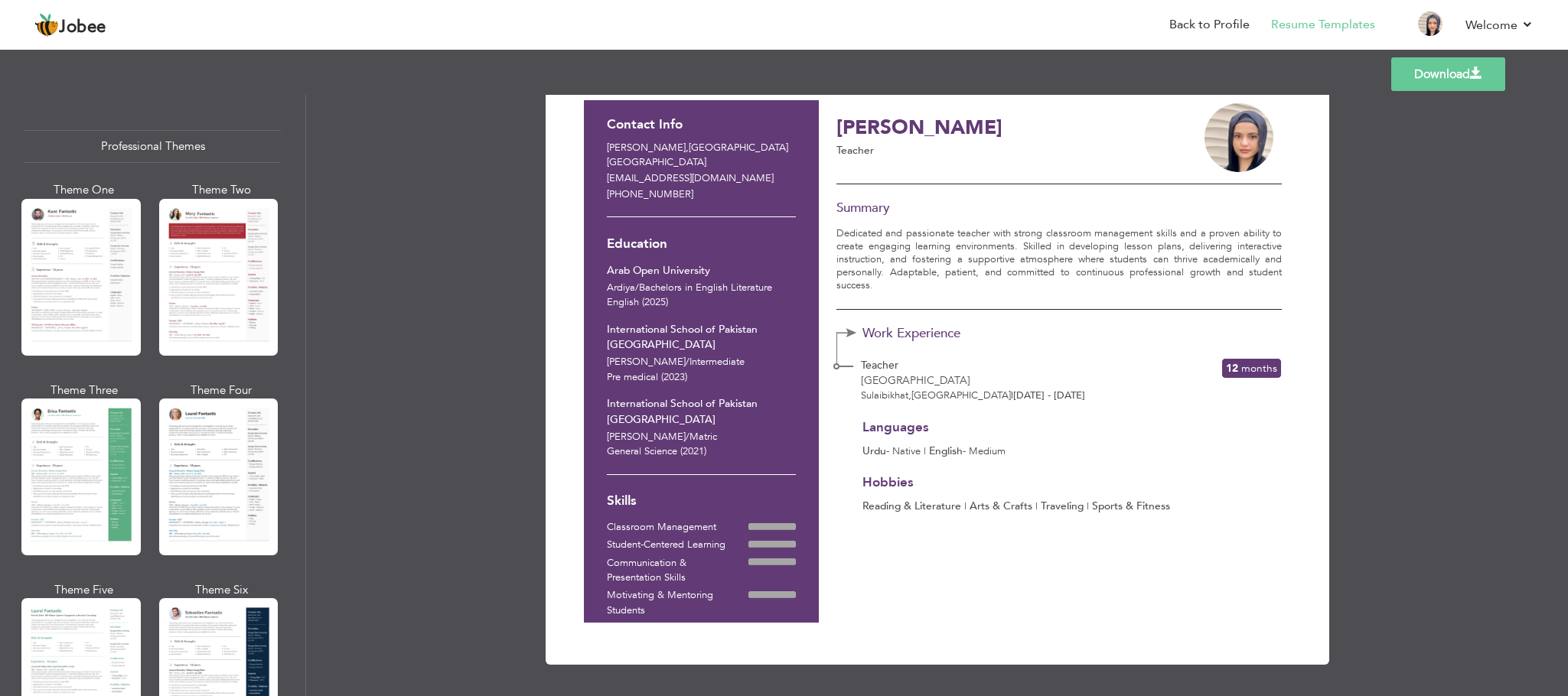
click at [1045, 80] on link "Download" at bounding box center [1448, 75] width 114 height 34
click at [1045, 16] on link "Back to Profile" at bounding box center [1209, 25] width 80 height 18
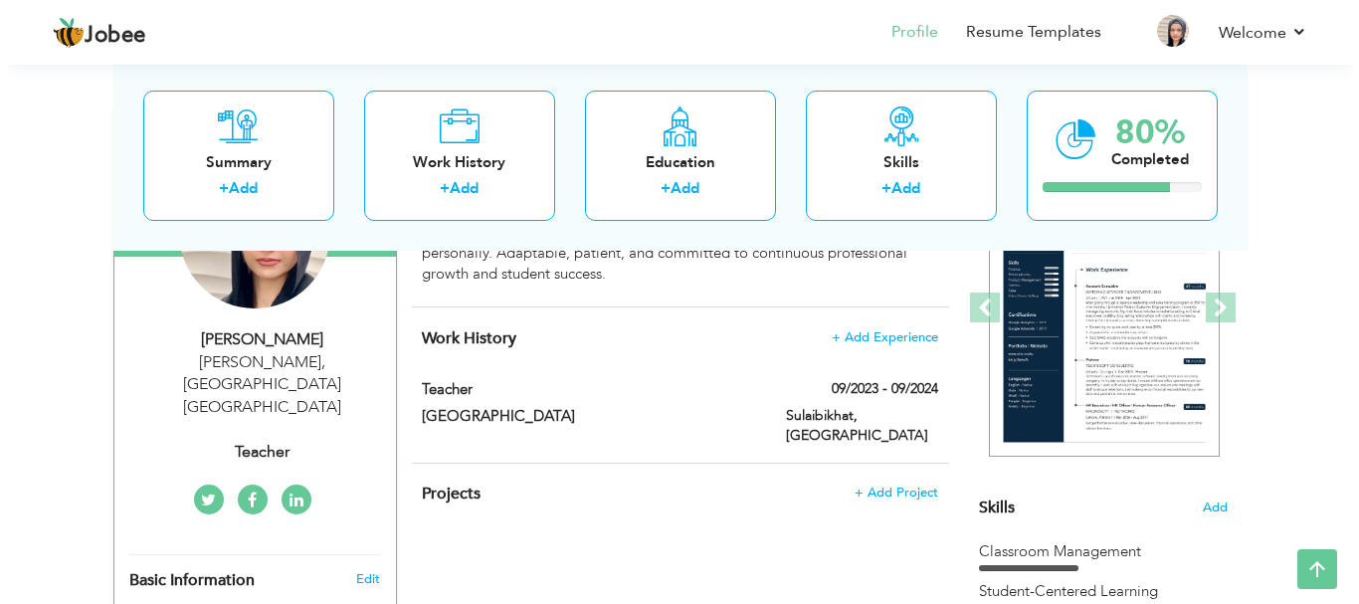
scroll to position [279, 0]
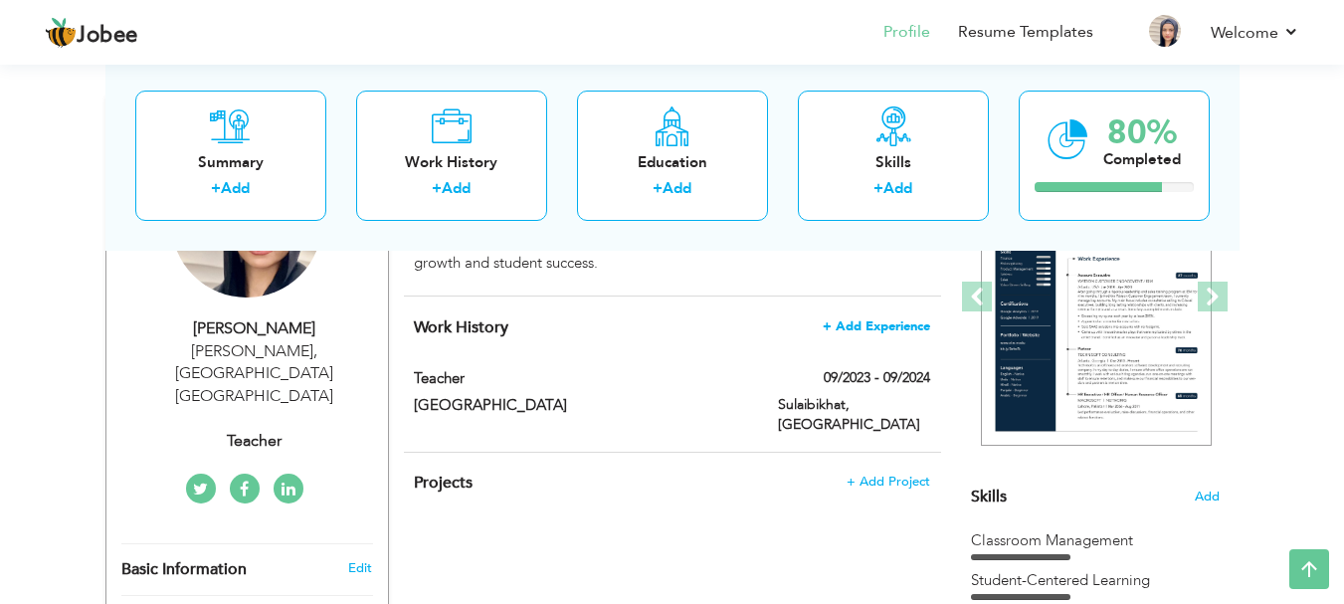
click at [854, 320] on span "+ Add Experience" at bounding box center [876, 326] width 107 height 14
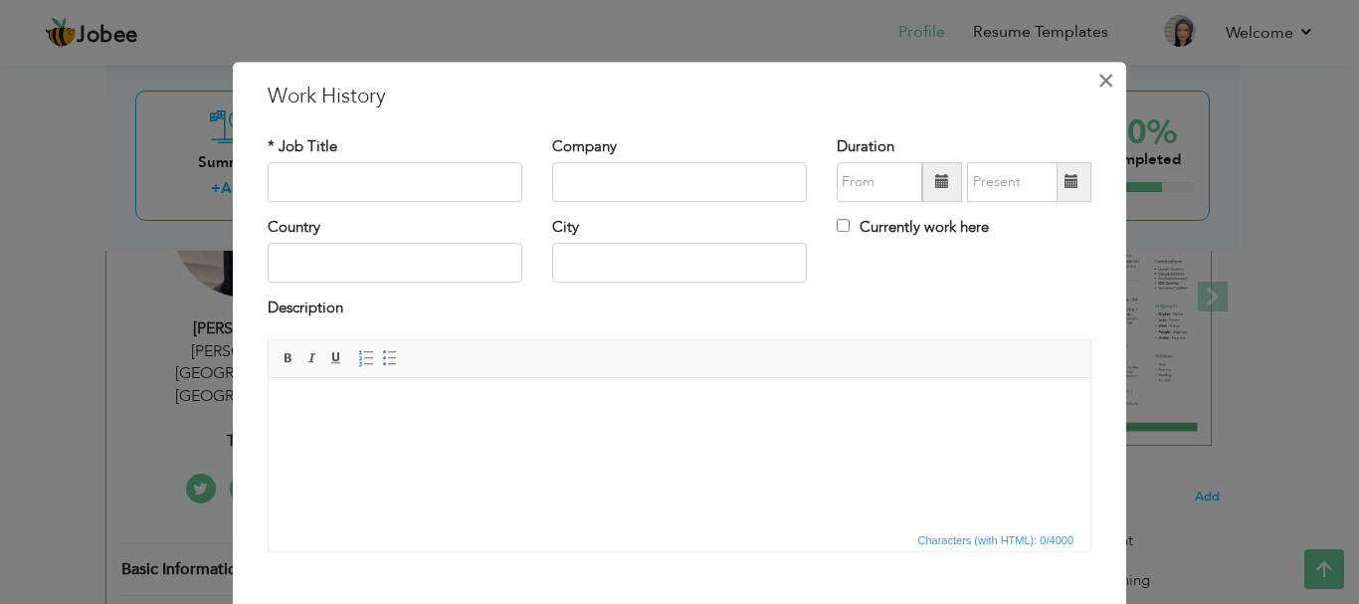
click at [1098, 81] on span "×" at bounding box center [1105, 81] width 17 height 36
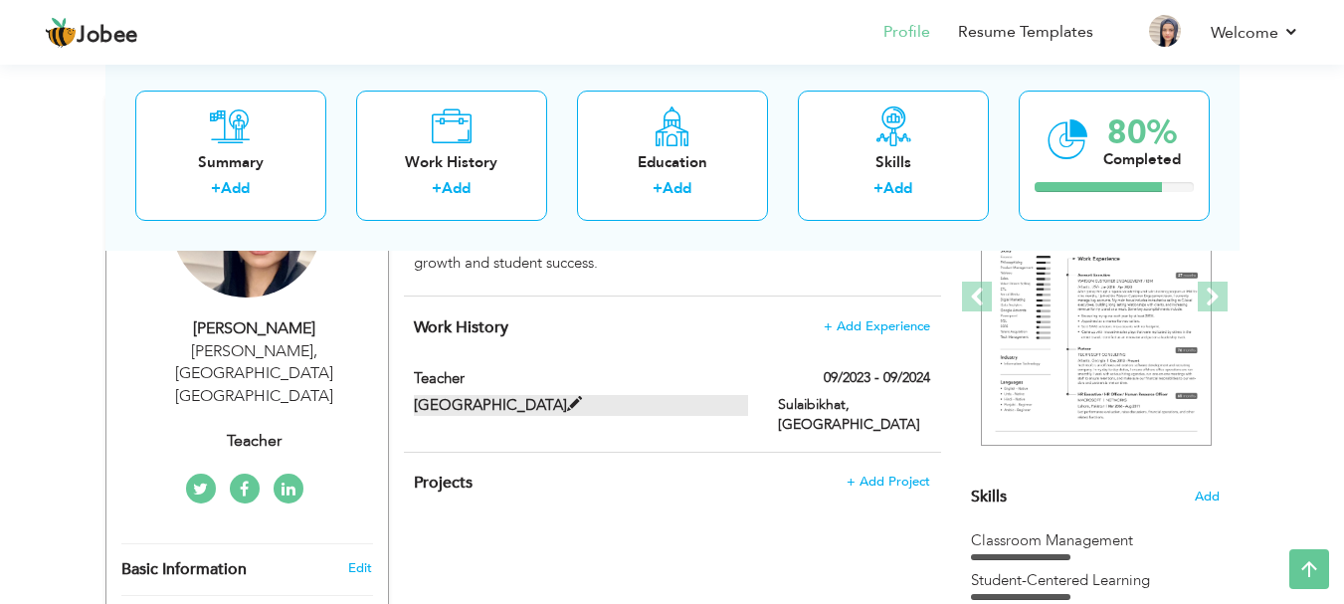
click at [567, 407] on span at bounding box center [574, 404] width 15 height 15
type input "Teacher"
type input "Kidz Castle"
type input "09/2023"
type input "09/2024"
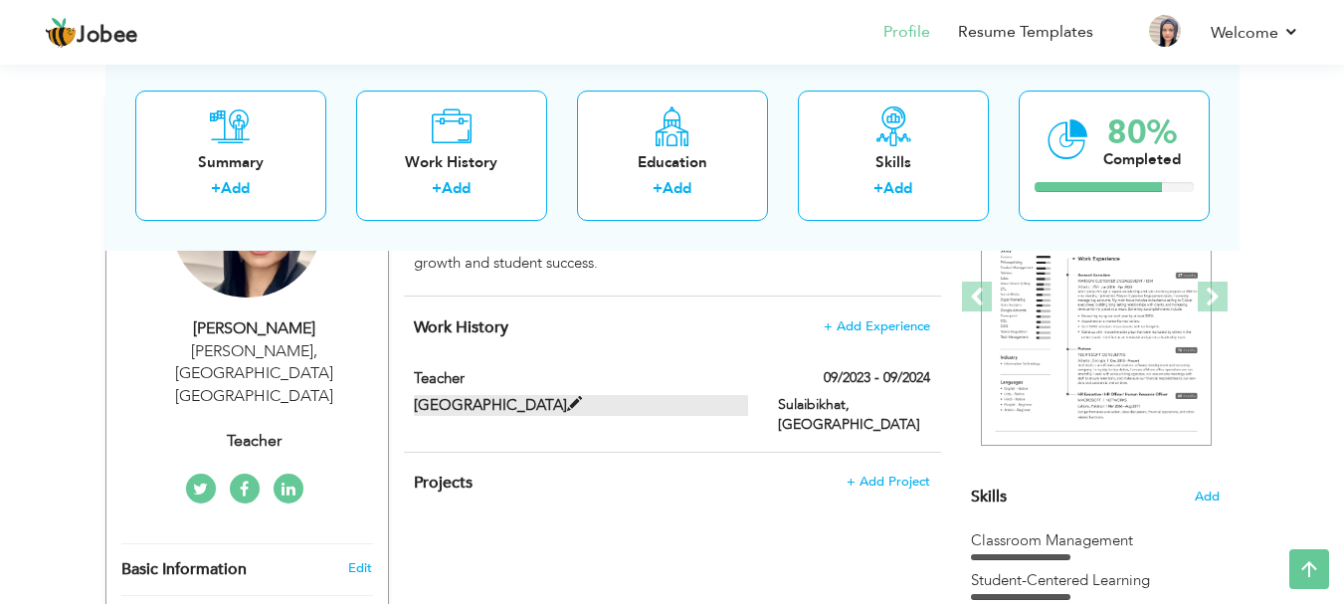
type input "[GEOGRAPHIC_DATA]"
type input "Sulaibikhat"
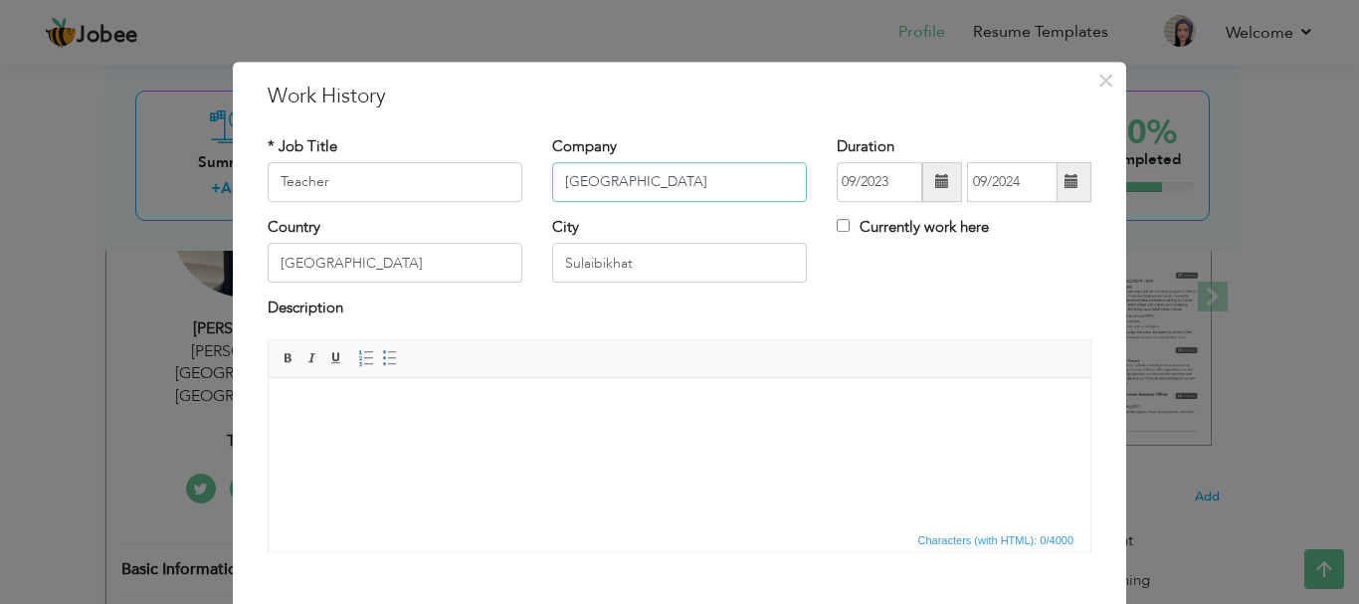
drag, startPoint x: 653, startPoint y: 172, endPoint x: 535, endPoint y: 177, distance: 118.5
click at [537, 177] on div "Company Kidz Castle" at bounding box center [679, 176] width 284 height 81
type input "o"
type input "O Baby"
drag, startPoint x: 628, startPoint y: 270, endPoint x: 536, endPoint y: 258, distance: 92.3
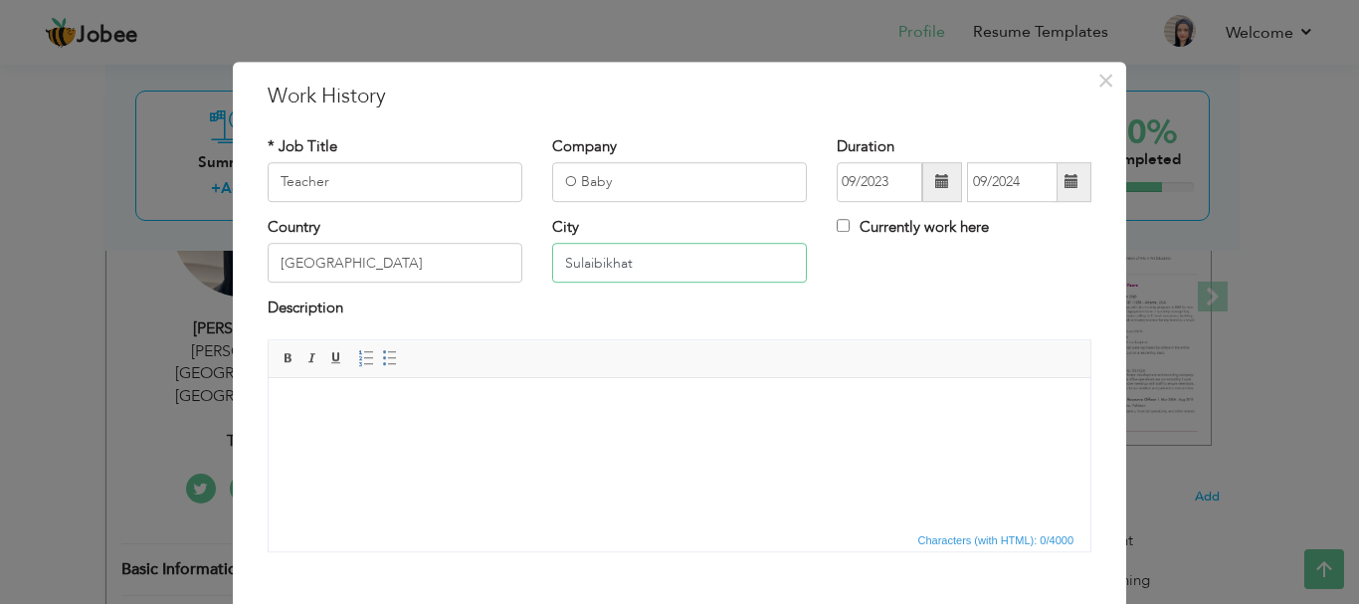
click at [537, 258] on div "City Sulaibikhat" at bounding box center [679, 257] width 284 height 81
click at [563, 266] on input "zahra" at bounding box center [679, 264] width 255 height 40
type input "Zahra"
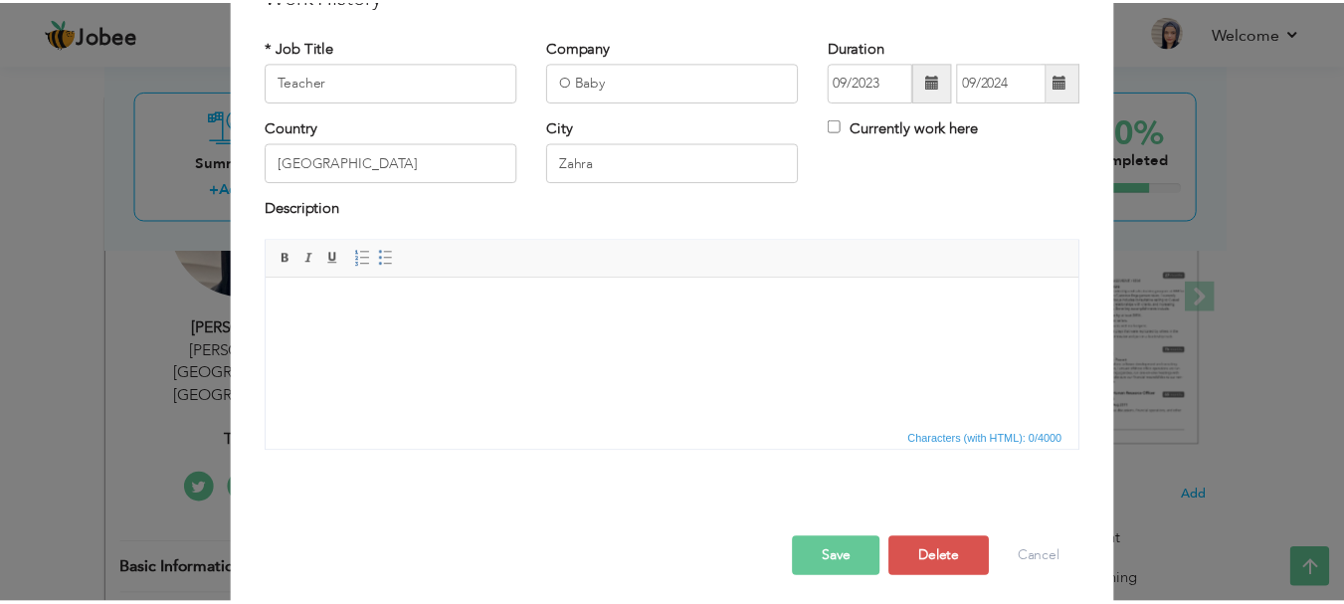
scroll to position [99, 0]
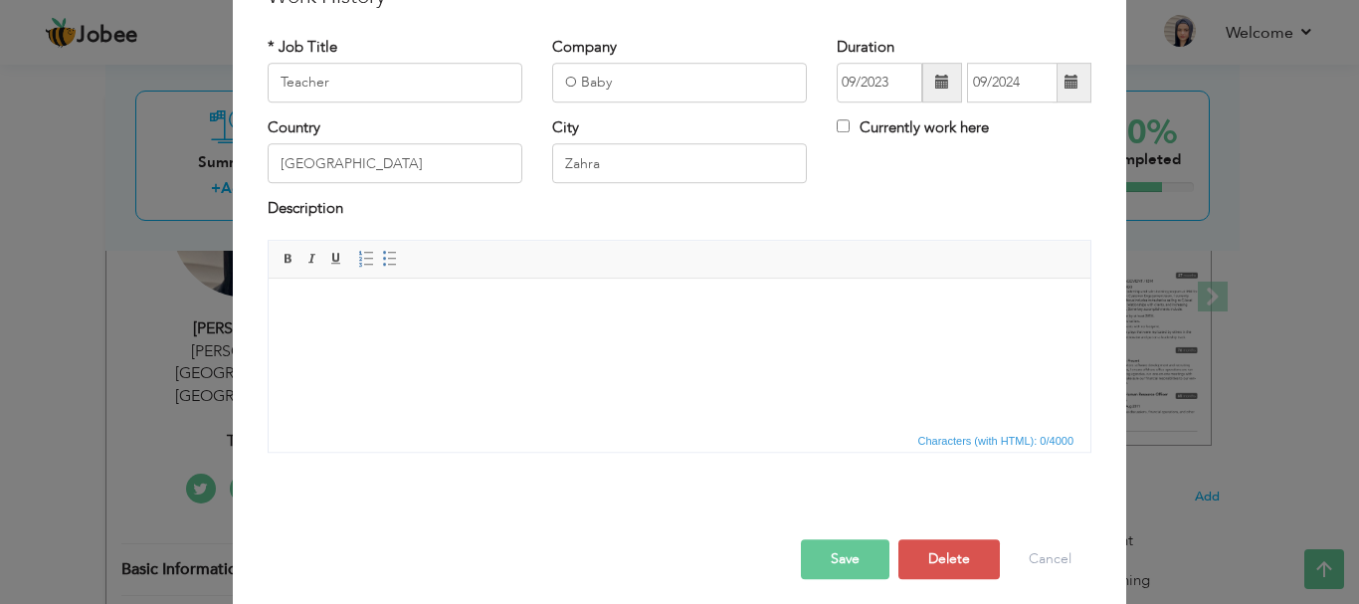
click at [837, 565] on button "Save" at bounding box center [845, 559] width 89 height 40
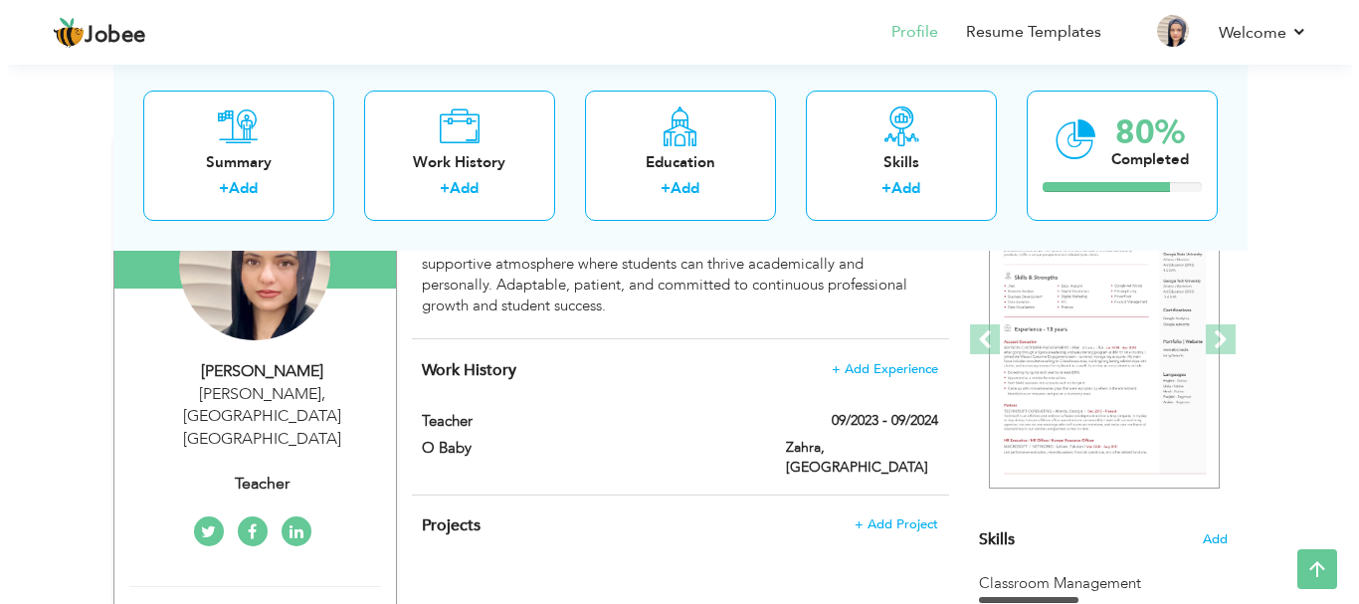
scroll to position [230, 0]
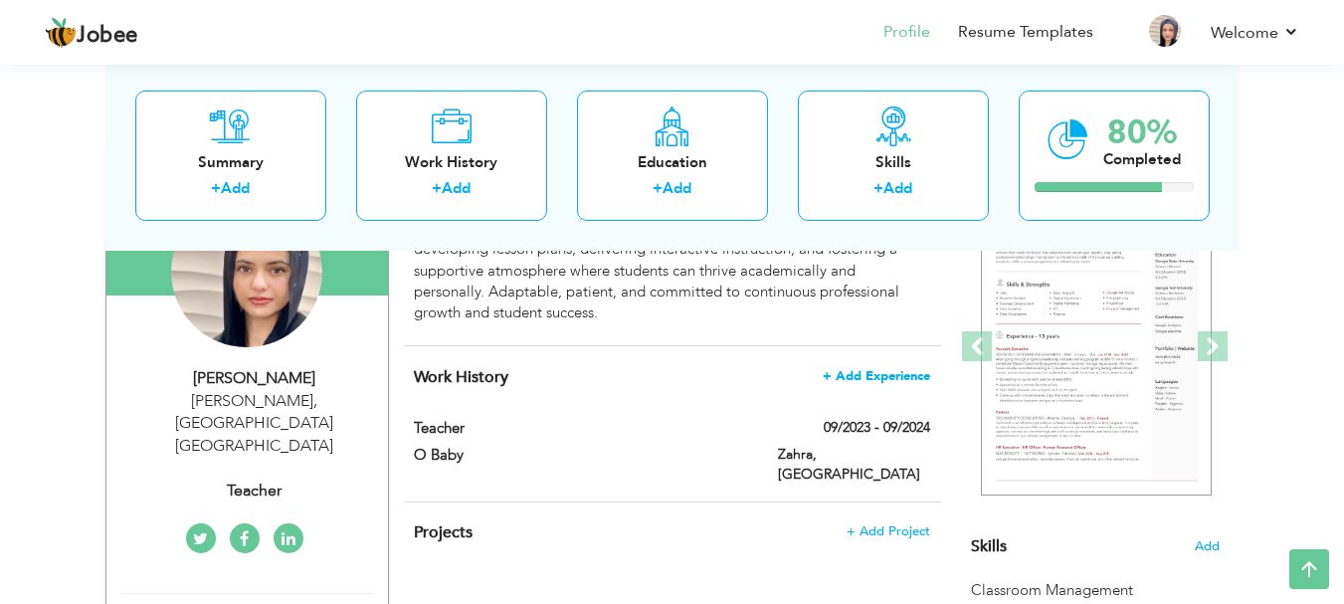
click at [889, 371] on span "+ Add Experience" at bounding box center [876, 376] width 107 height 14
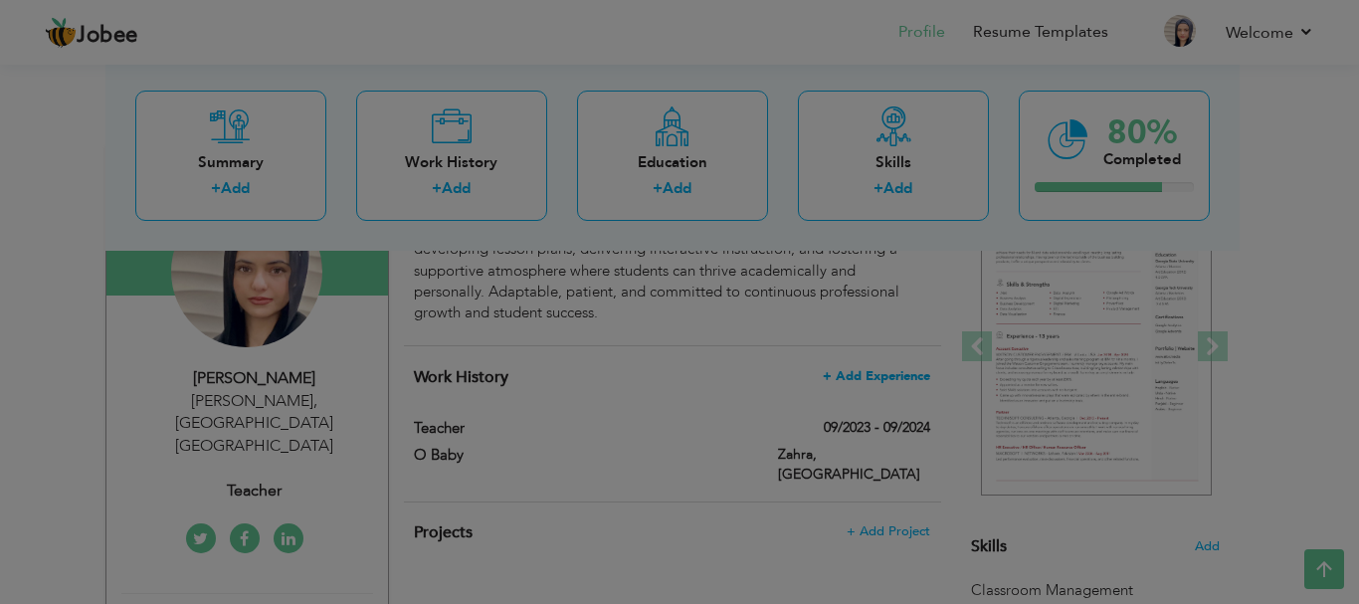
scroll to position [0, 0]
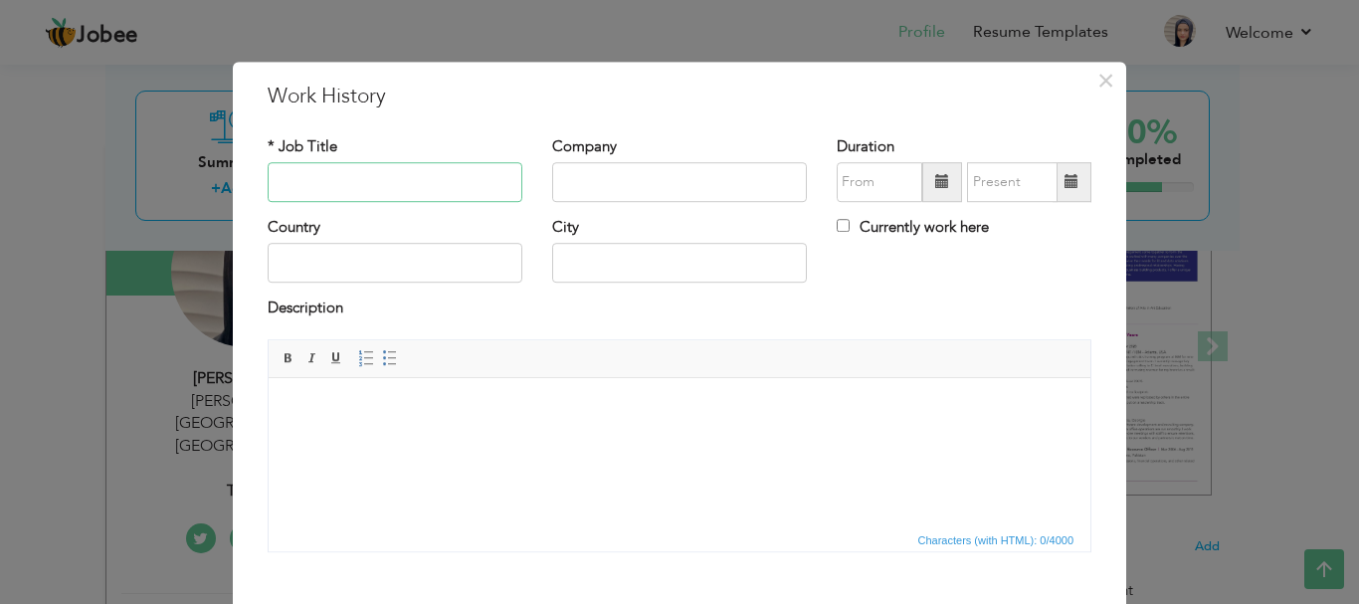
type input "h"
type input "Teacher"
click at [654, 180] on input "text" at bounding box center [679, 182] width 255 height 40
click at [622, 183] on input "Home tuituon" at bounding box center [679, 182] width 255 height 40
click at [657, 187] on input "Home tuituon" at bounding box center [679, 182] width 255 height 40
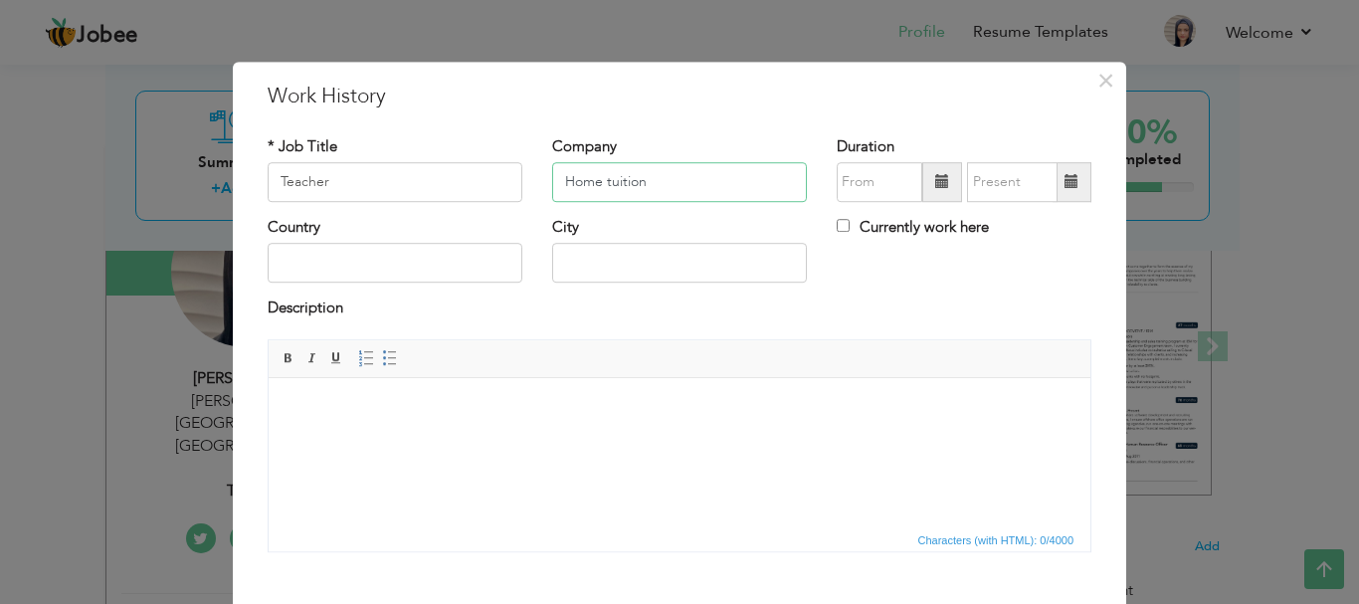
type input "Home tuition"
click at [594, 275] on input "text" at bounding box center [679, 264] width 255 height 40
type input "[PERSON_NAME]"
click at [434, 252] on input "text" at bounding box center [395, 264] width 255 height 40
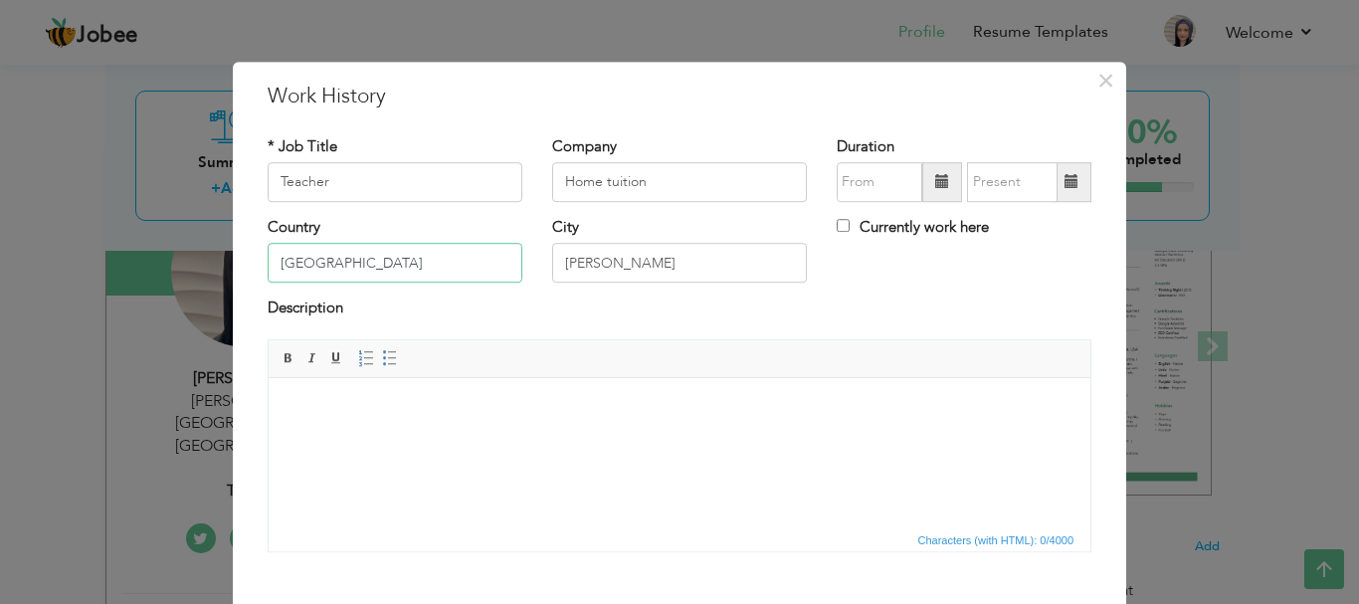
type input "[GEOGRAPHIC_DATA]"
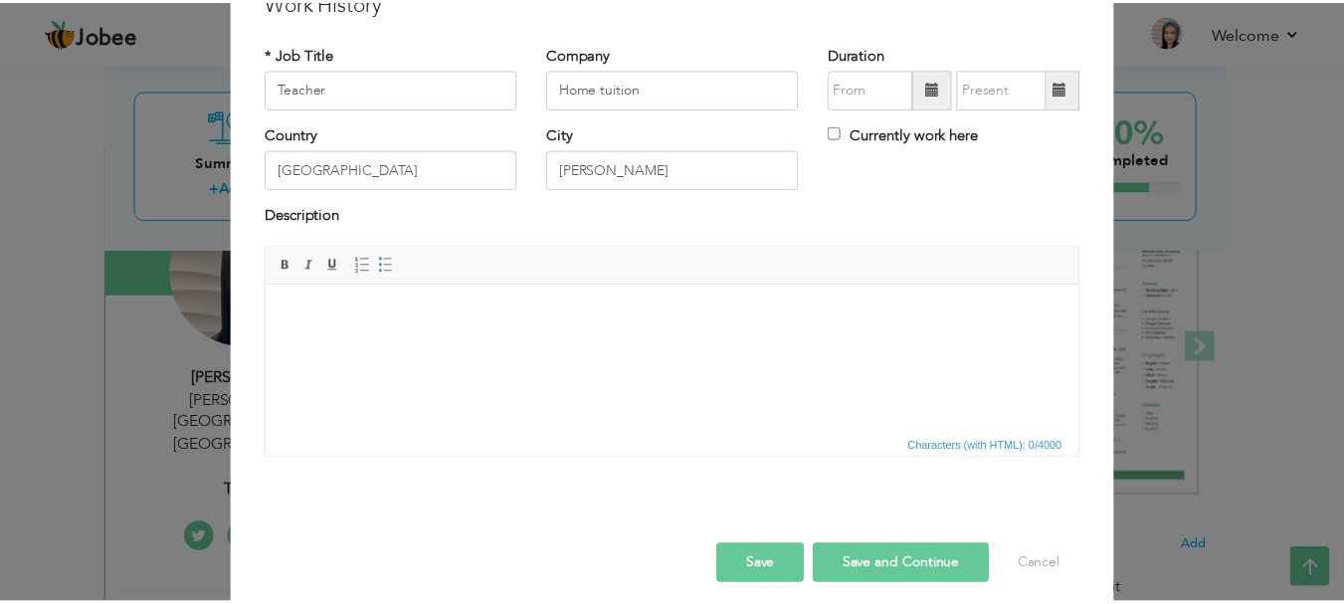
scroll to position [109, 0]
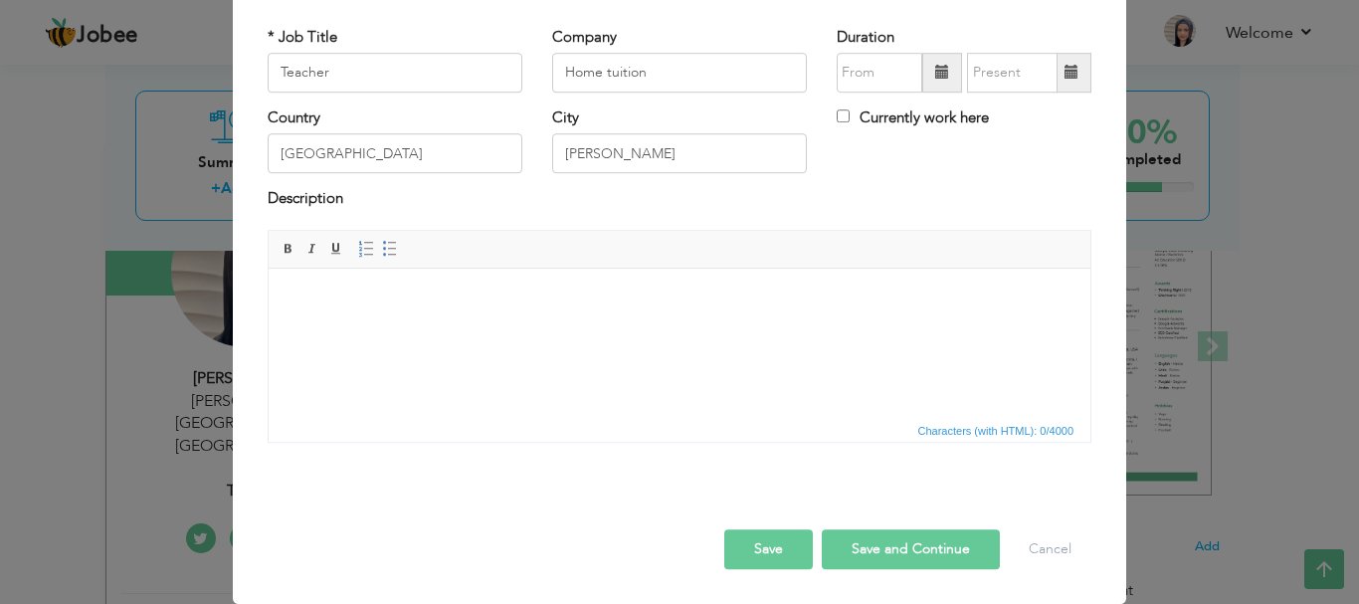
click at [773, 557] on button "Save" at bounding box center [768, 549] width 89 height 40
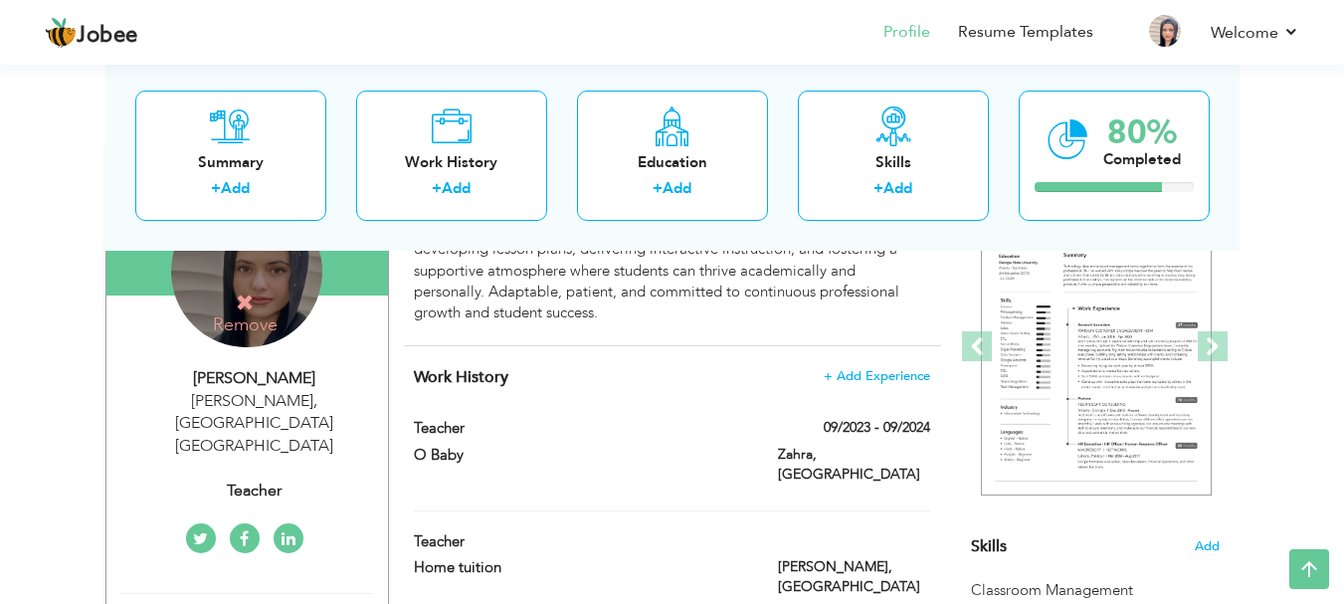
scroll to position [0, 0]
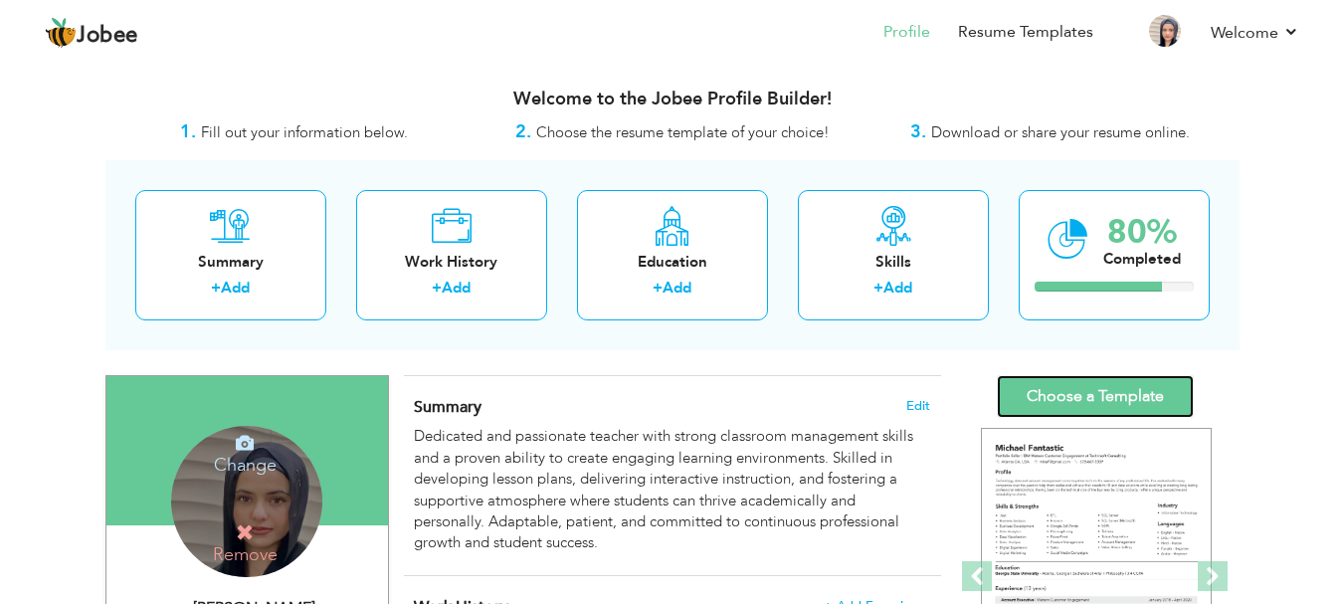
click at [1168, 382] on link "Choose a Template" at bounding box center [1095, 396] width 197 height 43
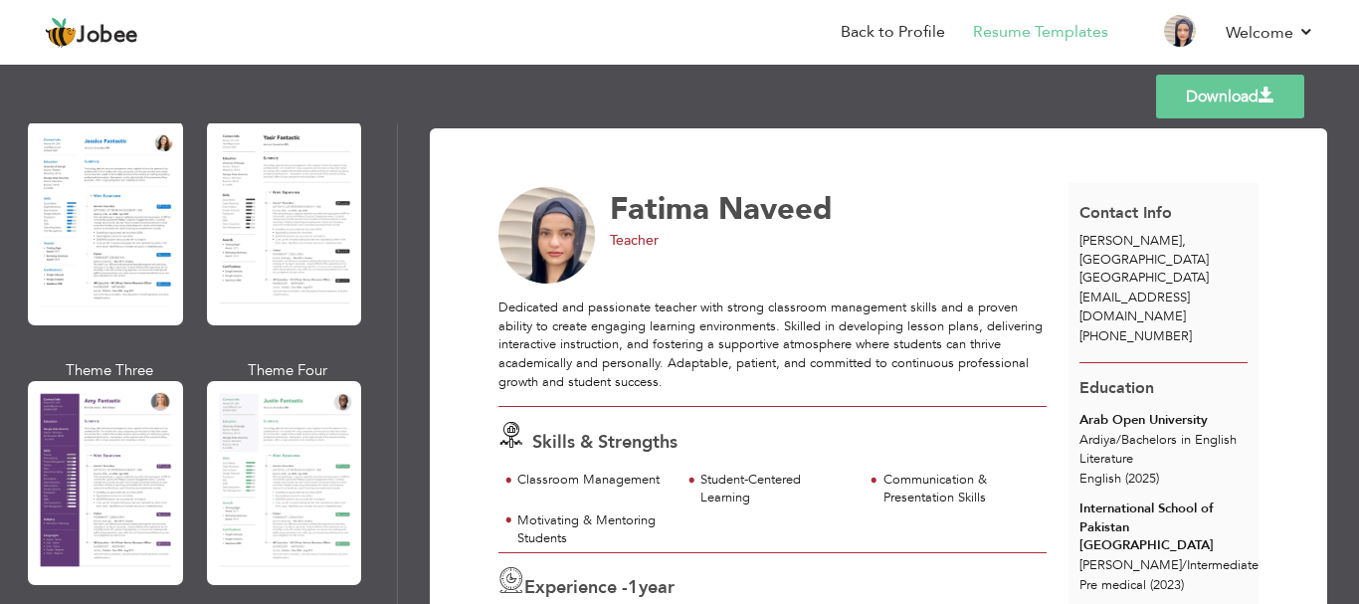
scroll to position [1611, 0]
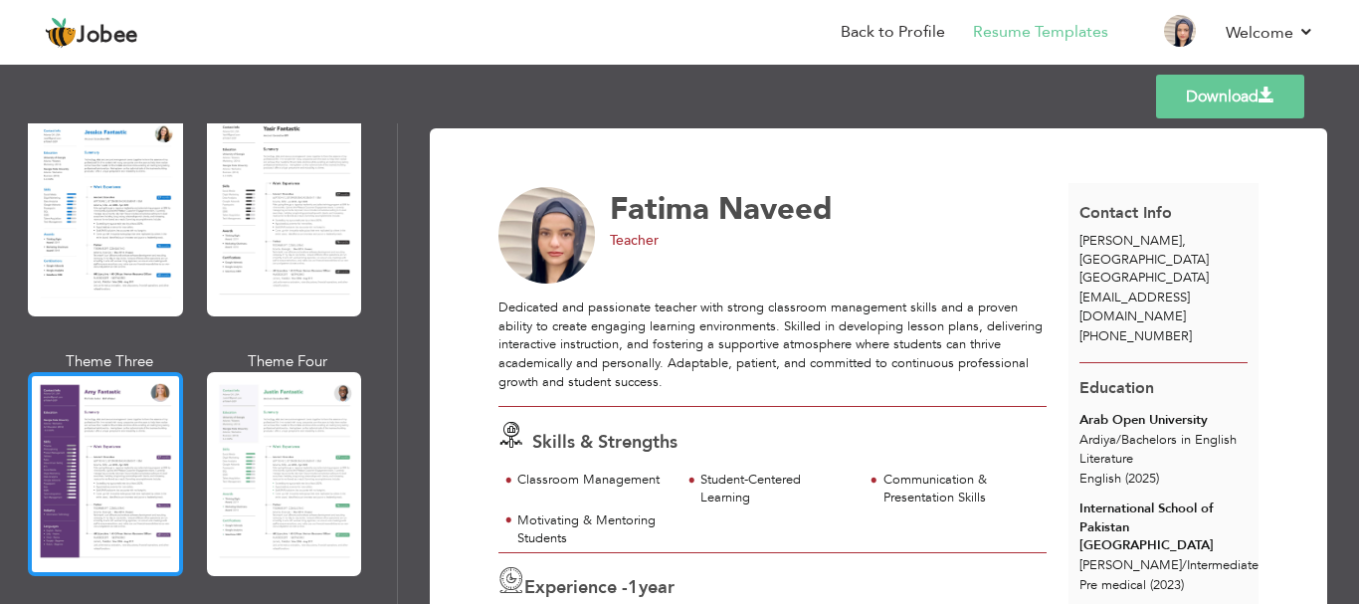
click at [109, 437] on div at bounding box center [105, 474] width 155 height 204
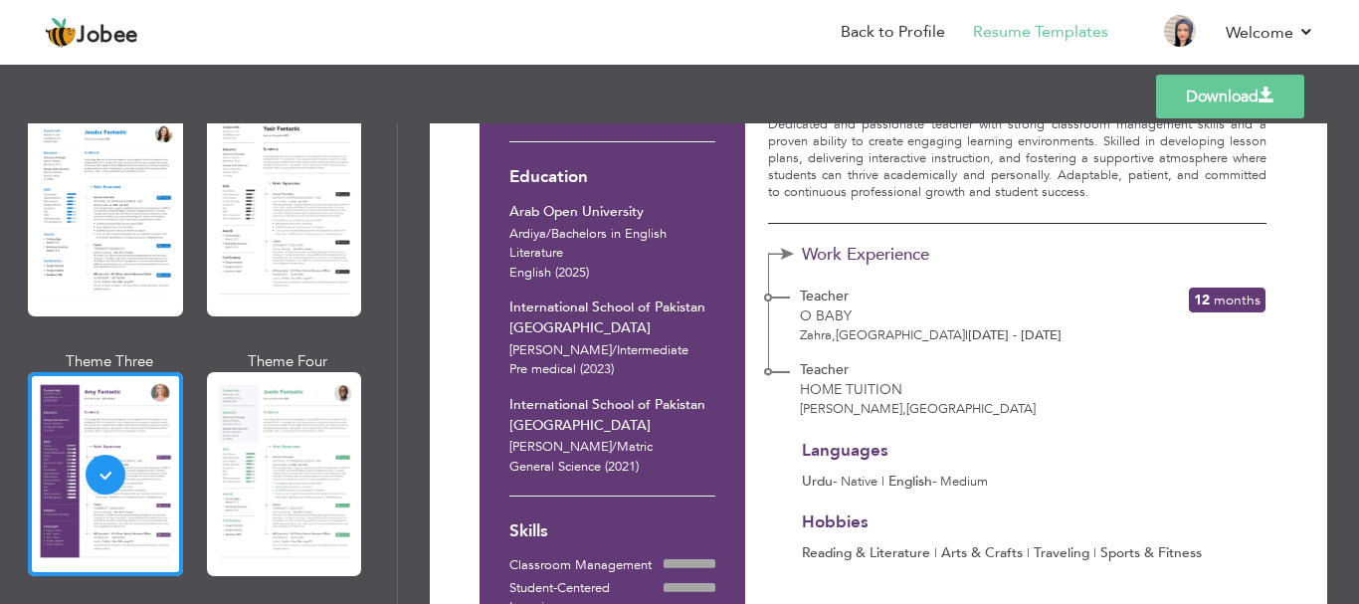
scroll to position [223, 0]
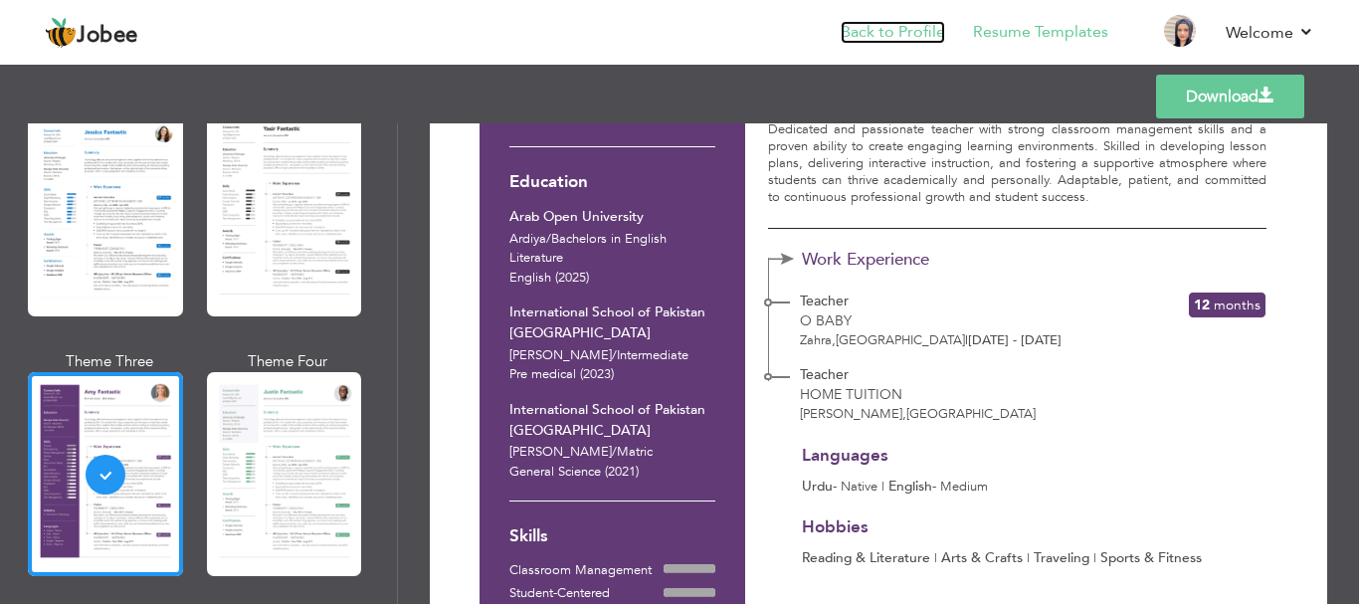
click at [914, 25] on link "Back to Profile" at bounding box center [892, 32] width 104 height 23
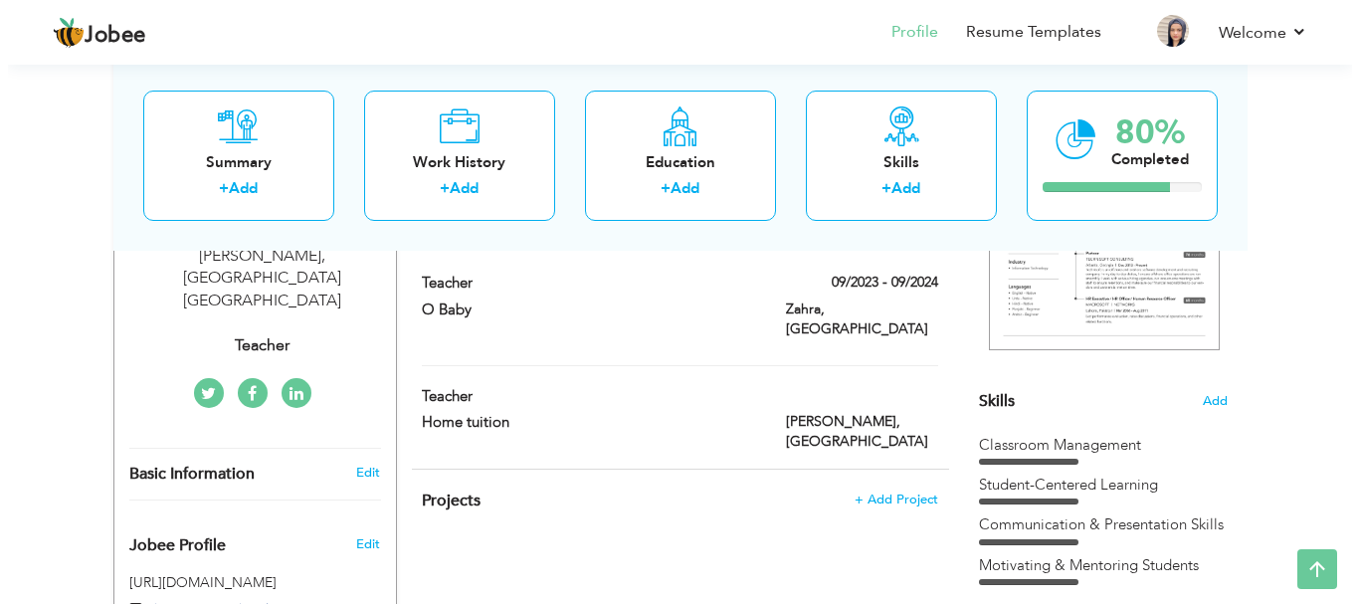
scroll to position [381, 0]
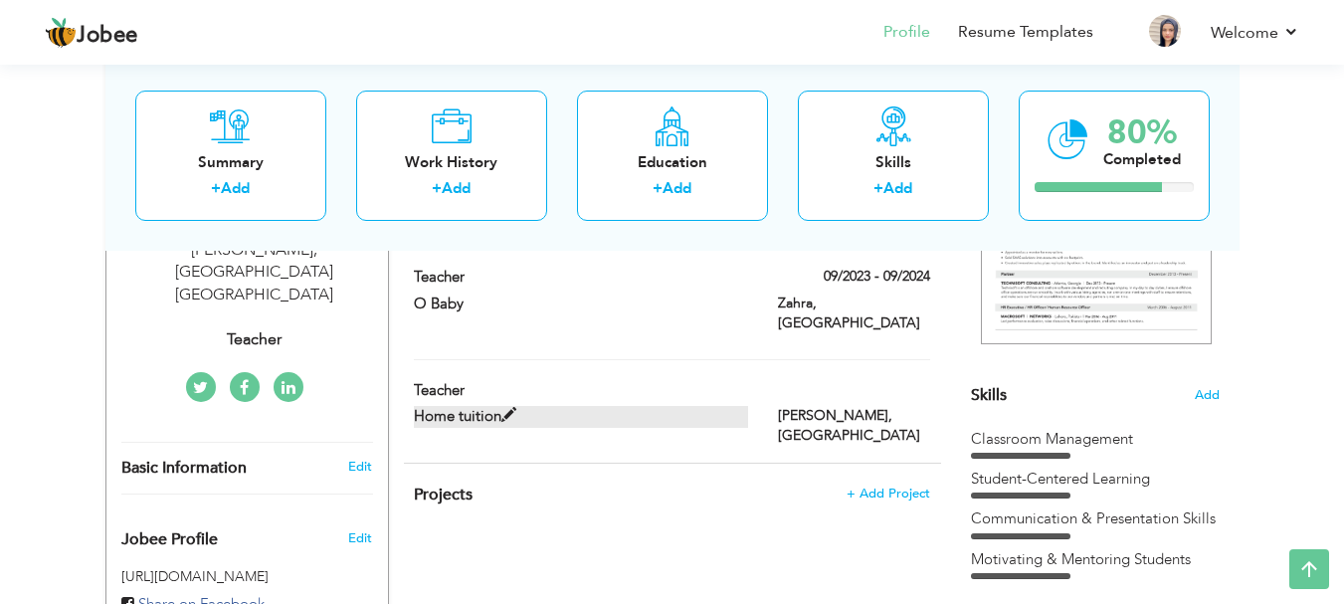
click at [516, 406] on label "Home tuition" at bounding box center [581, 416] width 334 height 21
type input "Teacher"
type input "Home tuition"
type input "[GEOGRAPHIC_DATA]"
type input "[PERSON_NAME]"
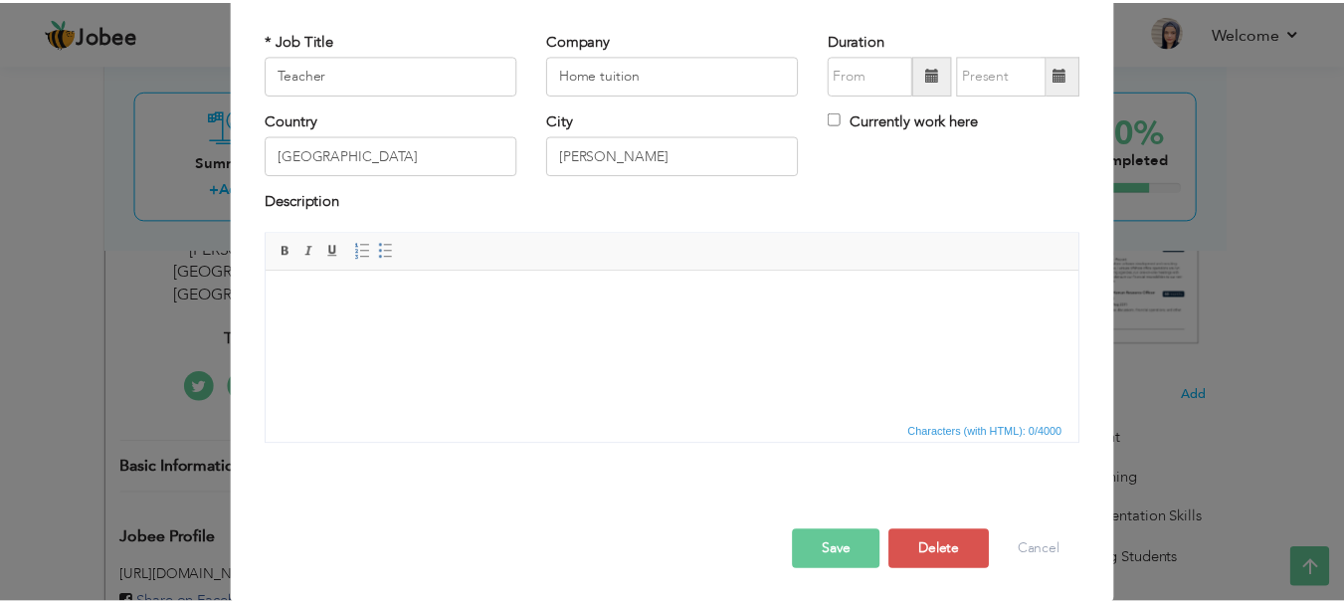
scroll to position [109, 0]
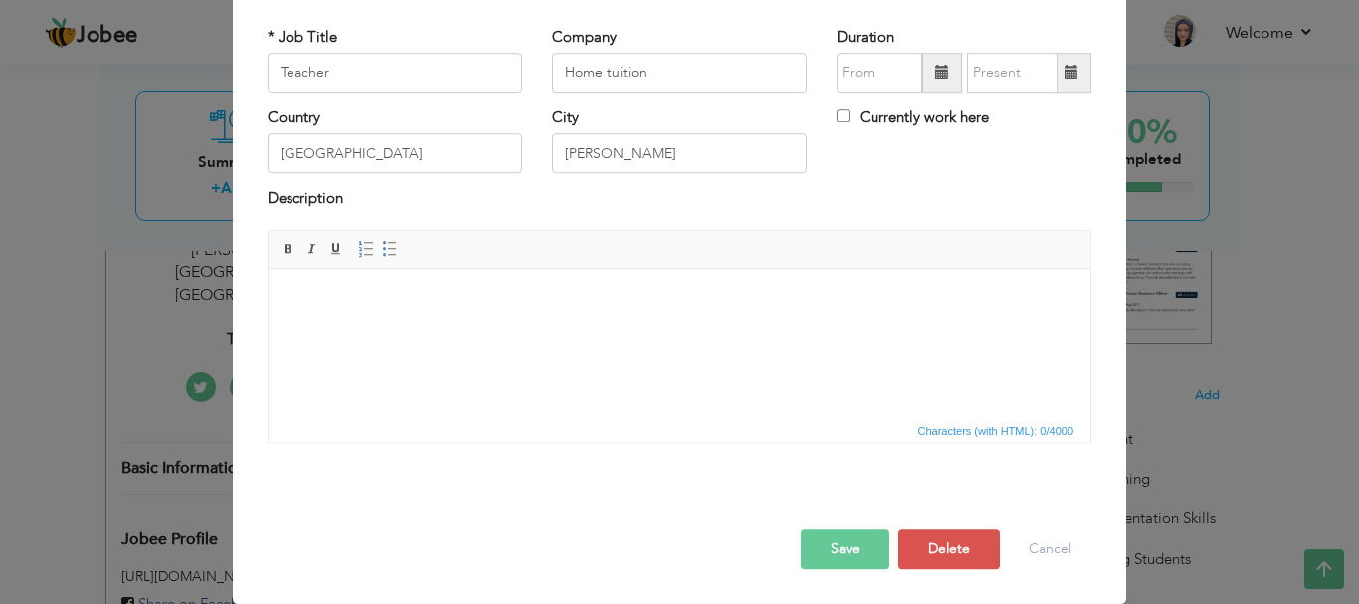
click at [841, 545] on button "Save" at bounding box center [845, 549] width 89 height 40
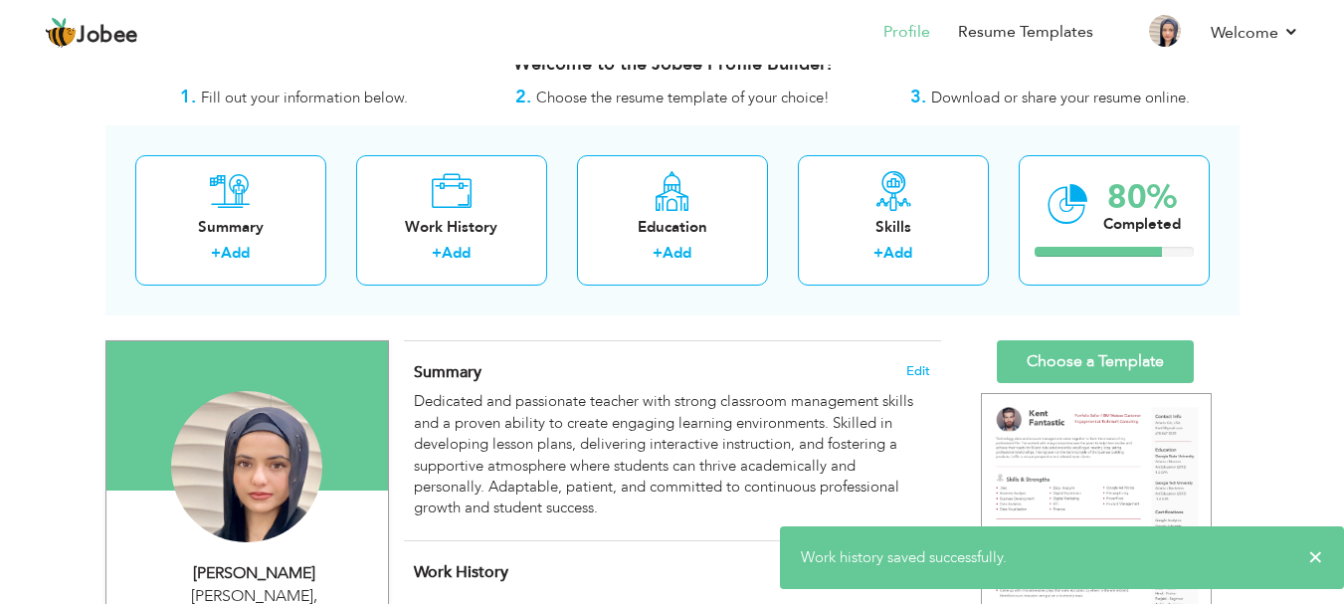
scroll to position [0, 0]
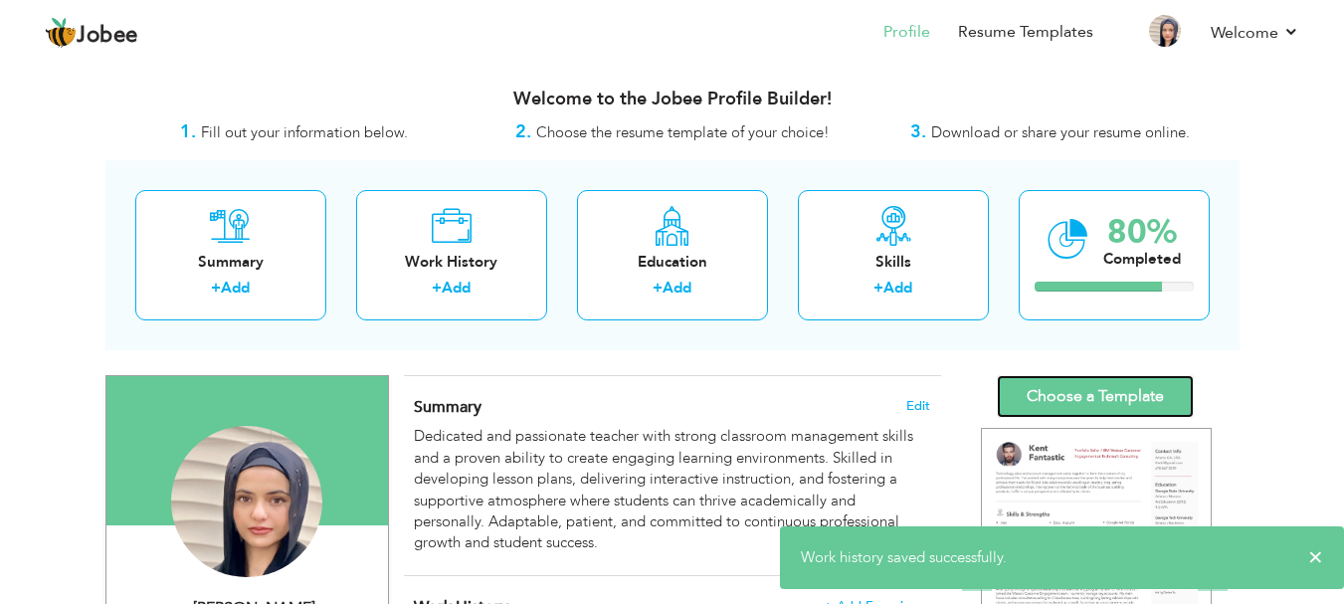
click at [1132, 392] on link "Choose a Template" at bounding box center [1095, 396] width 197 height 43
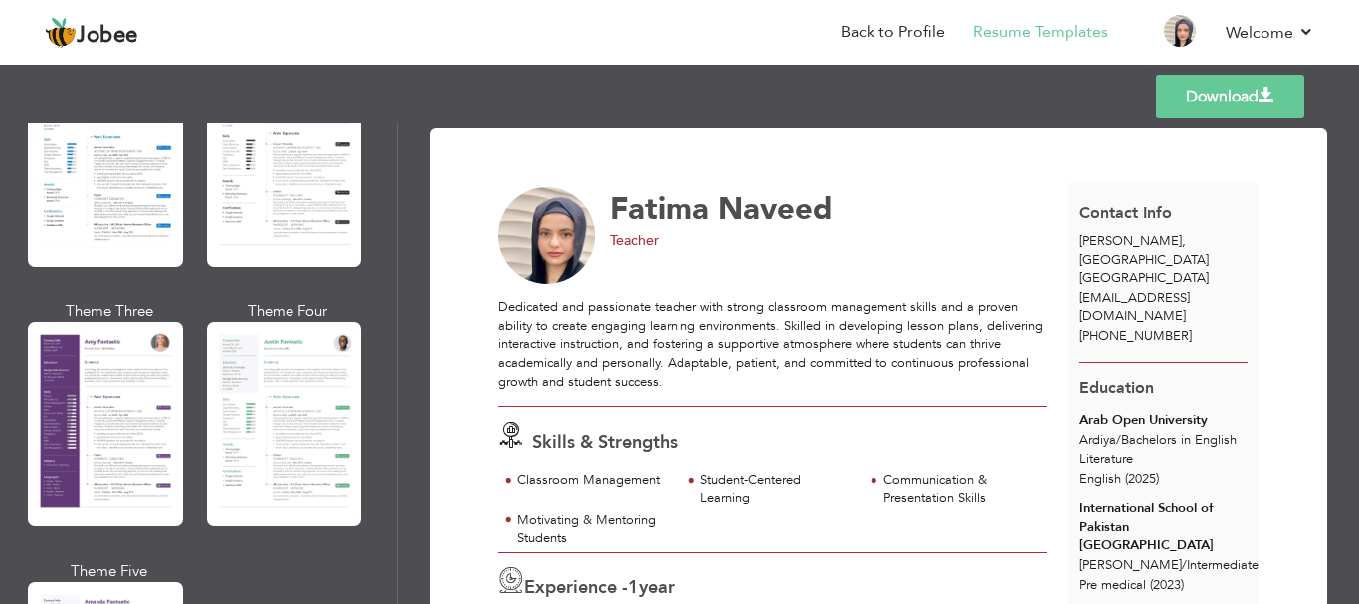
scroll to position [1989, 0]
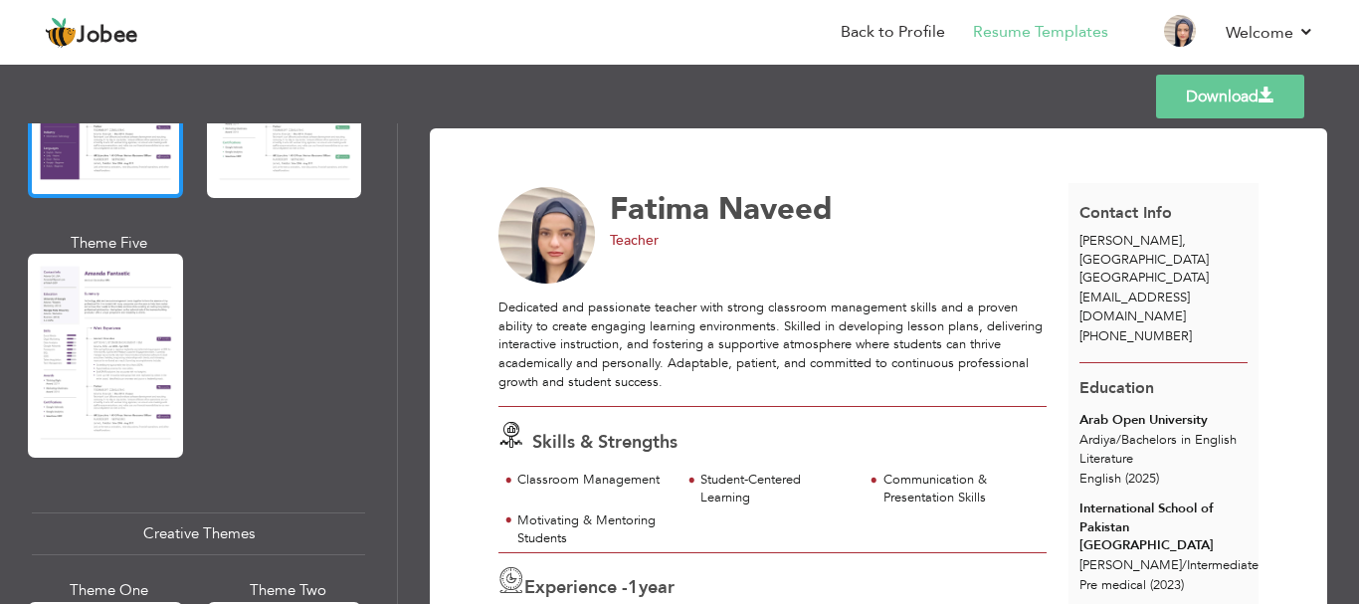
click at [158, 156] on div at bounding box center [105, 96] width 155 height 204
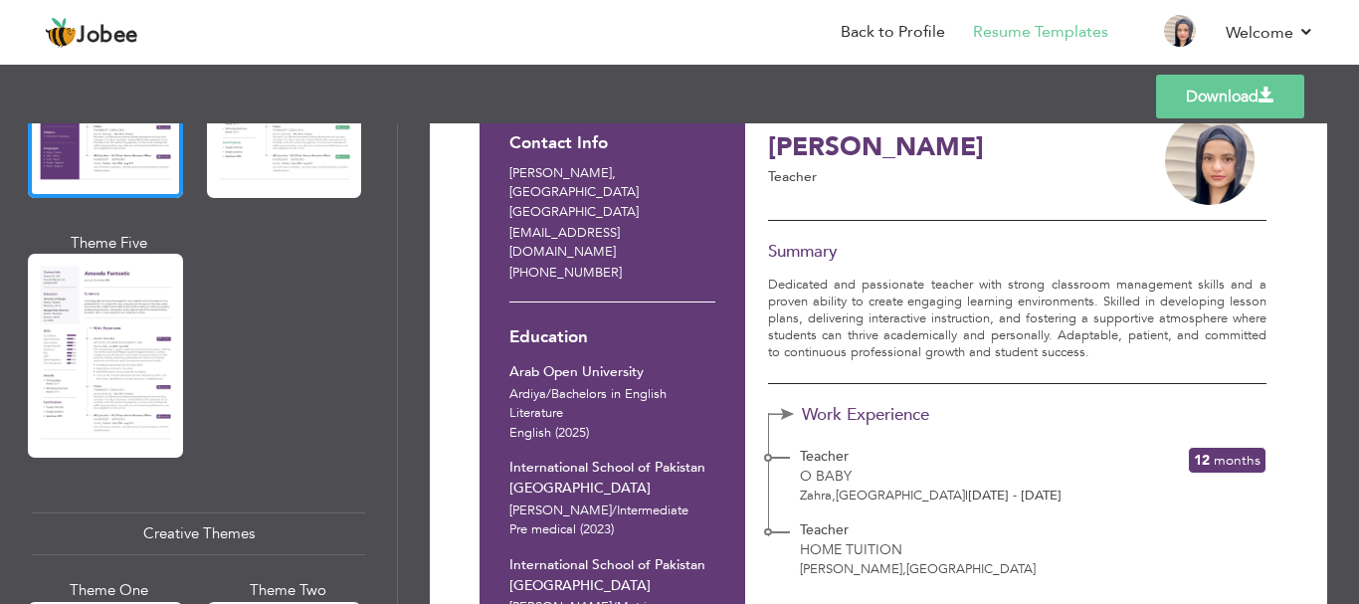
scroll to position [63, 0]
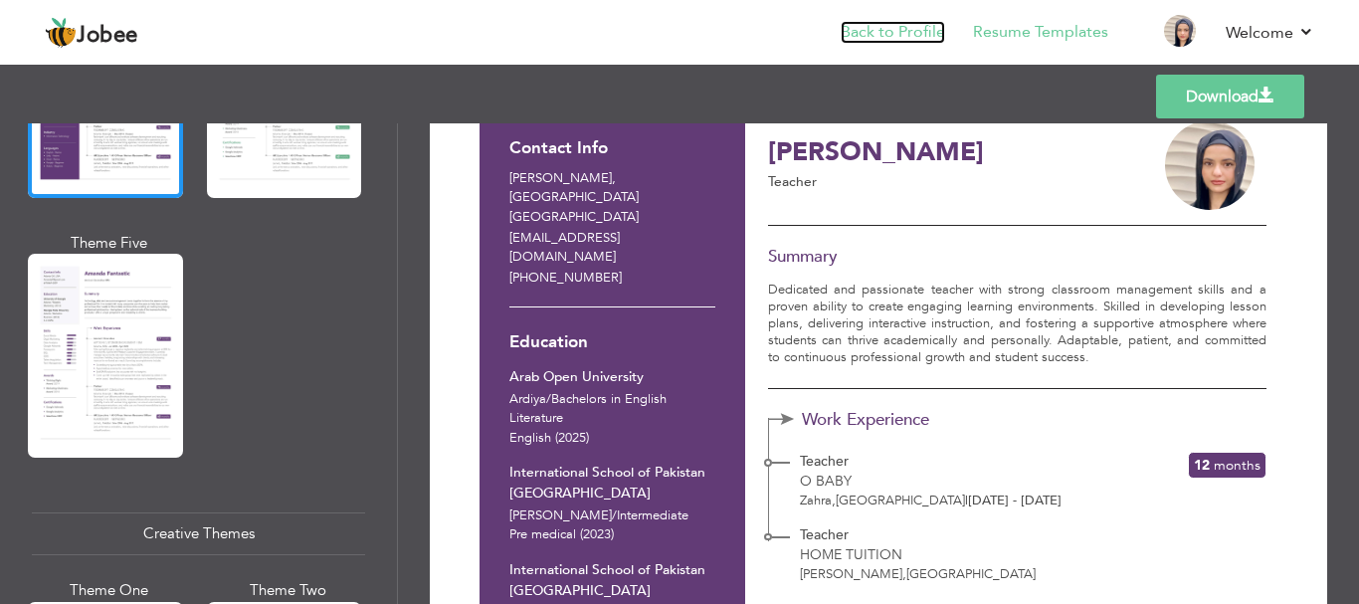
click at [903, 25] on link "Back to Profile" at bounding box center [892, 32] width 104 height 23
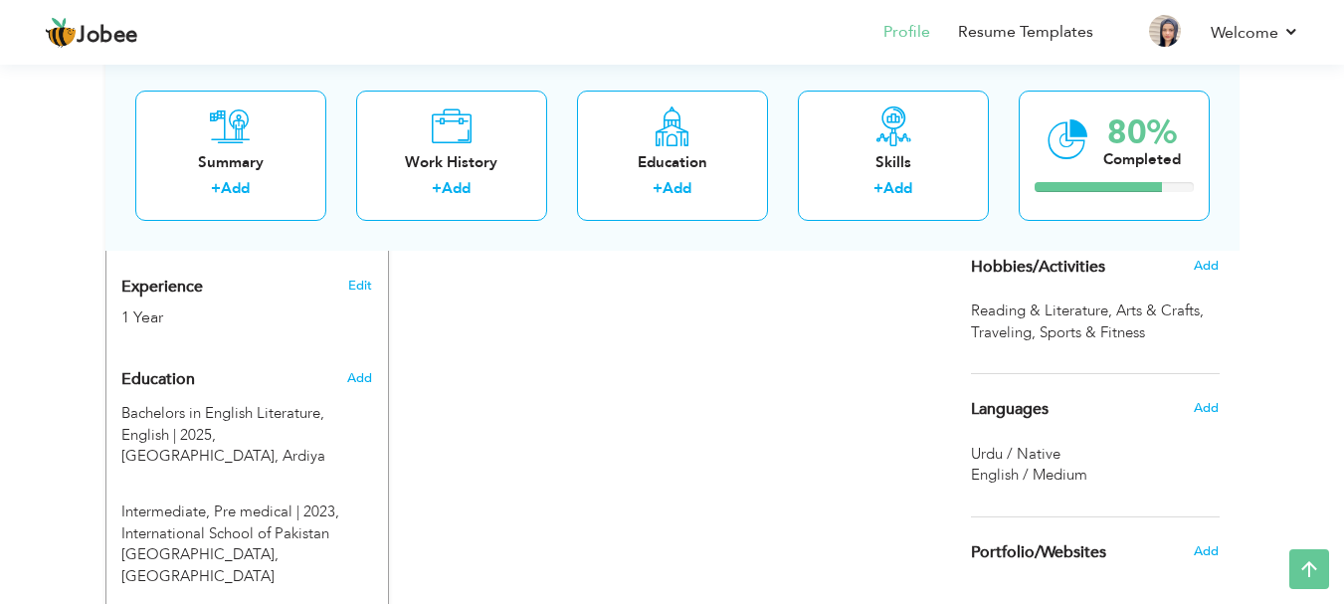
scroll to position [767, 0]
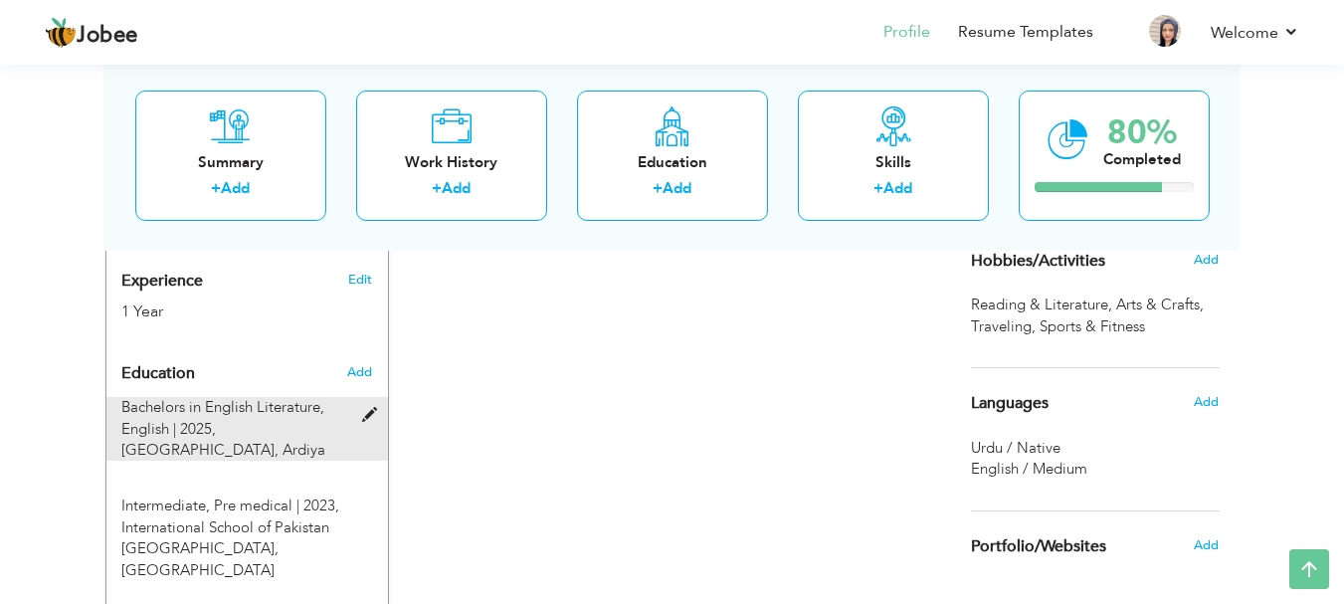
click at [373, 408] on span at bounding box center [374, 415] width 25 height 15
type input "Bachelors in English Literature"
type input "English"
type input "2025"
type input "Arab Open University"
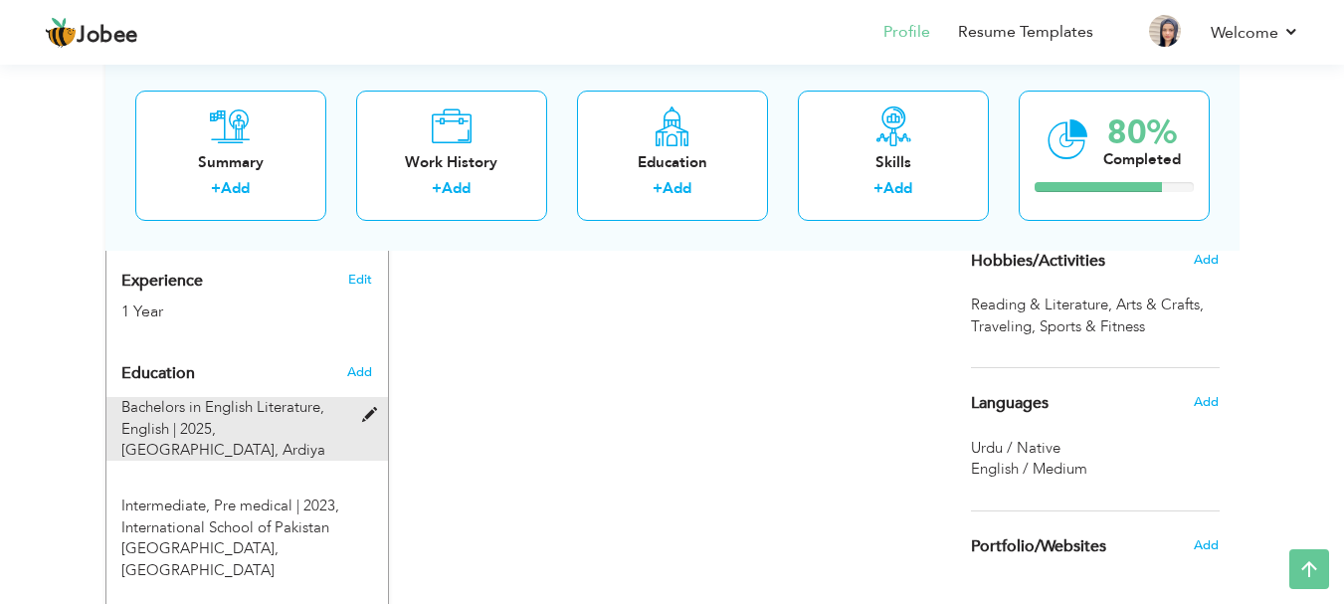
radio input "true"
type input "Ardiya"
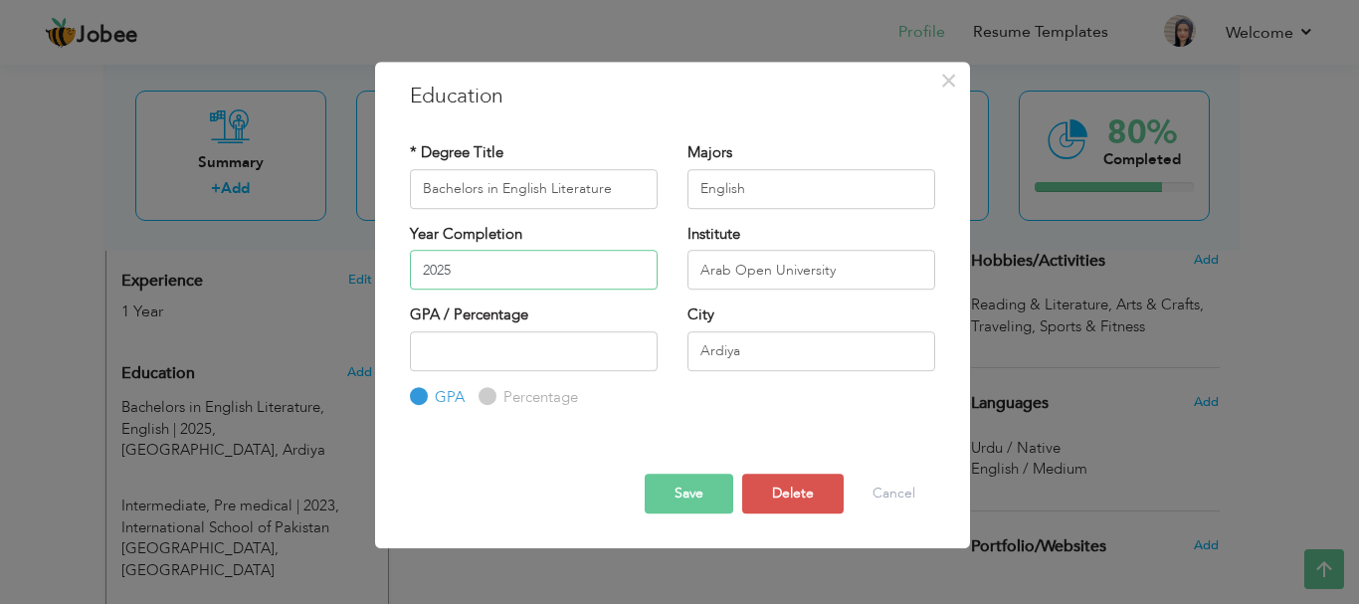
click at [618, 270] on input "2025" at bounding box center [534, 270] width 248 height 40
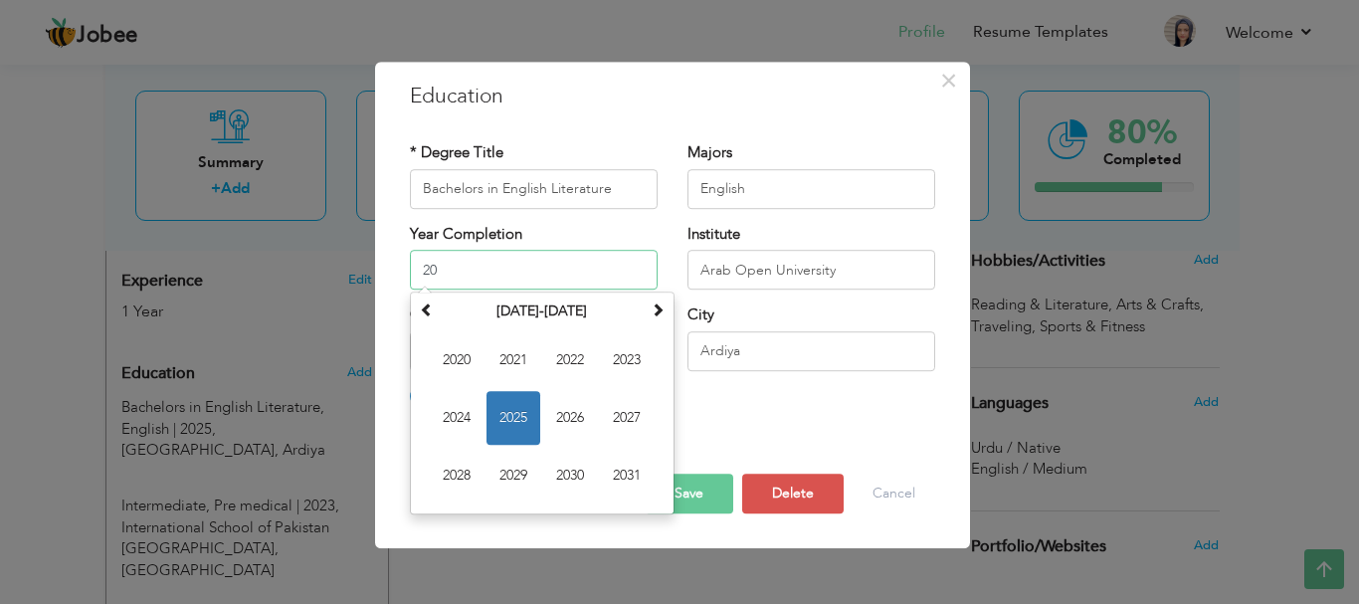
type input "2"
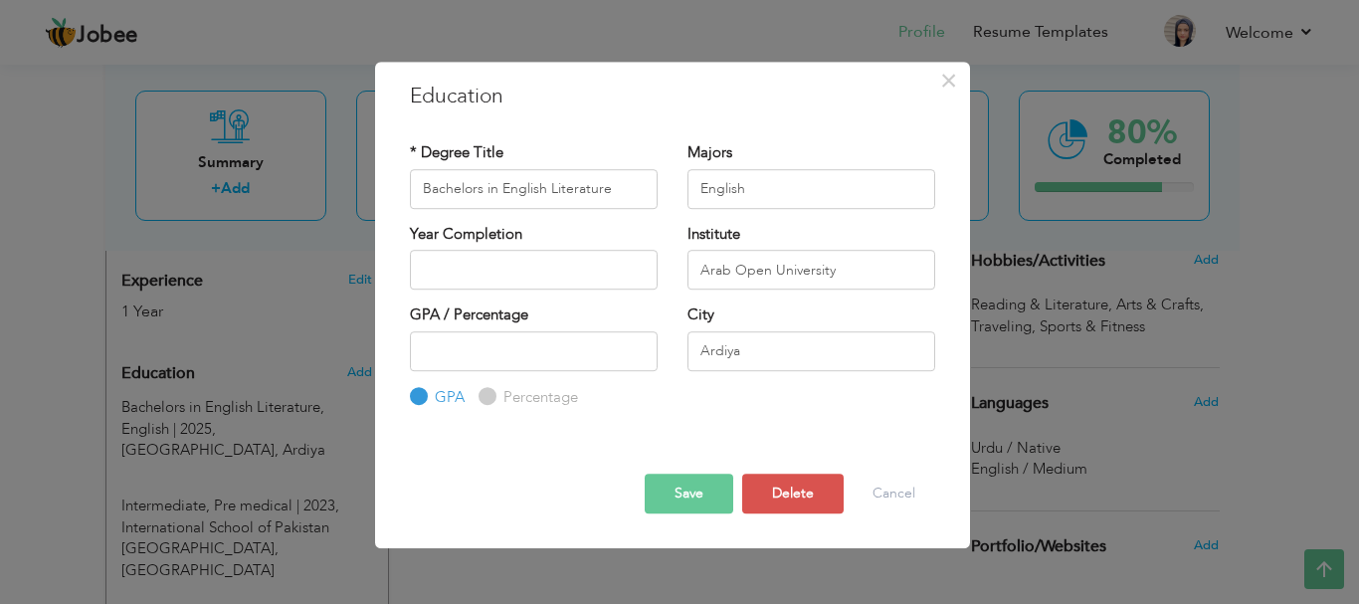
click at [703, 499] on button "Save" at bounding box center [688, 493] width 89 height 40
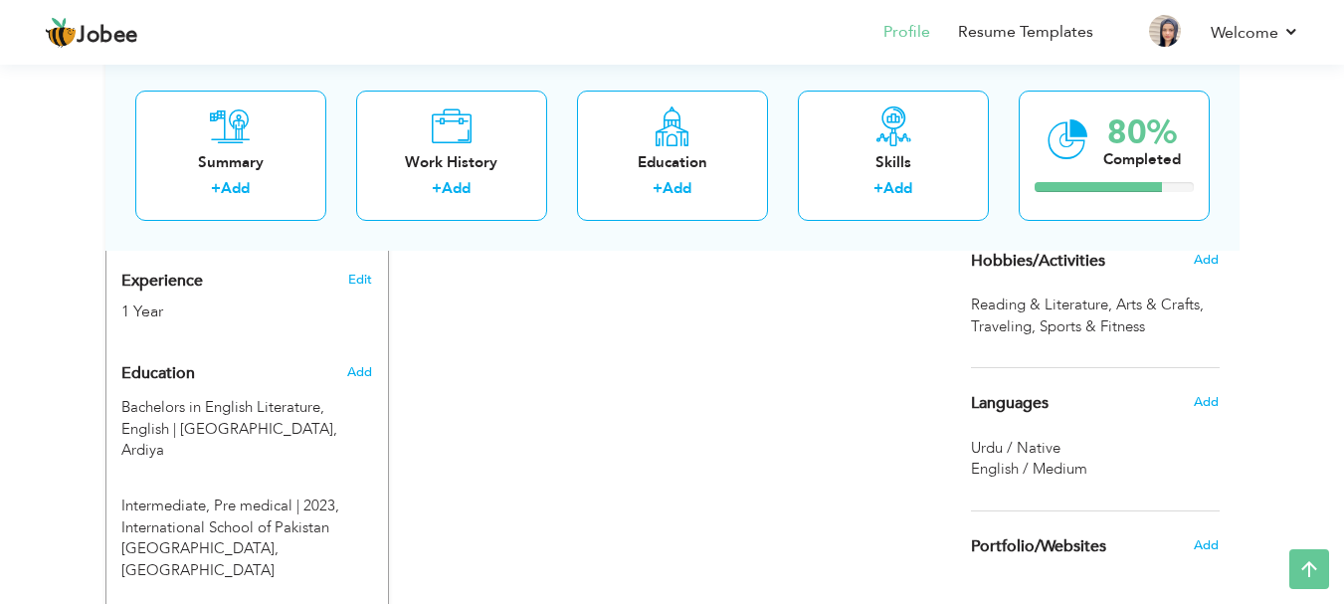
click at [351, 361] on div "Add" at bounding box center [363, 372] width 47 height 38
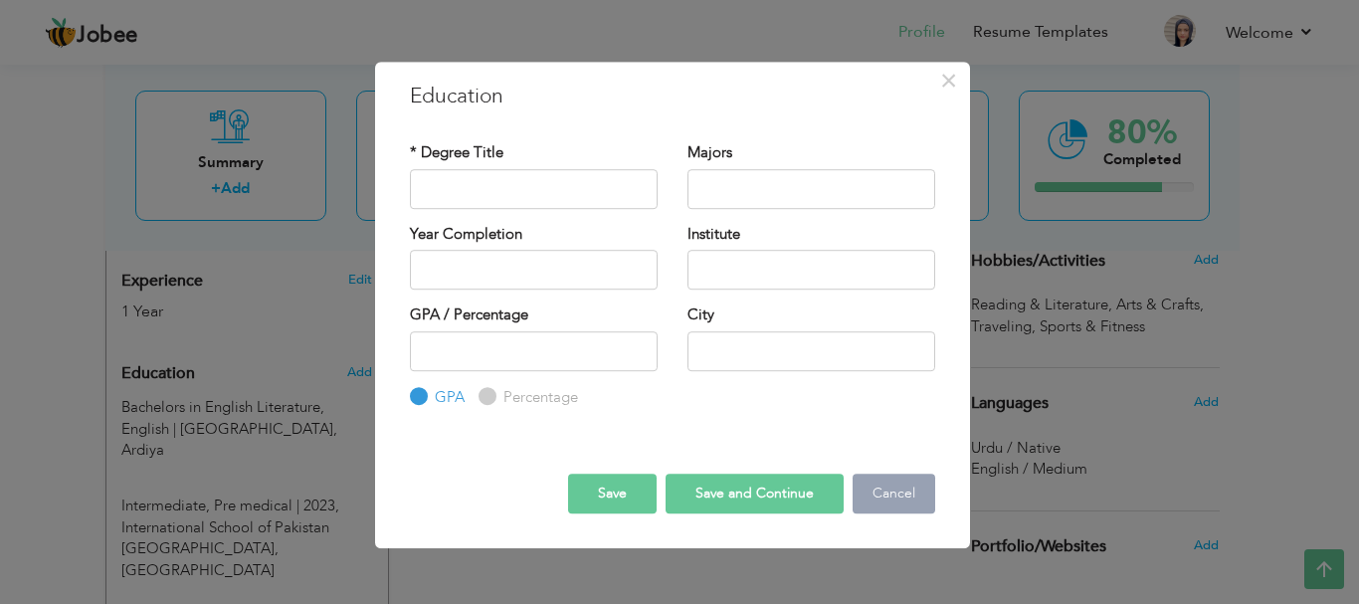
click at [888, 488] on button "Cancel" at bounding box center [893, 493] width 83 height 40
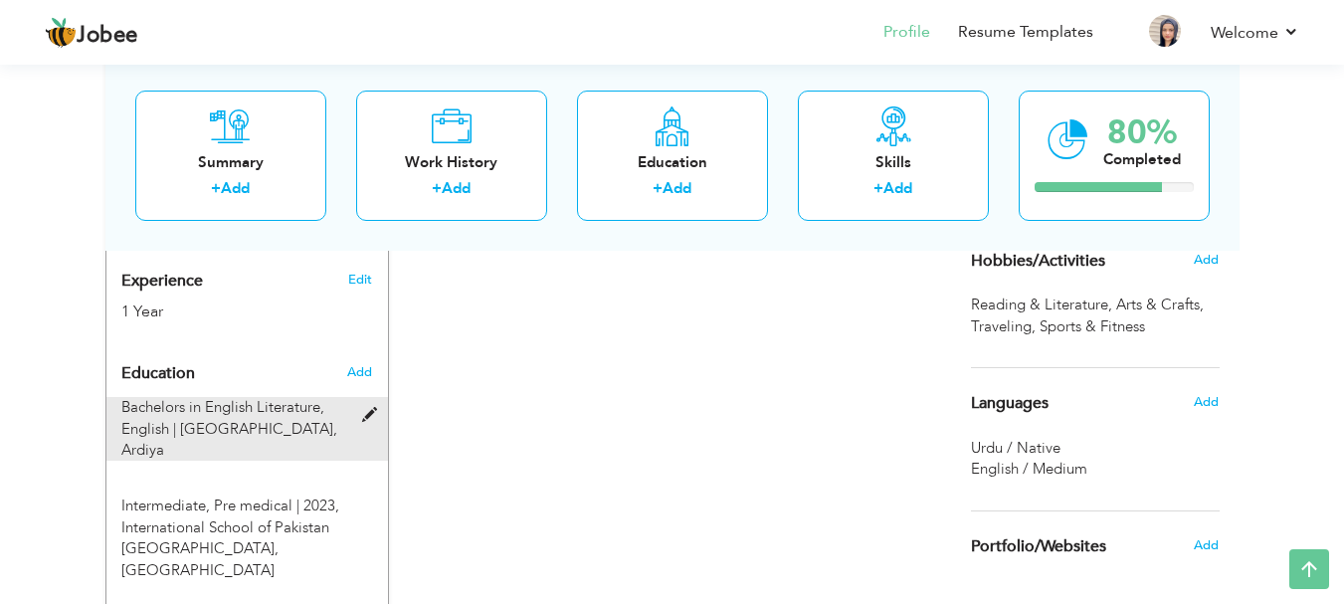
click at [369, 408] on span at bounding box center [374, 415] width 25 height 15
type input "Bachelors in English Literature"
type input "English"
type input "Arab Open University"
type input "Ardiya"
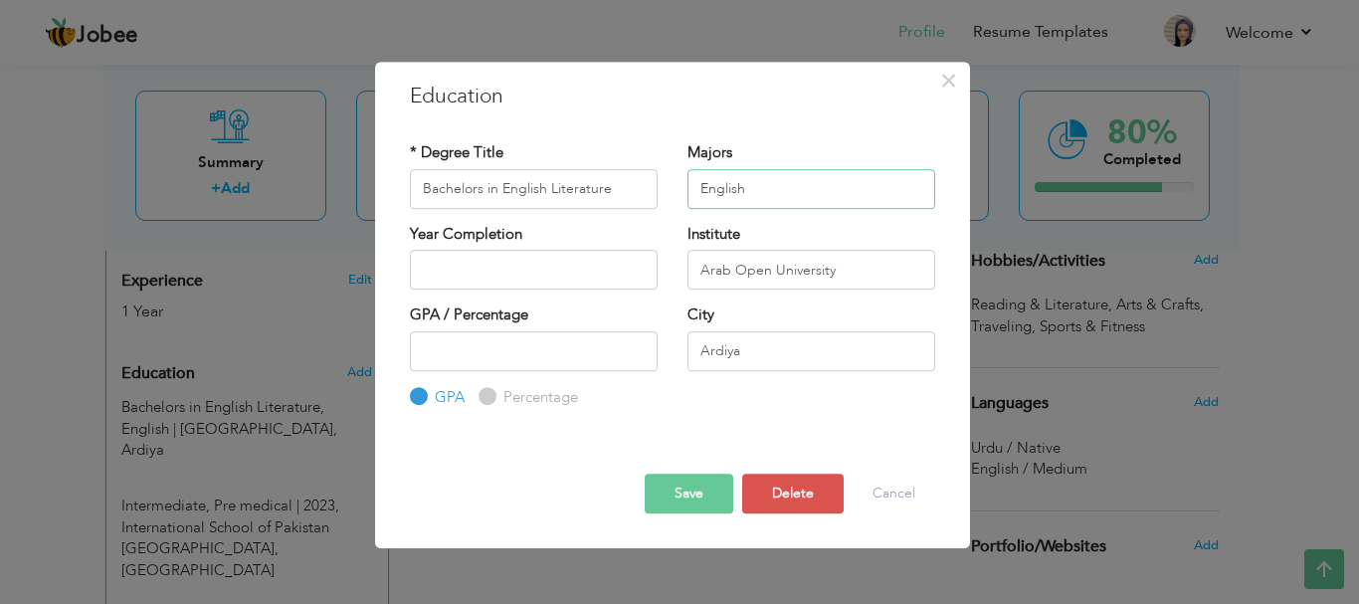
drag, startPoint x: 783, startPoint y: 186, endPoint x: 692, endPoint y: 180, distance: 90.7
click at [692, 180] on input "English" at bounding box center [811, 189] width 248 height 40
click at [686, 499] on button "Save" at bounding box center [688, 493] width 89 height 40
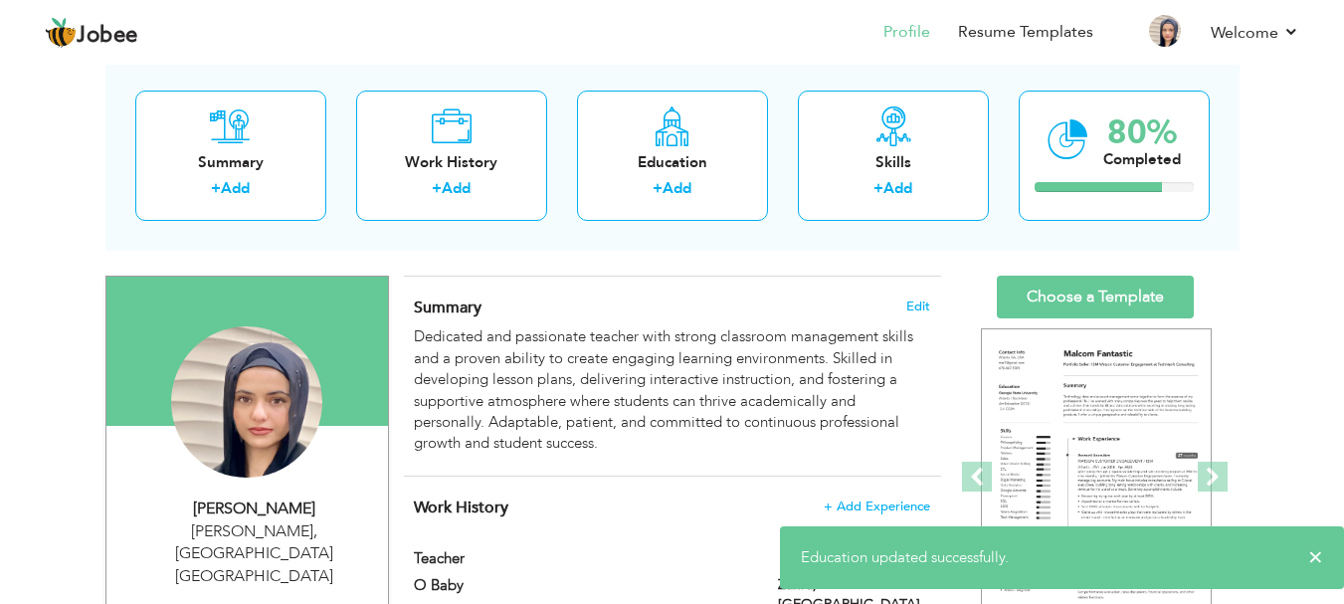
scroll to position [74, 0]
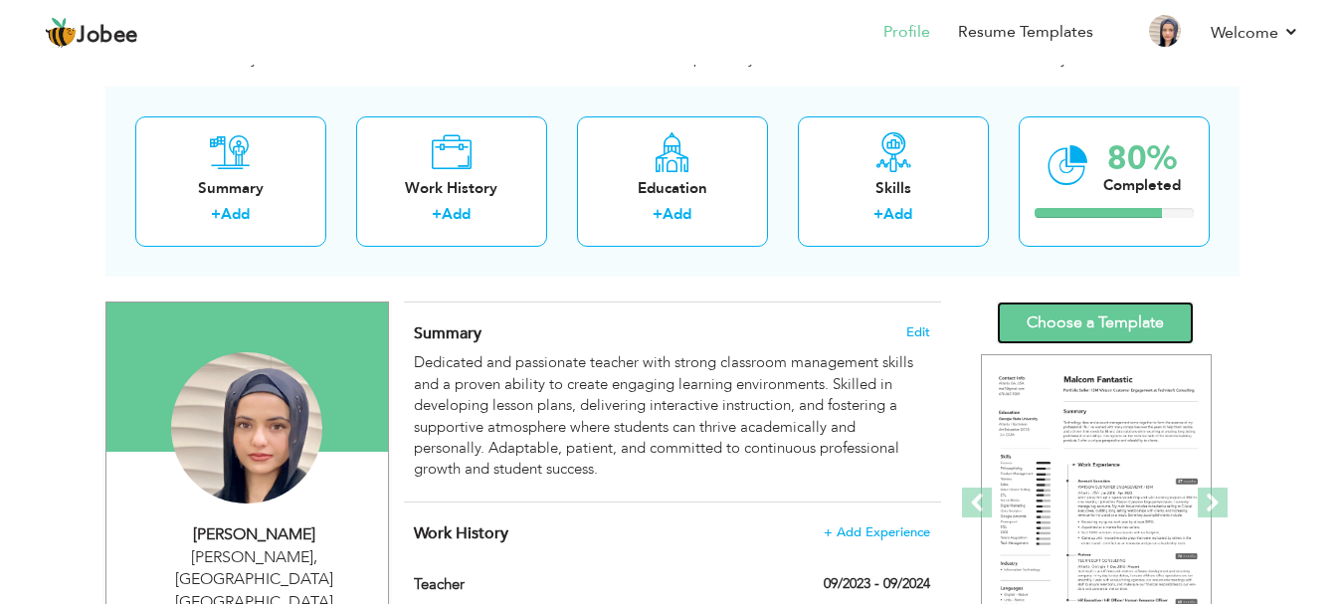
click at [1133, 322] on link "Choose a Template" at bounding box center [1095, 322] width 197 height 43
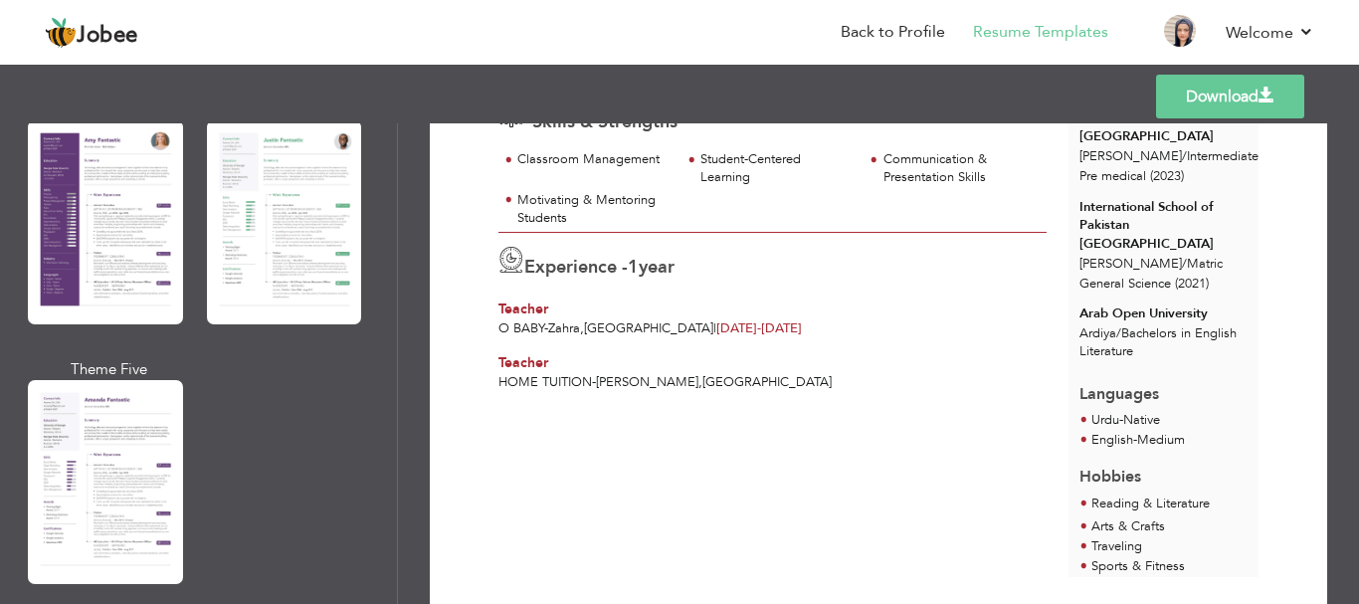
scroll to position [1846, 0]
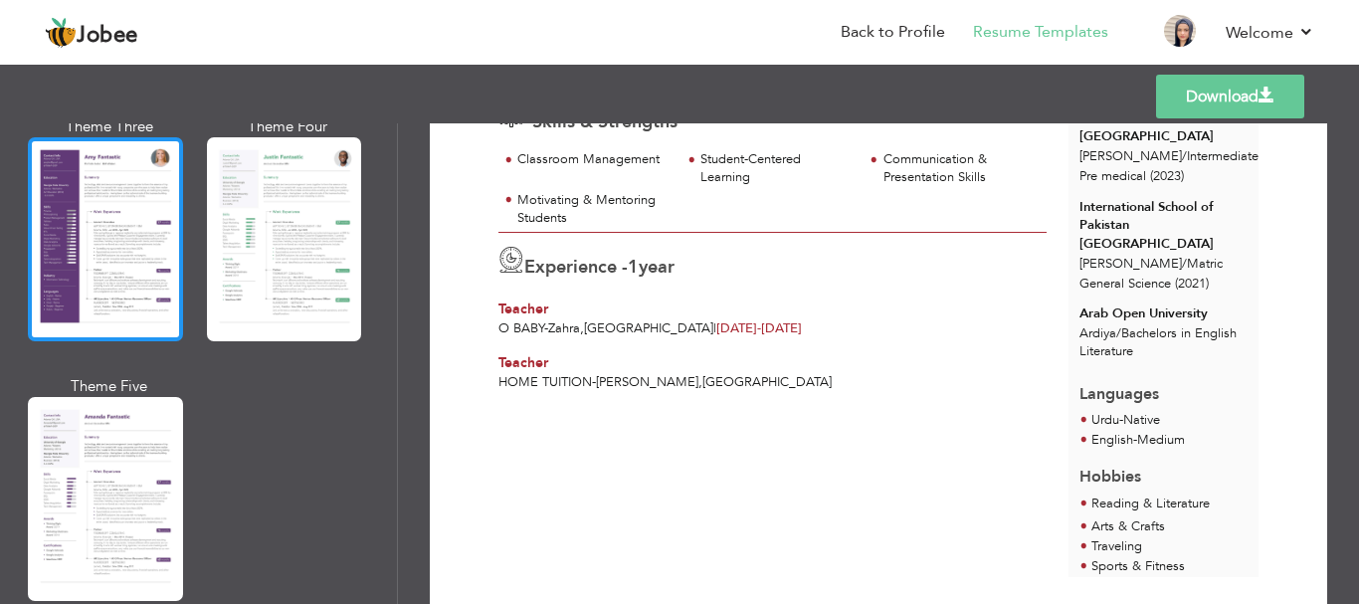
click at [131, 221] on div at bounding box center [105, 239] width 155 height 204
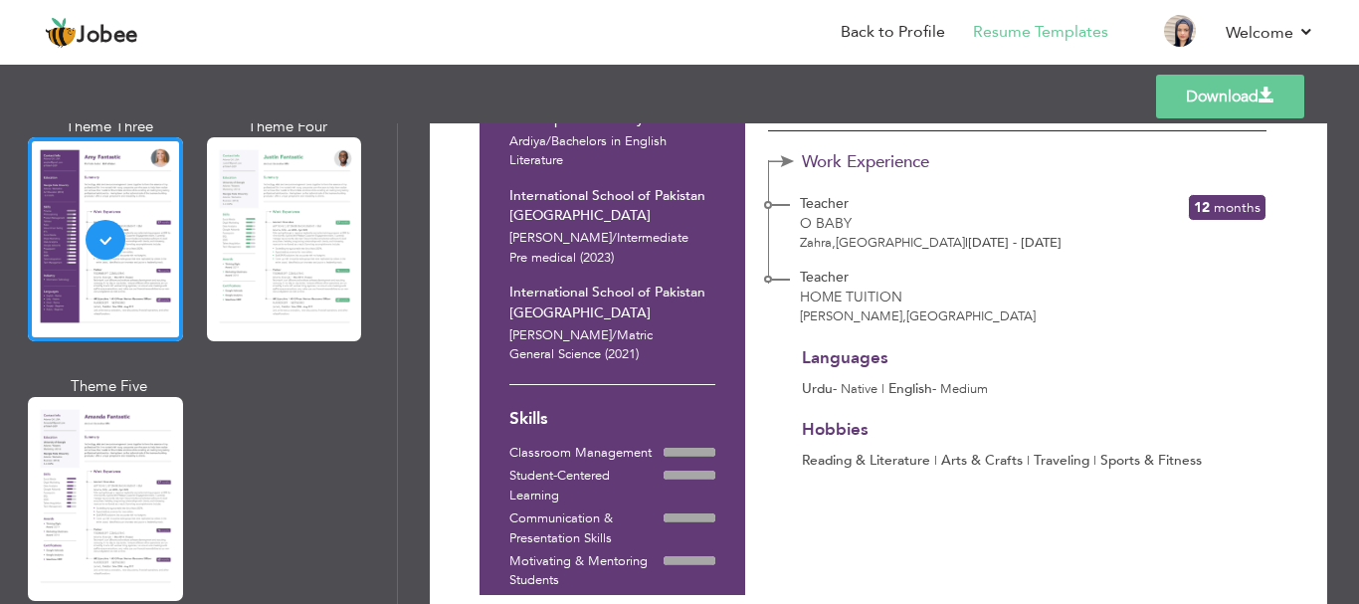
scroll to position [369, 0]
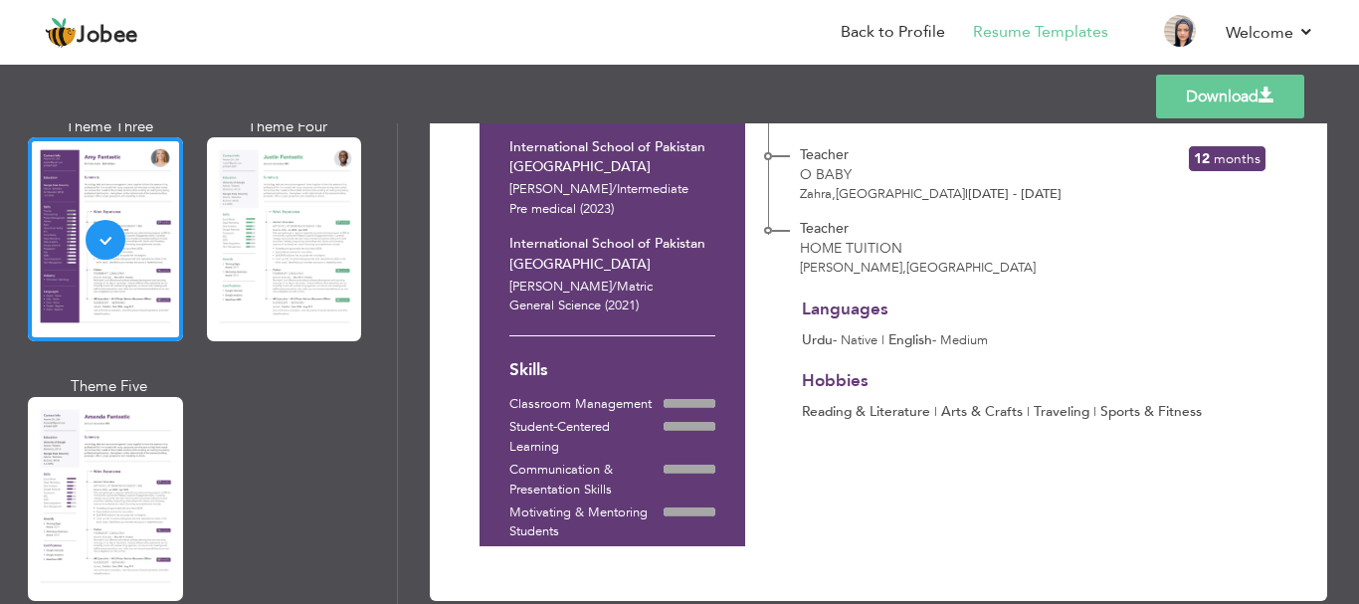
click at [1210, 92] on link "Download" at bounding box center [1230, 97] width 148 height 44
click at [770, 65] on div "Templates Download" at bounding box center [679, 97] width 1359 height 64
click at [937, 23] on link "Back to Profile" at bounding box center [892, 32] width 104 height 23
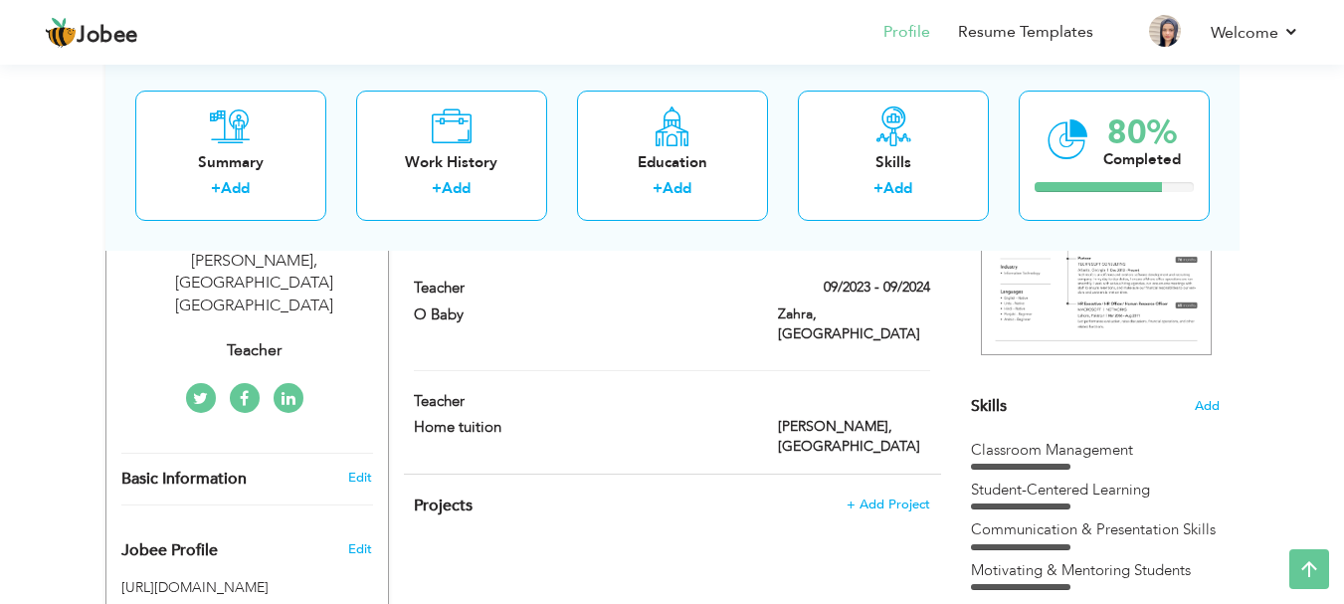
drag, startPoint x: 1357, startPoint y: 189, endPoint x: 1357, endPoint y: 315, distance: 126.3
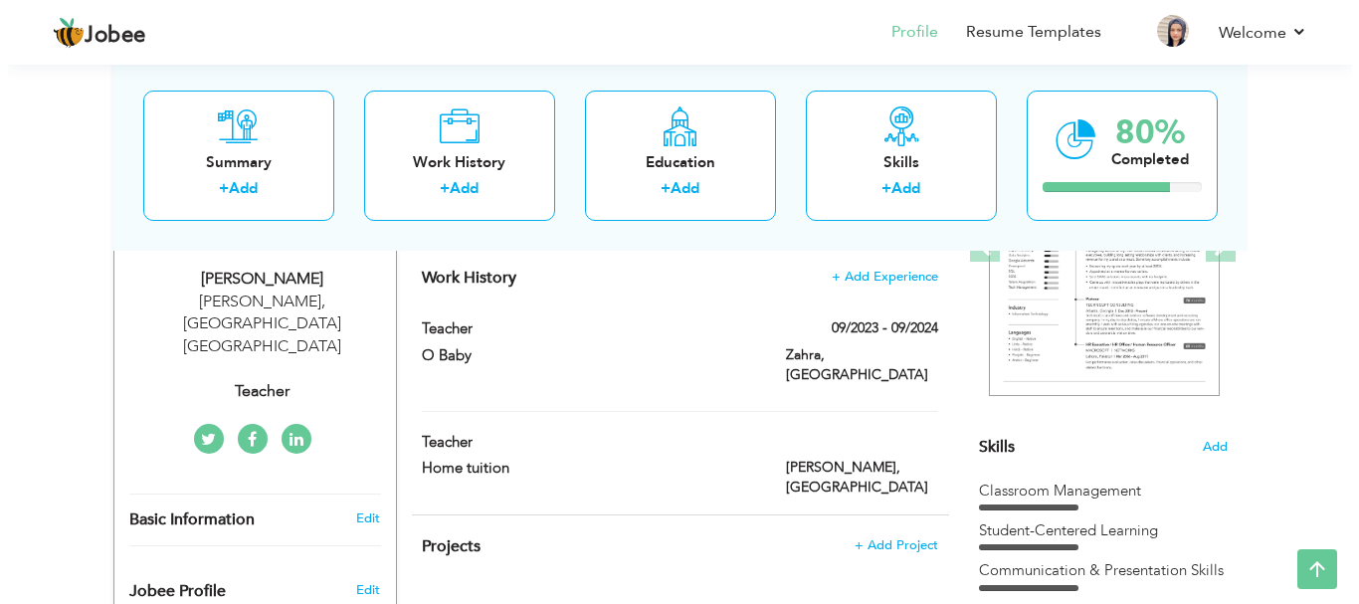
scroll to position [323, 0]
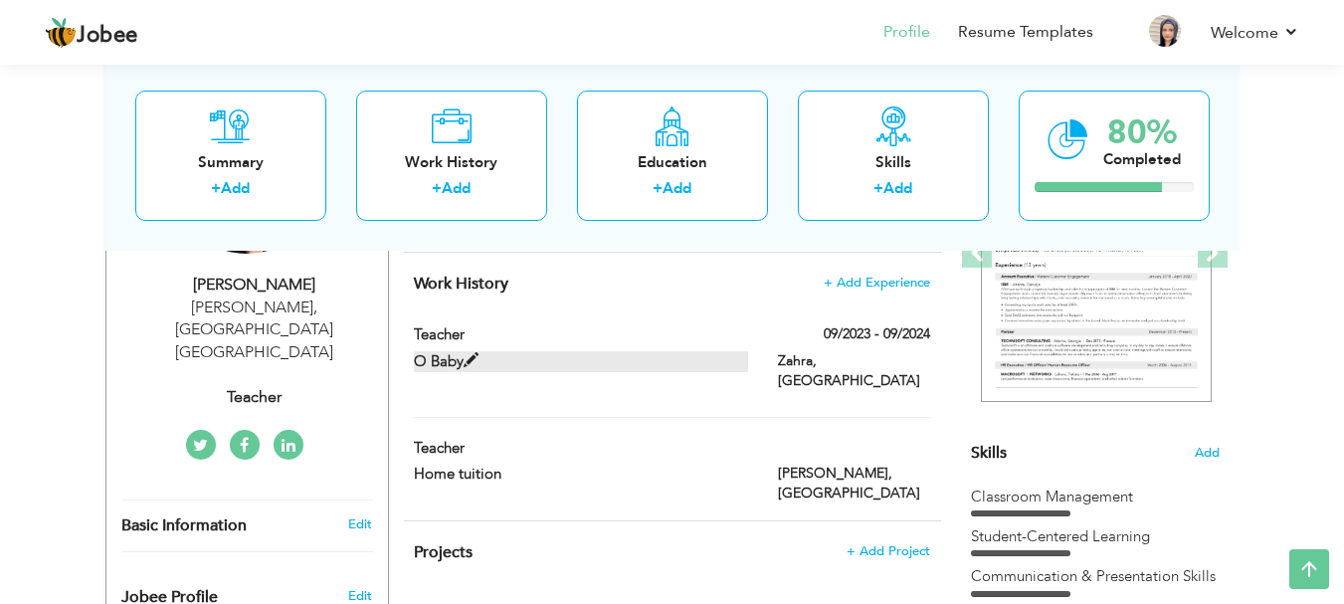
click at [463, 360] on span at bounding box center [470, 360] width 15 height 15
type input "Teacher"
type input "O Baby"
type input "09/2023"
type input "09/2024"
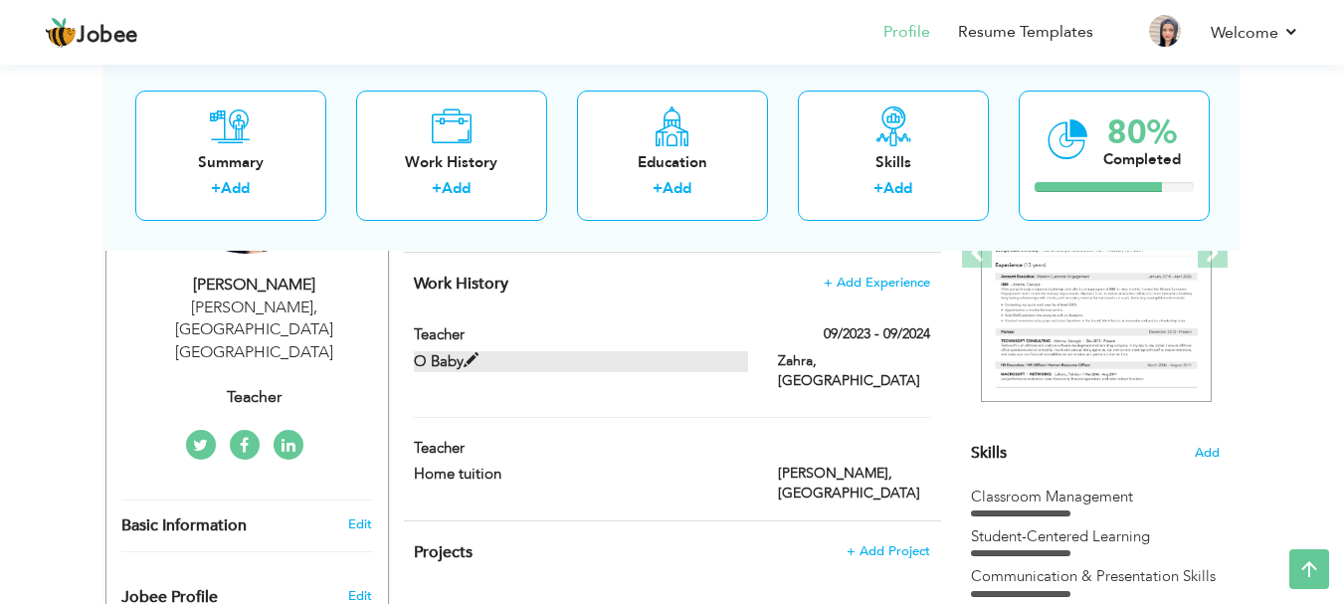
type input "[GEOGRAPHIC_DATA]"
type input "Zahra"
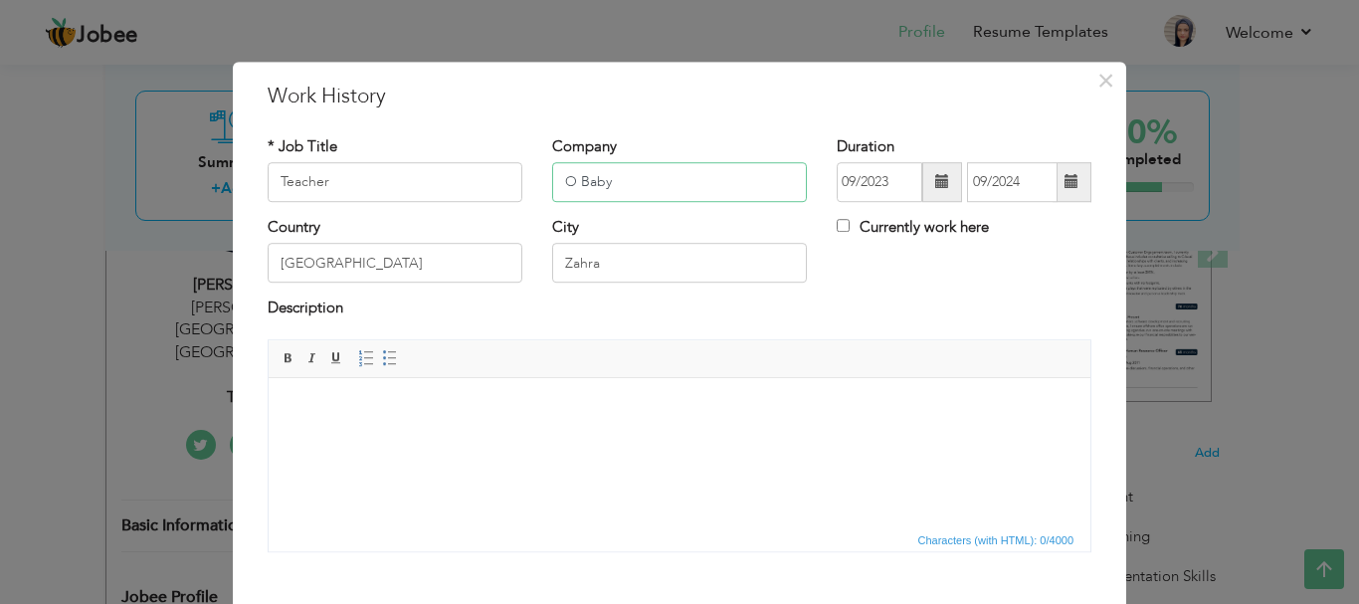
drag, startPoint x: 608, startPoint y: 187, endPoint x: 523, endPoint y: 172, distance: 85.8
click at [523, 172] on div "* Job Title Teacher Company O Baby Duration 09/2023 09/2024 Currently work here" at bounding box center [679, 176] width 853 height 81
type input "J"
type input "Kids Castle"
drag, startPoint x: 601, startPoint y: 263, endPoint x: 537, endPoint y: 257, distance: 63.9
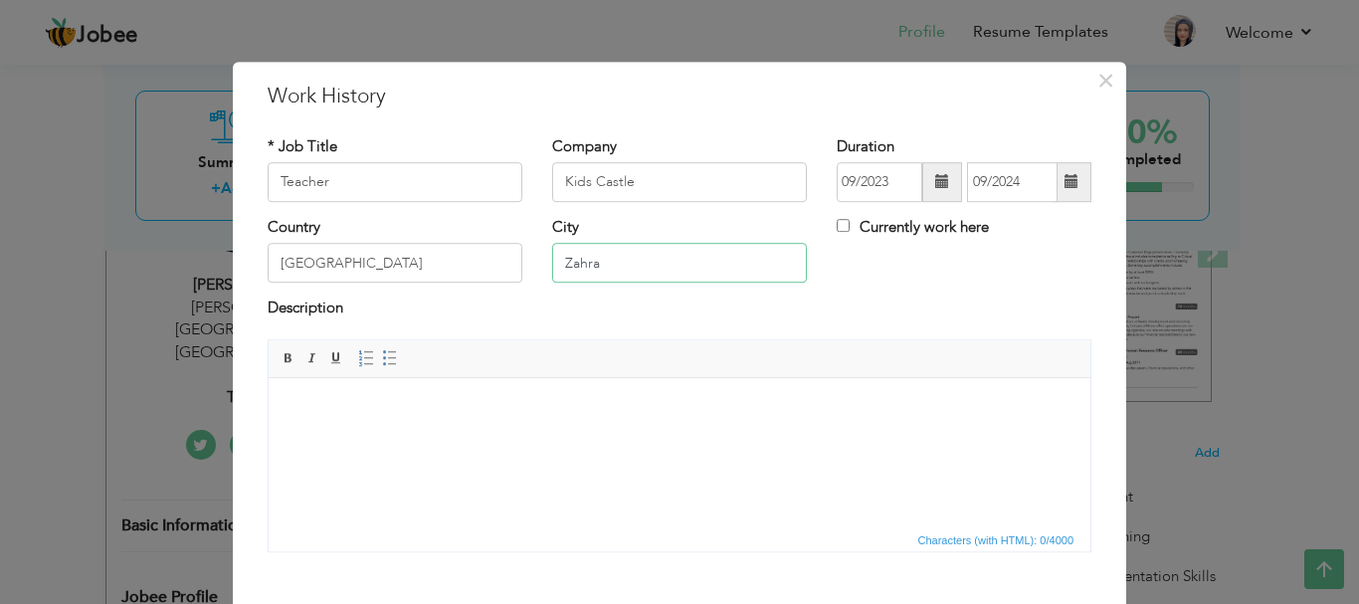
click at [537, 257] on div "City Zahra" at bounding box center [679, 257] width 284 height 81
drag, startPoint x: 673, startPoint y: 266, endPoint x: 532, endPoint y: 263, distance: 141.3
click at [537, 263] on div "City sulaibhiyakat" at bounding box center [679, 257] width 284 height 81
paste input "Sulaibikh"
type input "Sulaibikhat"
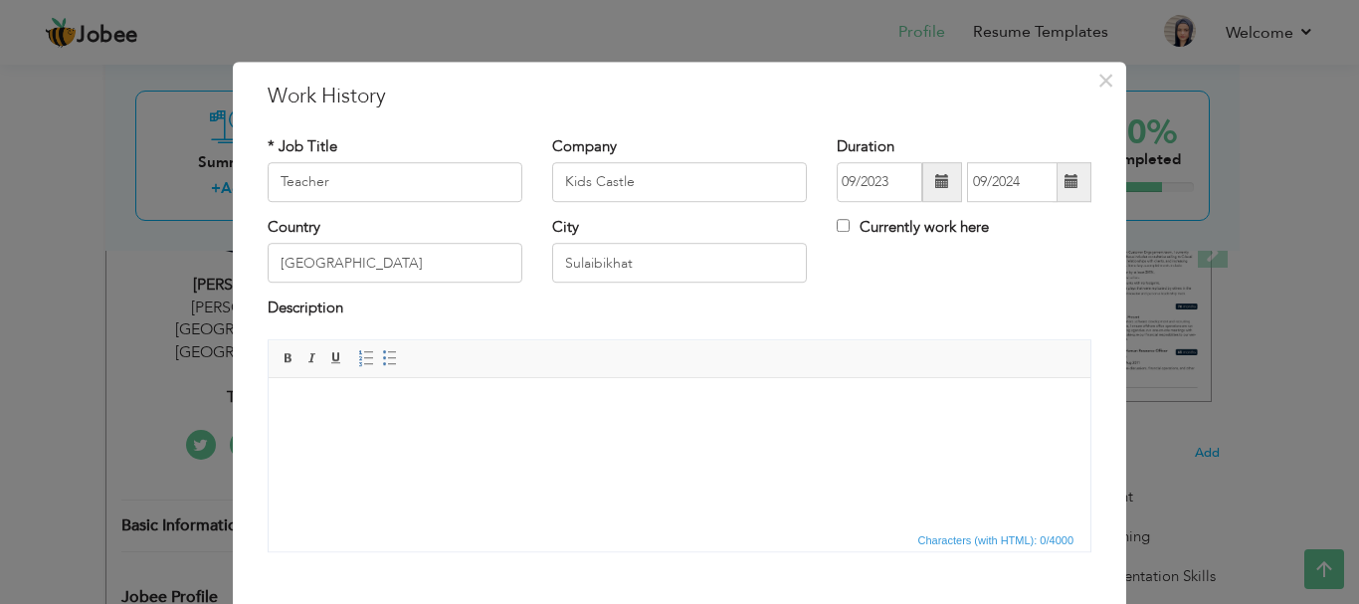
click at [730, 308] on div "Description" at bounding box center [680, 311] width 824 height 26
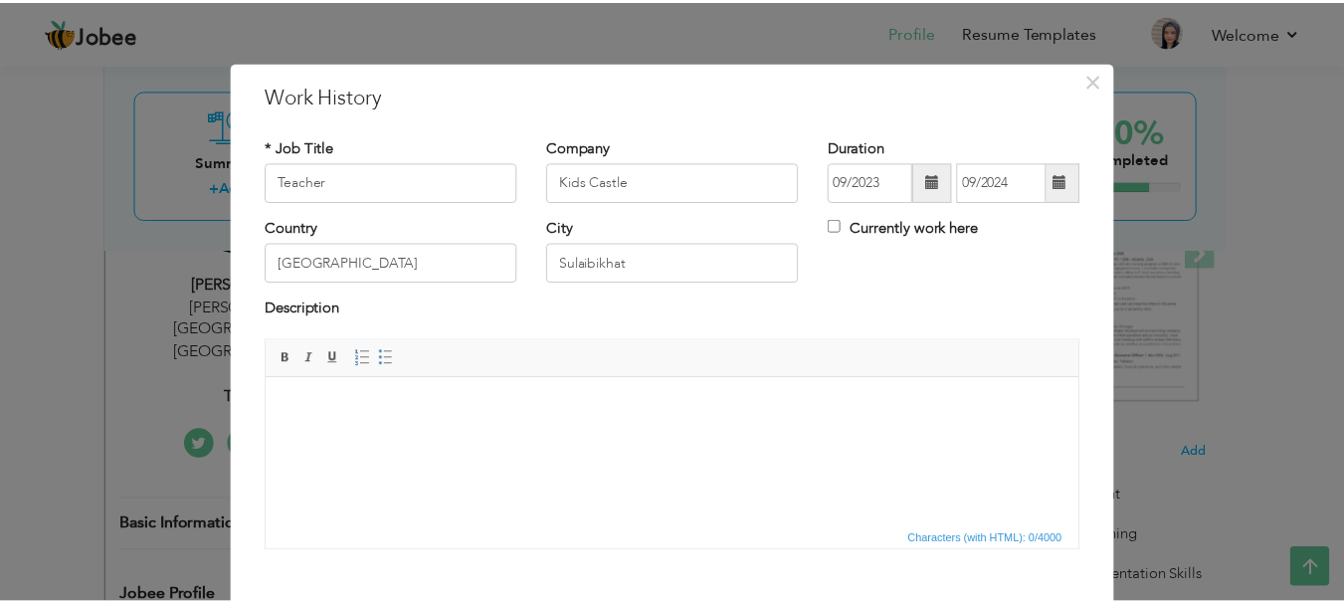
scroll to position [109, 0]
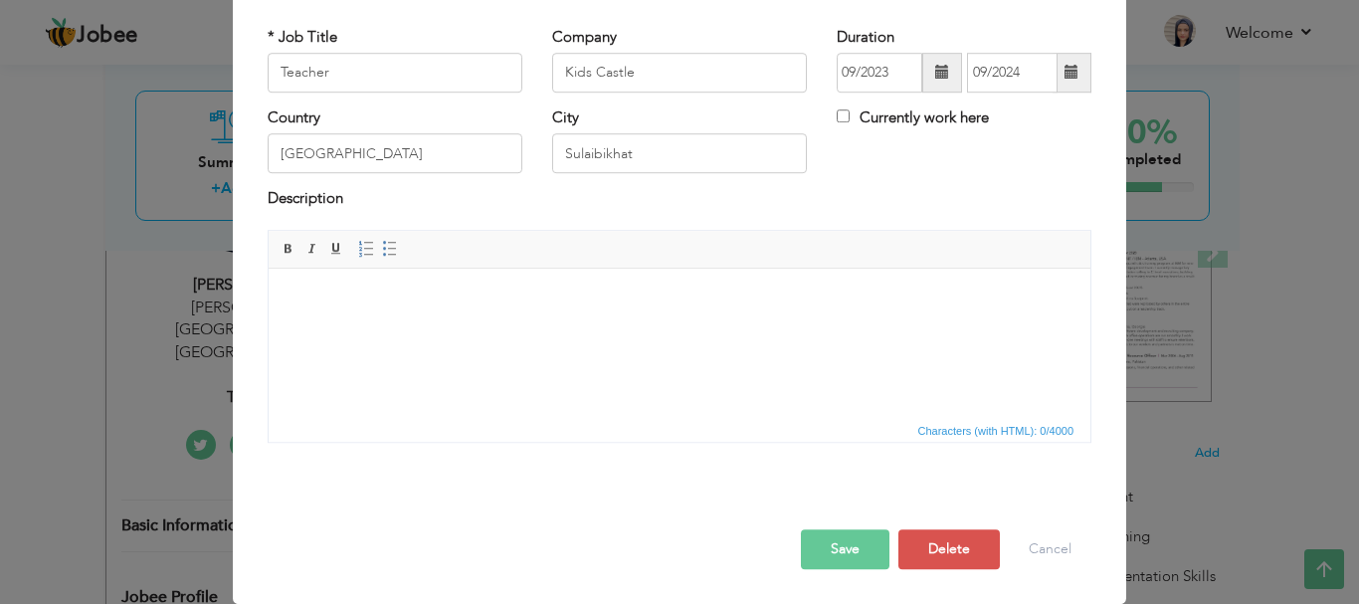
click at [838, 542] on button "Save" at bounding box center [845, 549] width 89 height 40
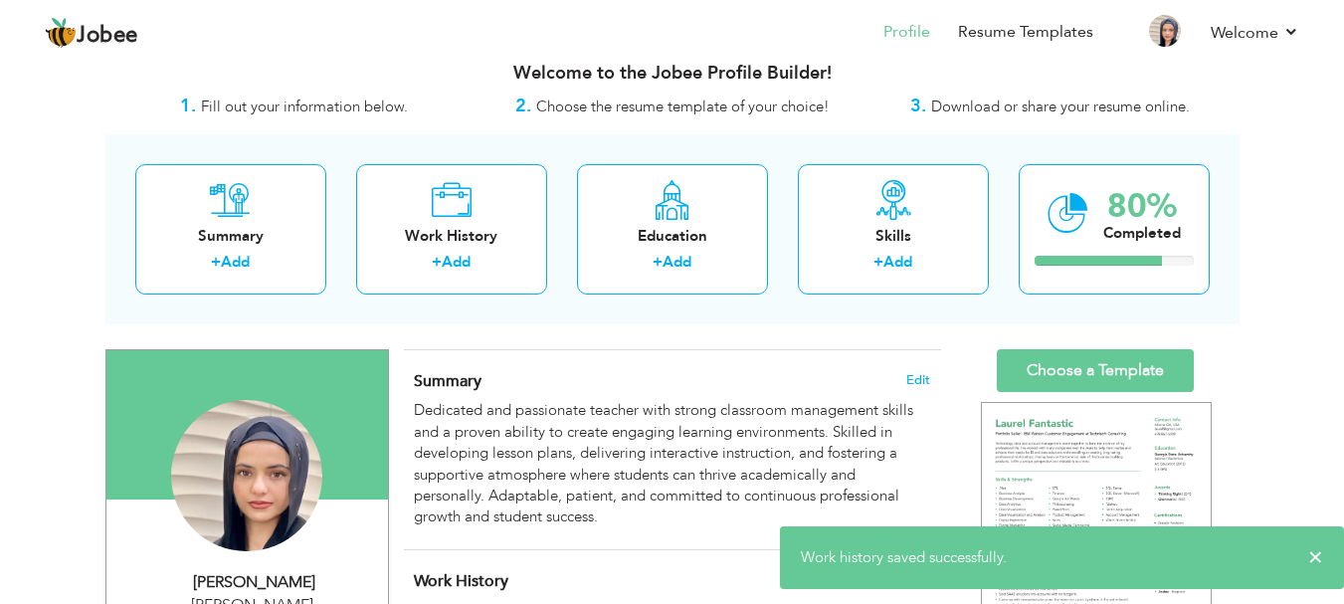
scroll to position [0, 0]
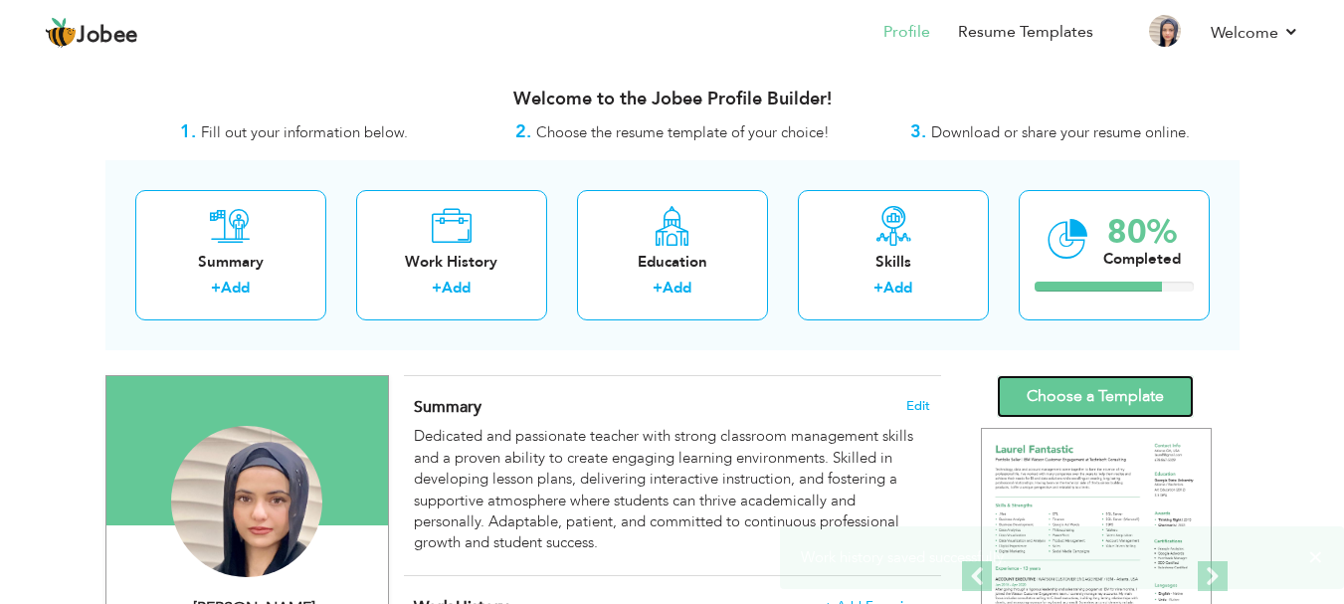
click at [1119, 401] on link "Choose a Template" at bounding box center [1095, 396] width 197 height 43
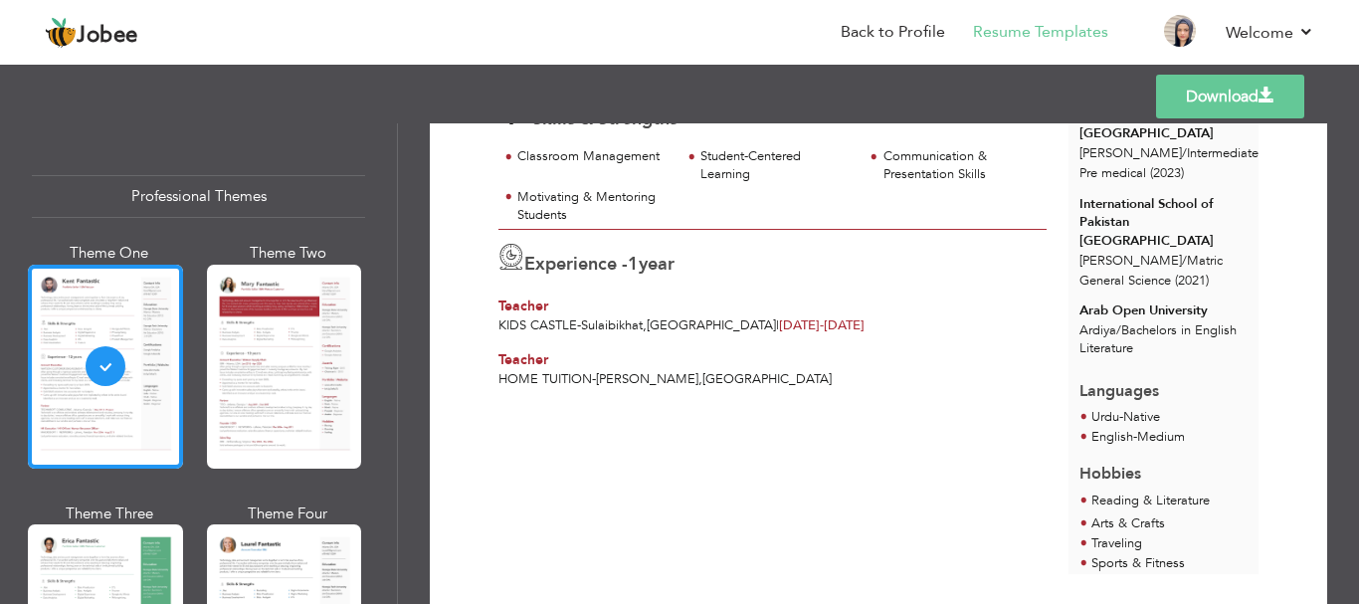
scroll to position [313, 0]
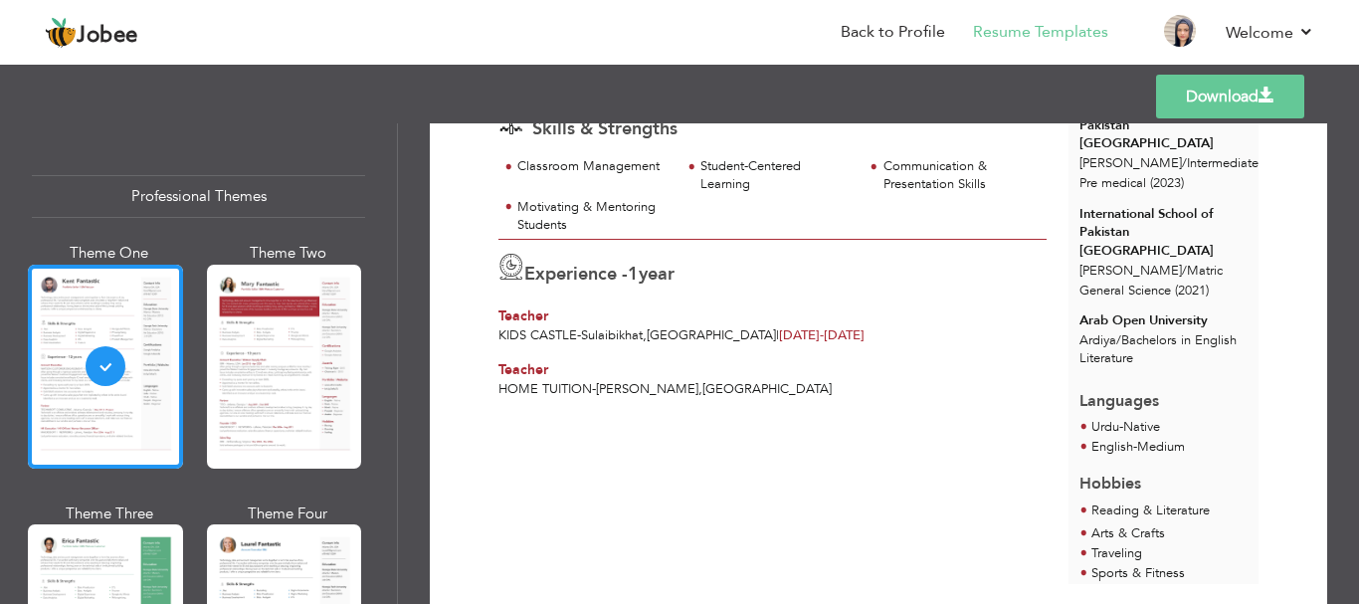
click at [1192, 88] on link "Download" at bounding box center [1230, 97] width 148 height 44
